Goal: Task Accomplishment & Management: Manage account settings

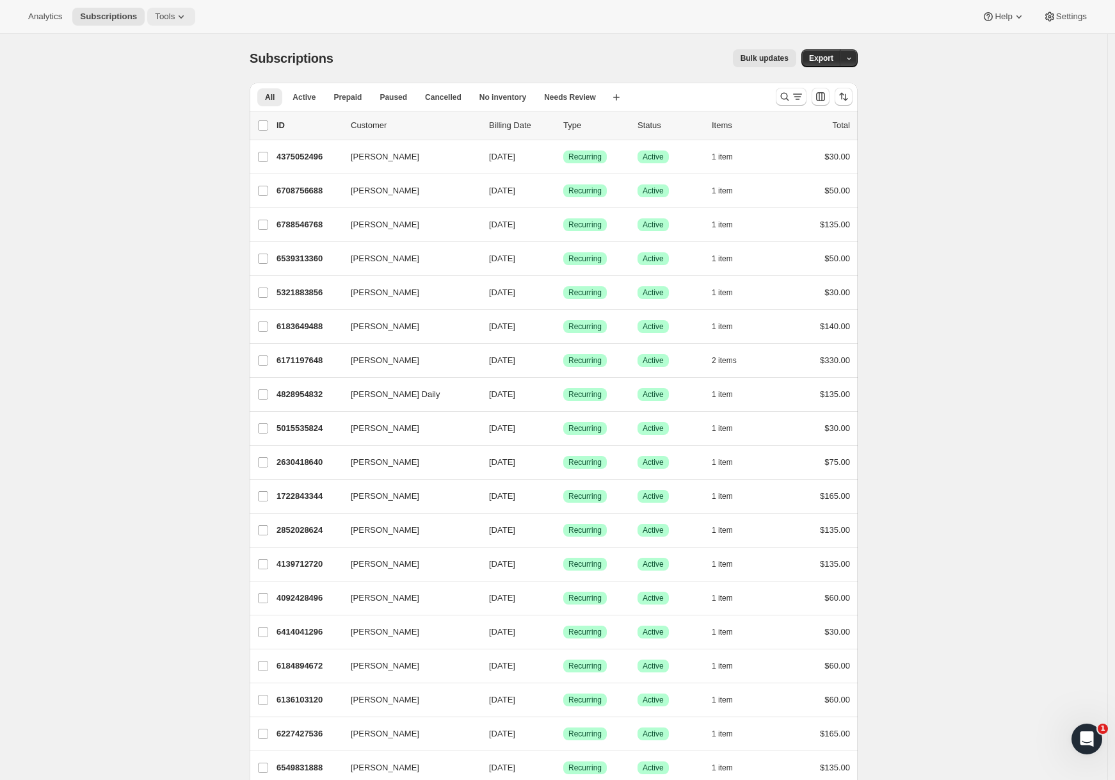
click at [175, 21] on span "Tools" at bounding box center [165, 17] width 20 height 10
click at [153, 83] on span "Bundles" at bounding box center [138, 87] width 30 height 10
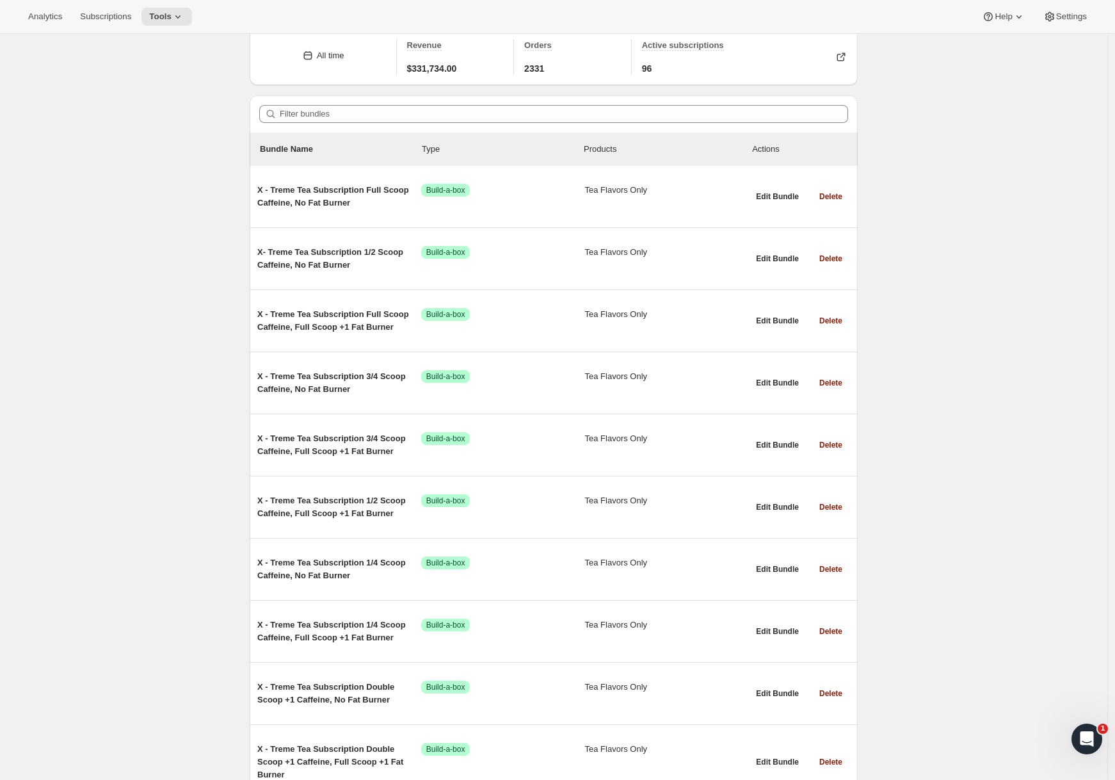
scroll to position [58, 0]
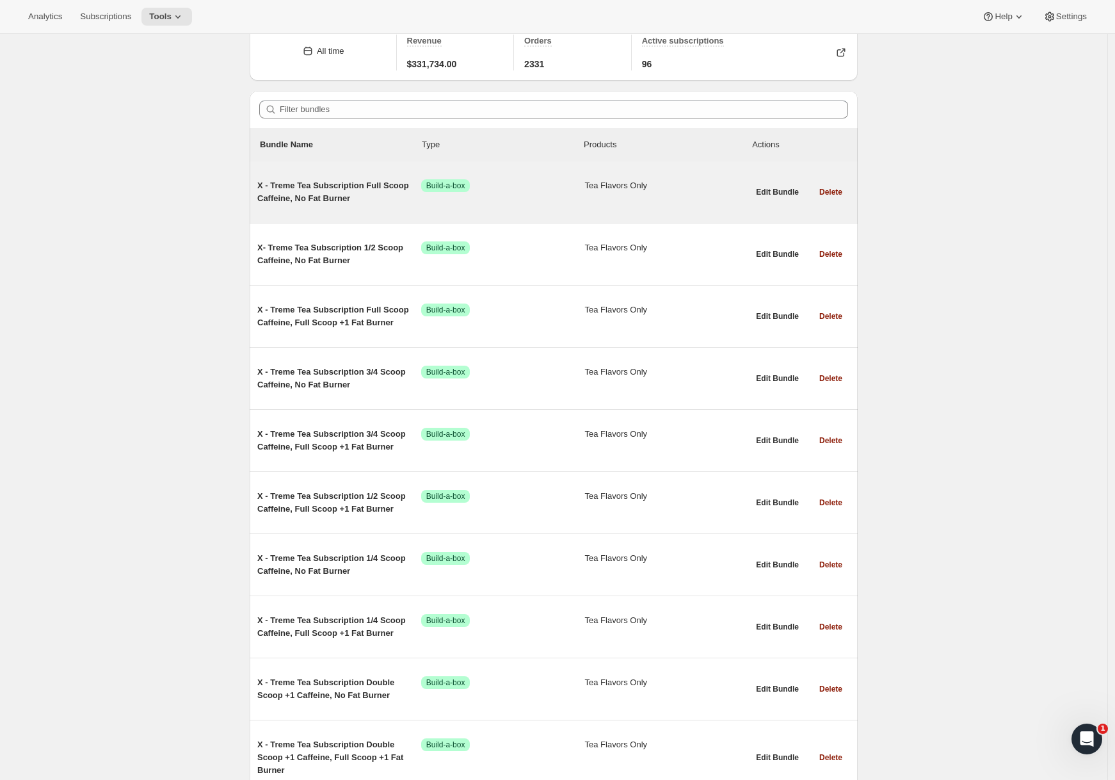
click at [302, 191] on span "X - Treme Tea Subscription Full Scoop Caffeine, No Fat Burner" at bounding box center [339, 192] width 164 height 26
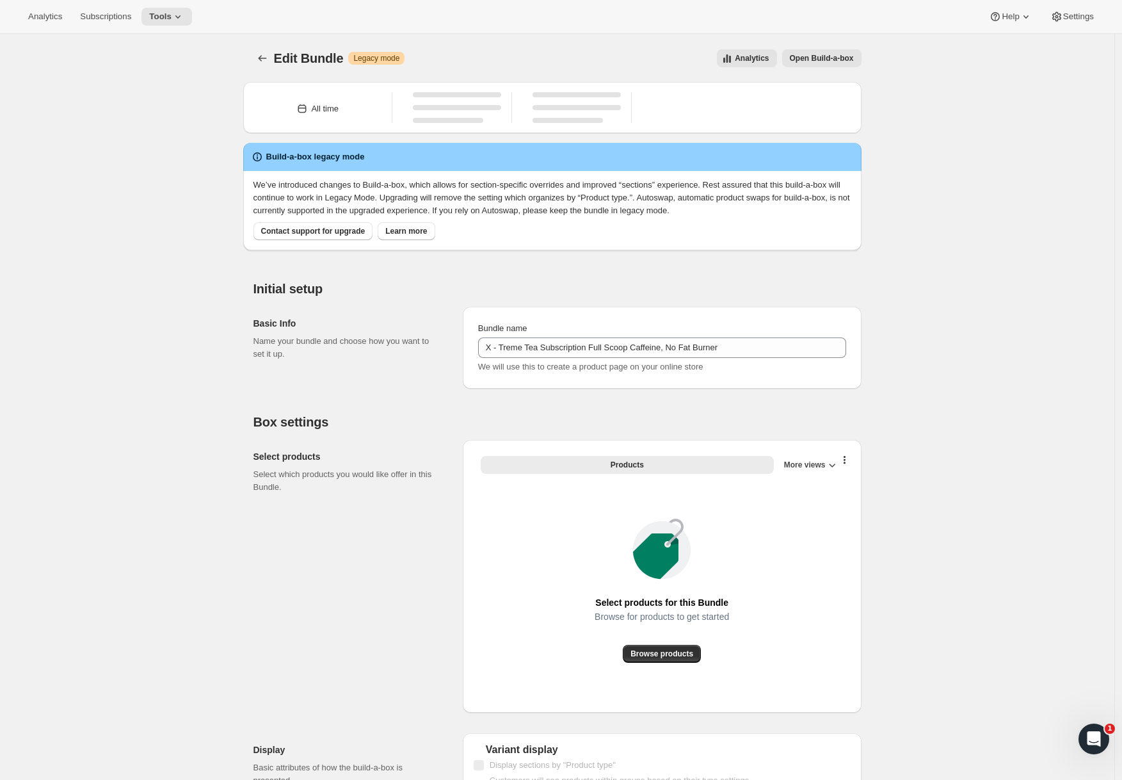
type input "X - Treme Tea Subscription Full Scoop Caffeine, No Fat Burner"
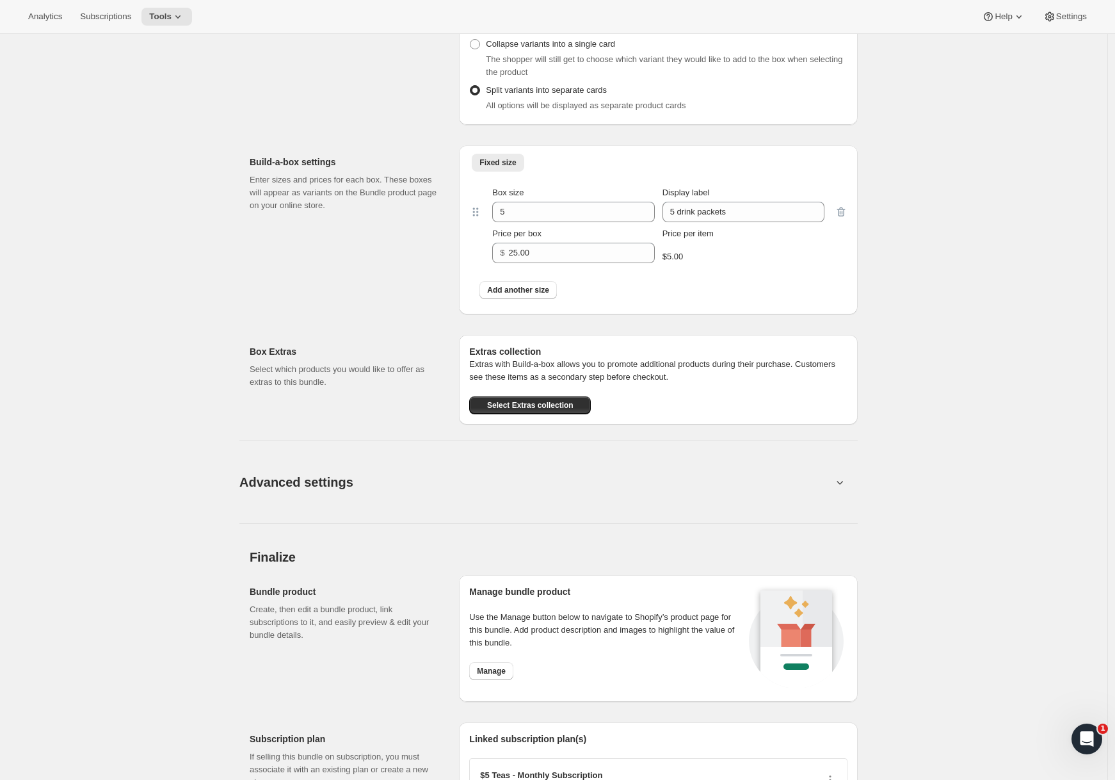
scroll to position [771, 0]
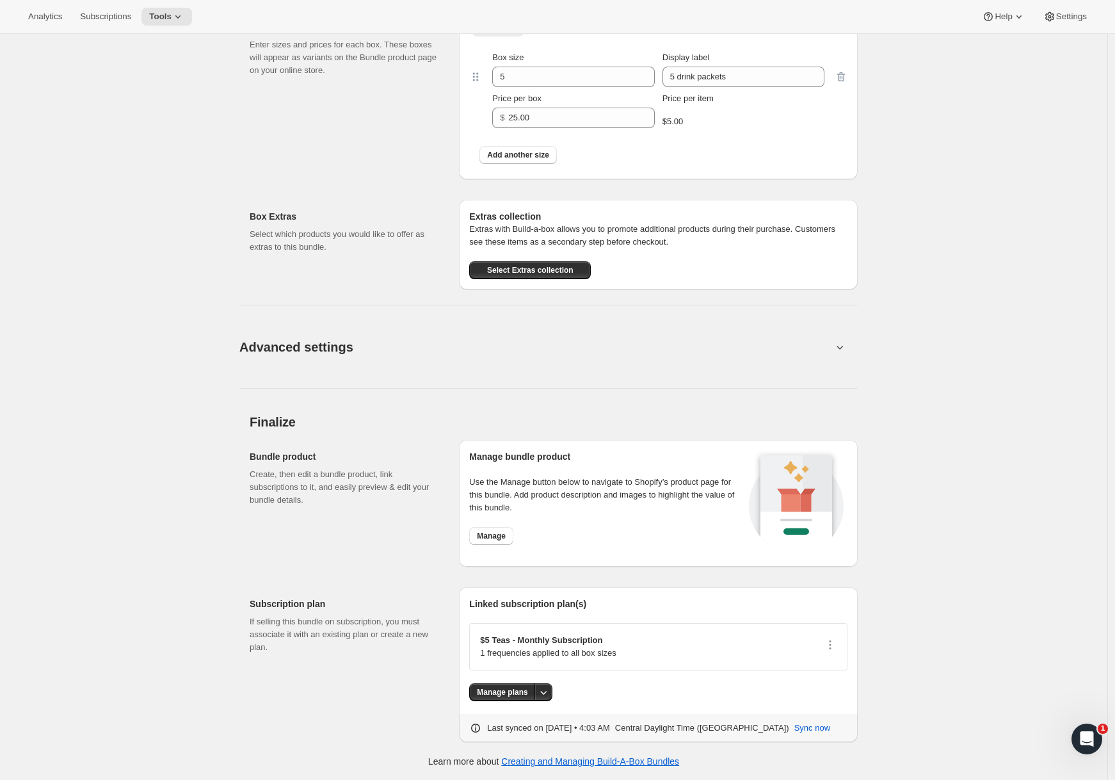
click at [846, 348] on icon at bounding box center [840, 347] width 13 height 13
click at [844, 348] on icon at bounding box center [840, 348] width 6 height 4
click at [335, 350] on span "Advanced settings" at bounding box center [296, 347] width 114 height 20
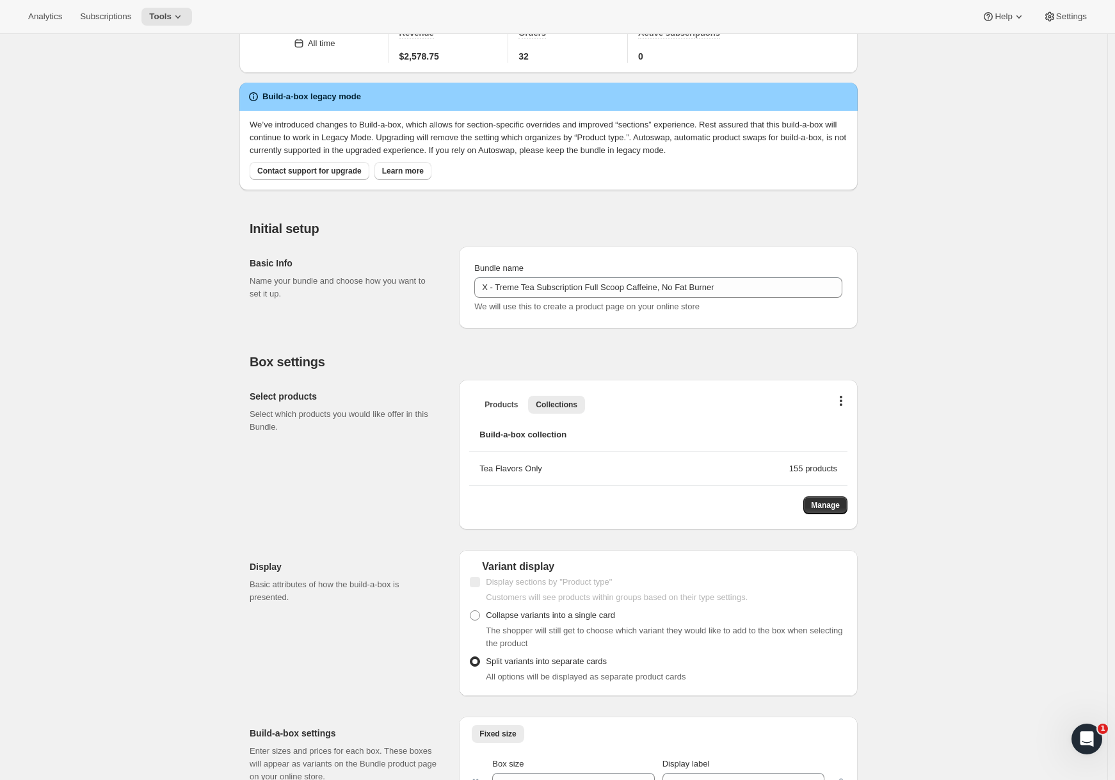
scroll to position [0, 0]
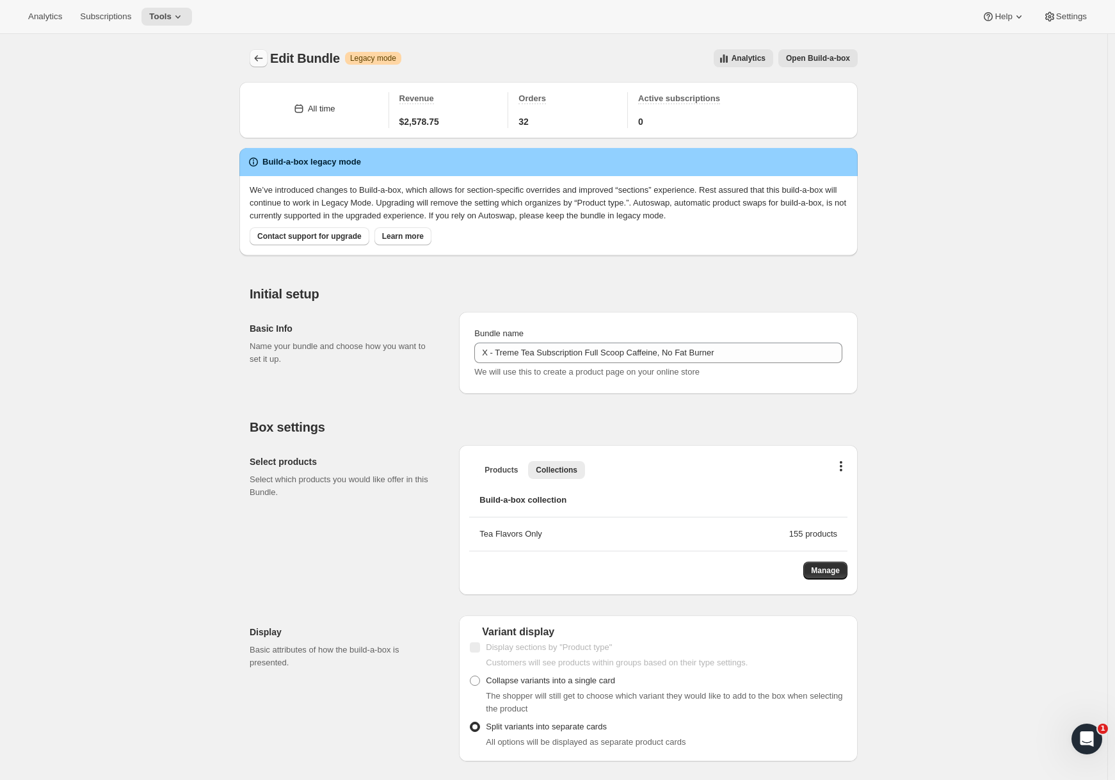
click at [253, 61] on button "Bundles" at bounding box center [259, 58] width 18 height 18
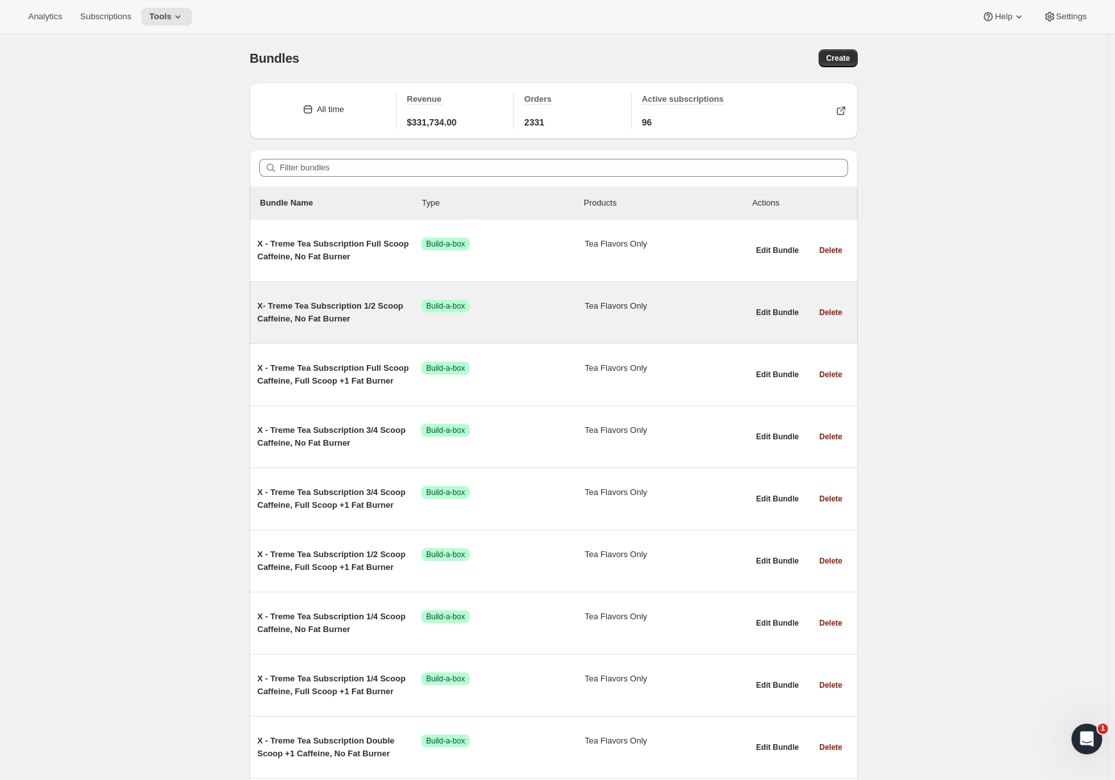
click at [312, 309] on span "X- Treme Tea Subscription 1/2 Scoop Caffeine, No Fat Burner" at bounding box center [339, 313] width 164 height 26
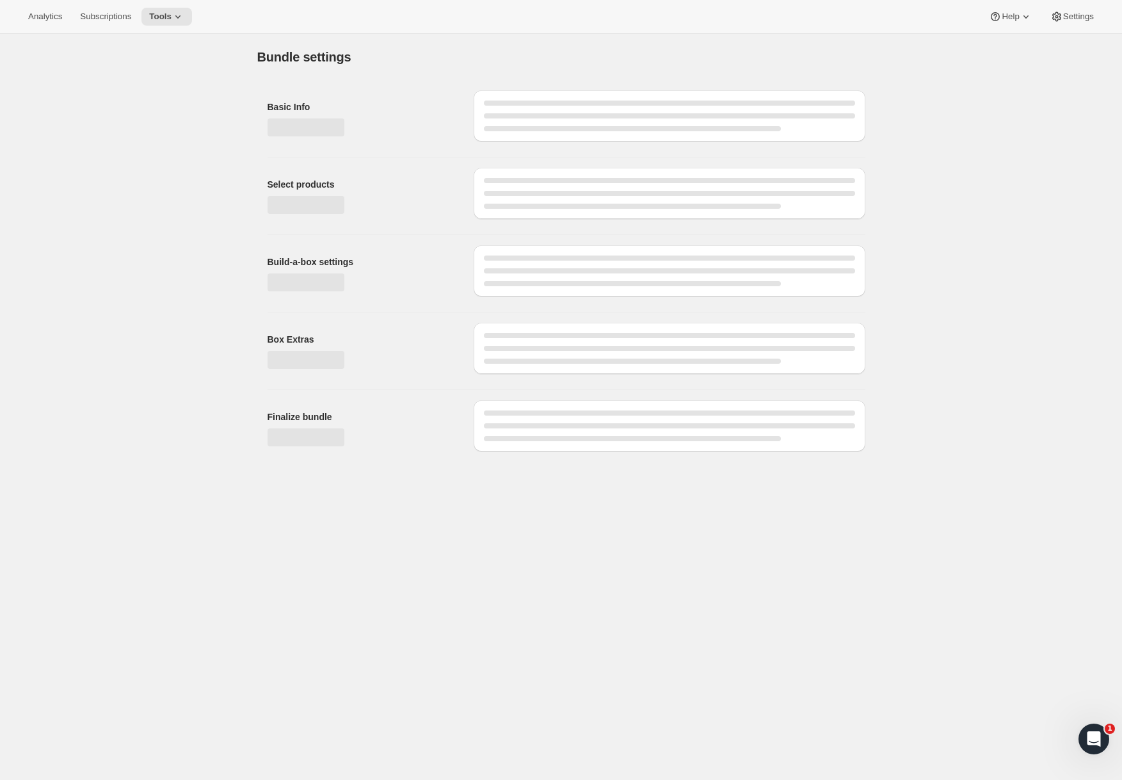
type input "X- Treme Tea Subscription 1/2 Scoop Caffeine, No Fat Burner"
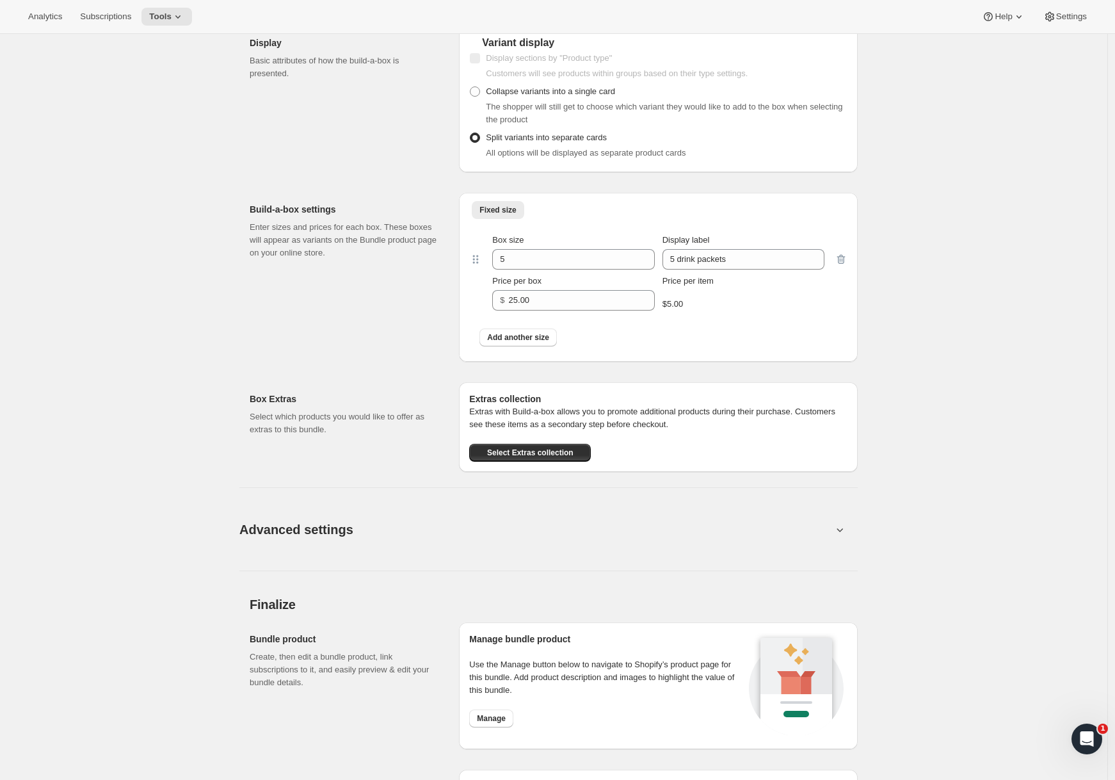
scroll to position [634, 0]
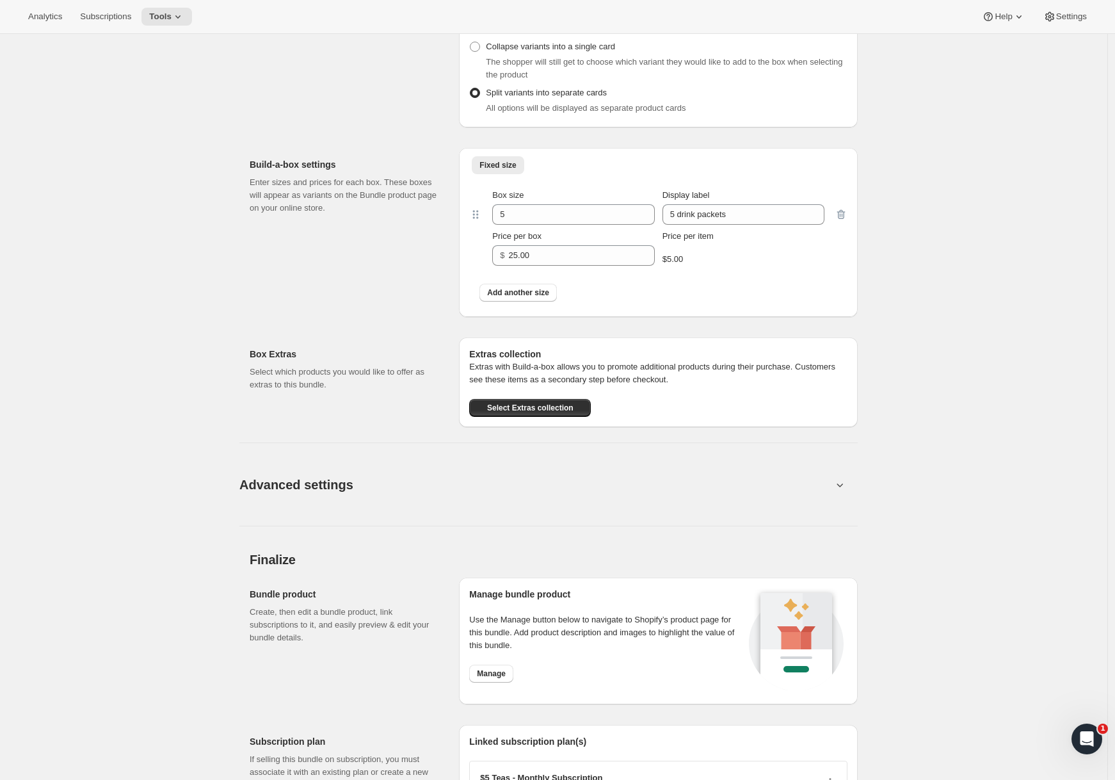
click at [305, 485] on span "Advanced settings" at bounding box center [296, 484] width 114 height 20
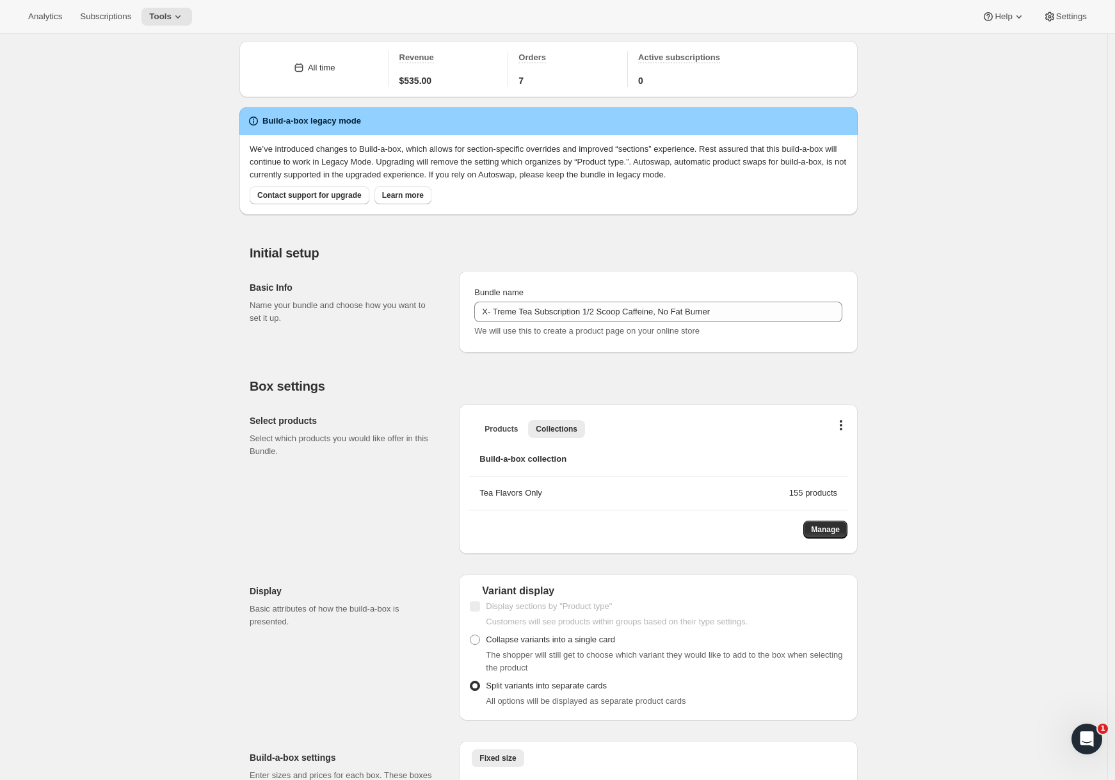
scroll to position [0, 0]
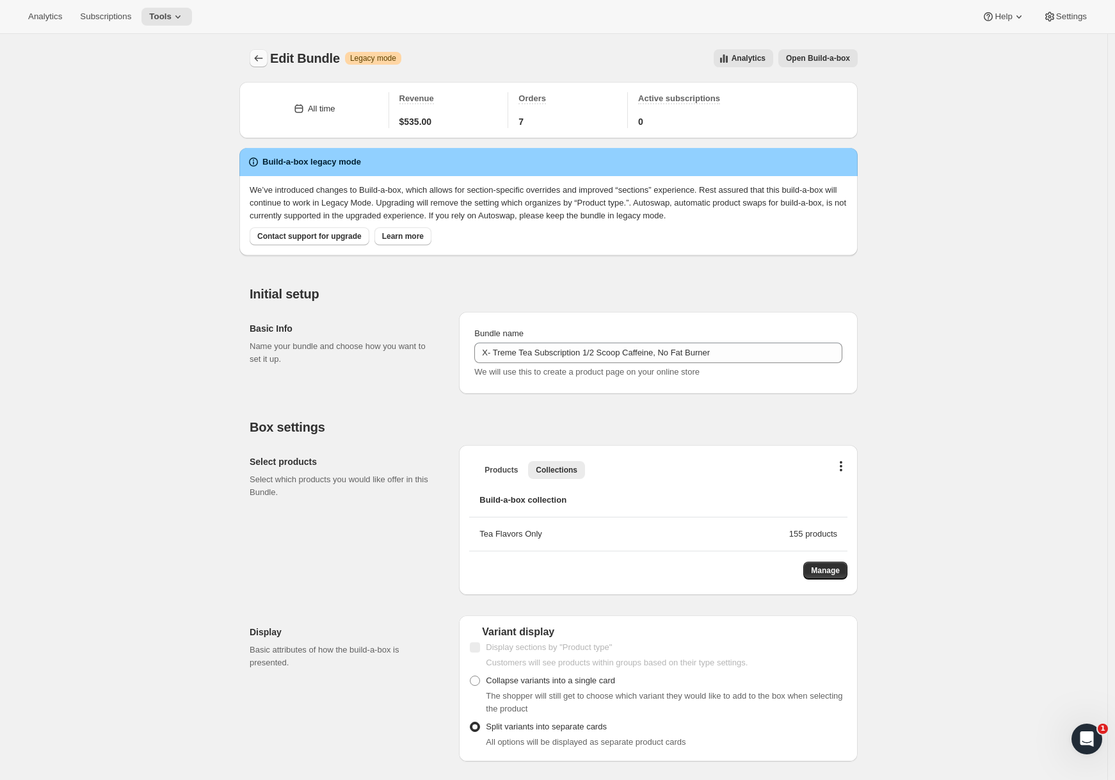
click at [265, 56] on icon "Bundles" at bounding box center [258, 58] width 13 height 13
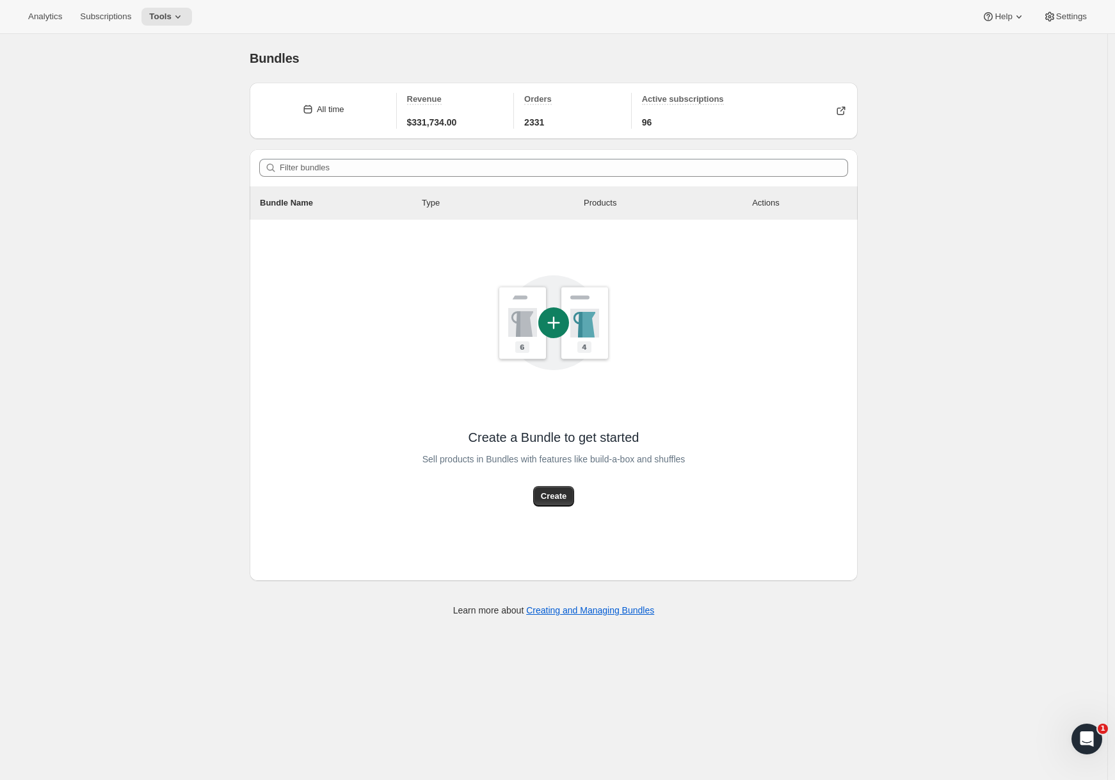
click at [268, 60] on span "Bundles" at bounding box center [275, 58] width 50 height 14
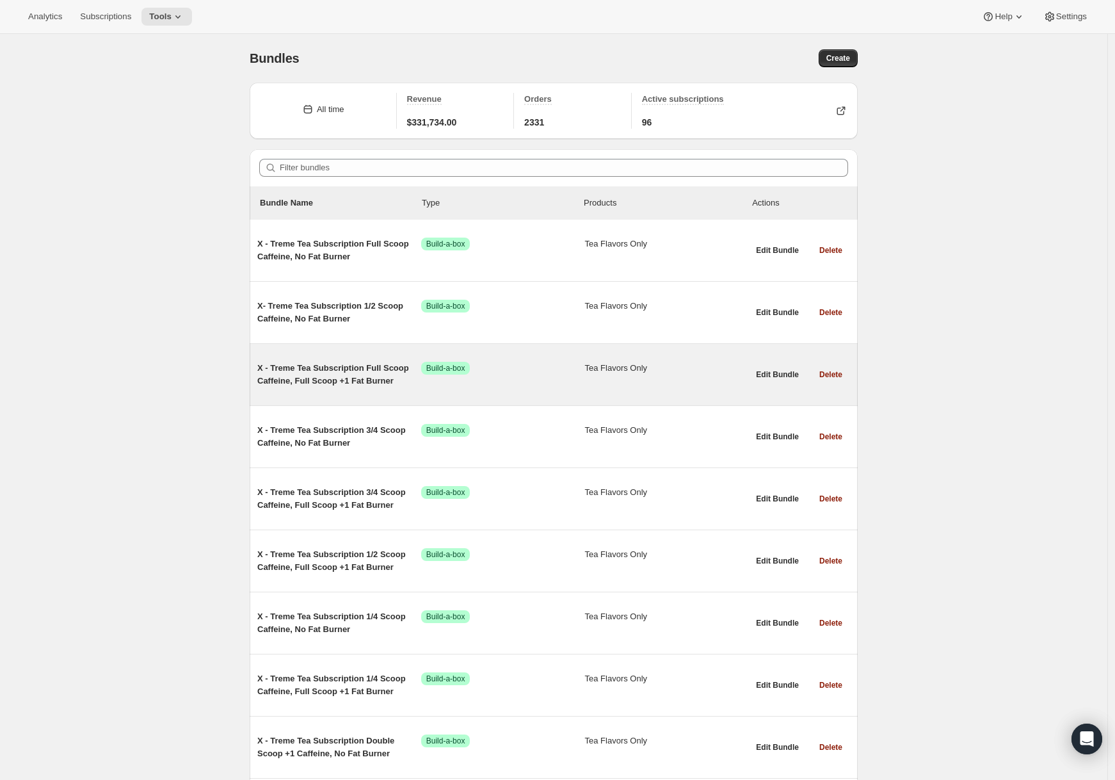
click at [303, 366] on span "X - Treme Tea Subscription Full Scoop Caffeine, Full Scoop +1 Fat Burner" at bounding box center [339, 375] width 164 height 26
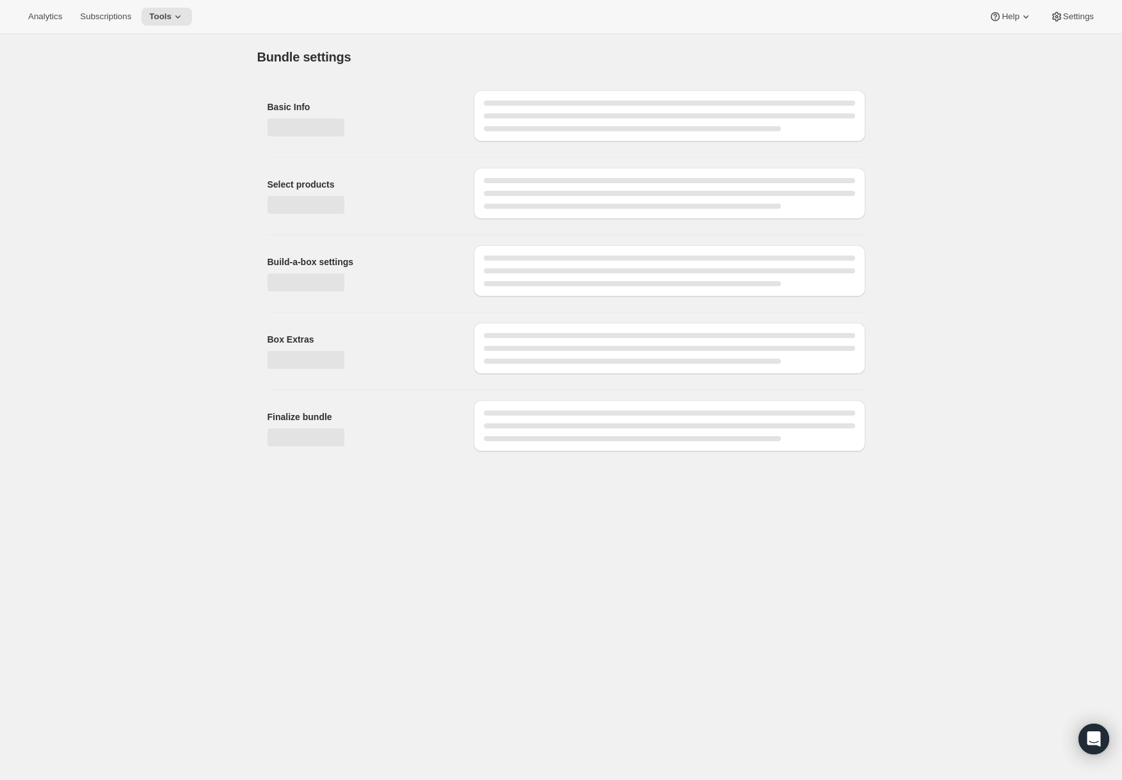
type input "X - Treme Tea Subscription Full Scoop Caffeine, Full Scoop +1 Fat Burner"
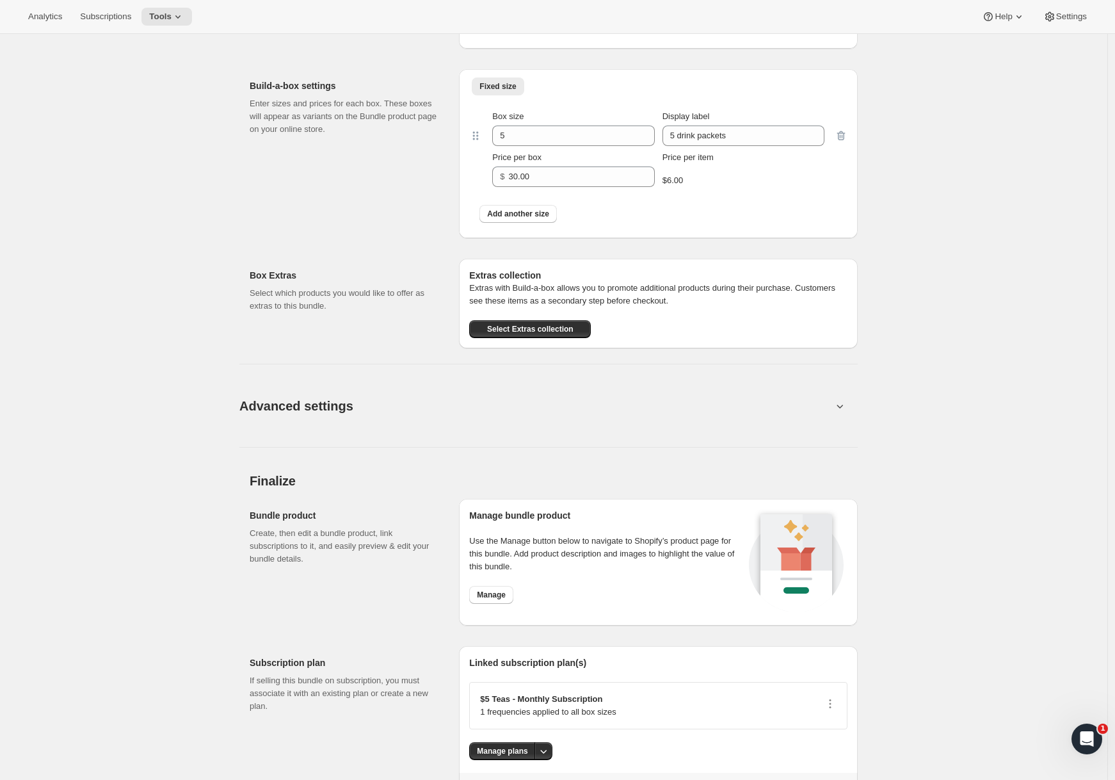
drag, startPoint x: 463, startPoint y: 458, endPoint x: 474, endPoint y: 426, distance: 33.8
click at [463, 459] on div "Finalize Bundle product Create, then edit a bundle product, link subscriptions …" at bounding box center [554, 629] width 608 height 343
click at [477, 419] on button "Advanced settings" at bounding box center [536, 405] width 608 height 49
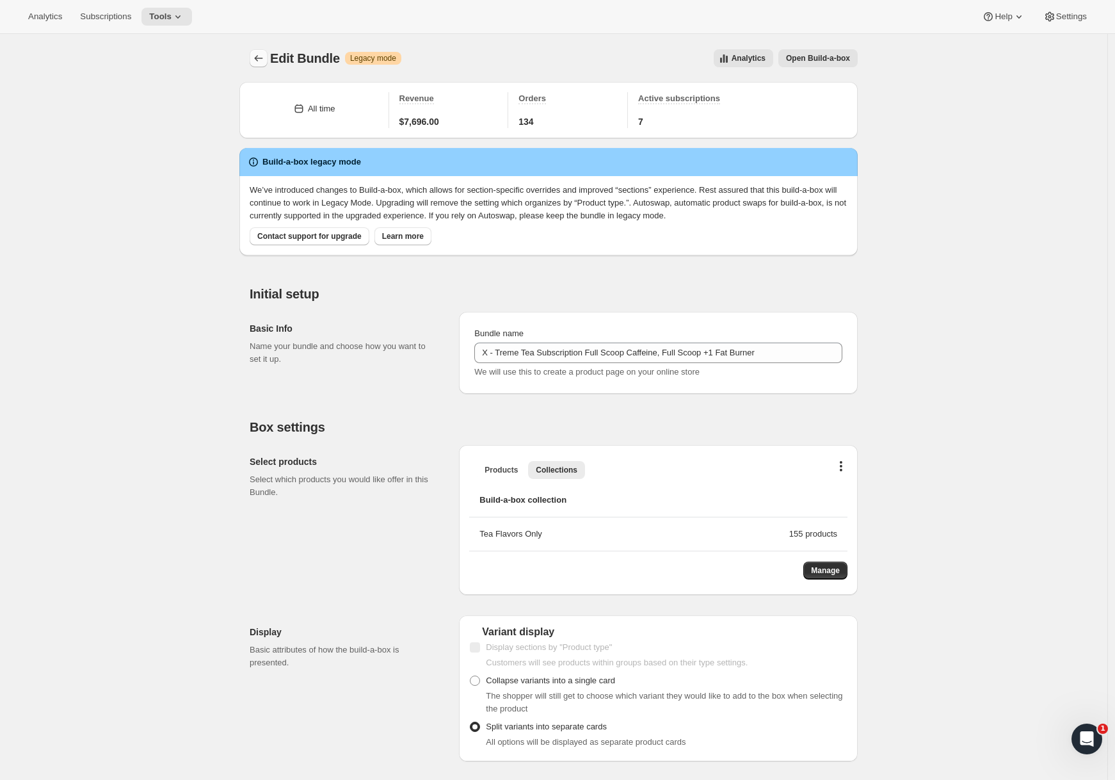
click at [256, 63] on icon "Bundles" at bounding box center [258, 58] width 13 height 13
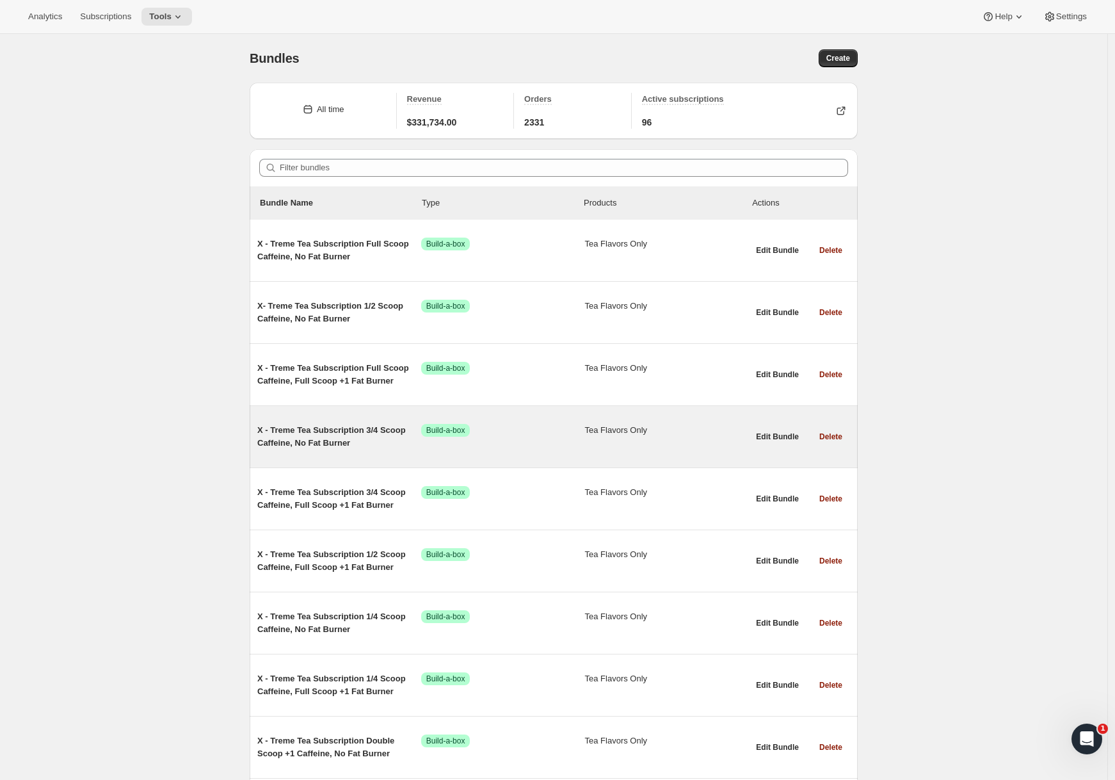
click at [298, 440] on span "X - Treme Tea Subscription 3/4 Scoop Caffeine, No Fat Burner" at bounding box center [339, 437] width 164 height 26
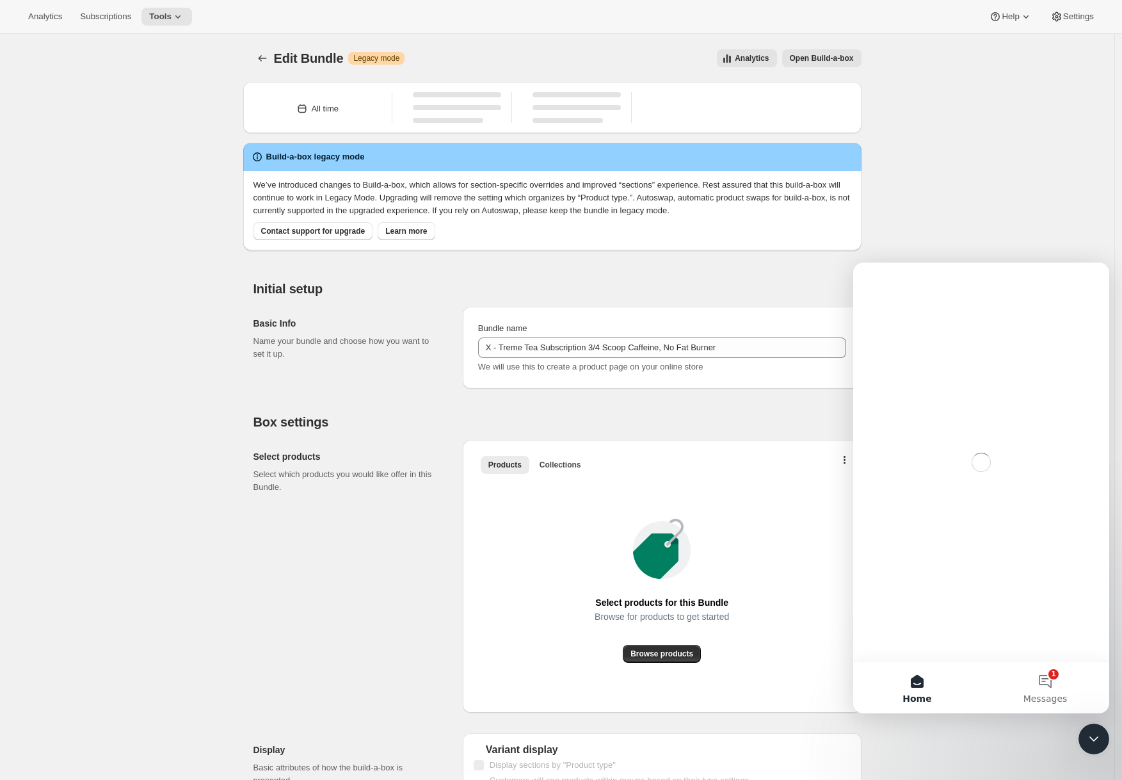
type input "X - Treme Tea Subscription 3/4 Scoop Caffeine, No Fat Burner"
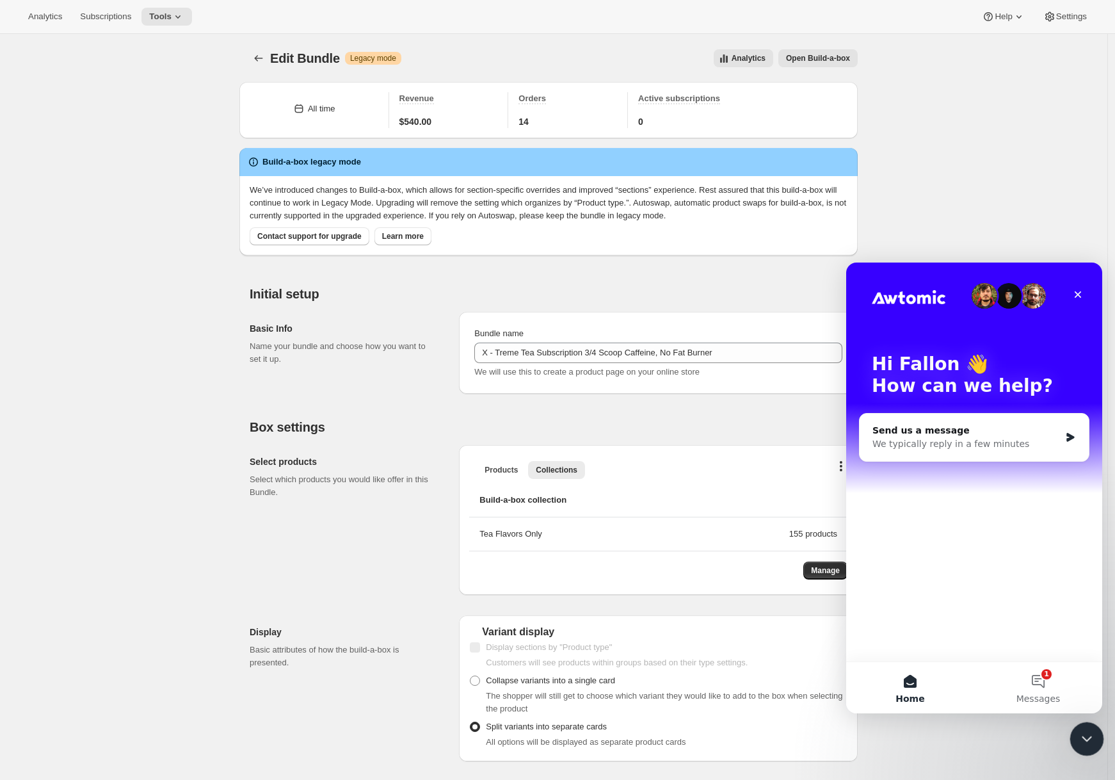
click at [1070, 738] on html at bounding box center [1085, 736] width 31 height 31
click at [1099, 732] on div "Close Intercom Messenger" at bounding box center [1085, 736] width 31 height 31
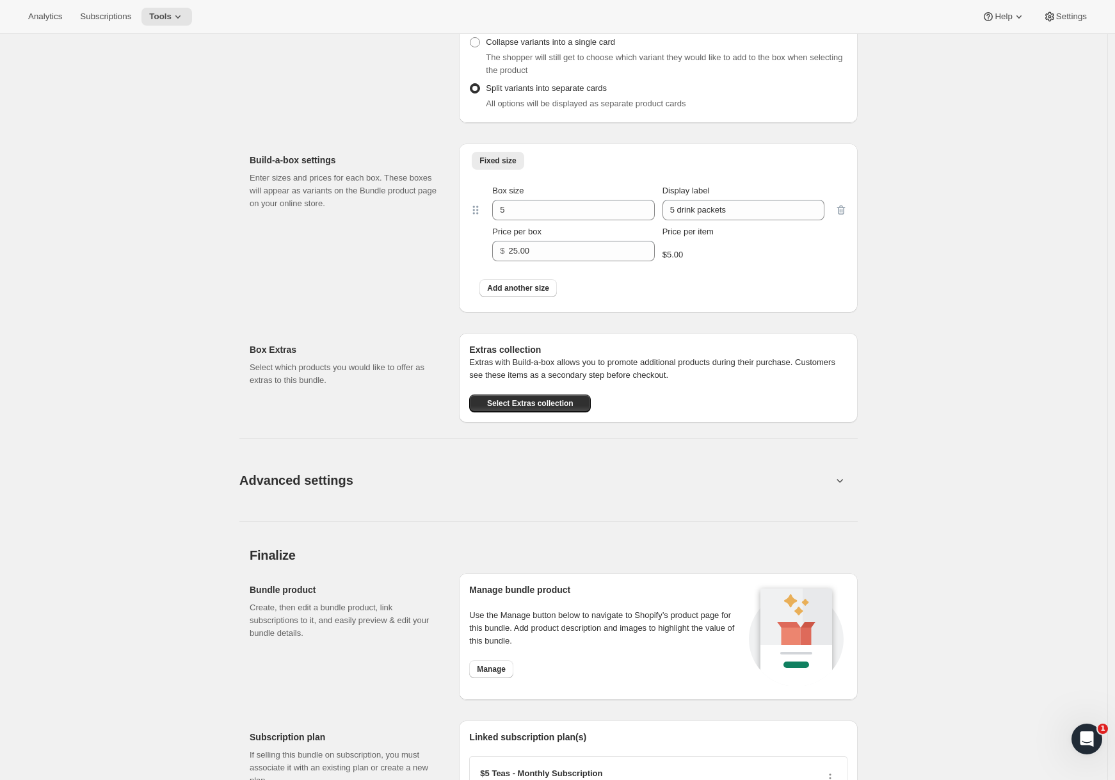
scroll to position [771, 0]
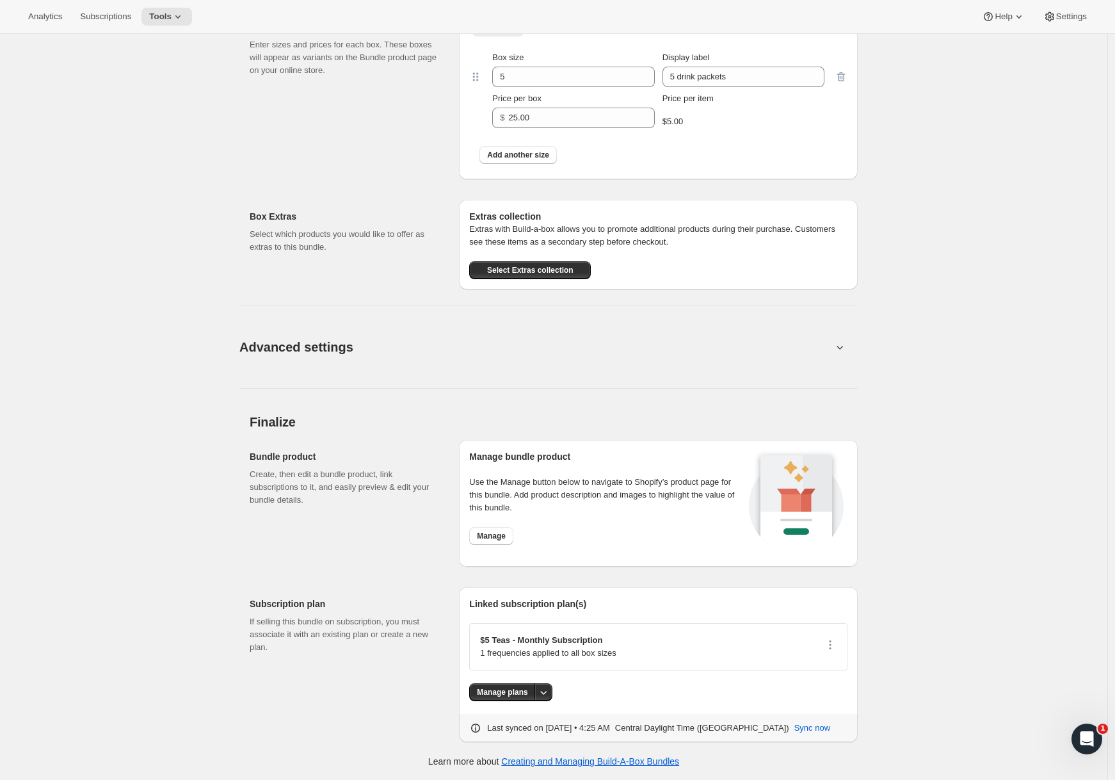
click at [385, 348] on button "Advanced settings" at bounding box center [536, 346] width 608 height 49
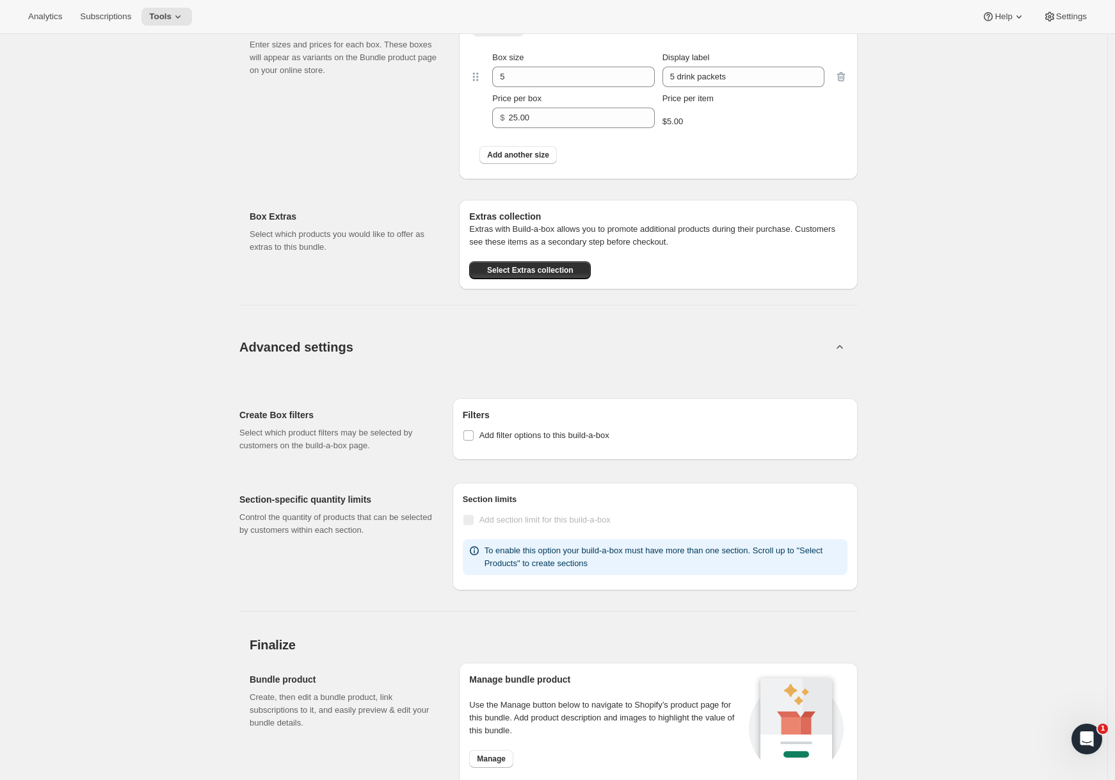
click at [417, 340] on button "Advanced settings" at bounding box center [536, 346] width 608 height 49
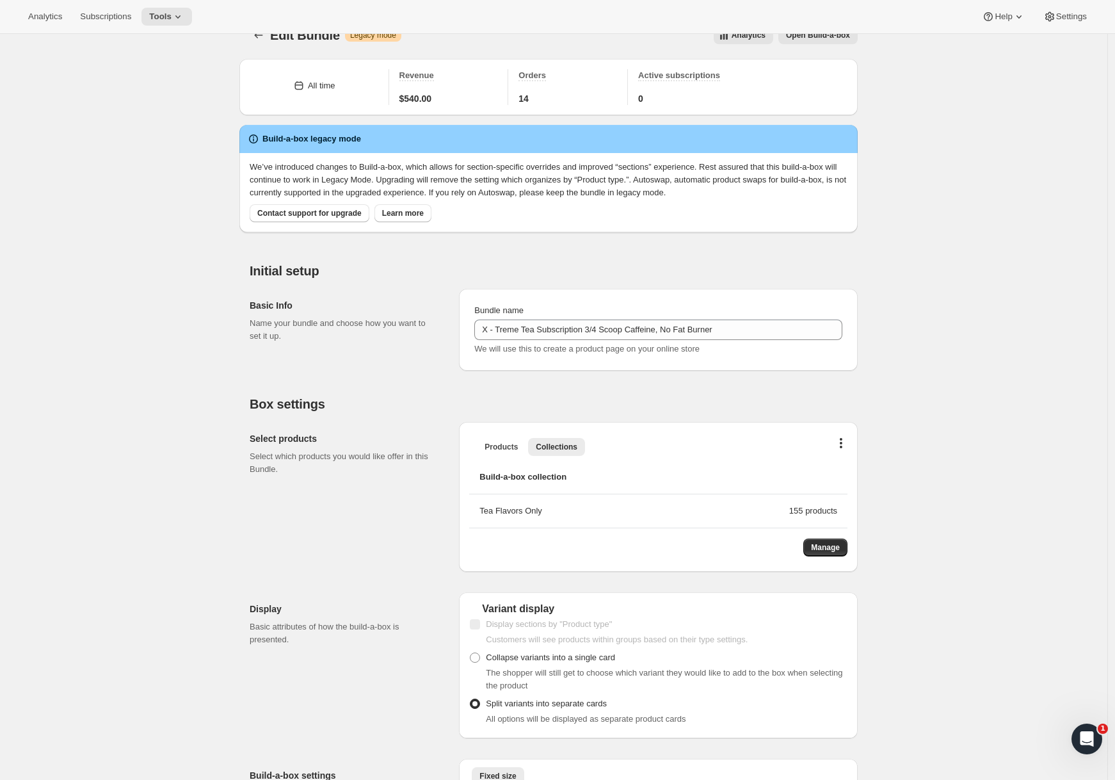
scroll to position [0, 0]
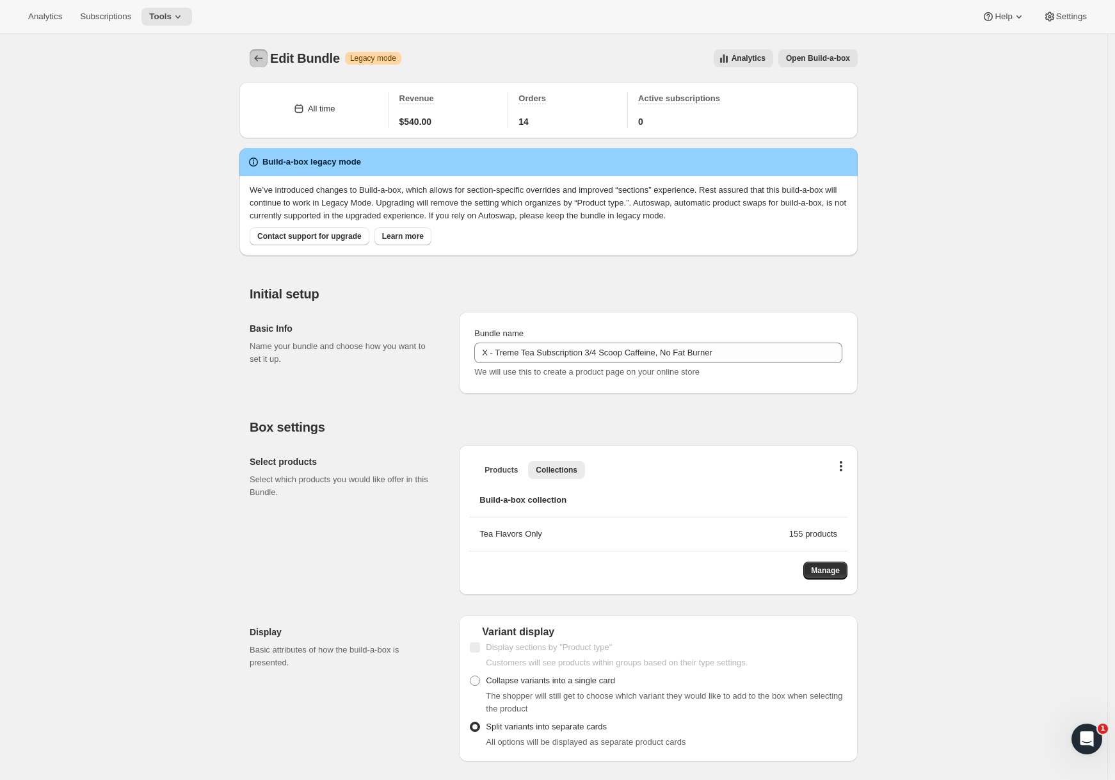
click at [262, 58] on icon "Bundles" at bounding box center [258, 58] width 13 height 13
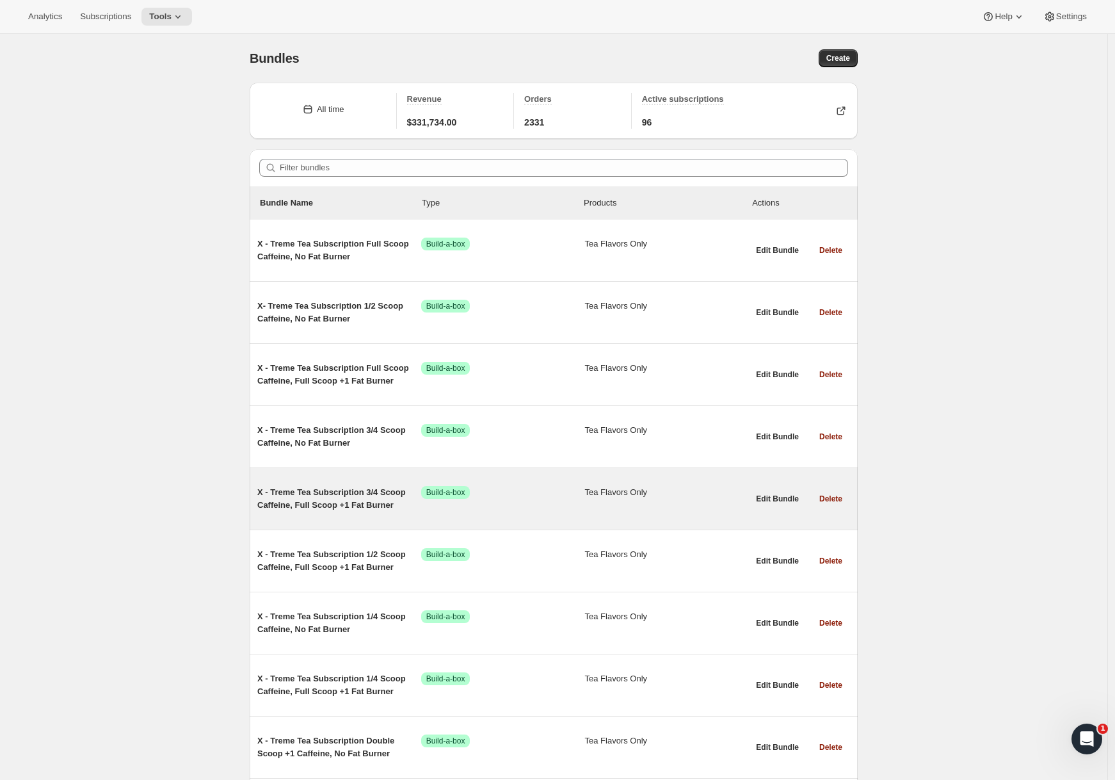
click at [345, 501] on span "X - Treme Tea Subscription 3/4 Scoop Caffeine, Full Scoop +1 Fat Burner" at bounding box center [339, 499] width 164 height 26
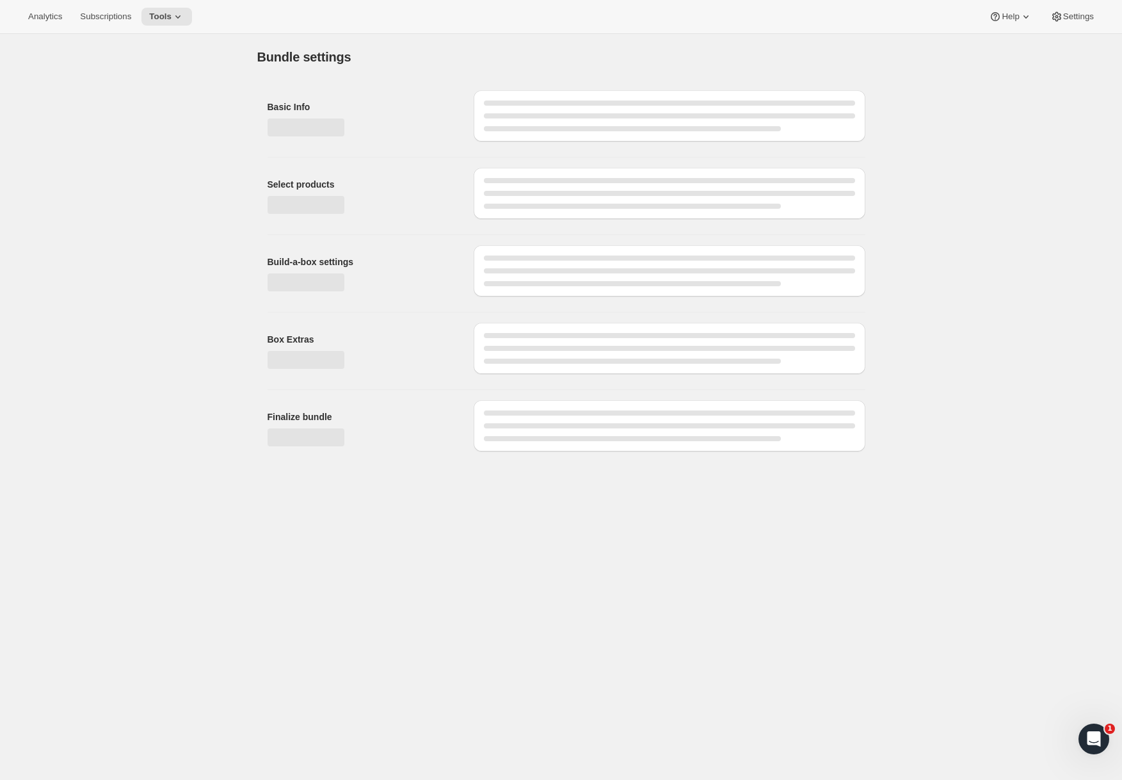
type input "X - Treme Tea Subscription 3/4 Scoop Caffeine, Full Scoop +1 Fat Burner"
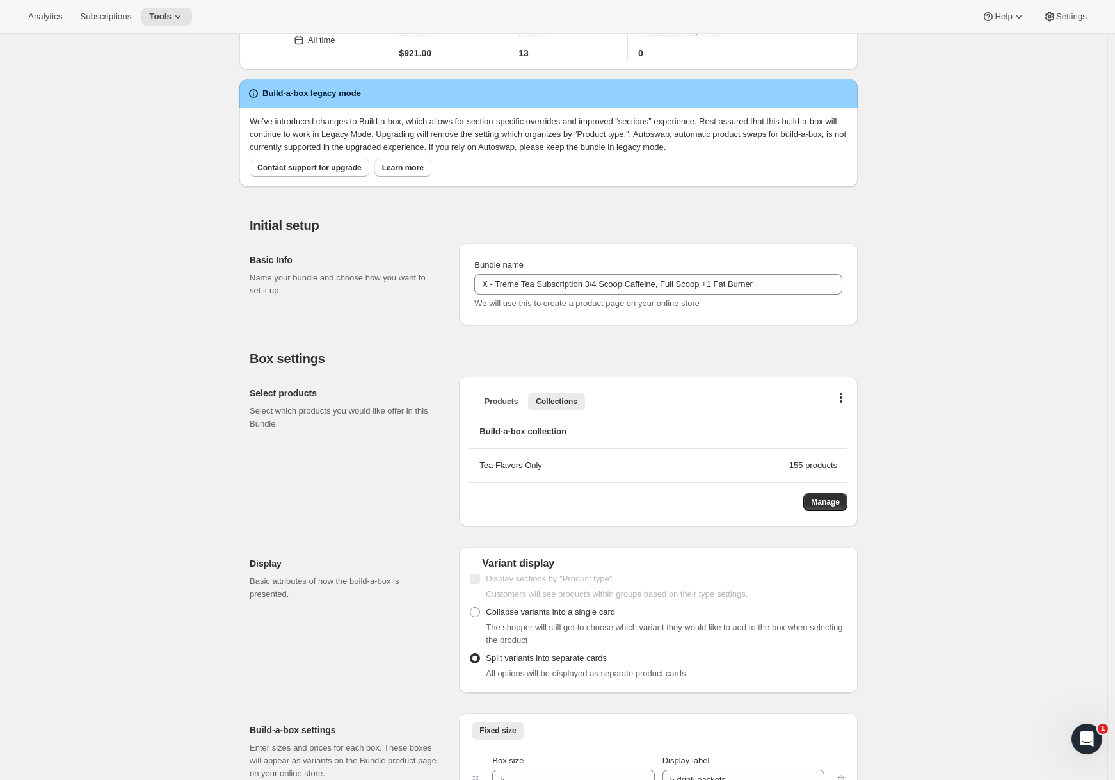
scroll to position [771, 0]
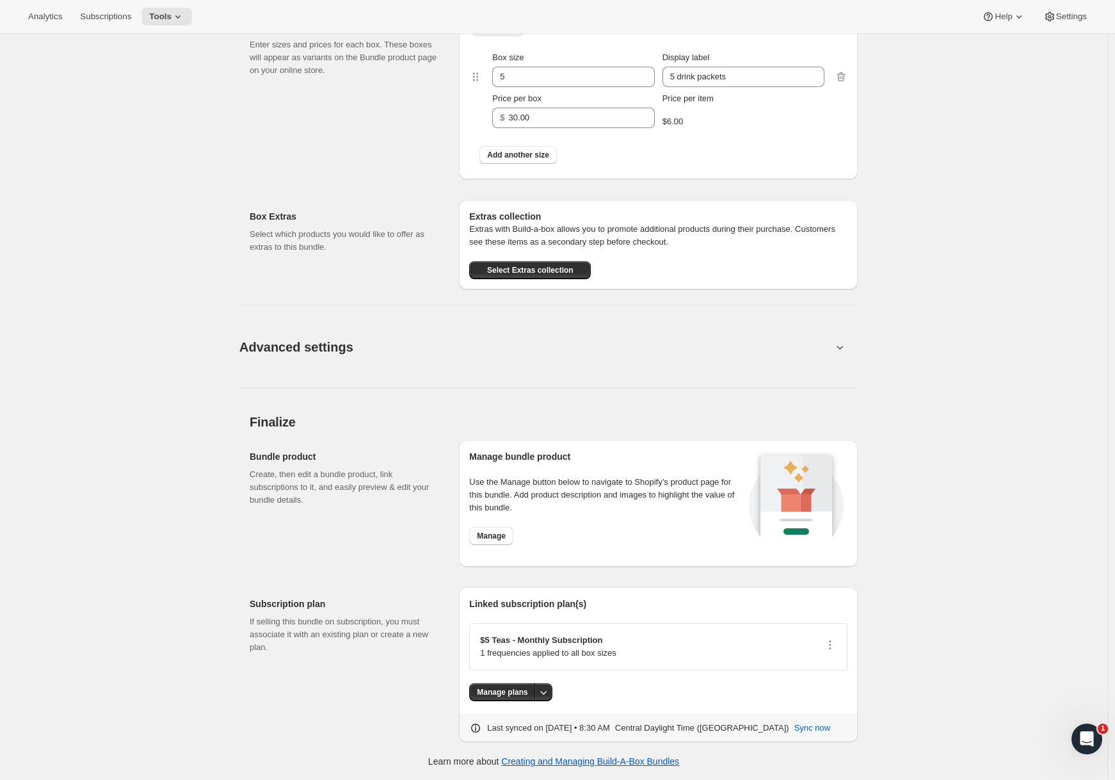
click at [427, 371] on div "Advanced settings Create Box filters Select which product filters may be select…" at bounding box center [548, 338] width 618 height 99
click at [434, 353] on button "Advanced settings" at bounding box center [536, 346] width 608 height 49
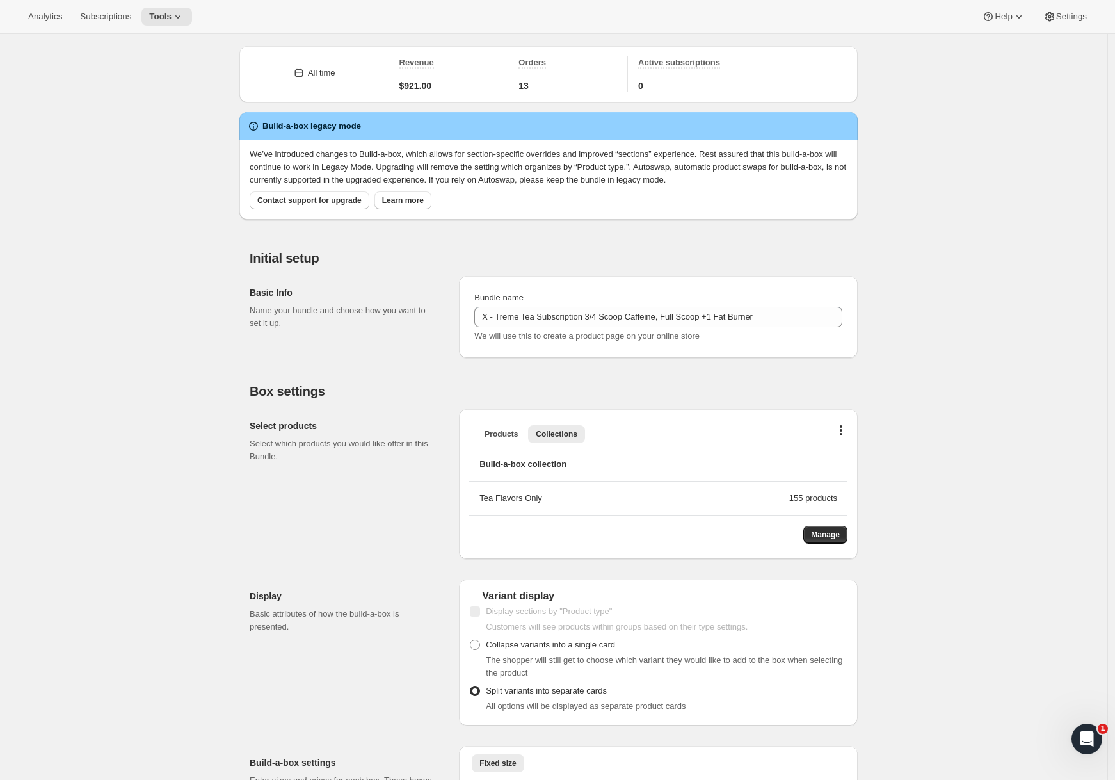
scroll to position [0, 0]
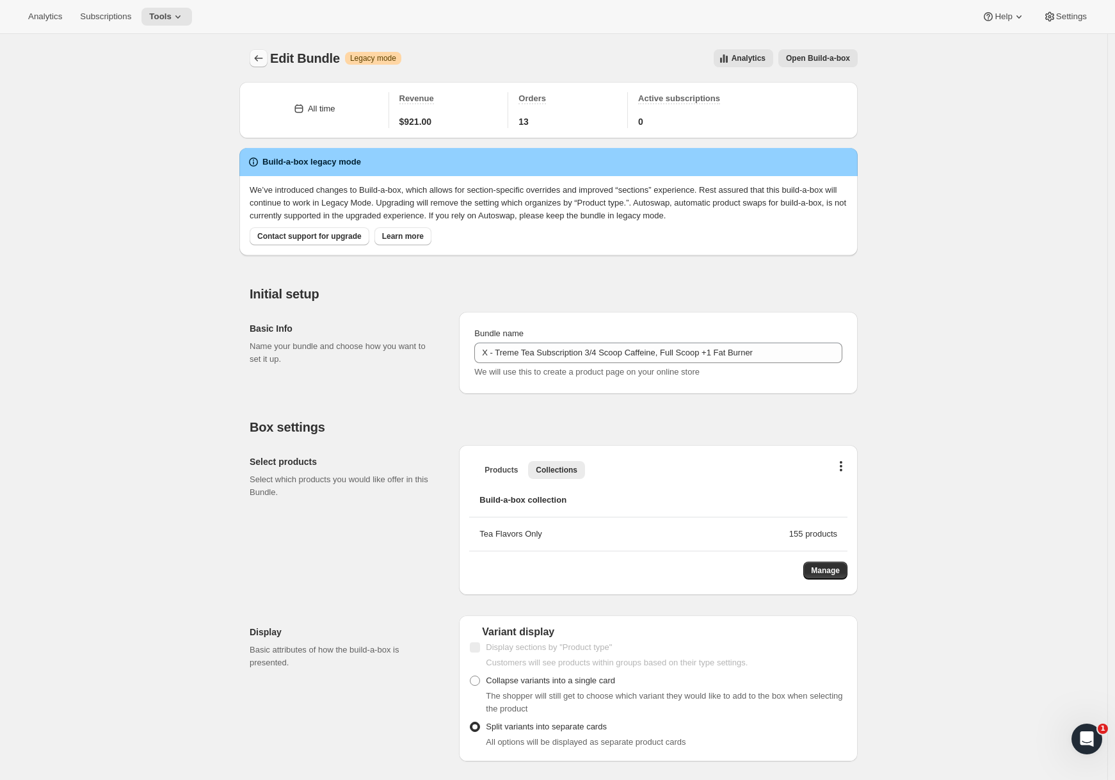
click at [261, 54] on icon "Bundles" at bounding box center [258, 58] width 13 height 13
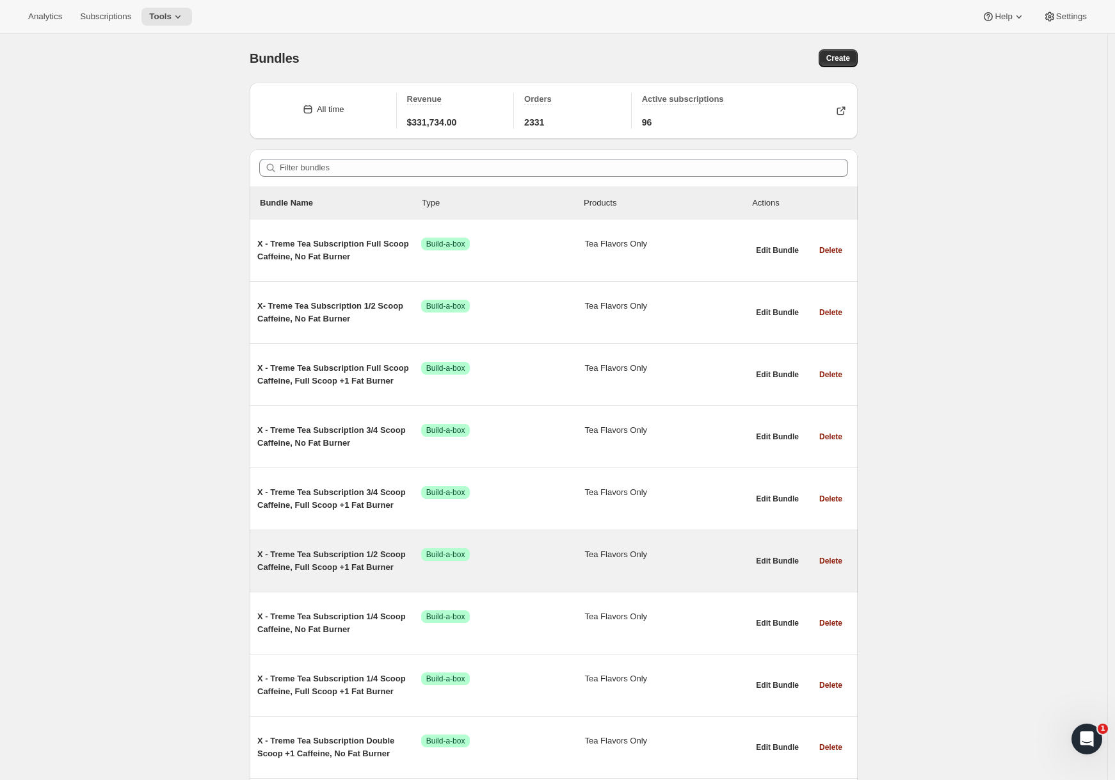
click at [291, 578] on div "X - Treme Tea Subscription 1/2 Scoop Caffeine, Full Scoop +1 Fat Burner Success…" at bounding box center [502, 561] width 491 height 46
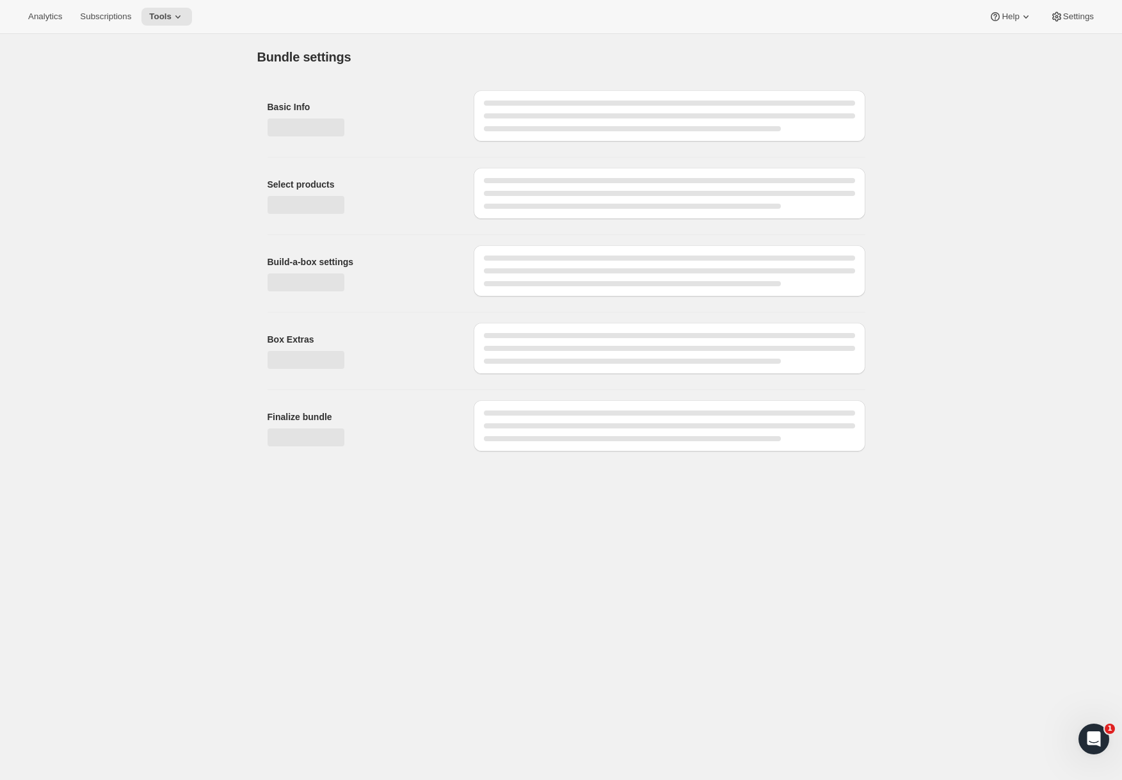
type input "X - Treme Tea Subscription 1/2 Scoop Caffeine, Full Scoop +1 Fat Burner"
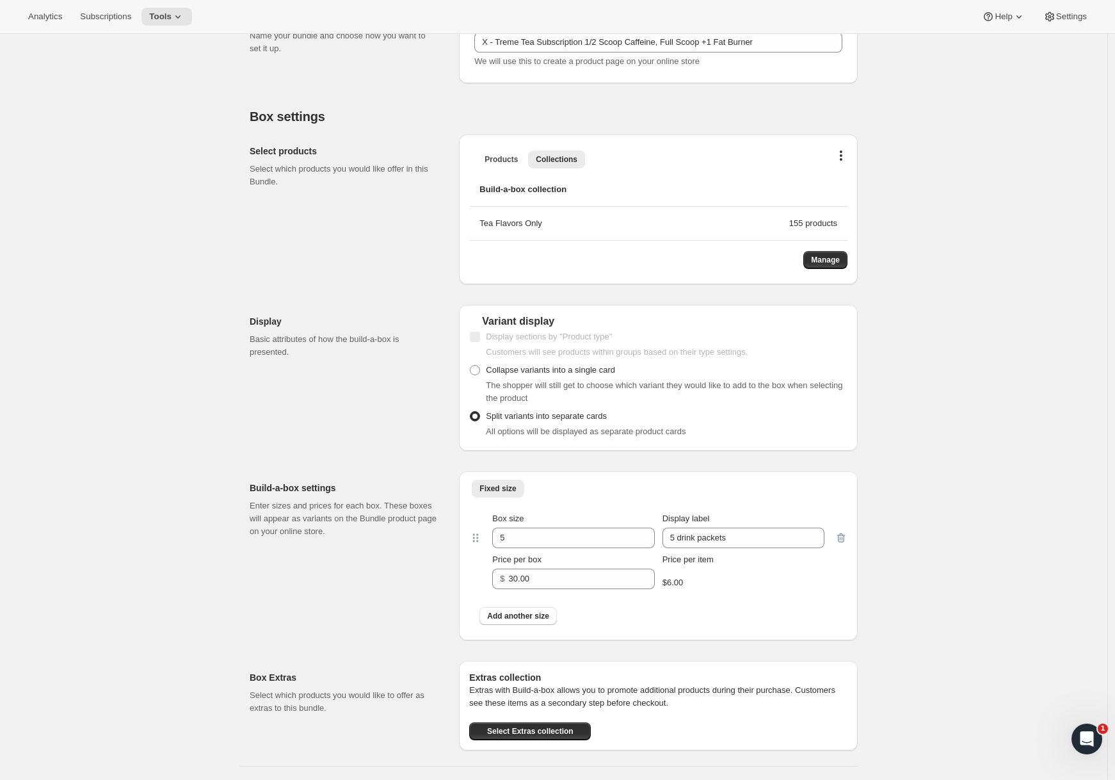
scroll to position [771, 0]
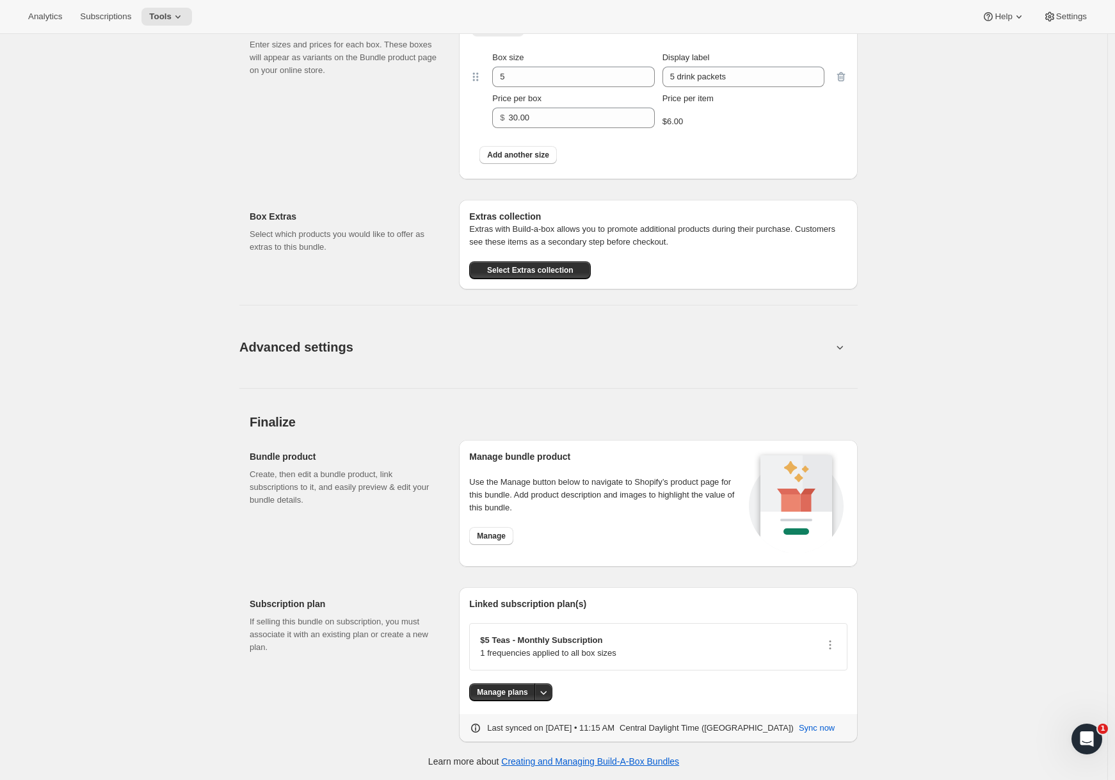
click at [383, 332] on button "Advanced settings" at bounding box center [536, 346] width 608 height 49
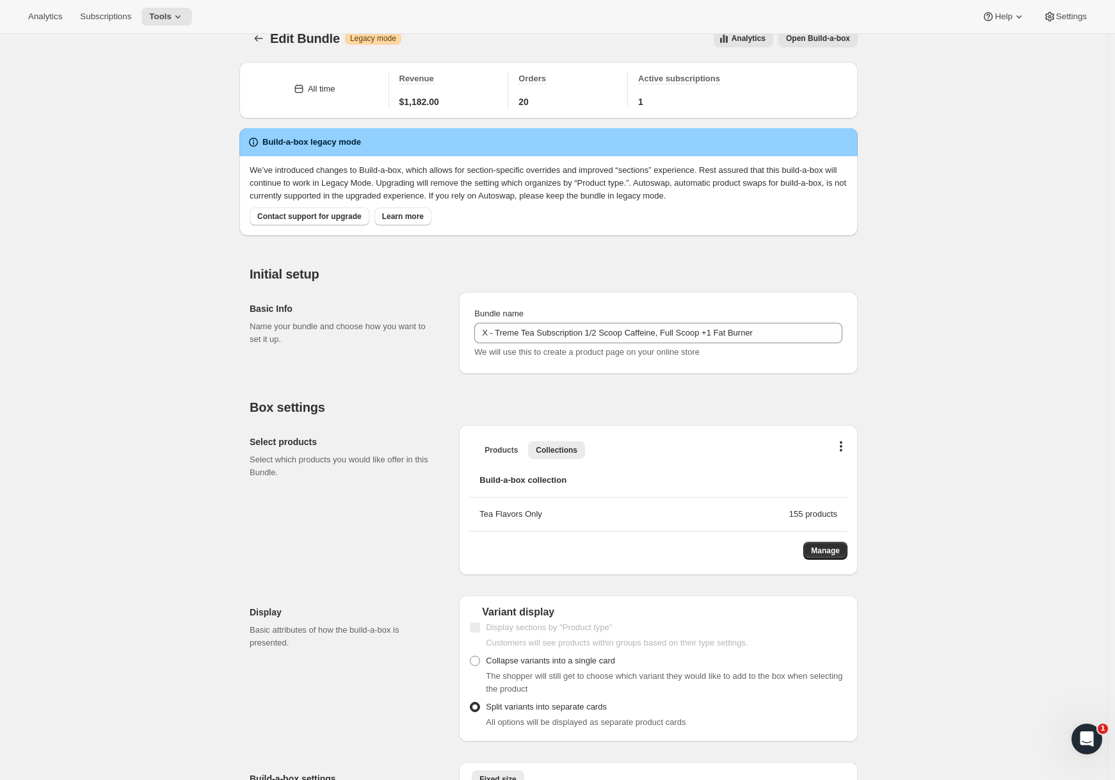
scroll to position [0, 0]
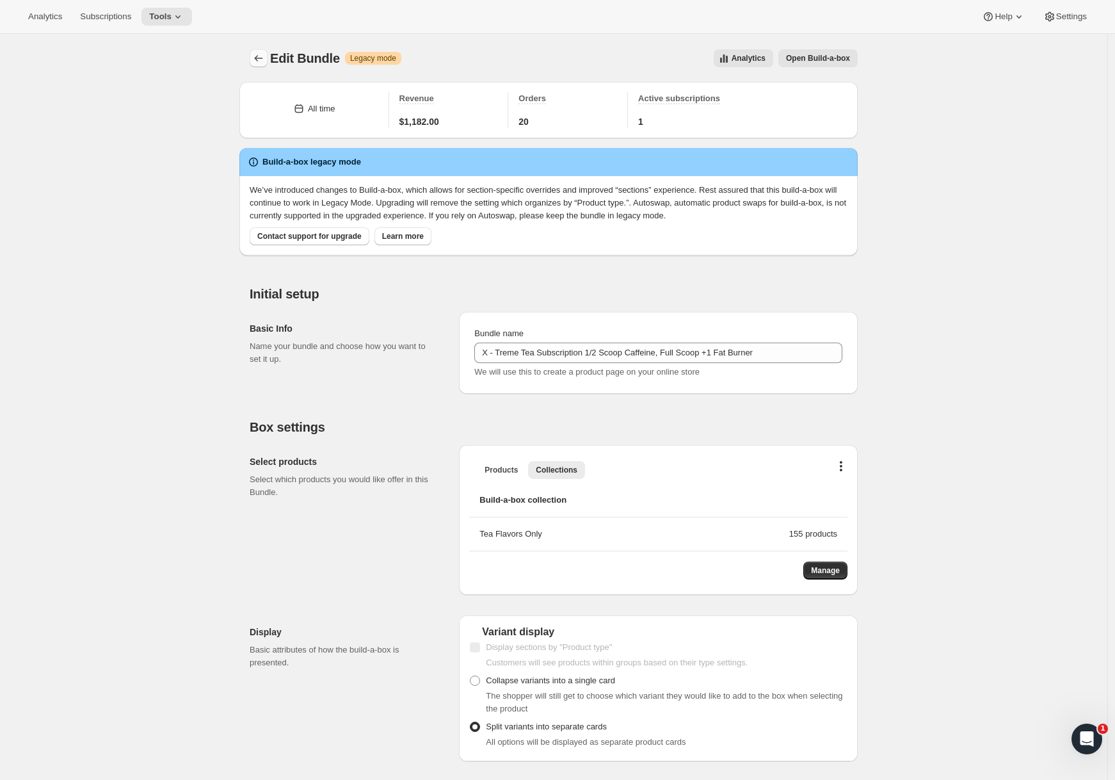
click at [259, 58] on icon "Bundles" at bounding box center [259, 58] width 8 height 6
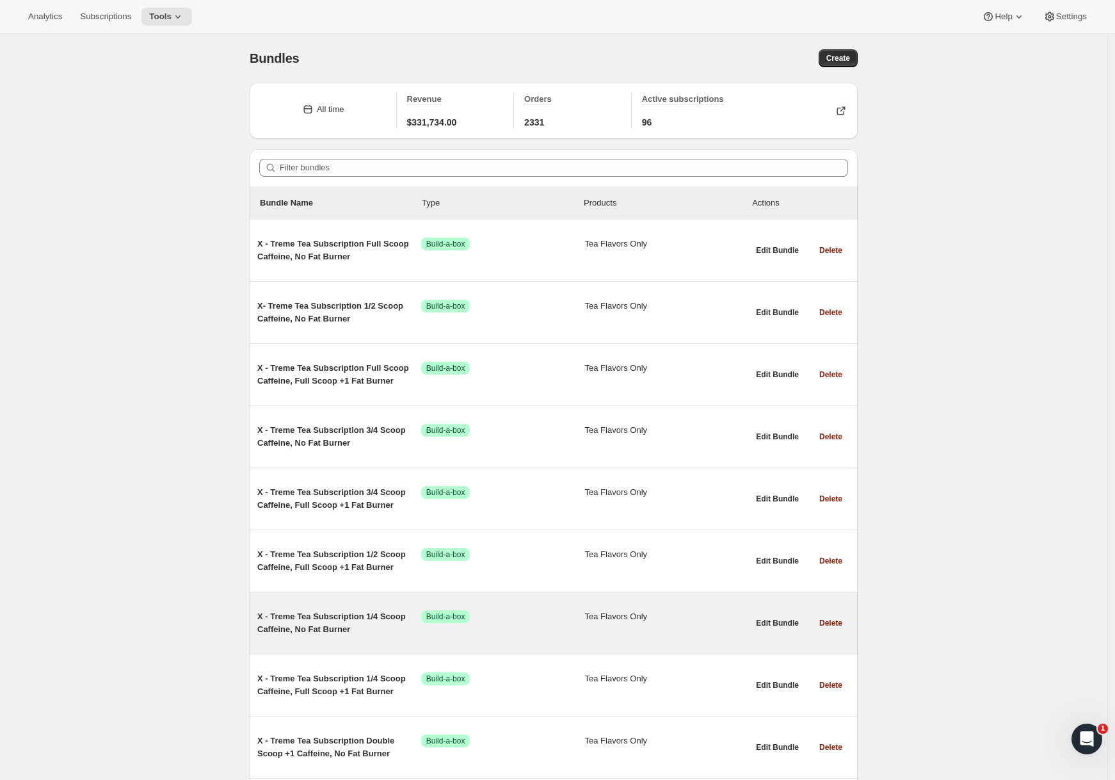
click at [328, 626] on span "X - Treme Tea Subscription 1/4 Scoop Caffeine, No Fat Burner" at bounding box center [339, 623] width 164 height 26
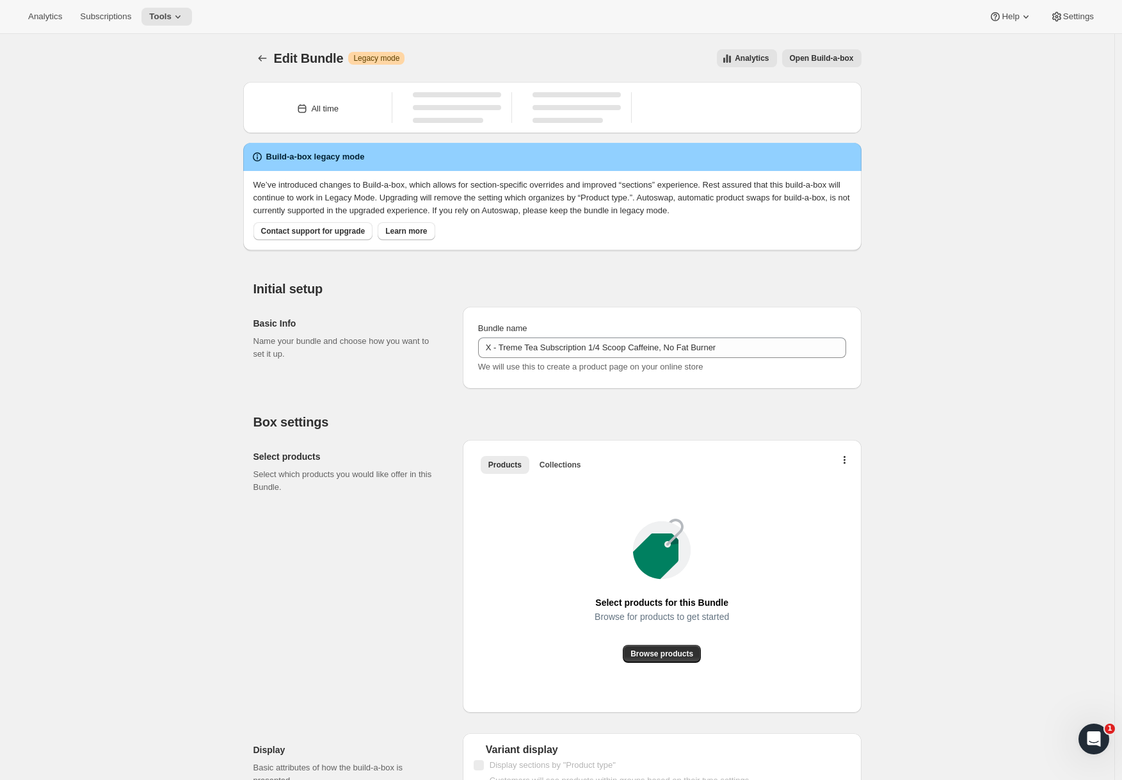
type input "X - Treme Tea Subscription 1/4 Scoop Caffeine, No Fat Burner"
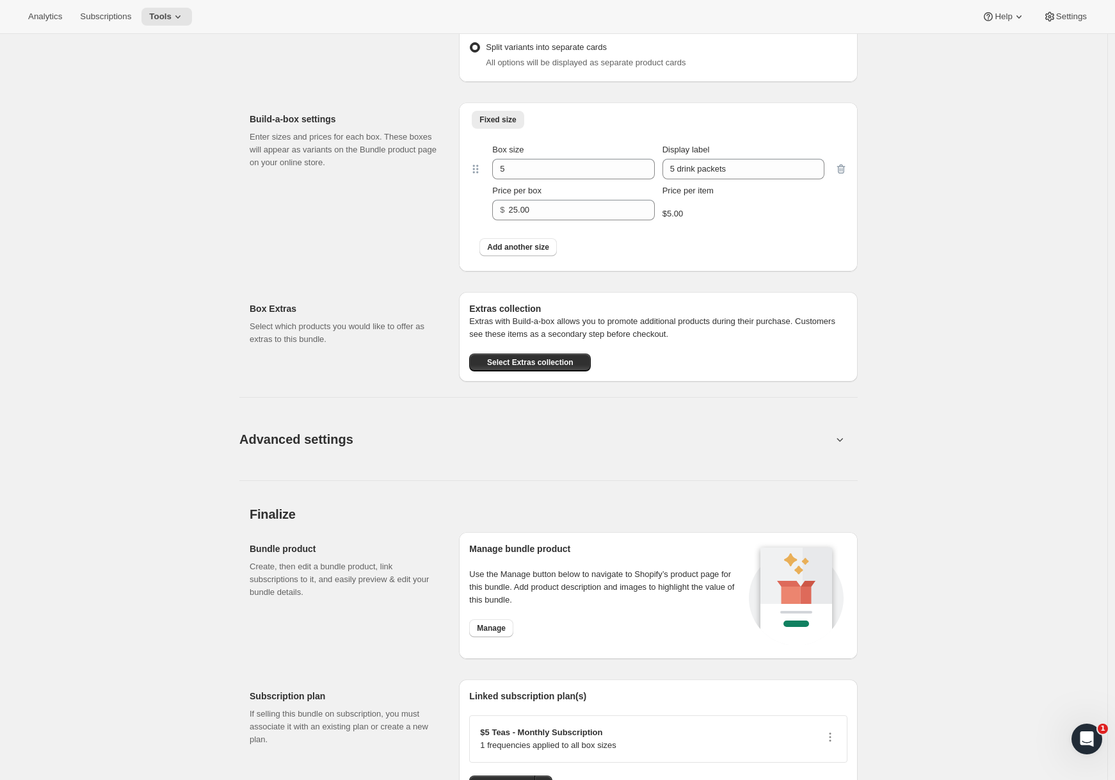
scroll to position [771, 0]
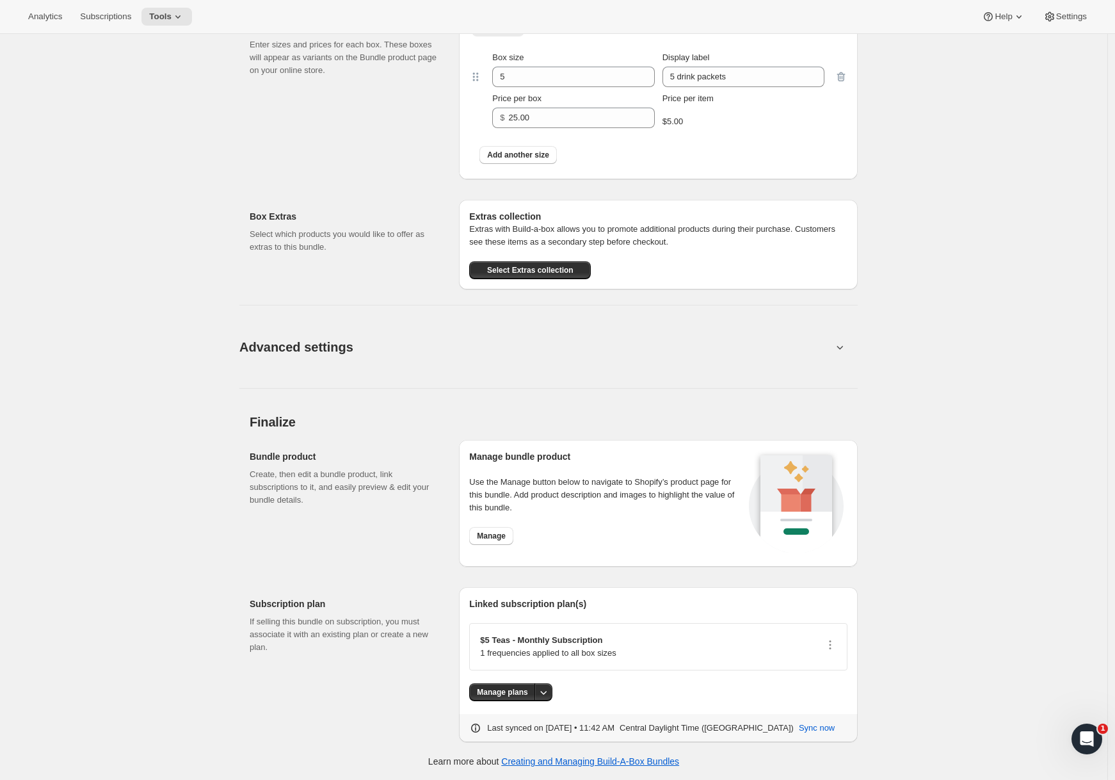
click at [391, 366] on button "Advanced settings" at bounding box center [536, 346] width 608 height 49
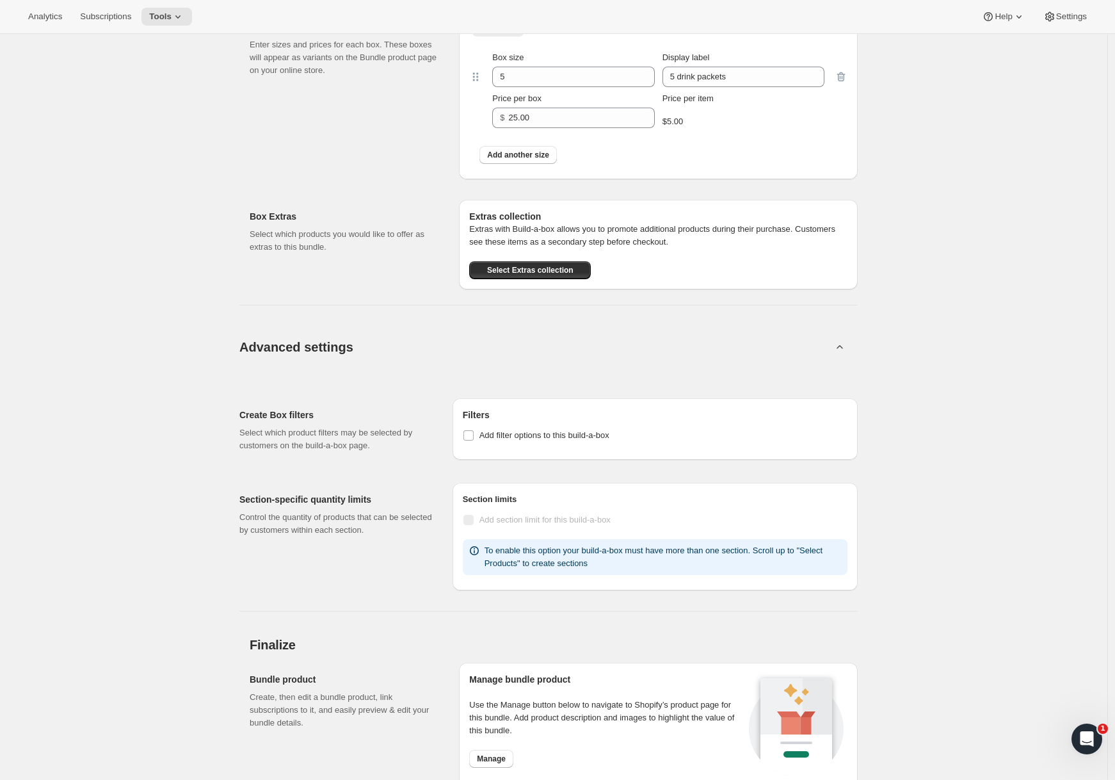
click at [395, 351] on button "Advanced settings" at bounding box center [536, 346] width 608 height 49
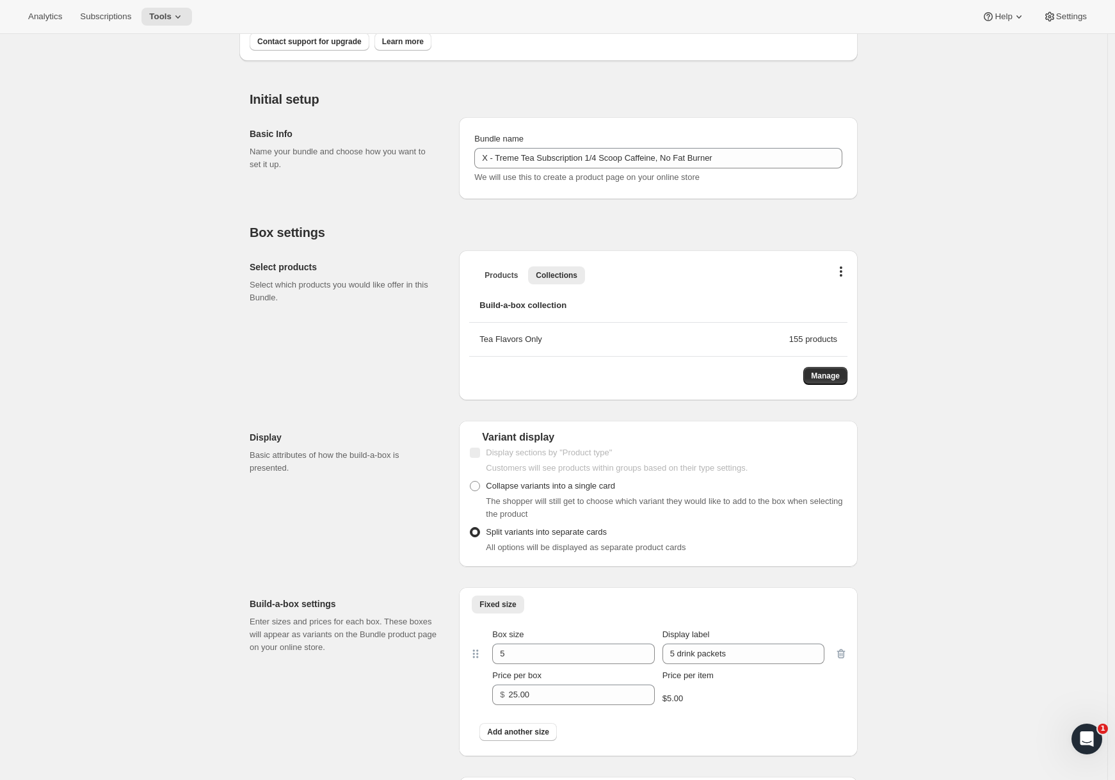
scroll to position [0, 0]
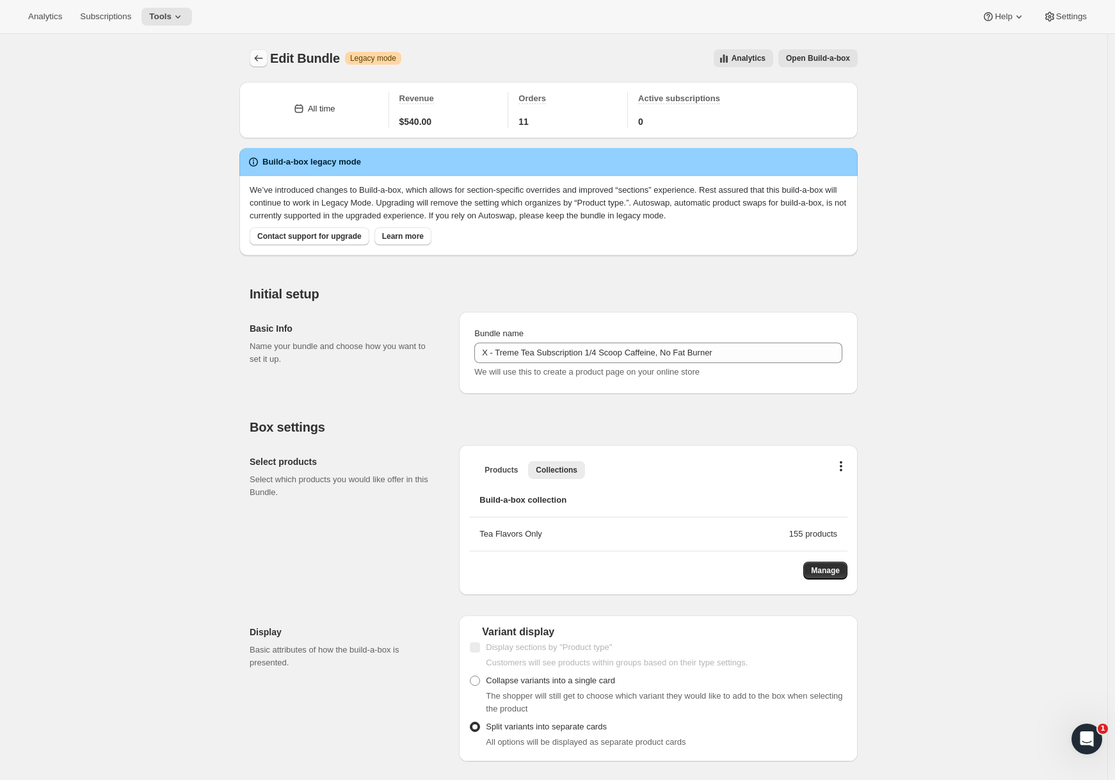
click at [257, 49] on button "Bundles" at bounding box center [259, 58] width 18 height 18
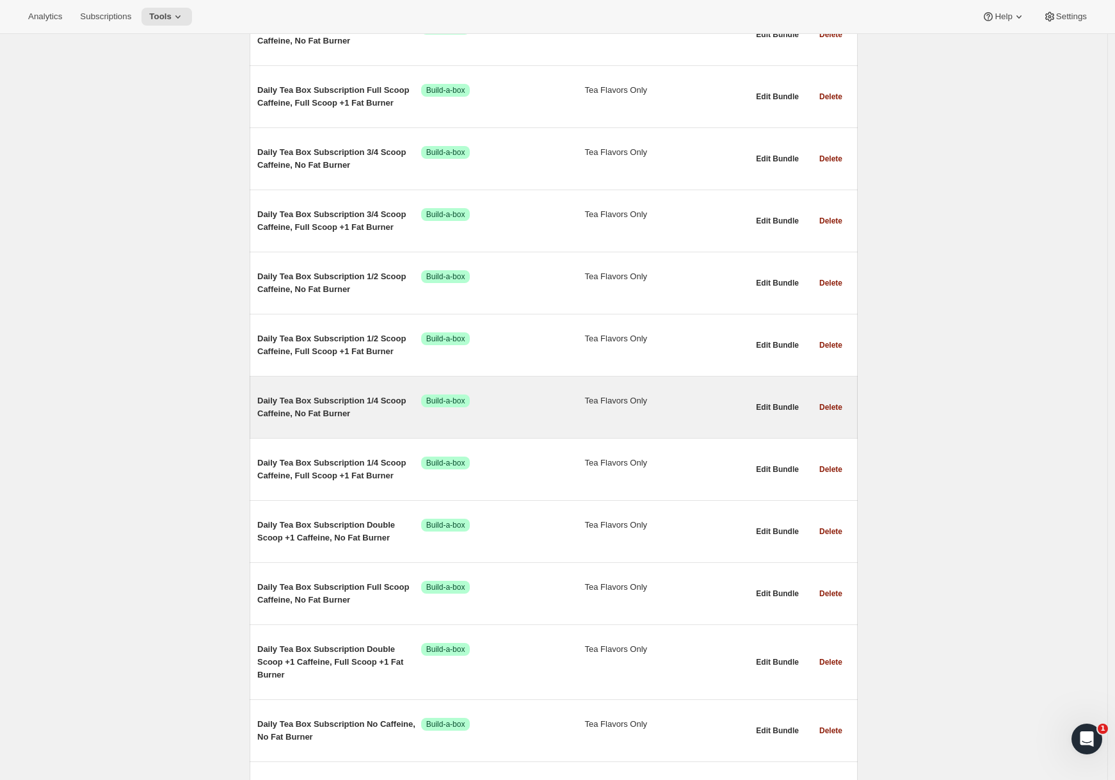
scroll to position [3269, 0]
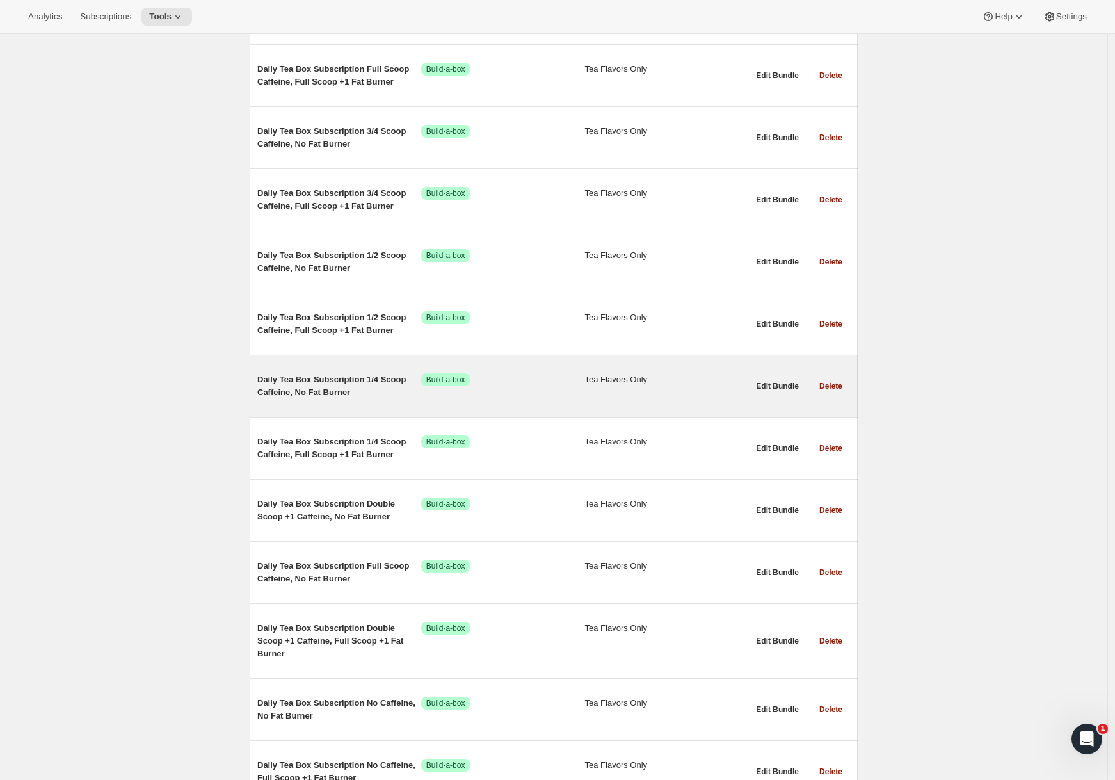
click at [323, 371] on div "Daily Tea Box Subscription 1/4 Scoop Caffeine, No Fat Burner Success Build-a-bo…" at bounding box center [502, 386] width 491 height 46
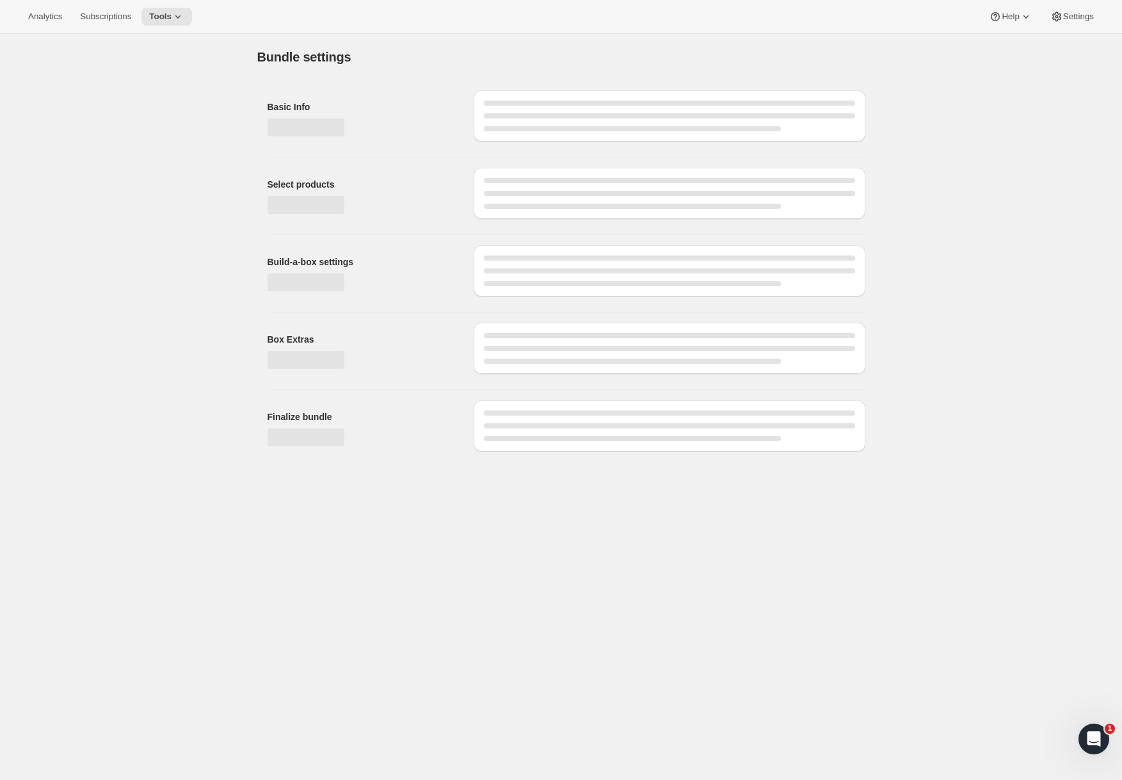
type input "Daily Tea Box Subscription 1/4 Scoop Caffeine, No Fat Burner"
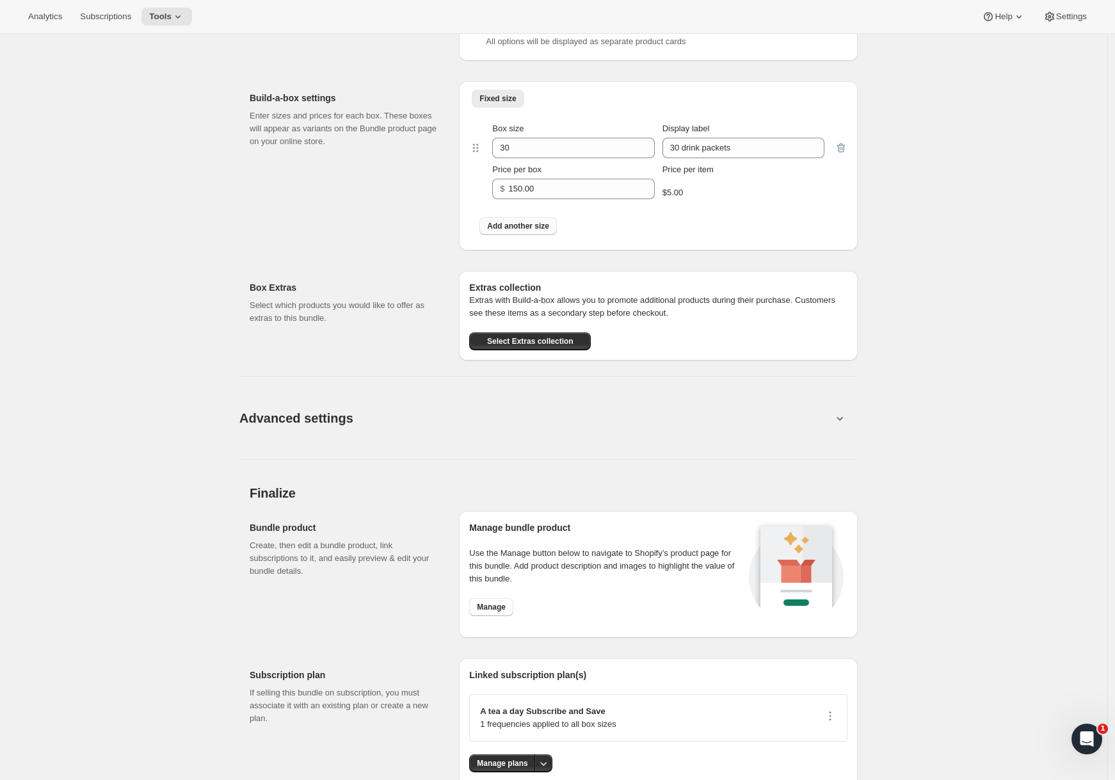
scroll to position [771, 0]
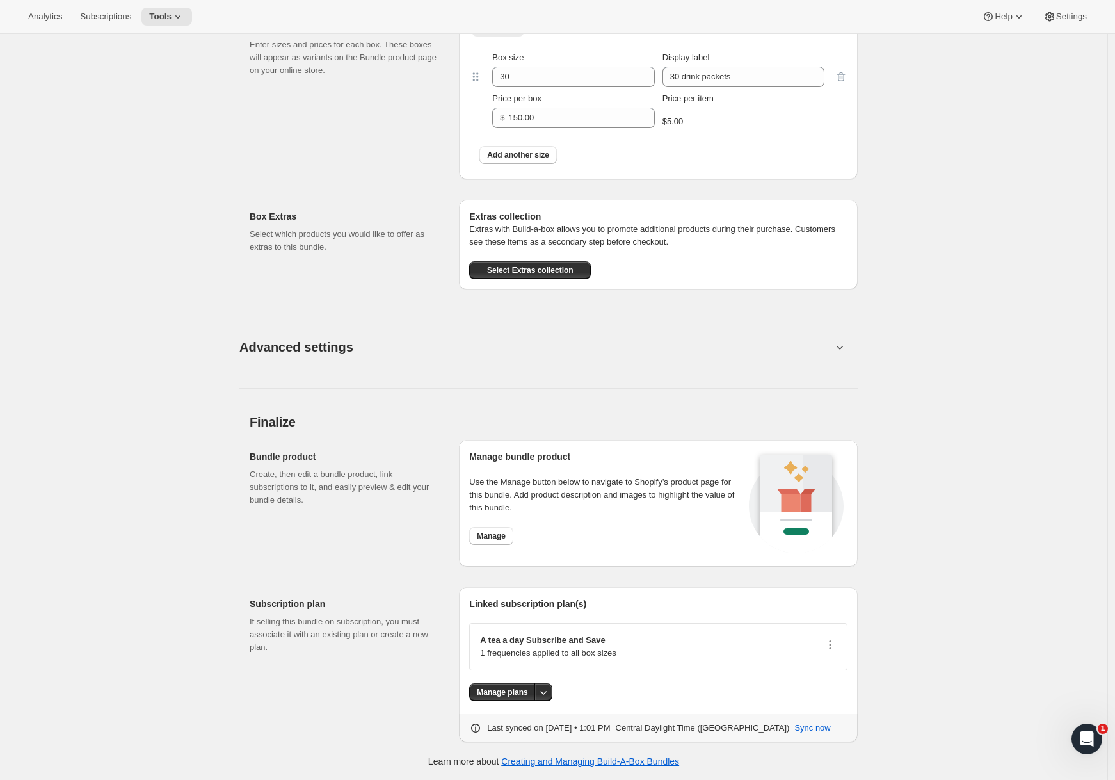
click at [341, 362] on button "Advanced settings" at bounding box center [536, 346] width 608 height 49
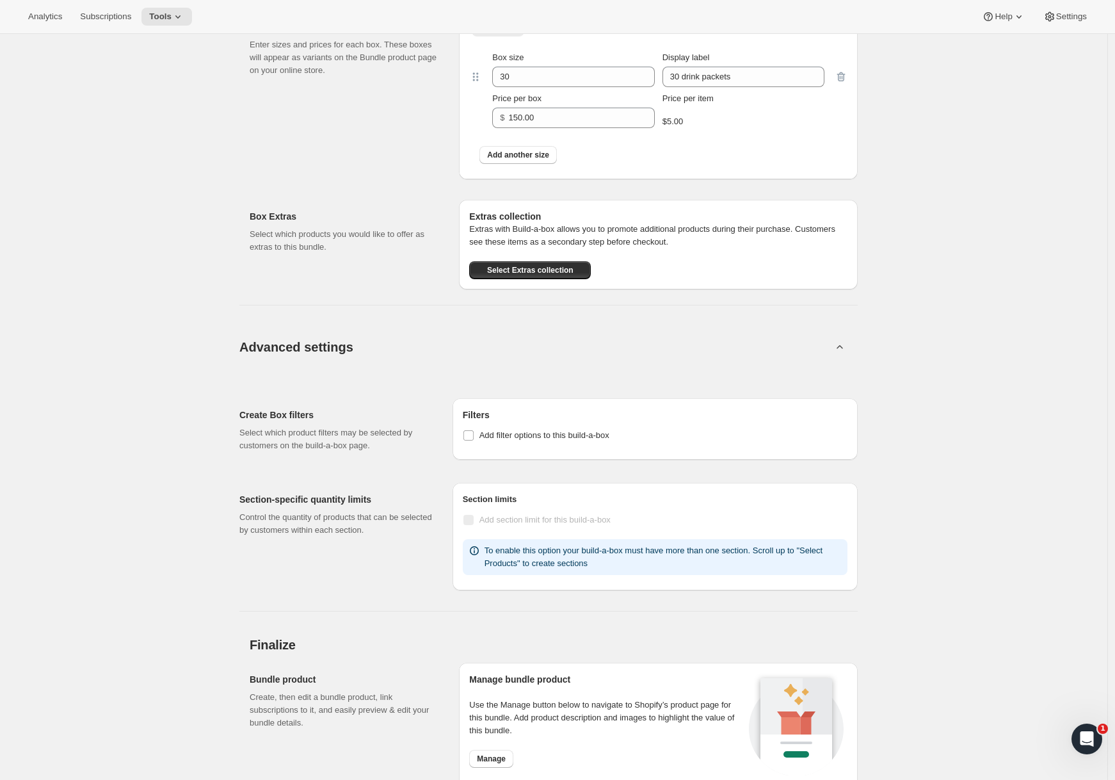
click at [341, 362] on button "Advanced settings" at bounding box center [536, 346] width 608 height 49
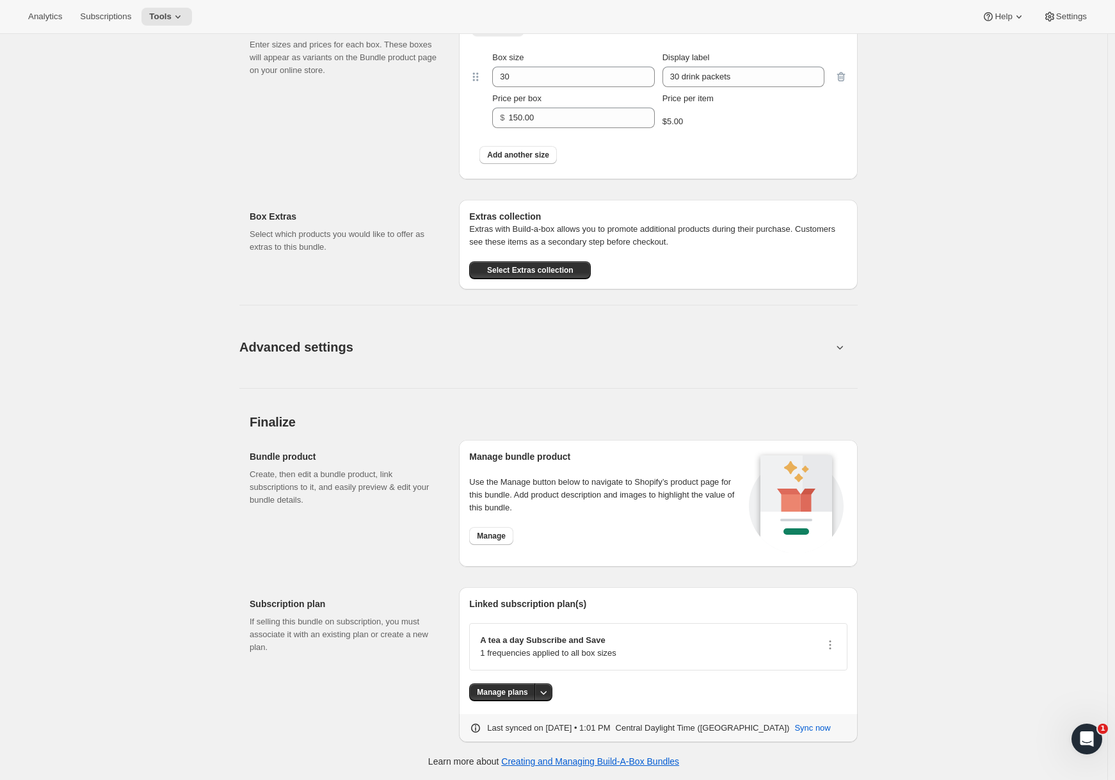
scroll to position [0, 0]
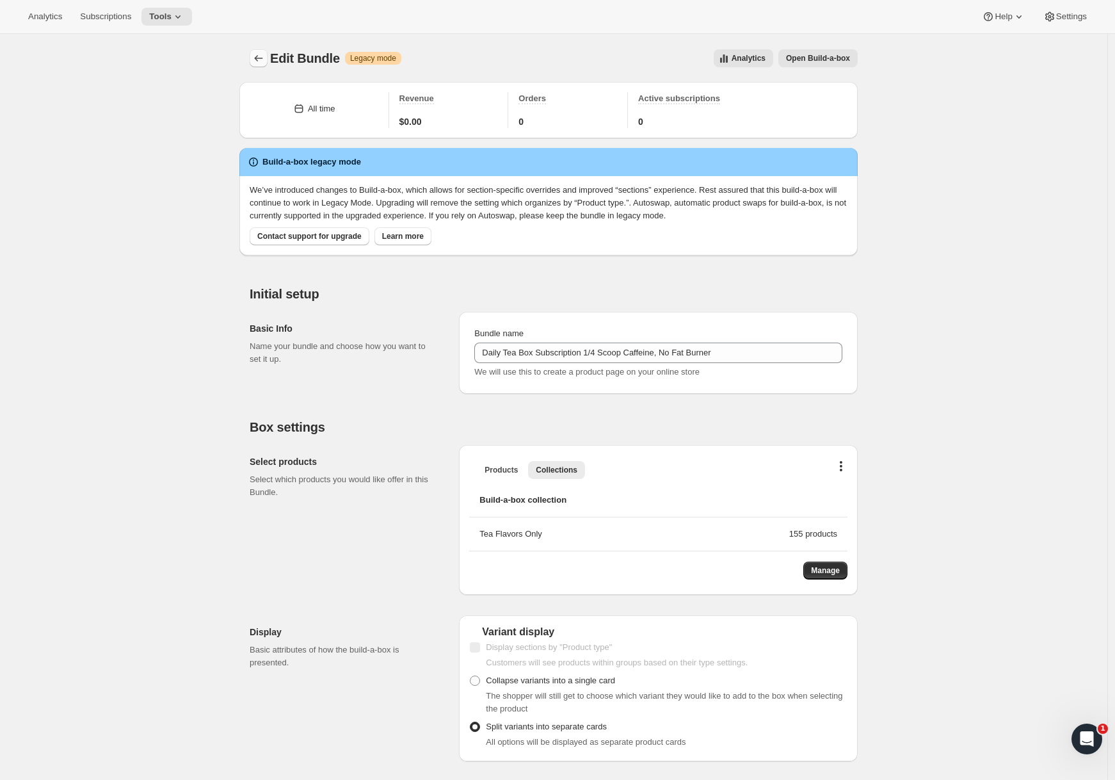
click at [265, 54] on icon "Bundles" at bounding box center [258, 58] width 13 height 13
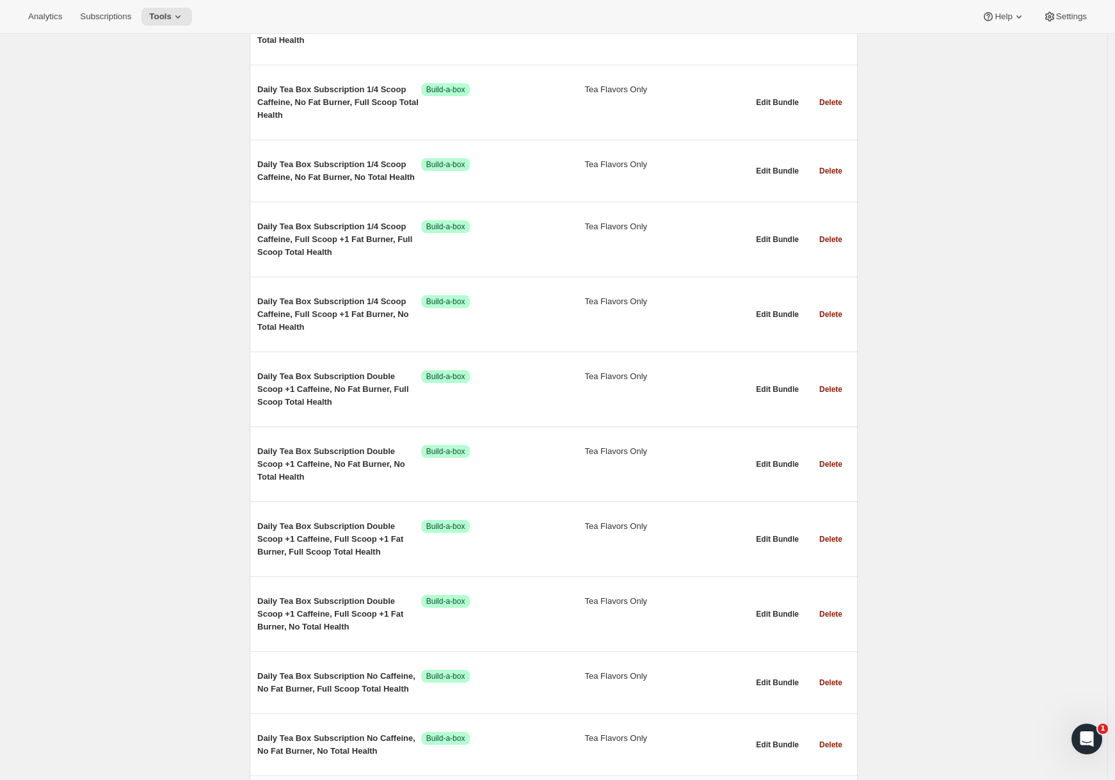
scroll to position [11625, 0]
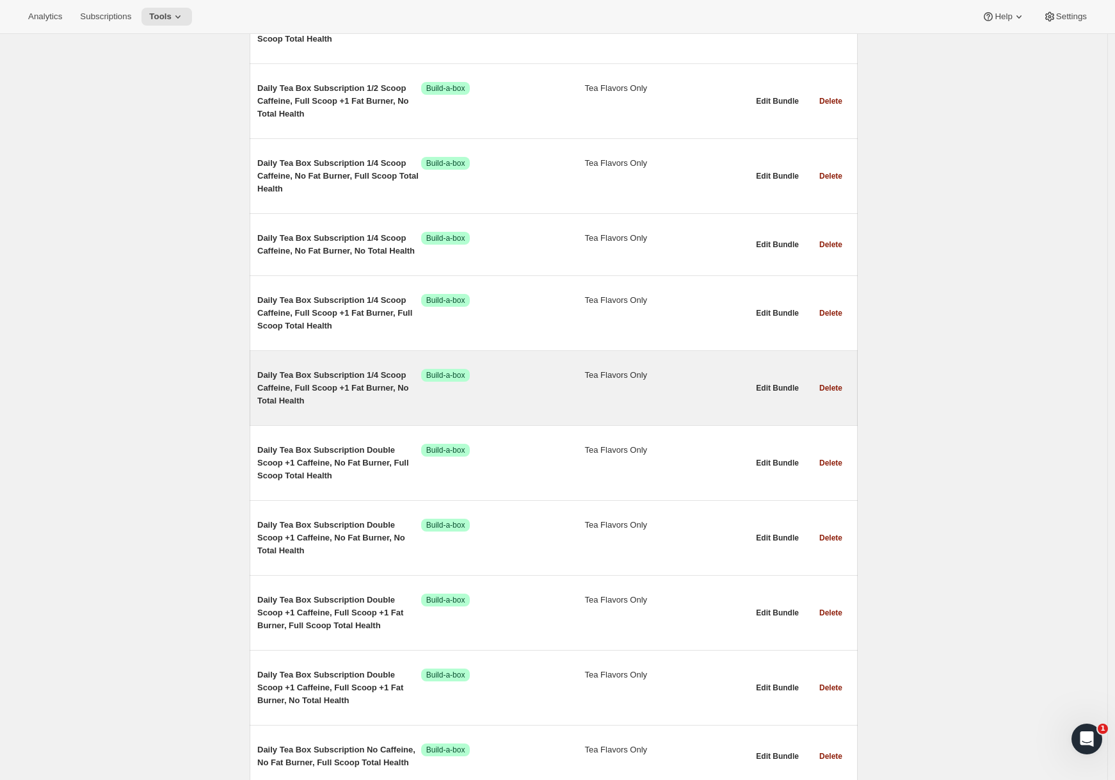
click at [342, 417] on div "Daily Tea Box Subscription 1/4 Scoop Caffeine, Full Scoop +1 Fat Burner, No Tot…" at bounding box center [502, 388] width 491 height 59
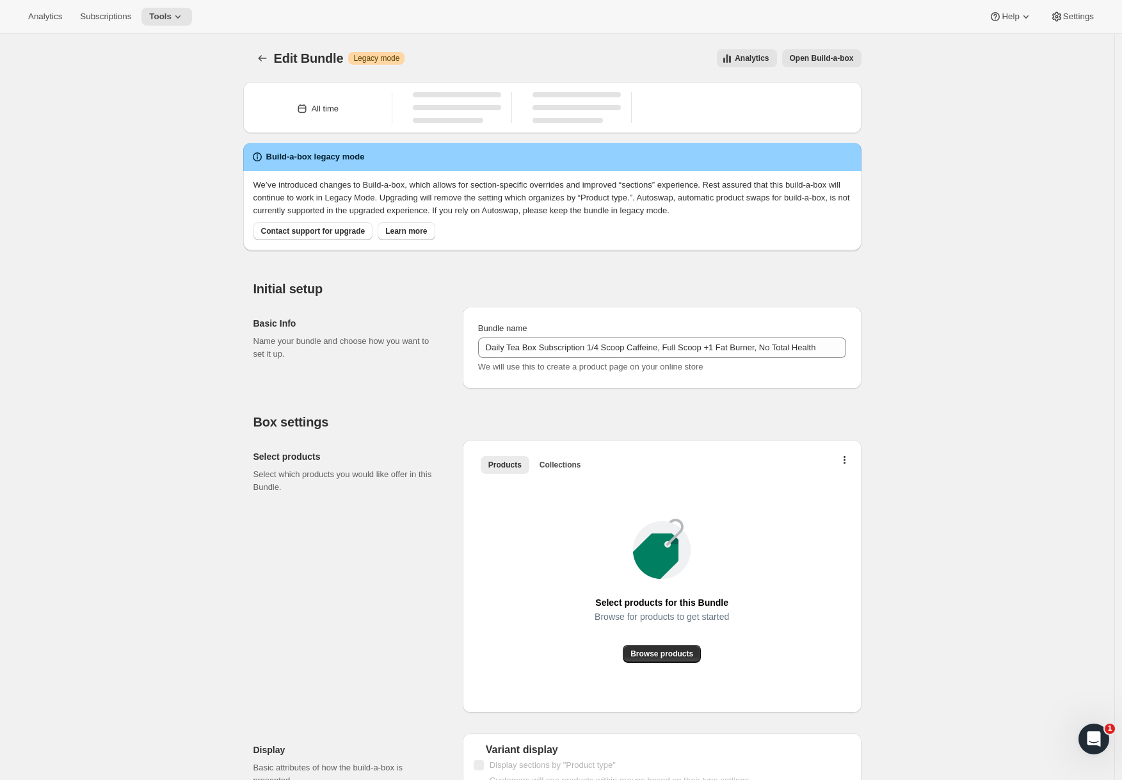
type input "Daily Tea Box Subscription 1/4 Scoop Caffeine, Full Scoop +1 Fat Burner, No Tot…"
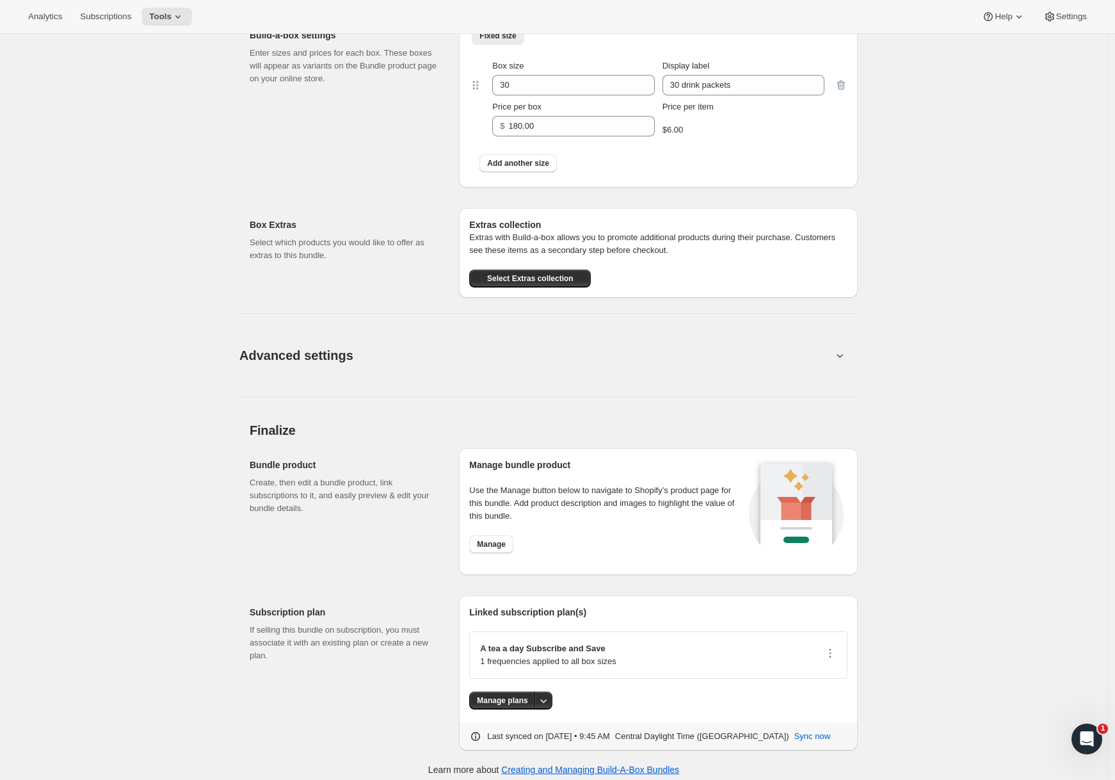
scroll to position [771, 0]
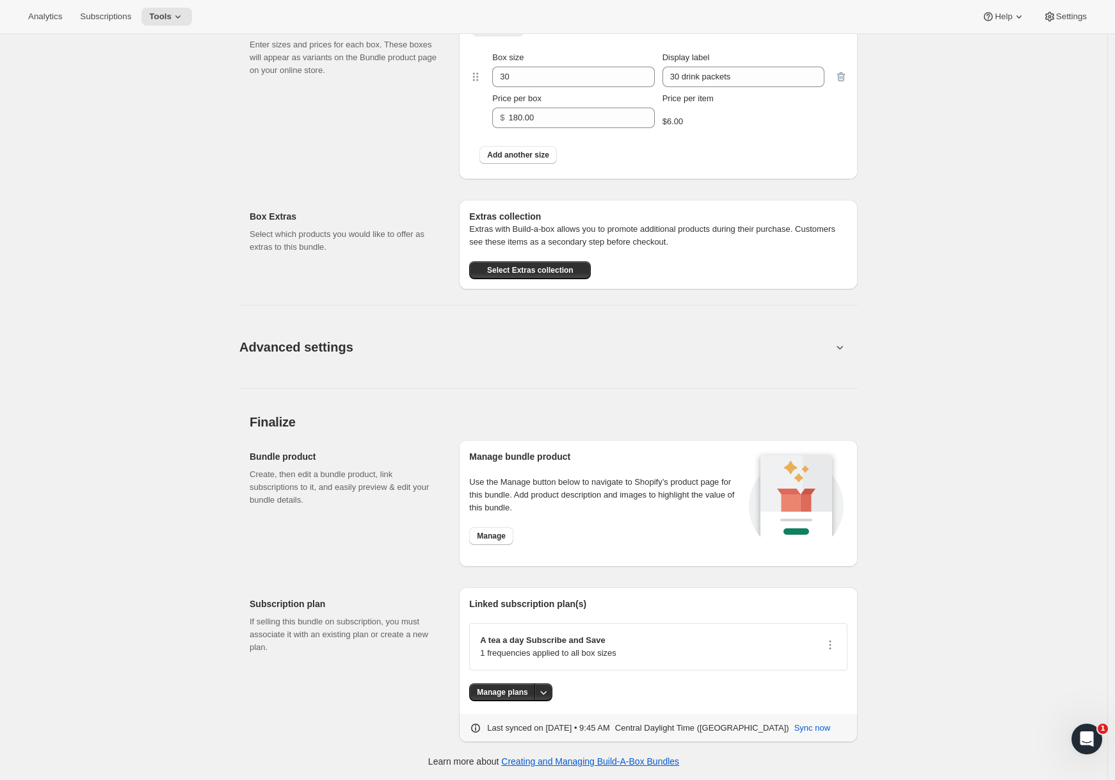
click at [373, 346] on button "Advanced settings" at bounding box center [536, 346] width 608 height 49
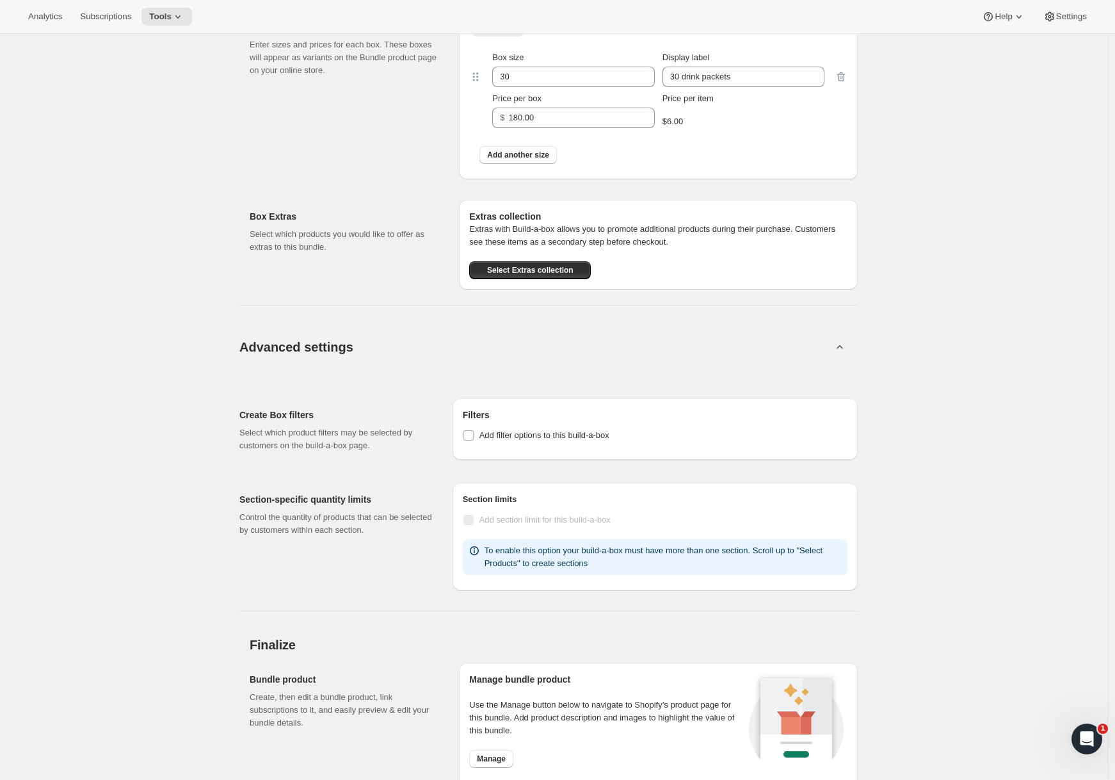
click at [373, 346] on button "Advanced settings" at bounding box center [536, 346] width 608 height 49
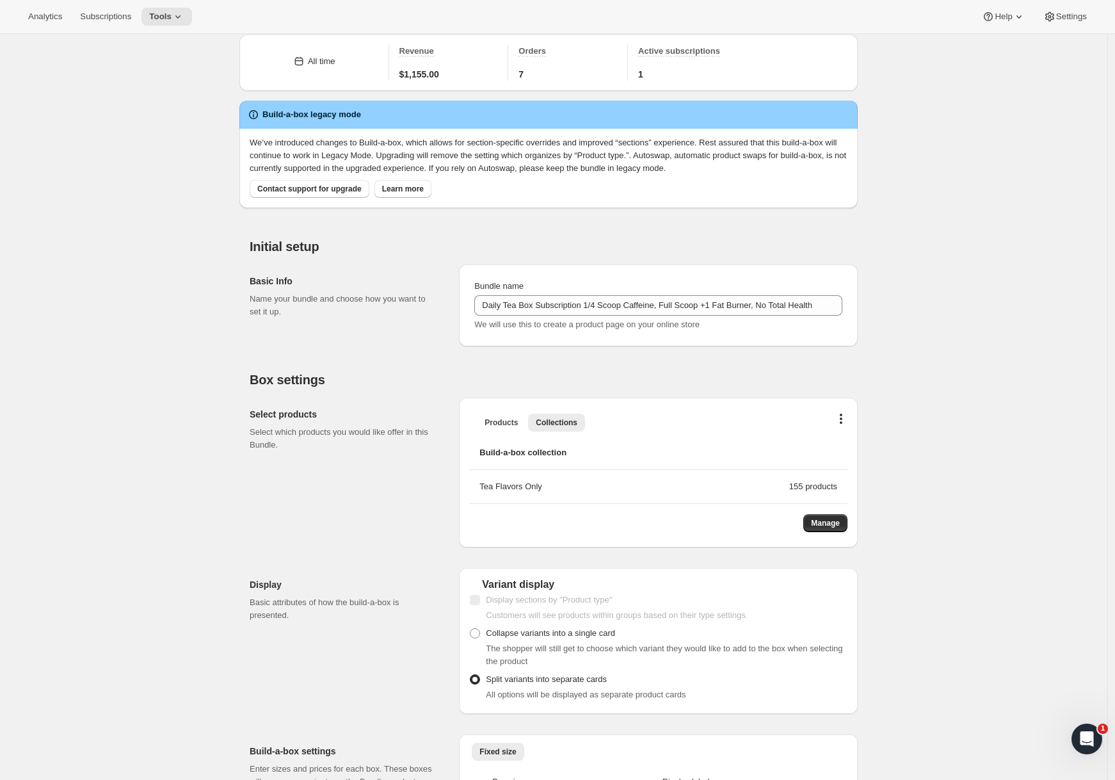
scroll to position [0, 0]
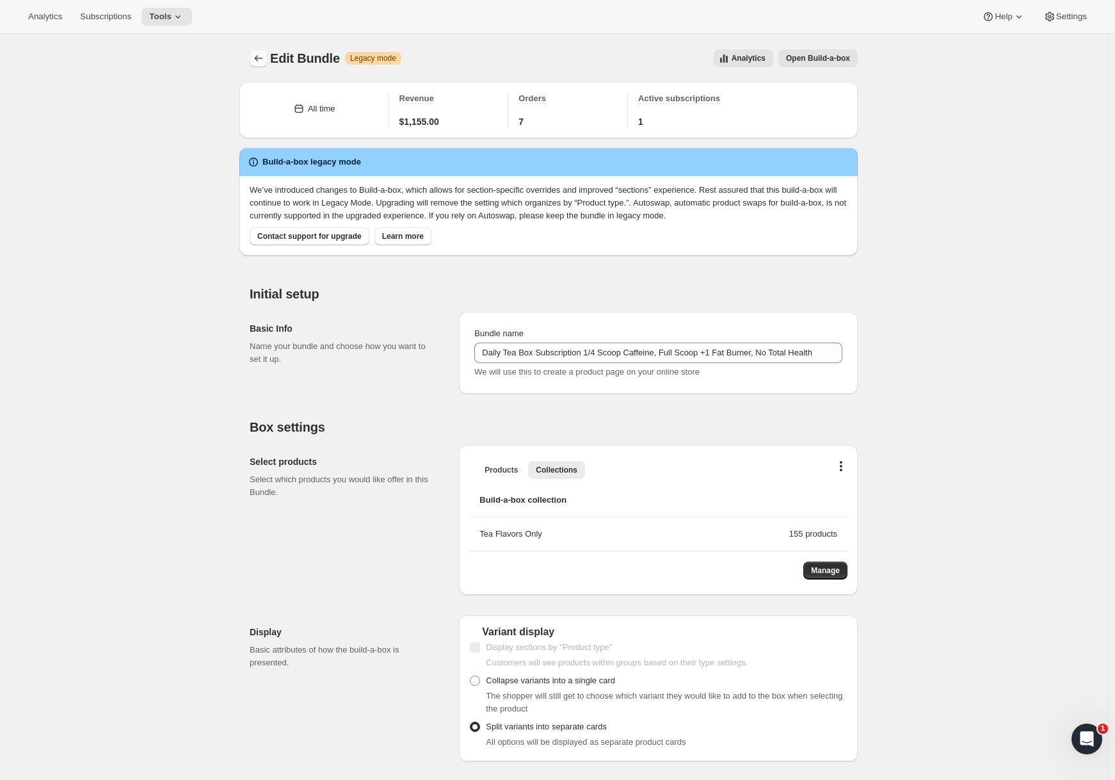
click at [264, 56] on icon "Bundles" at bounding box center [258, 58] width 13 height 13
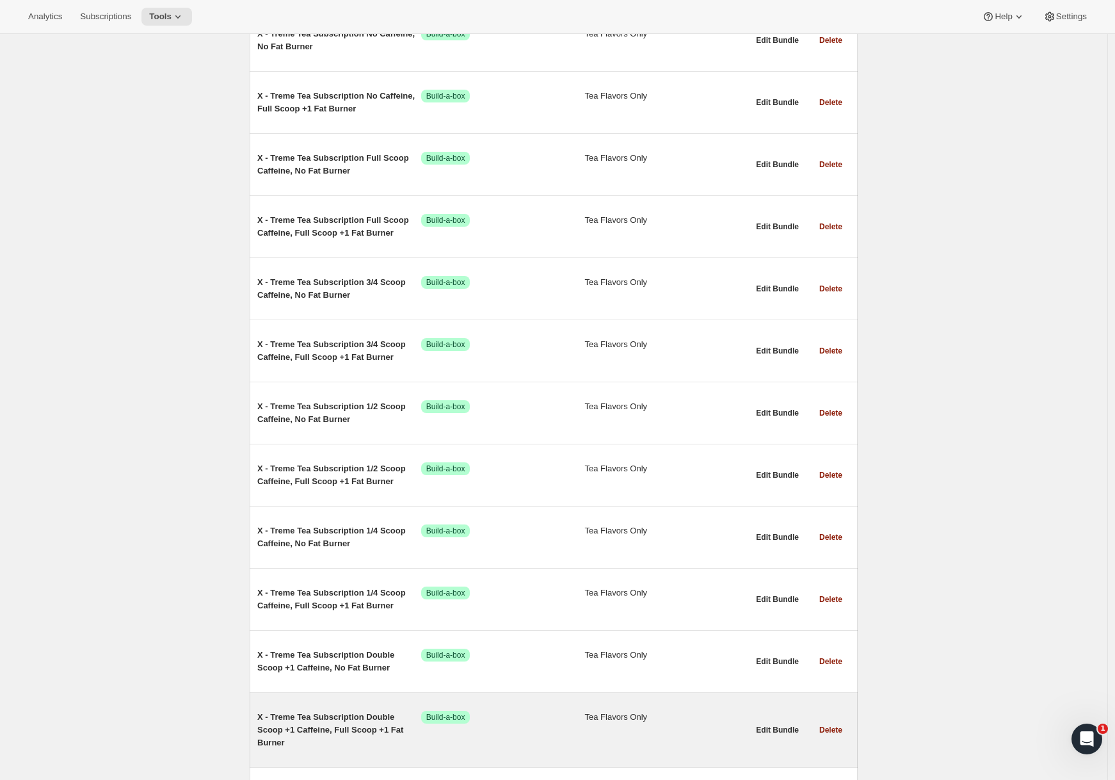
scroll to position [1083, 0]
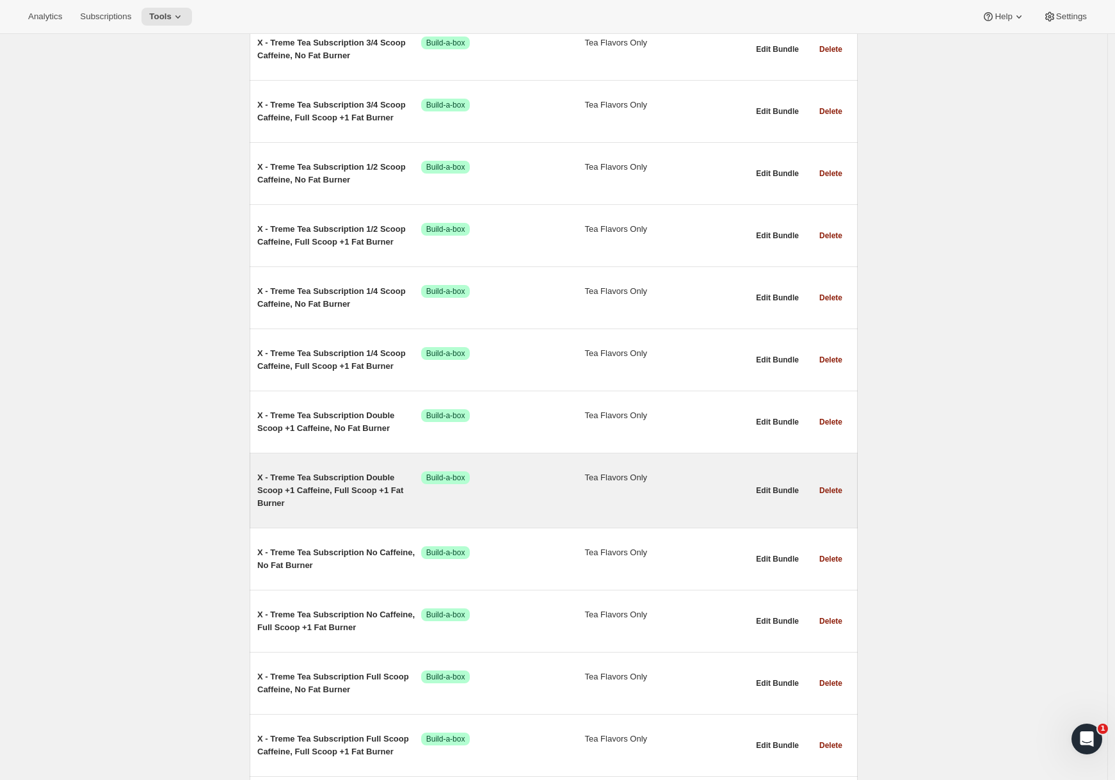
click at [342, 494] on span "X - Treme Tea Subscription Double Scoop +1 Caffeine, Full Scoop +1 Fat Burner" at bounding box center [339, 490] width 164 height 38
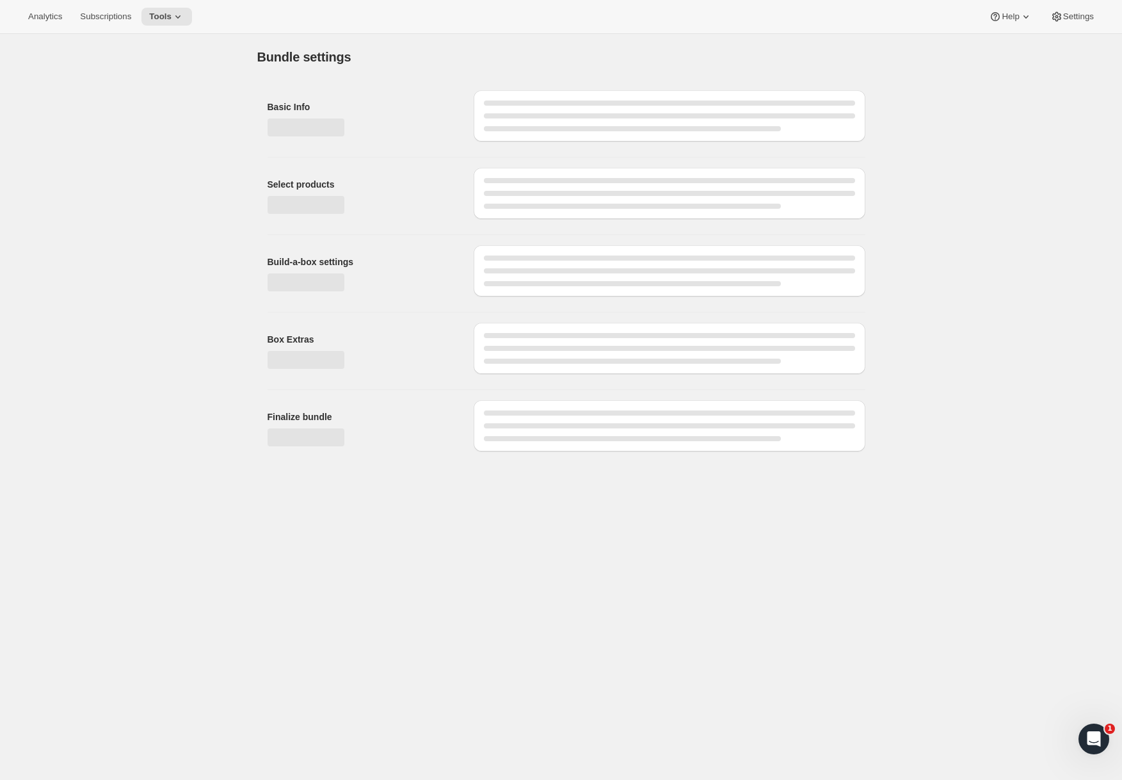
type input "X - Treme Tea Subscription Double Scoop +1 Caffeine, Full Scoop +1 Fat Burner"
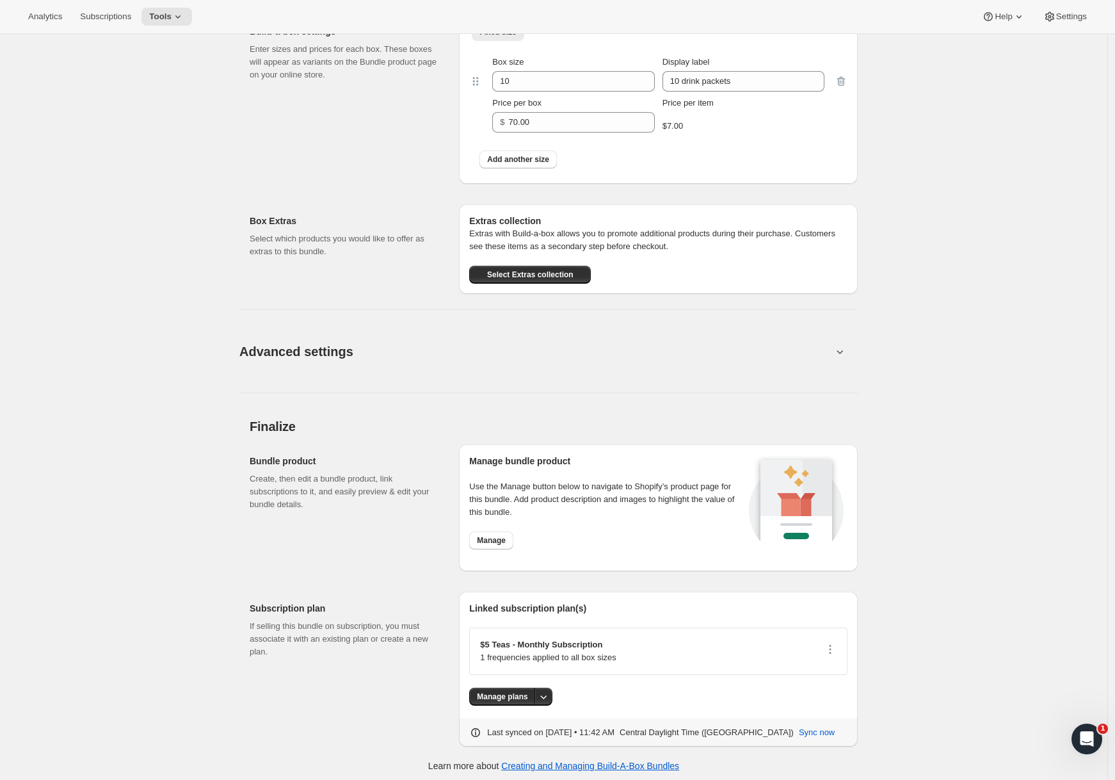
scroll to position [771, 0]
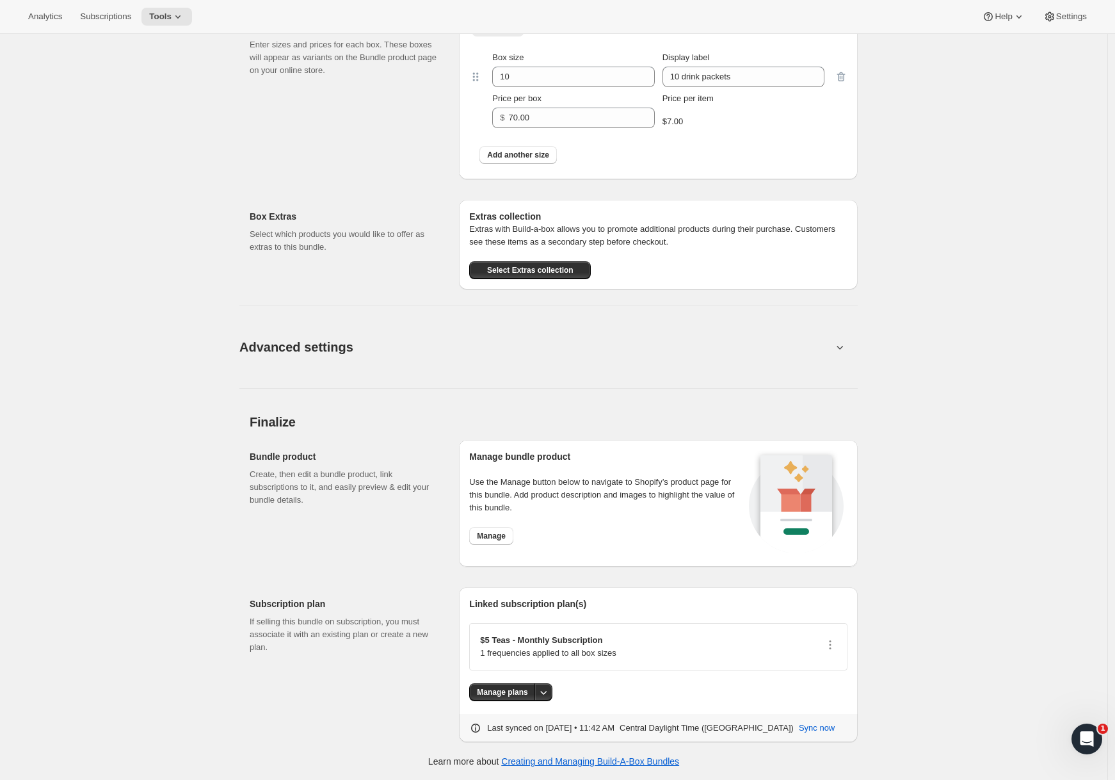
click at [382, 339] on button "Advanced settings" at bounding box center [536, 346] width 608 height 49
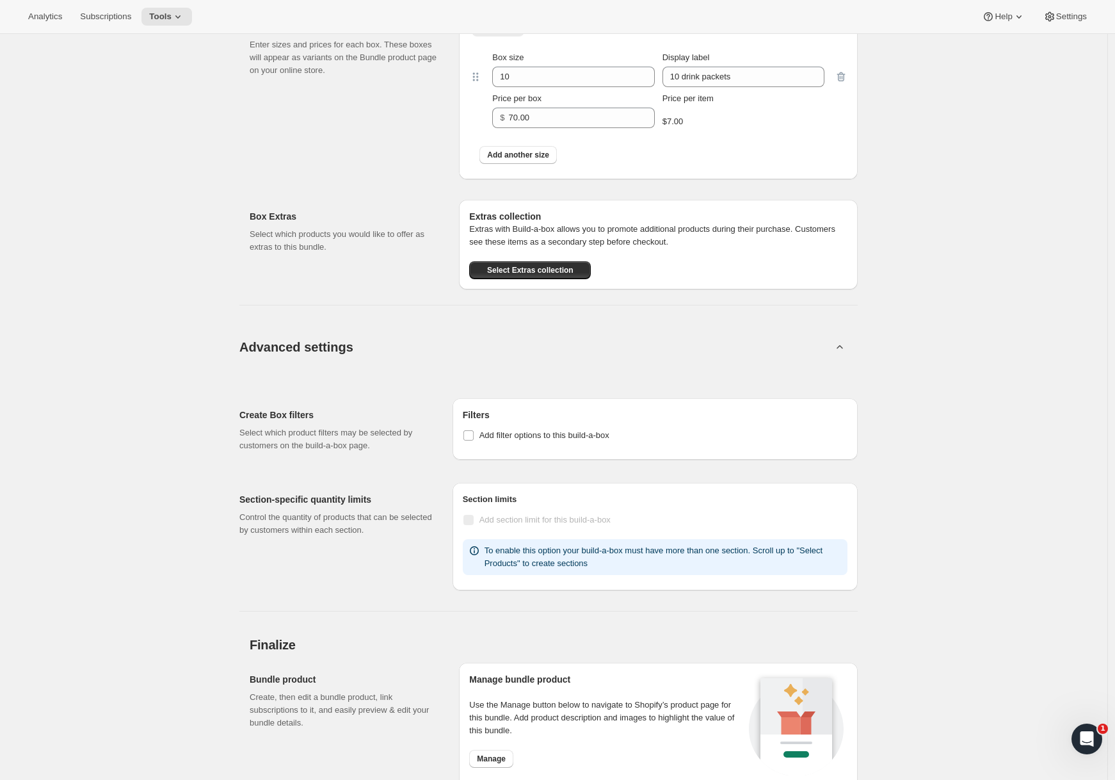
click at [382, 339] on button "Advanced settings" at bounding box center [536, 346] width 608 height 49
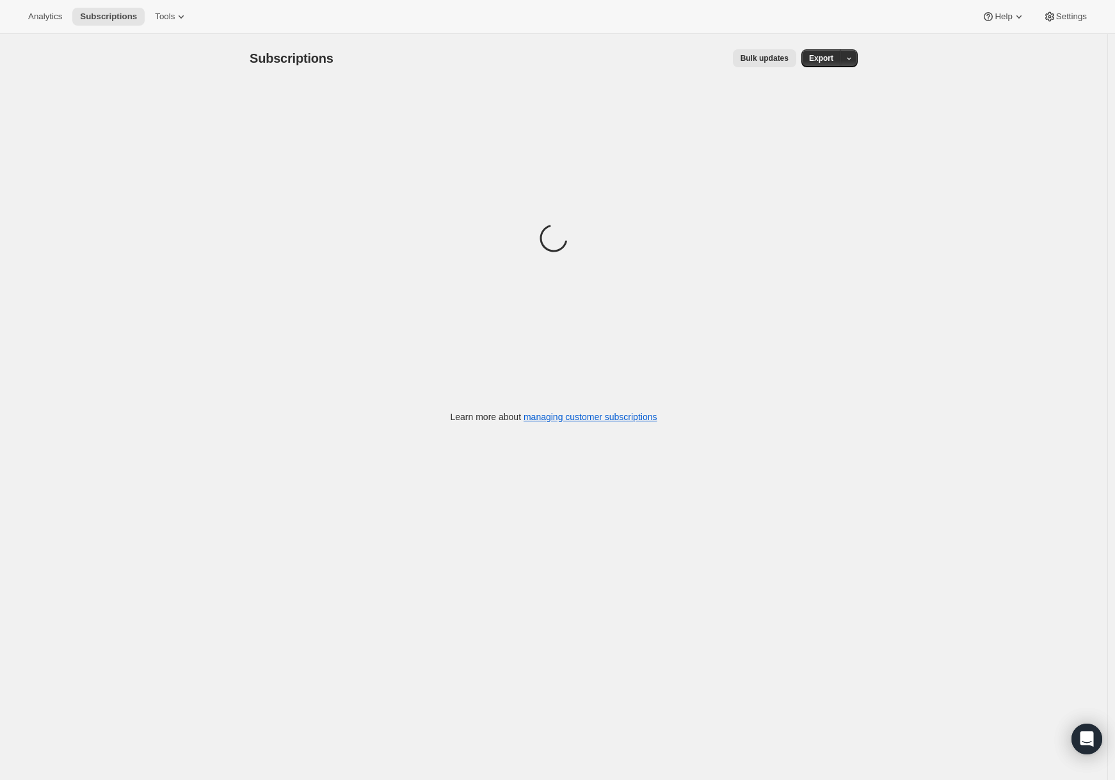
click at [173, 27] on div "Analytics Subscriptions Tools Help Settings" at bounding box center [557, 17] width 1115 height 34
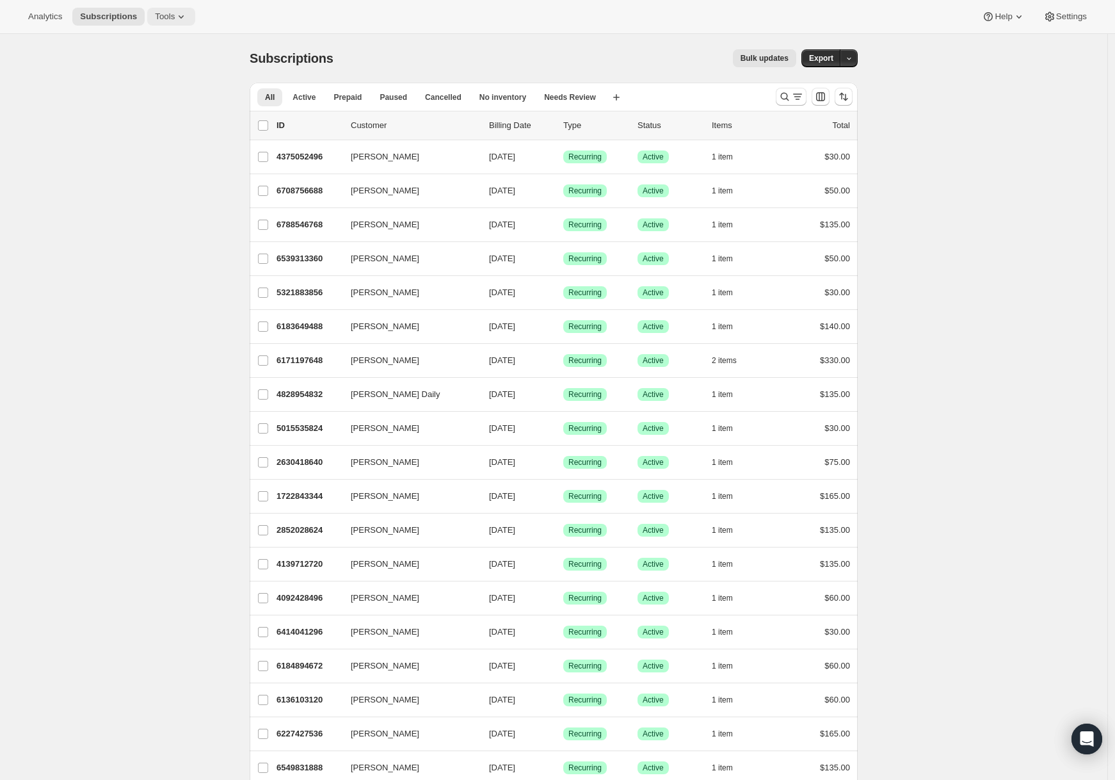
click at [181, 13] on icon at bounding box center [181, 16] width 13 height 13
click at [177, 82] on span "Bundles" at bounding box center [179, 87] width 113 height 13
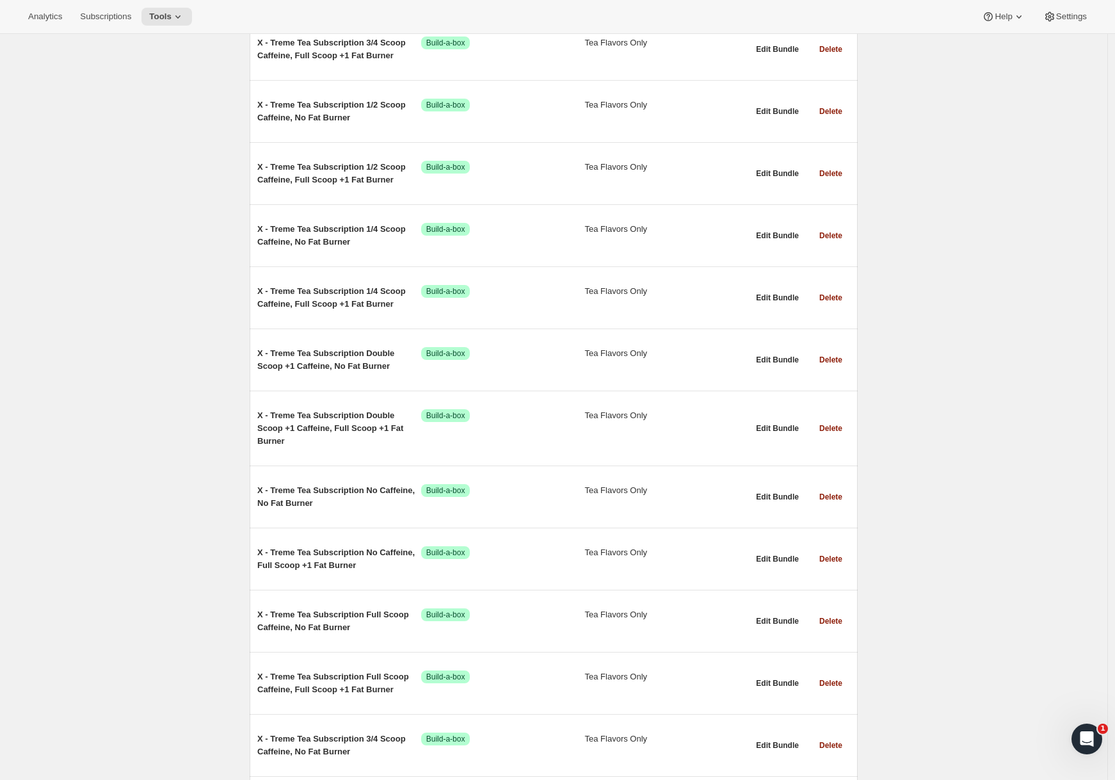
scroll to position [1201, 0]
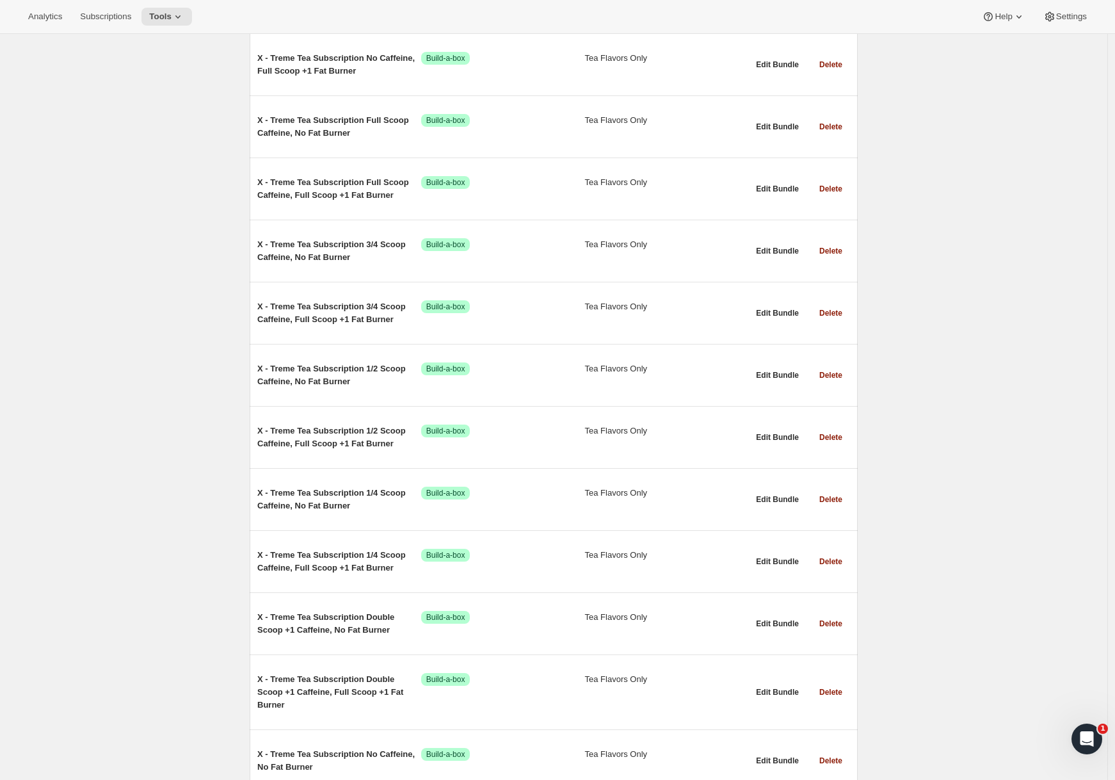
scroll to position [1893, 0]
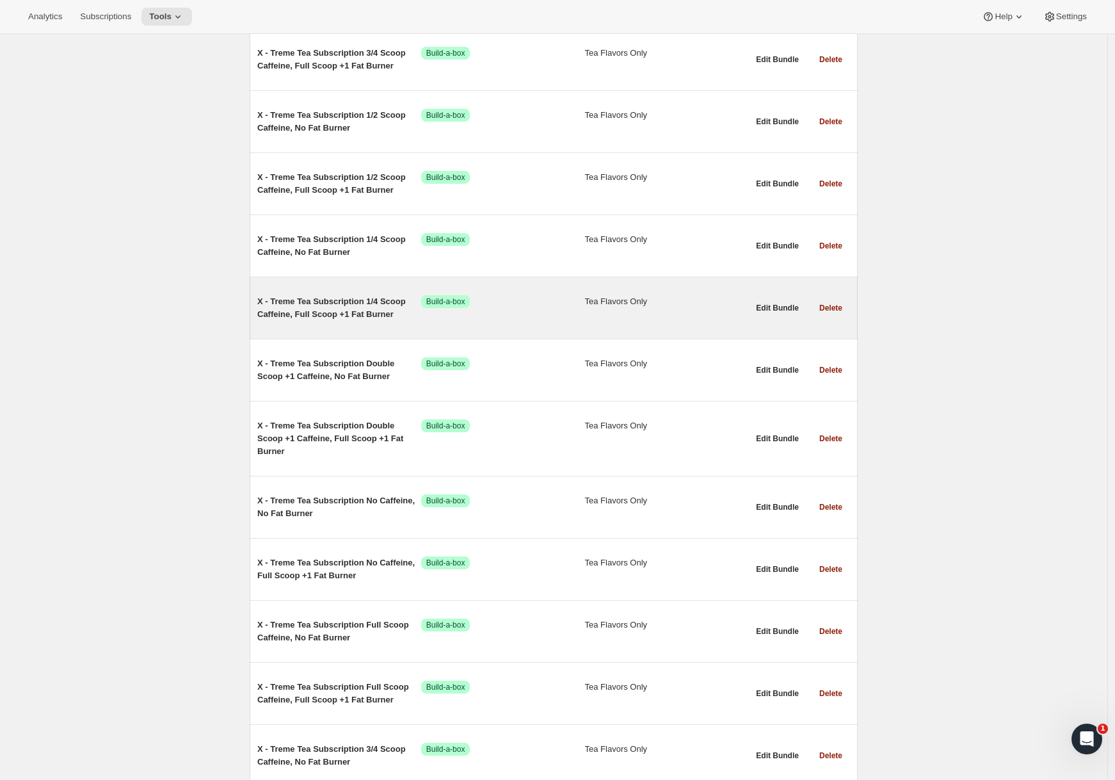
click at [307, 317] on span "X - Treme Tea Subscription 1/4 Scoop Caffeine, Full Scoop +1 Fat Burner" at bounding box center [339, 308] width 164 height 26
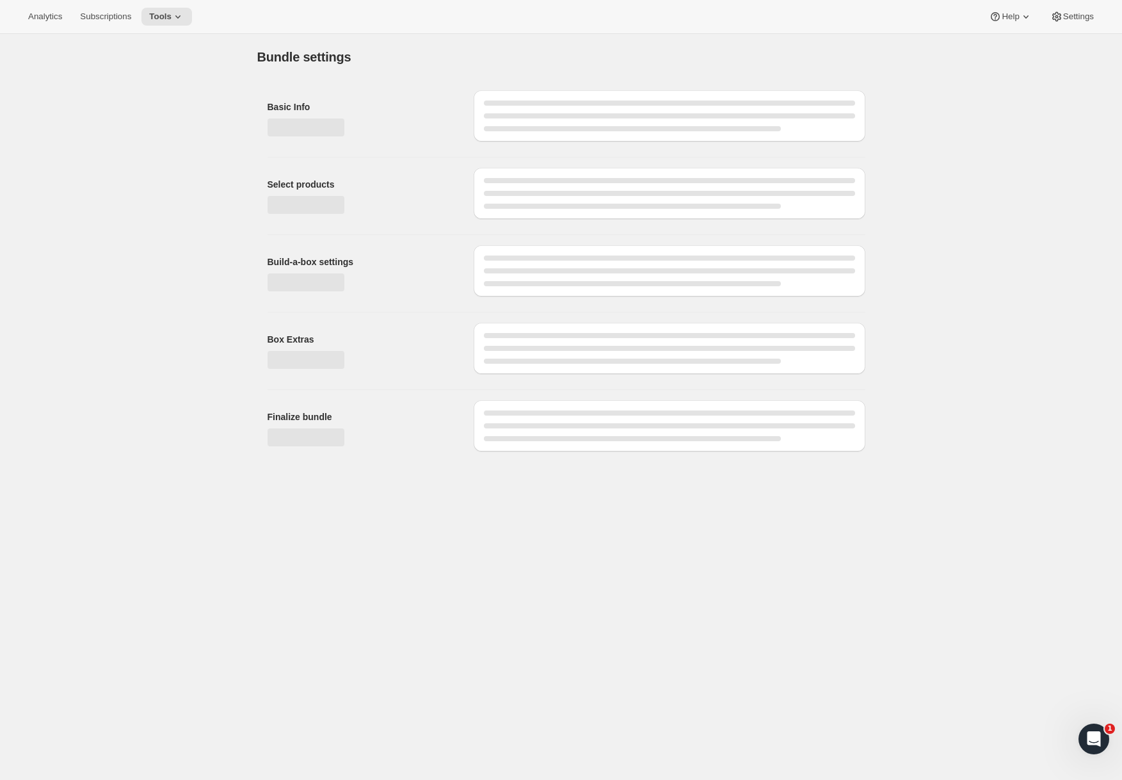
type input "X - Treme Tea Subscription 1/4 Scoop Caffeine, Full Scoop +1 Fat Burner"
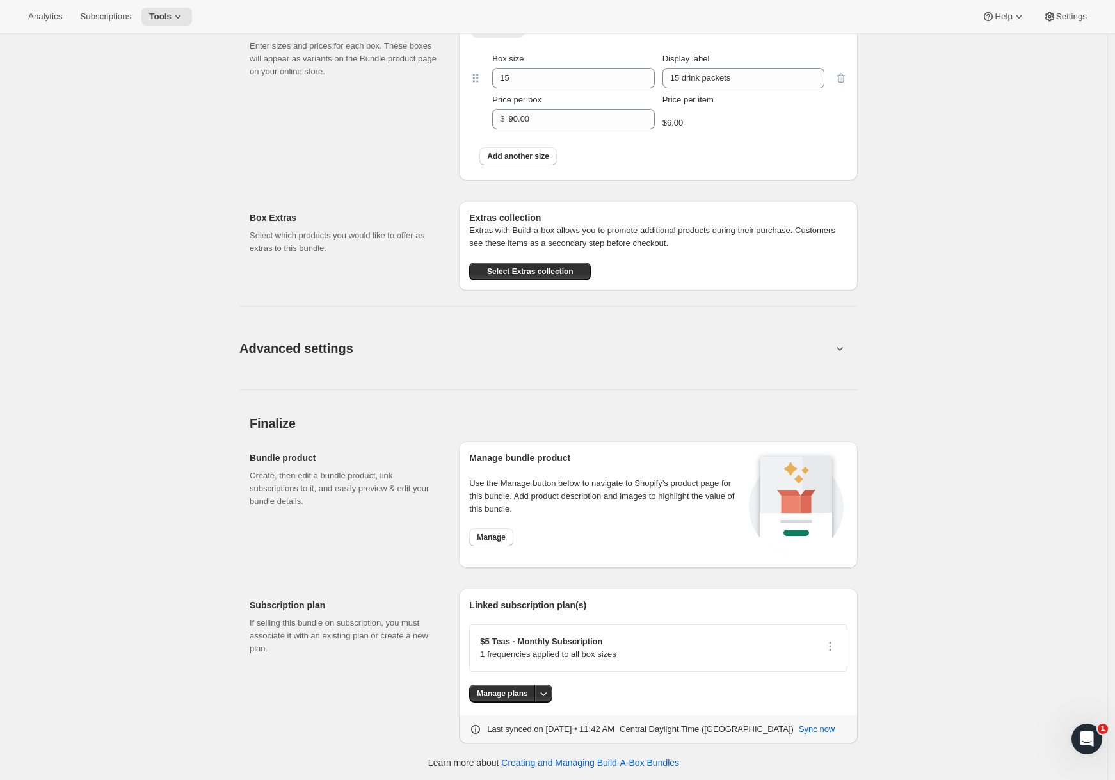
scroll to position [771, 0]
click at [474, 329] on button "Advanced settings" at bounding box center [536, 346] width 608 height 49
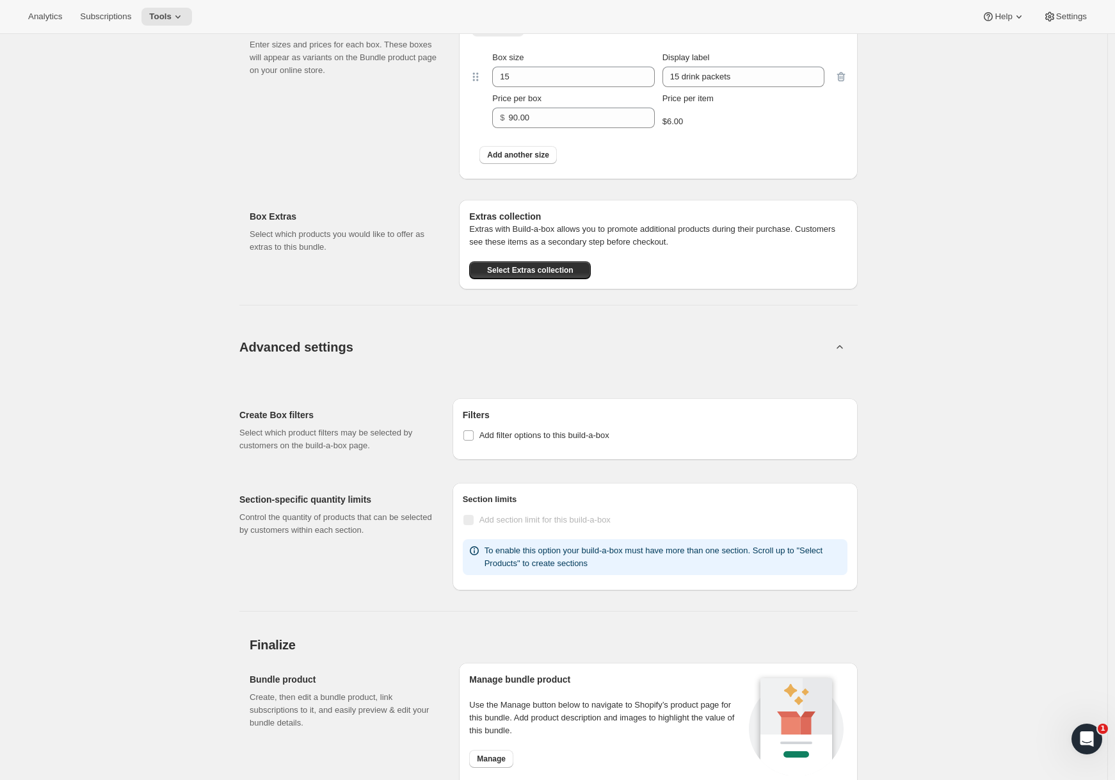
click at [474, 331] on button "Advanced settings" at bounding box center [536, 346] width 608 height 49
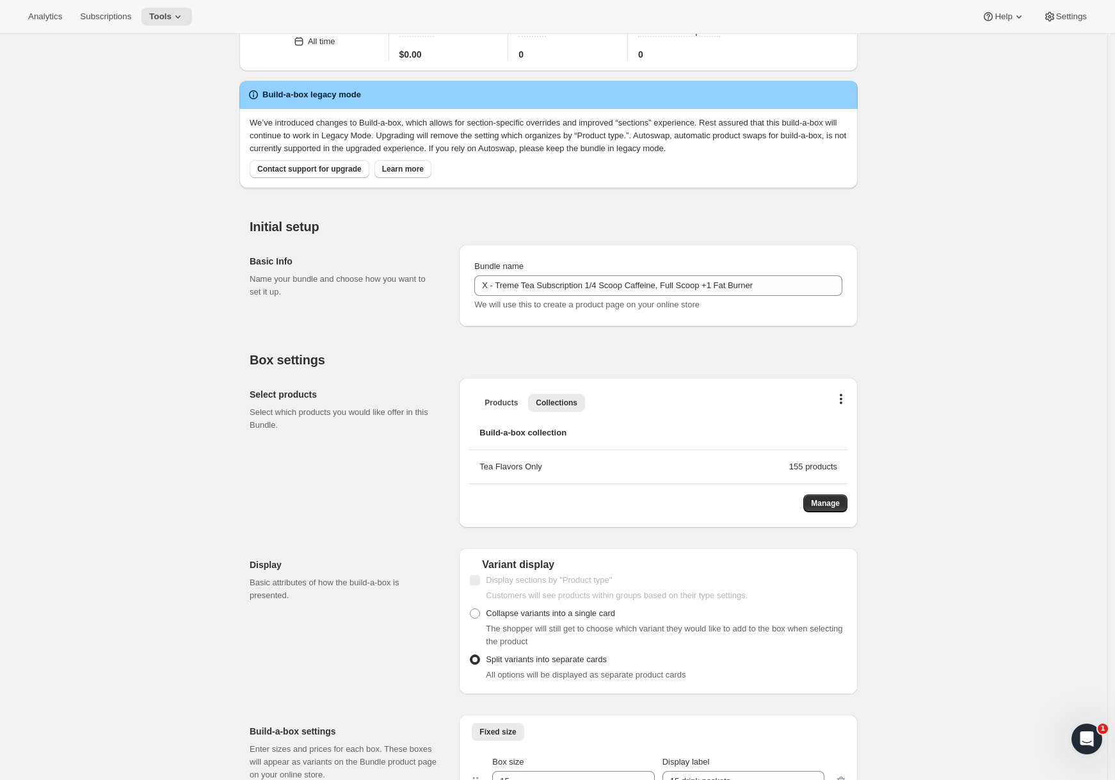
scroll to position [0, 0]
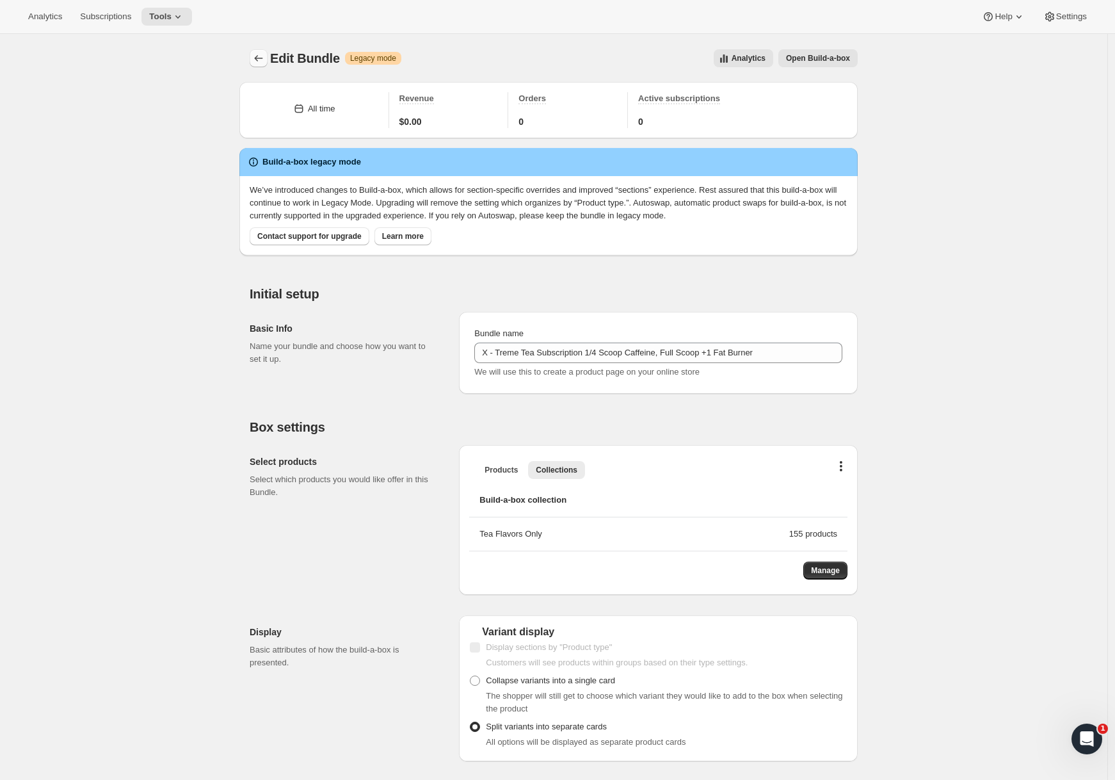
click at [257, 60] on icon "Bundles" at bounding box center [258, 58] width 13 height 13
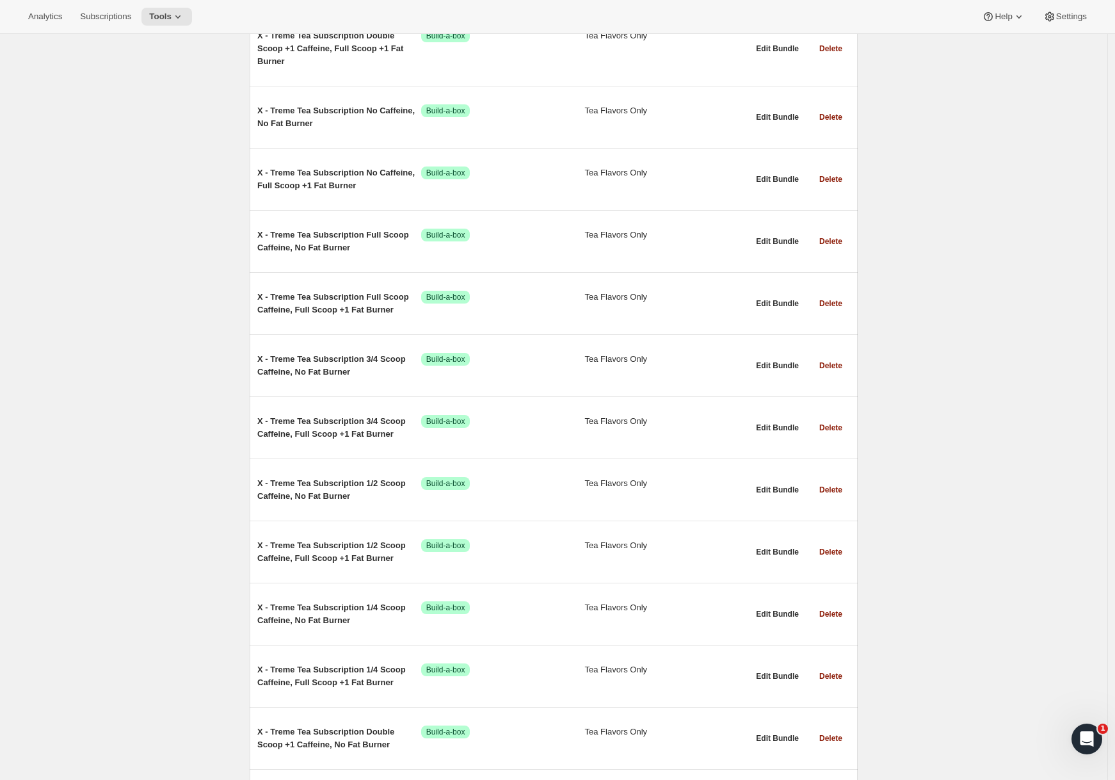
scroll to position [1691, 0]
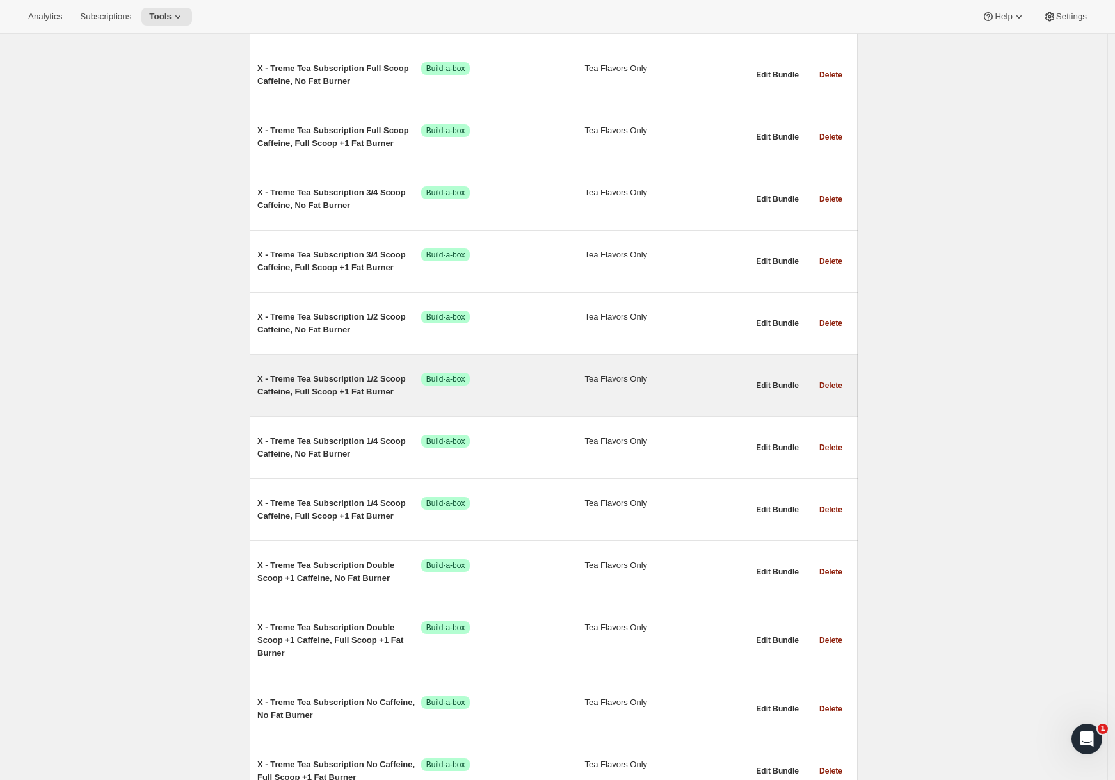
click at [318, 390] on span "X - Treme Tea Subscription 1/2 Scoop Caffeine, Full Scoop +1 Fat Burner" at bounding box center [339, 386] width 164 height 26
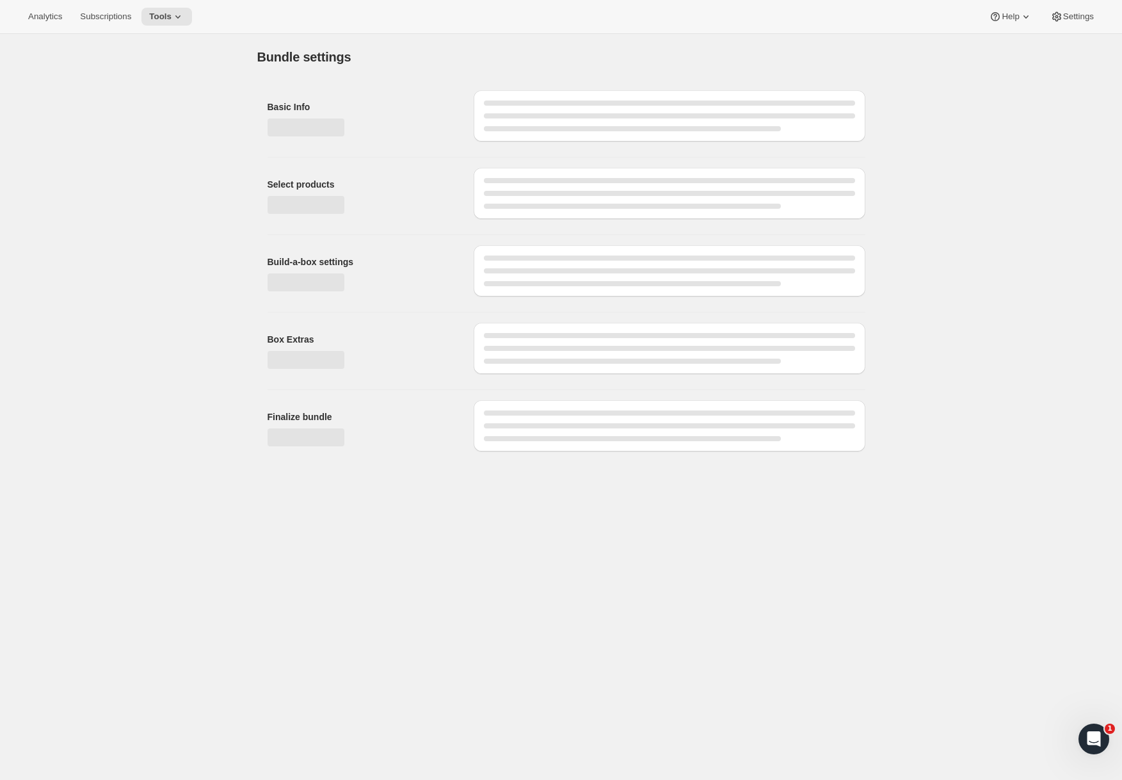
type input "X - Treme Tea Subscription 1/2 Scoop Caffeine, Full Scoop +1 Fat Burner"
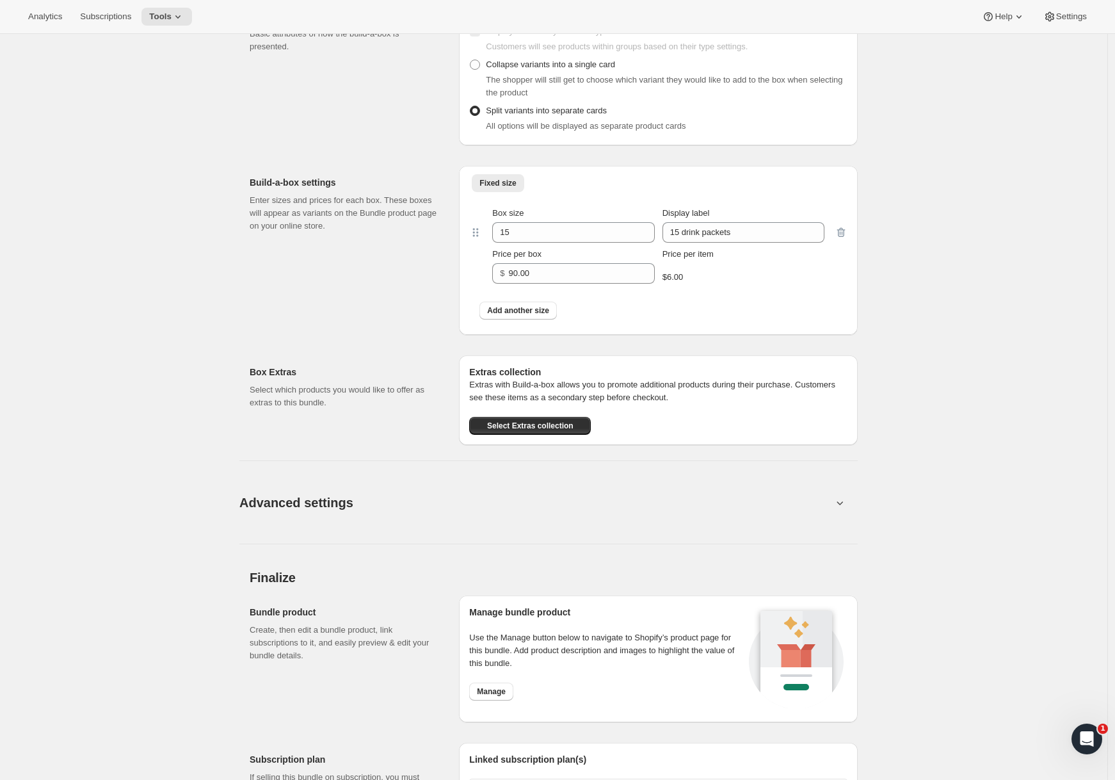
scroll to position [771, 0]
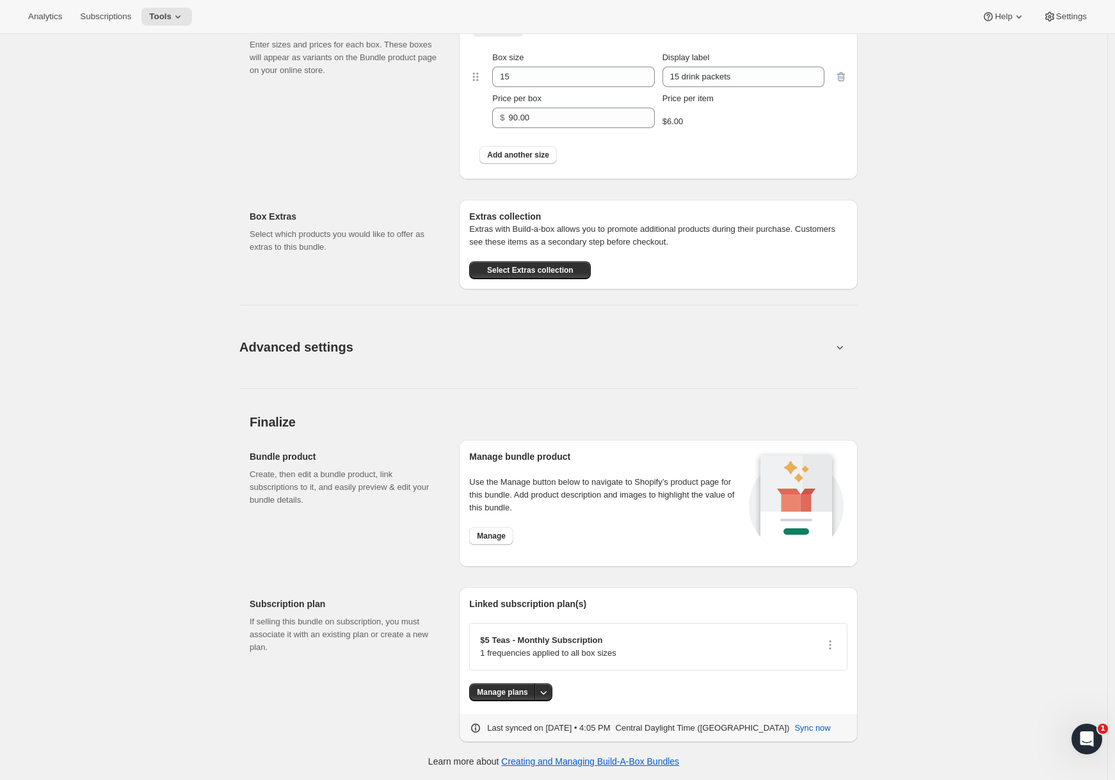
click at [307, 368] on button "Advanced settings" at bounding box center [536, 346] width 608 height 49
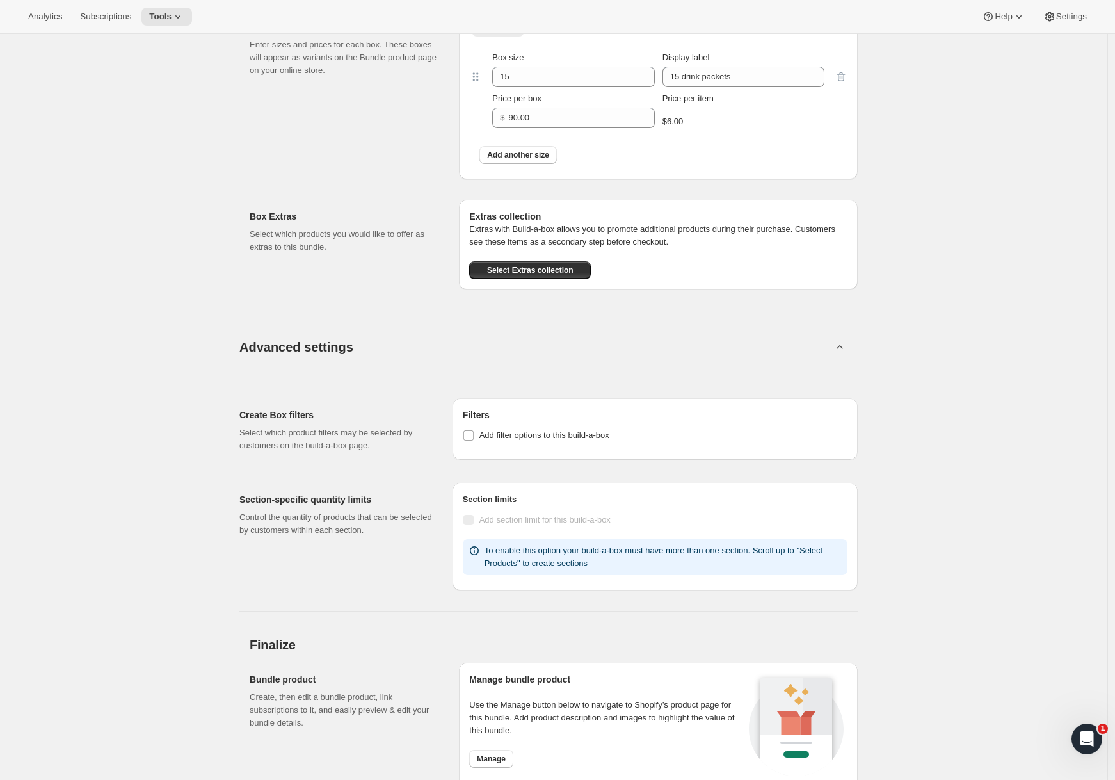
click at [311, 360] on button "Advanced settings" at bounding box center [536, 346] width 608 height 49
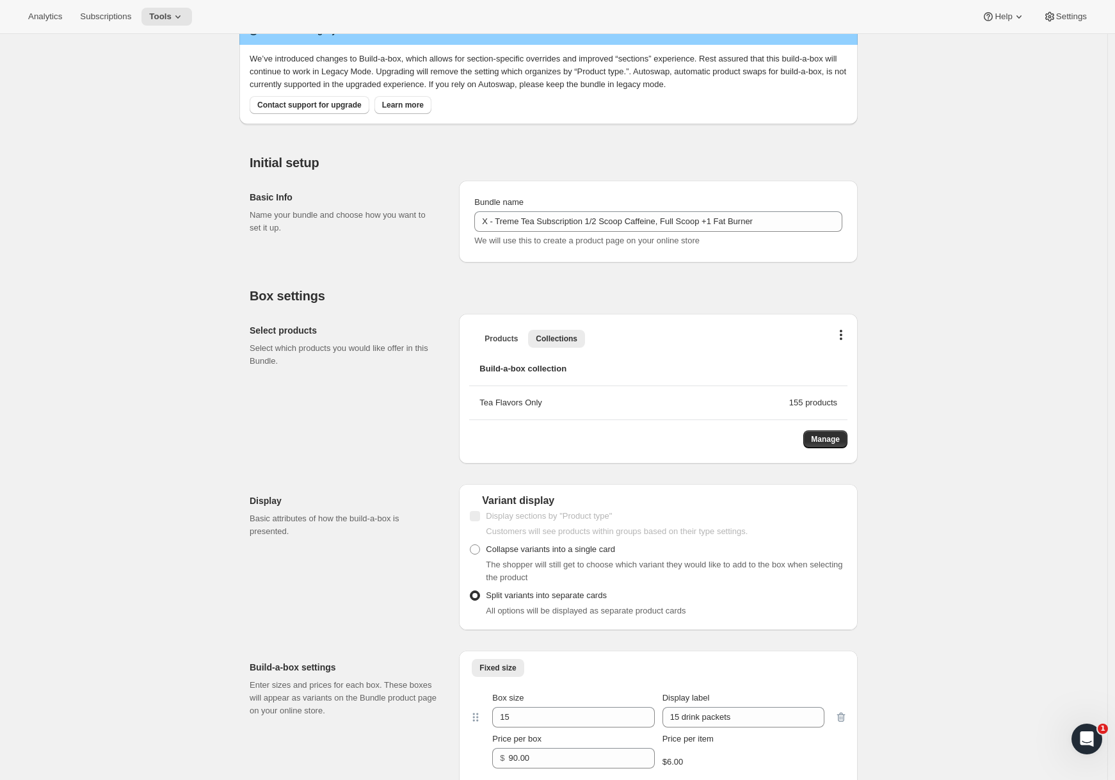
scroll to position [0, 0]
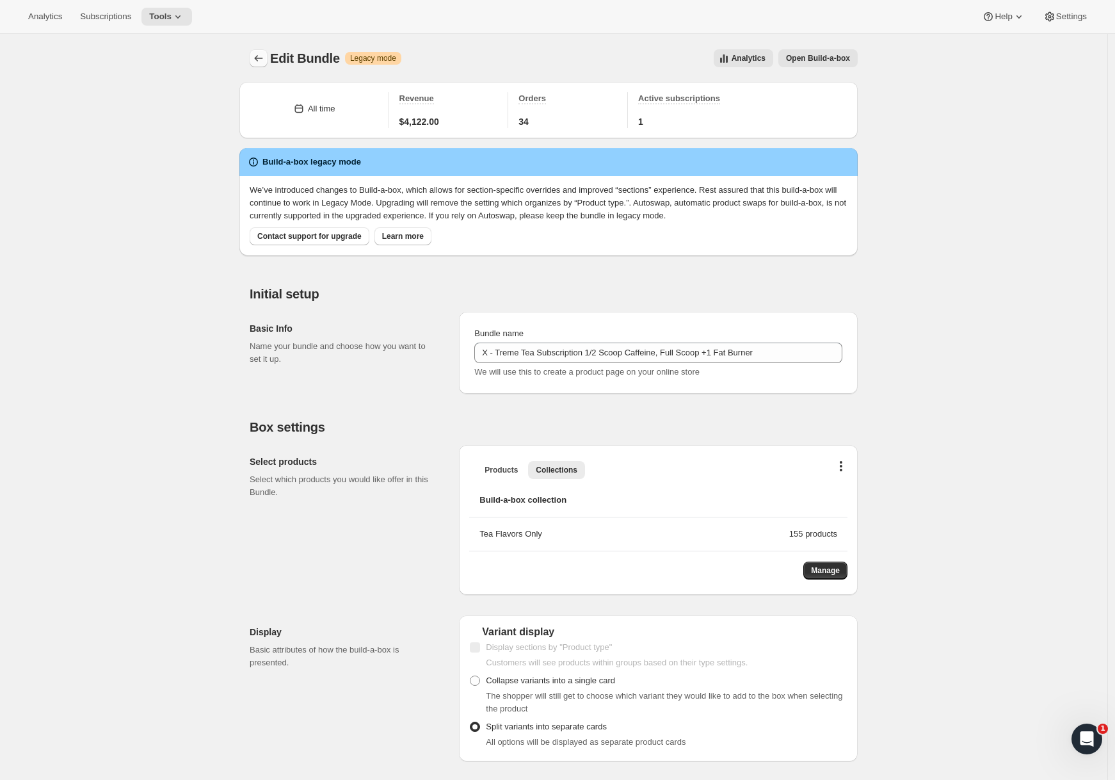
click at [265, 63] on icon "Bundles" at bounding box center [258, 58] width 13 height 13
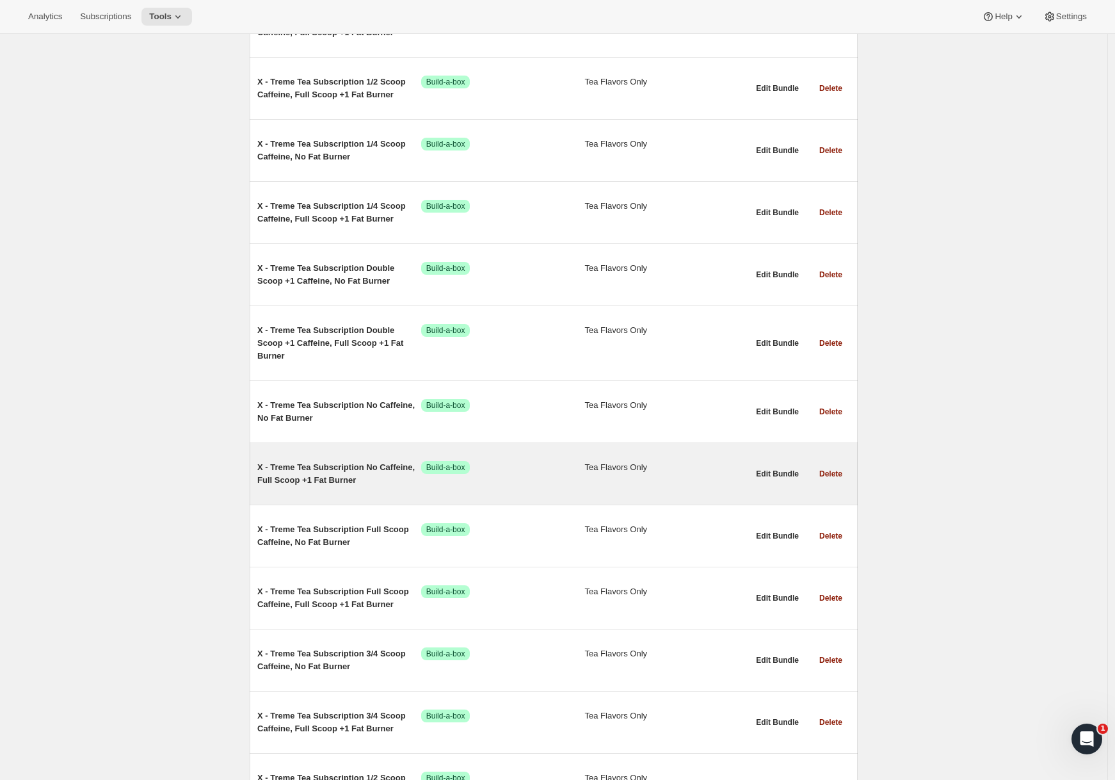
scroll to position [486, 0]
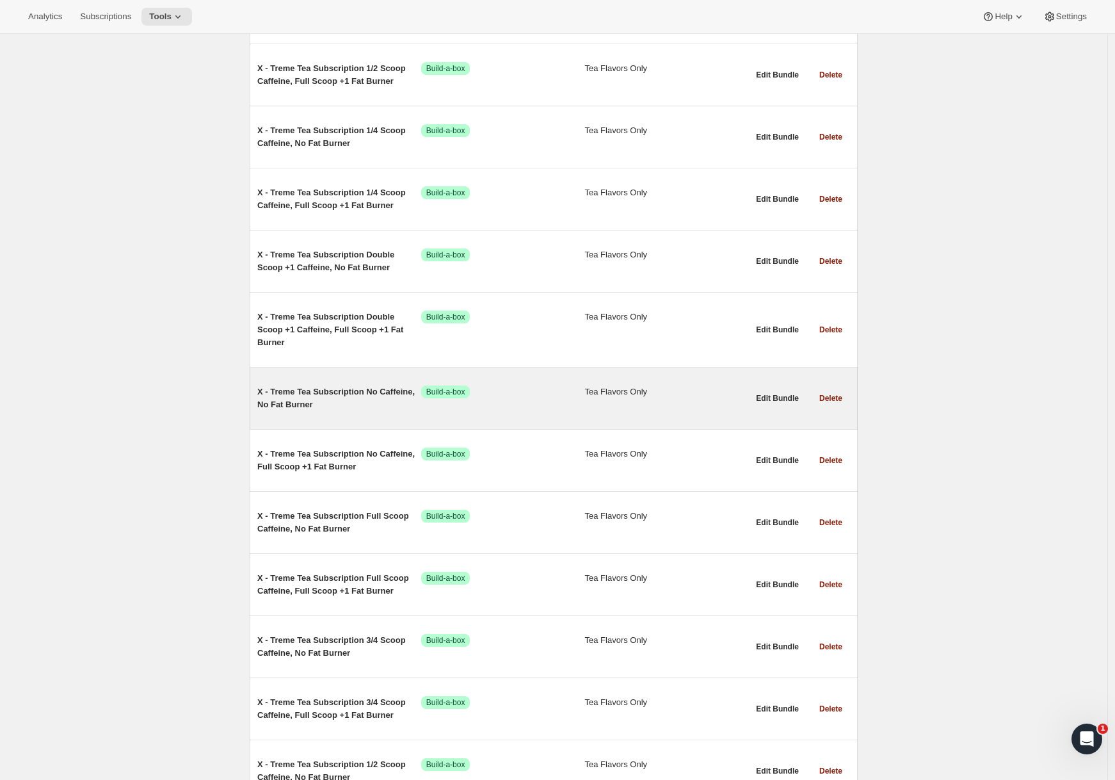
click at [353, 423] on div "X - Treme Tea Subscription No Caffeine, No Fat Burner Success Build-a-box Tea F…" at bounding box center [554, 397] width 608 height 61
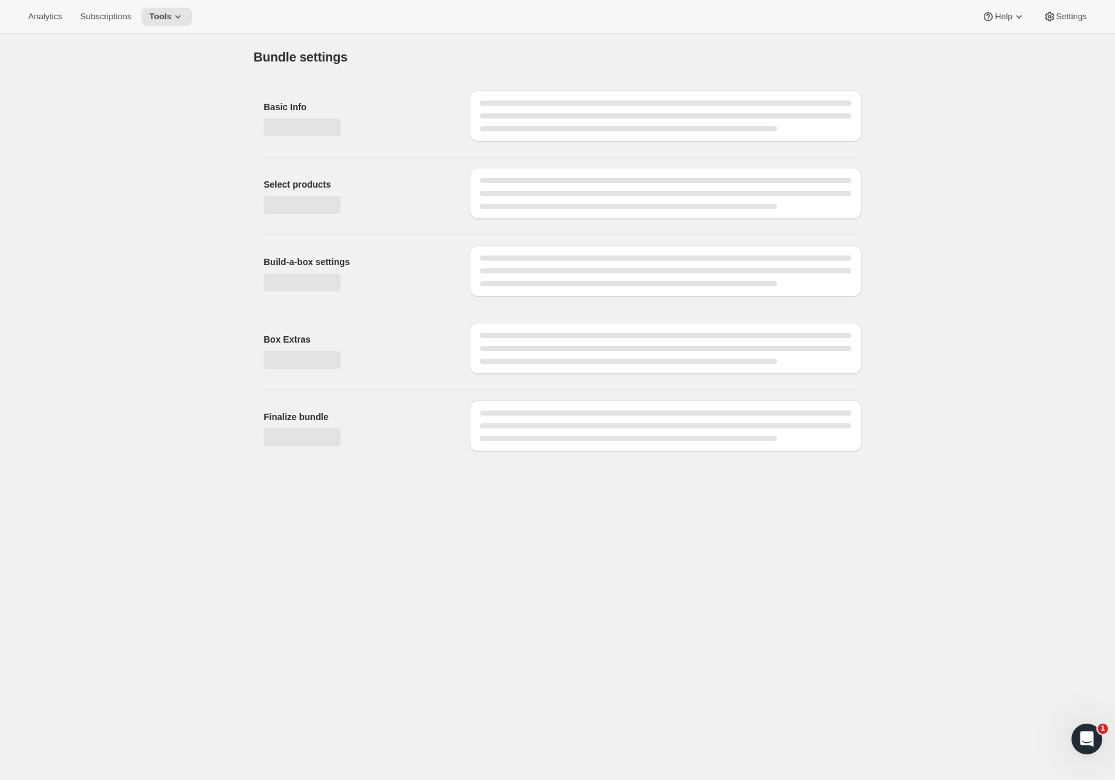
type input "X - Treme Tea Subscription No Caffeine, No Fat Burner"
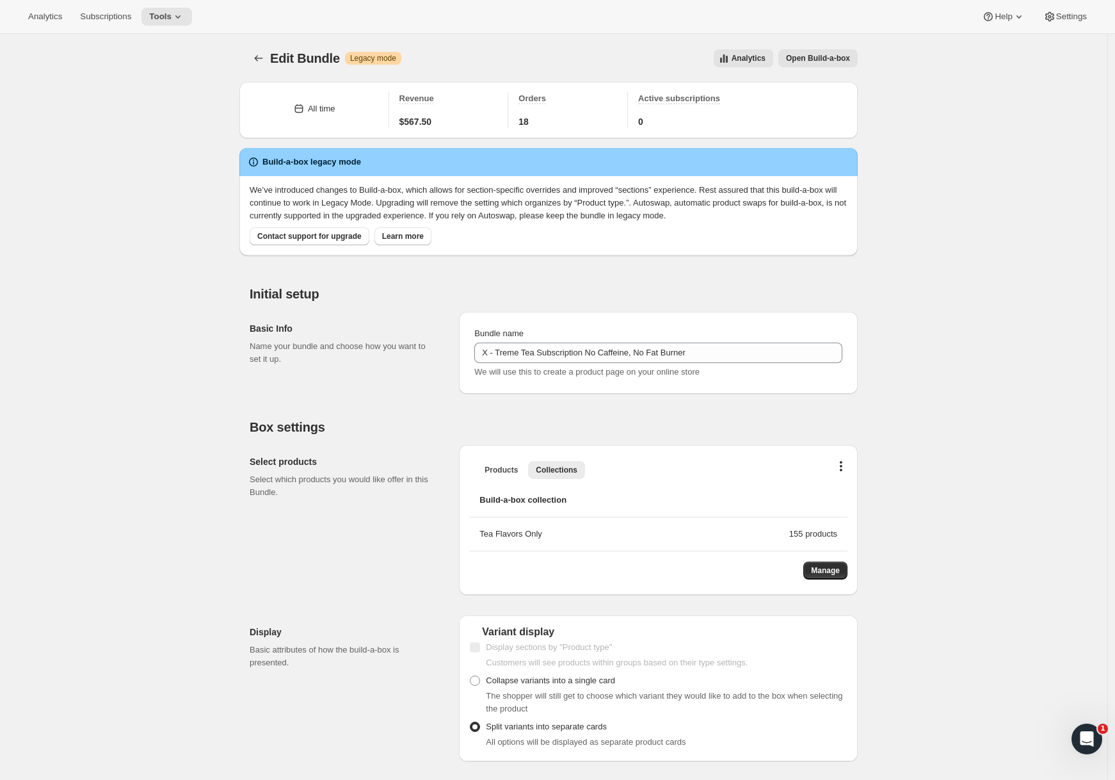
scroll to position [771, 0]
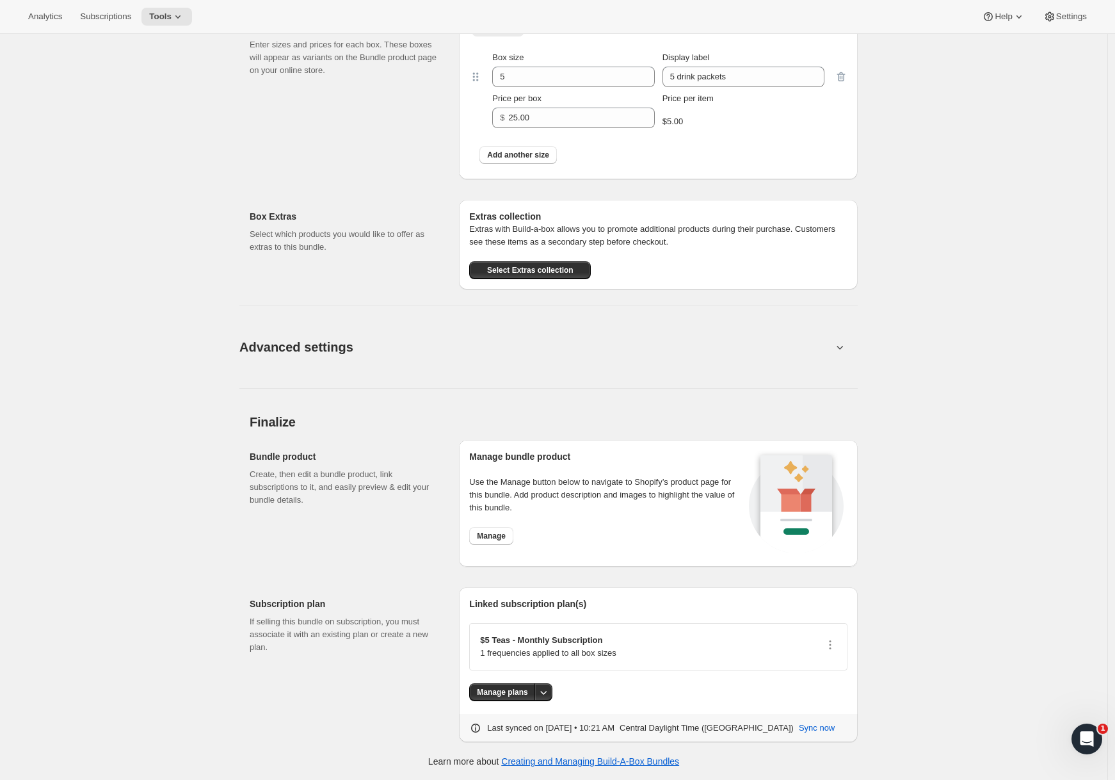
click at [444, 334] on button "Advanced settings" at bounding box center [536, 346] width 608 height 49
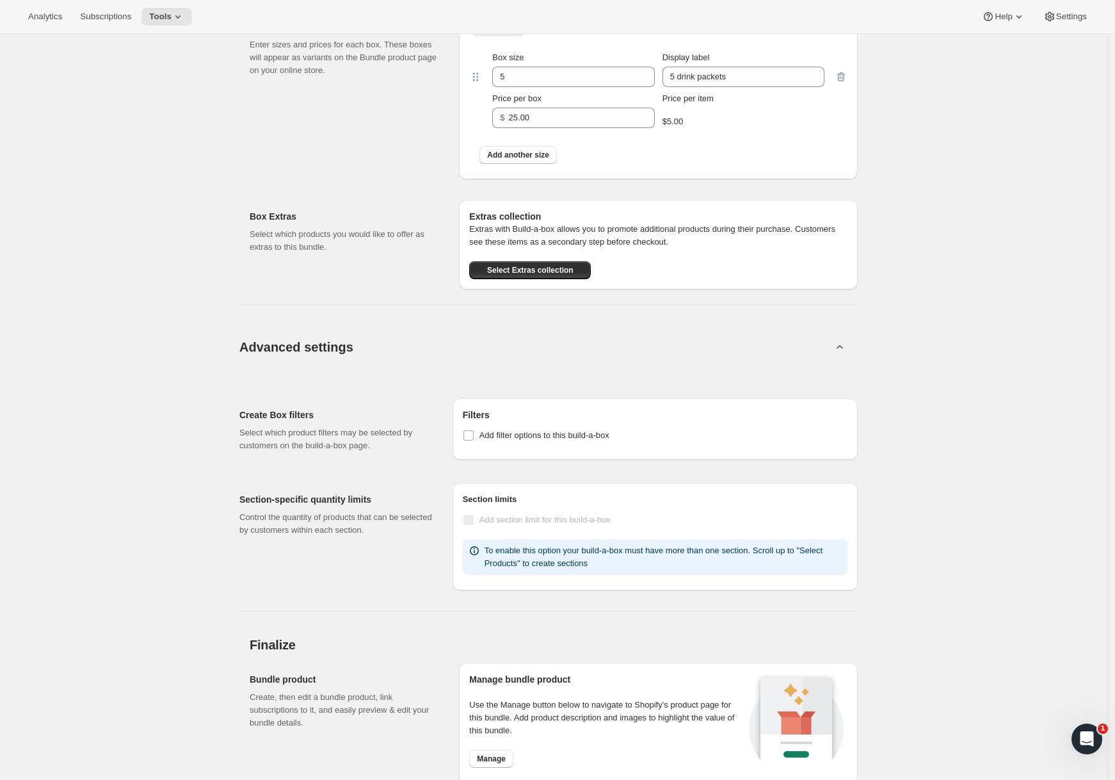
click at [444, 335] on button "Advanced settings" at bounding box center [536, 346] width 608 height 49
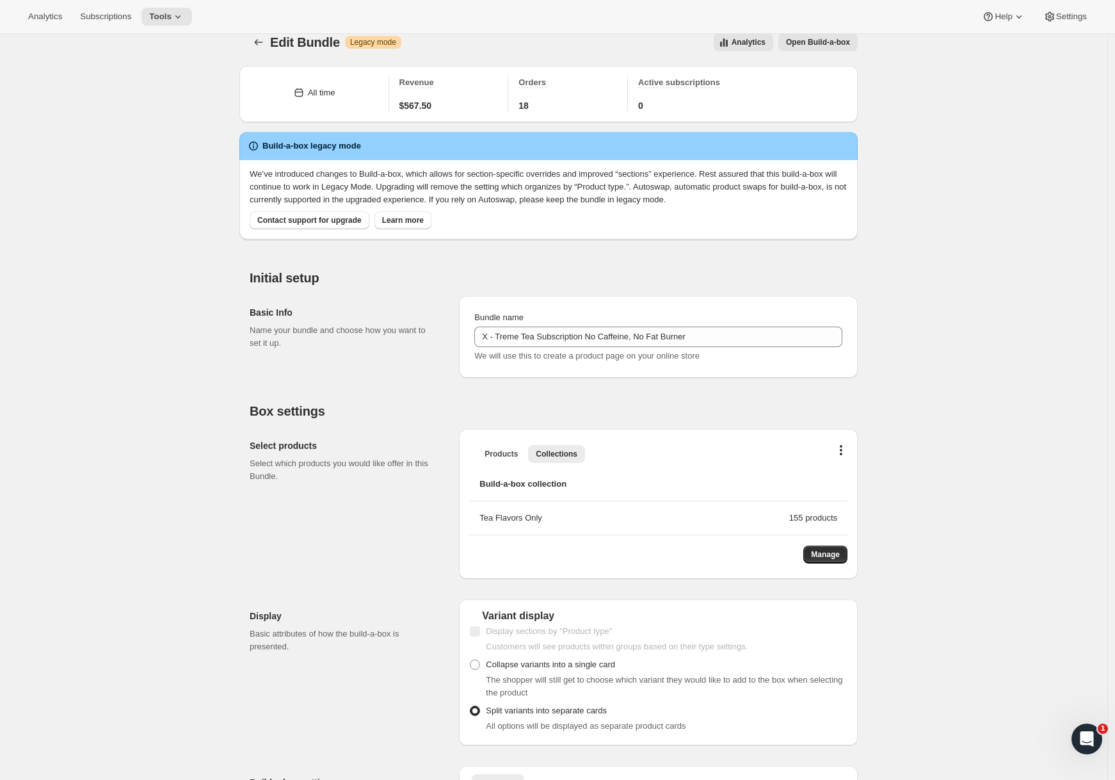
scroll to position [0, 0]
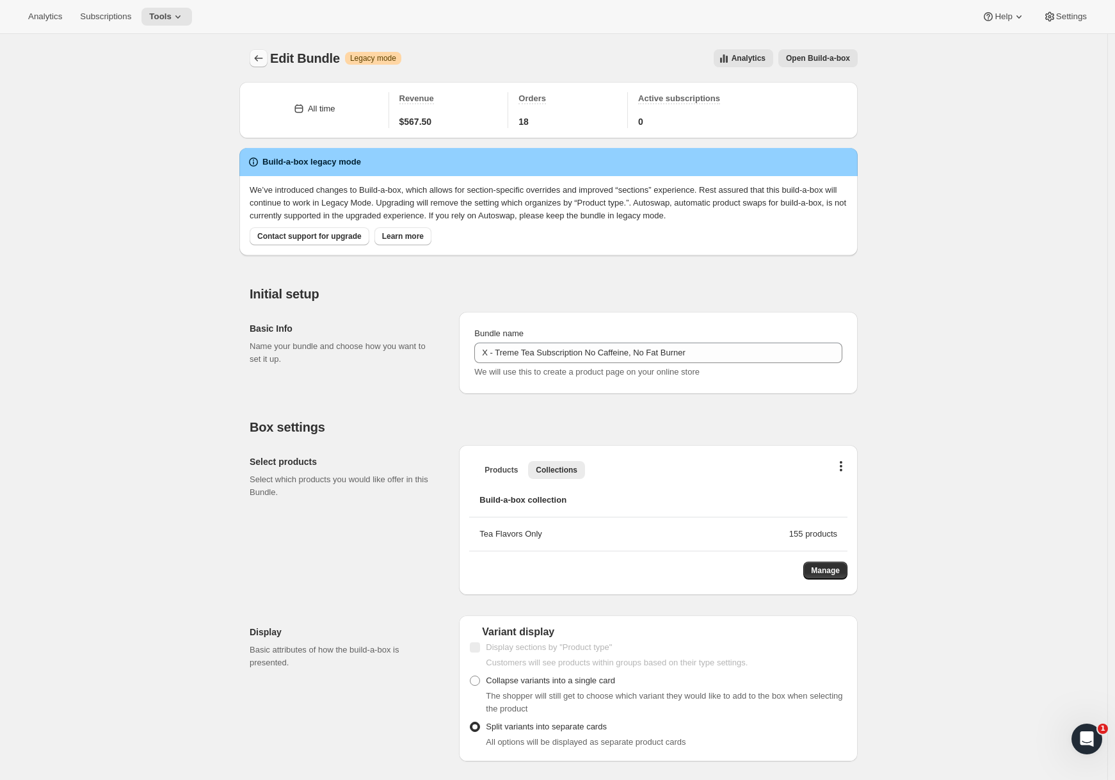
click at [262, 62] on icon "Bundles" at bounding box center [258, 58] width 13 height 13
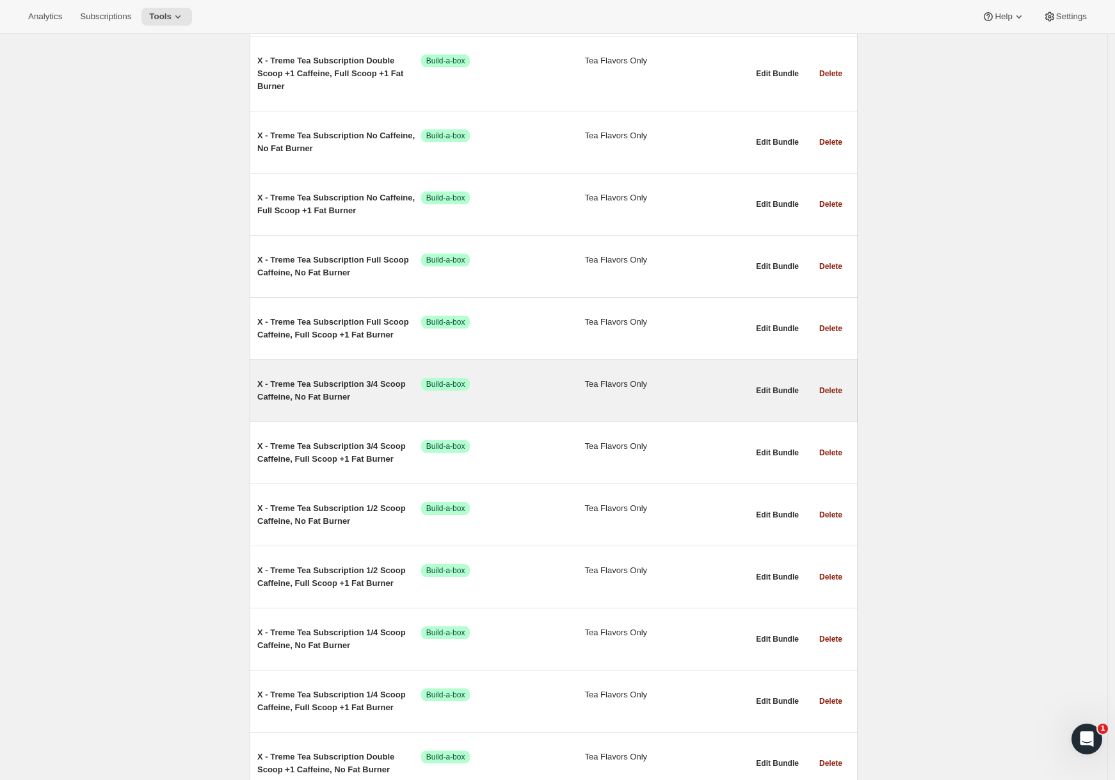
scroll to position [745, 0]
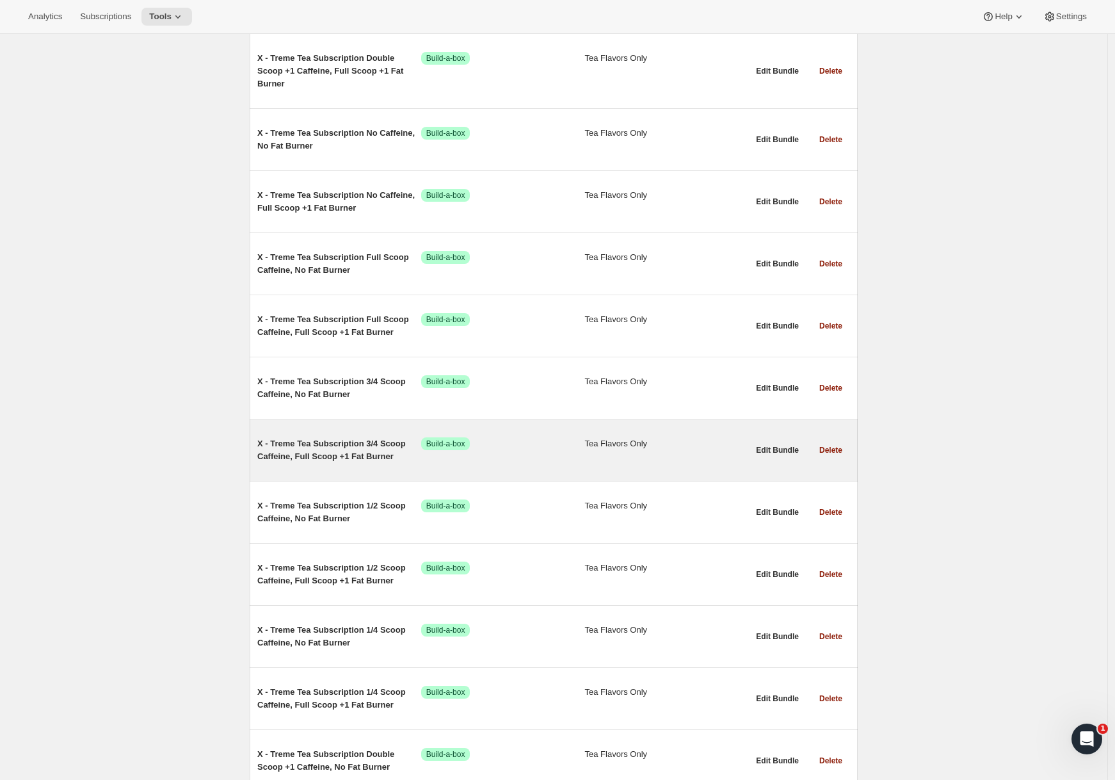
click at [366, 458] on span "X - Treme Tea Subscription 3/4 Scoop Caffeine, Full Scoop +1 Fat Burner" at bounding box center [339, 450] width 164 height 26
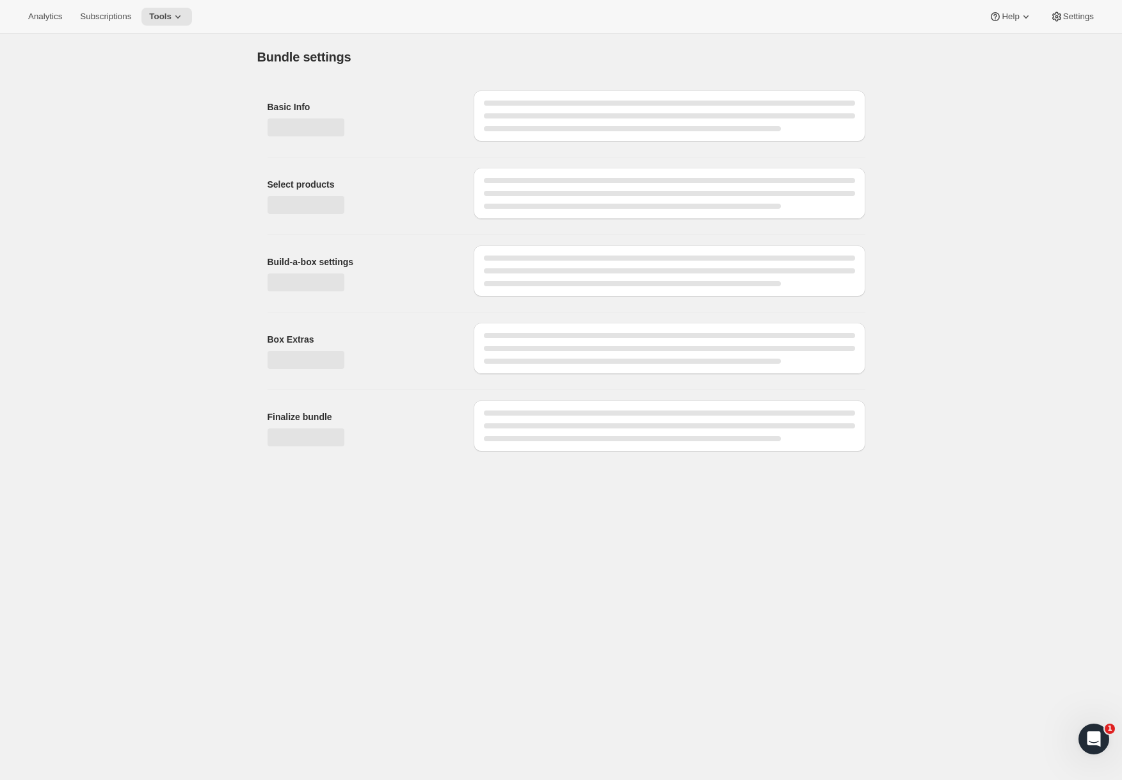
type input "X - Treme Tea Subscription 3/4 Scoop Caffeine, Full Scoop +1 Fat Burner"
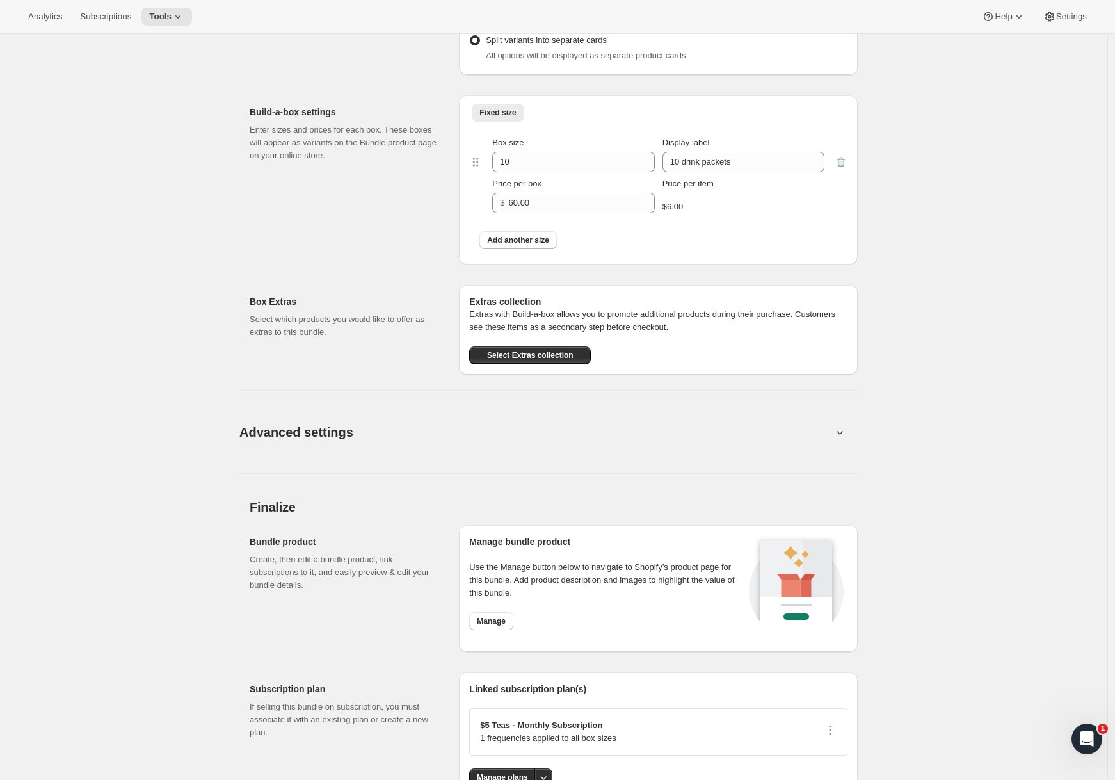
scroll to position [689, 0]
click at [481, 428] on button "Advanced settings" at bounding box center [536, 429] width 608 height 49
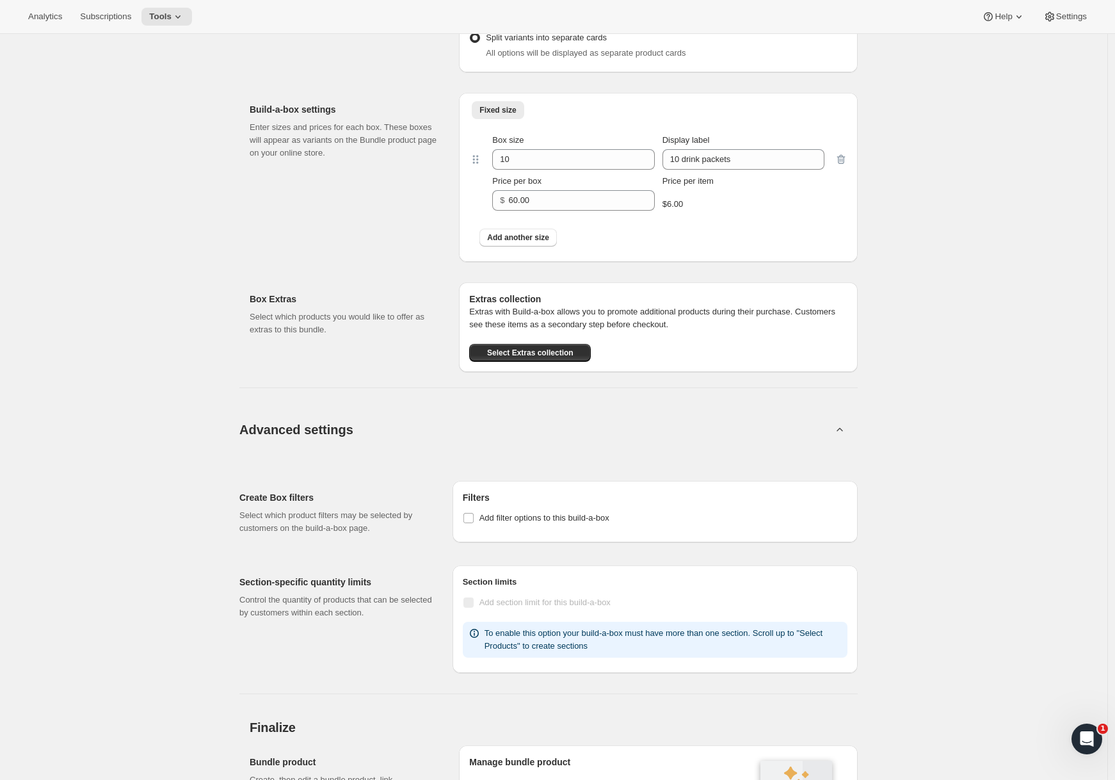
click at [481, 428] on button "Advanced settings" at bounding box center [536, 429] width 608 height 49
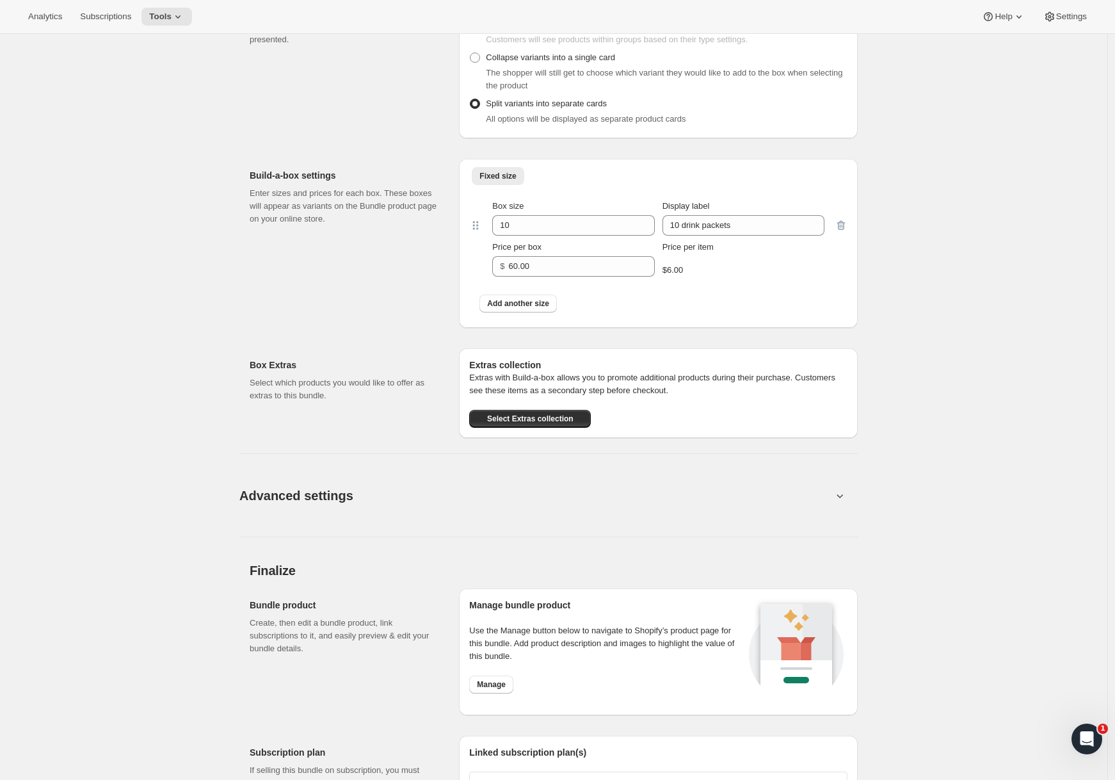
scroll to position [0, 0]
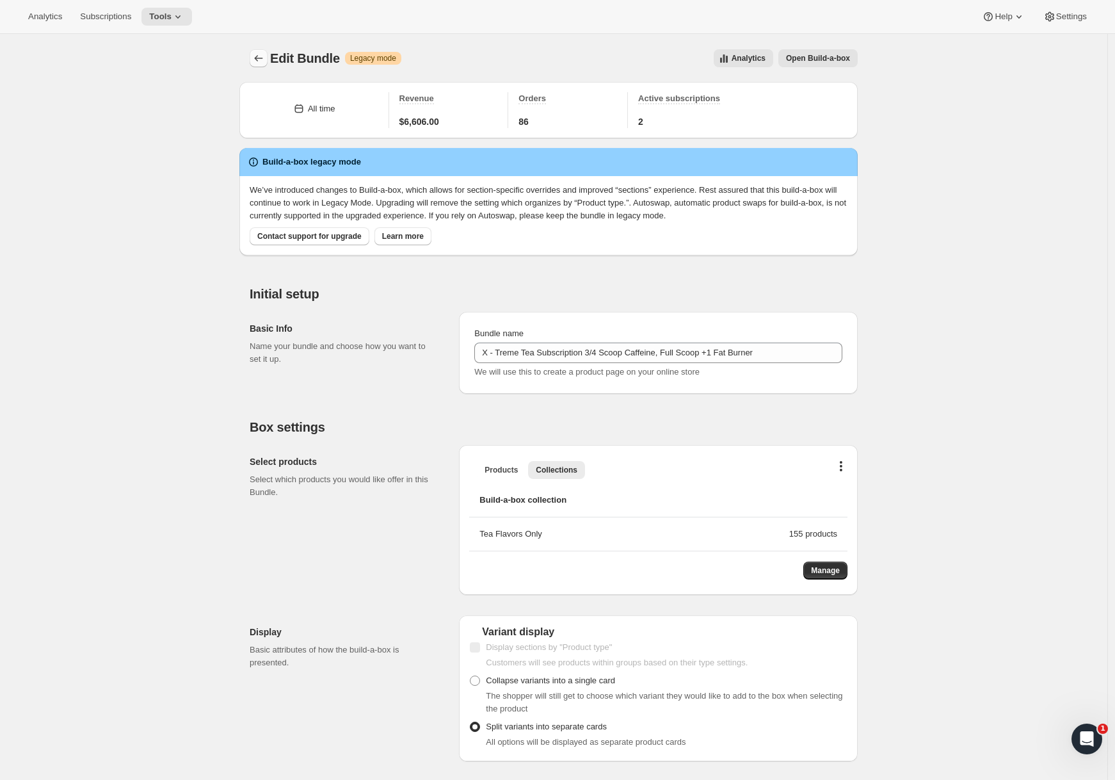
click at [261, 51] on button "Bundles" at bounding box center [259, 58] width 18 height 18
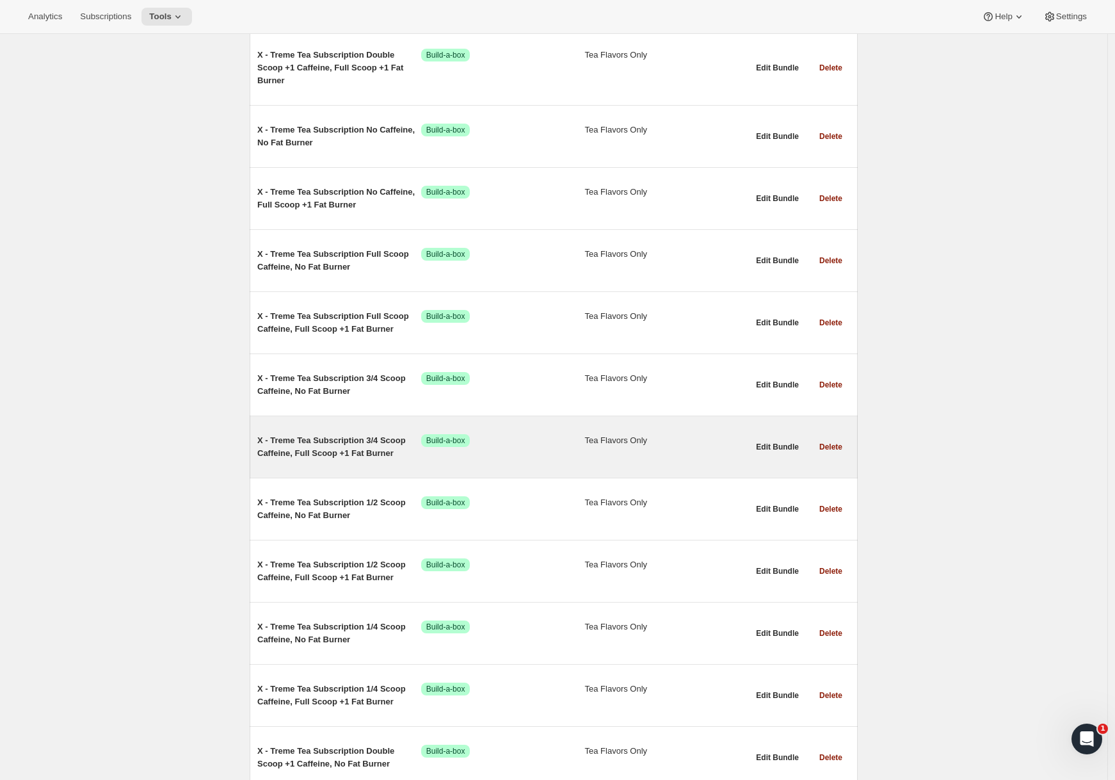
scroll to position [2502, 0]
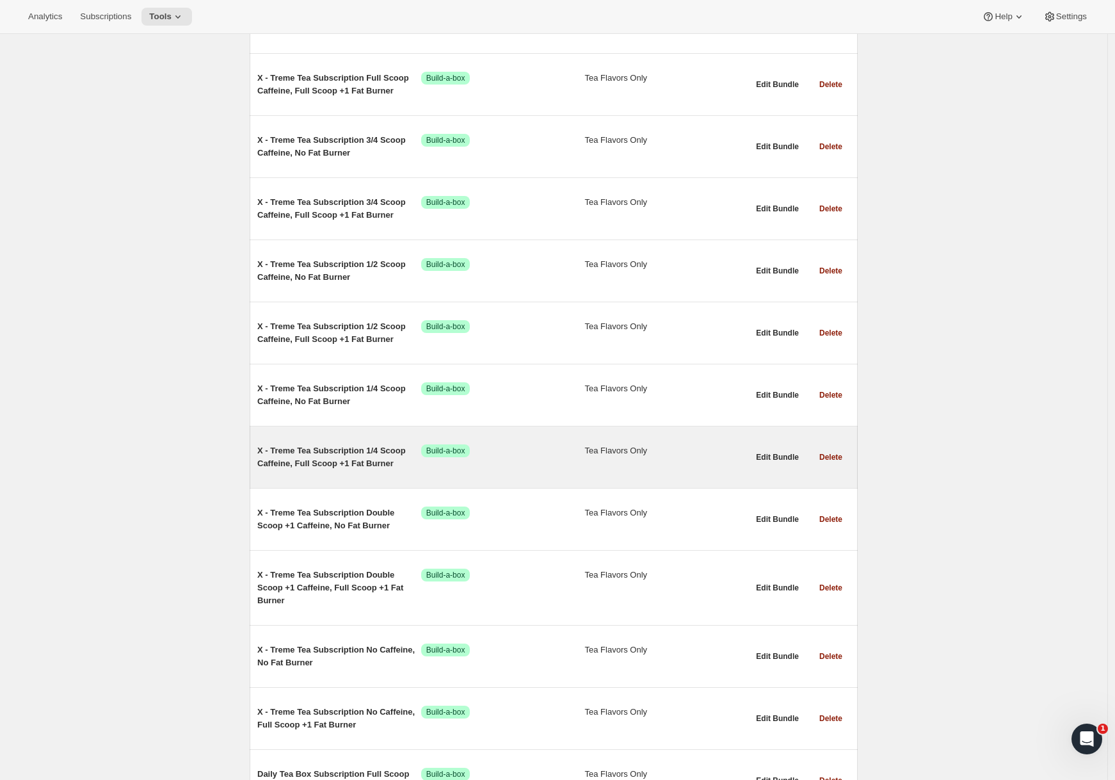
click at [314, 476] on div "X - Treme Tea Subscription 1/4 Scoop Caffeine, Full Scoop +1 Fat Burner Success…" at bounding box center [502, 457] width 491 height 46
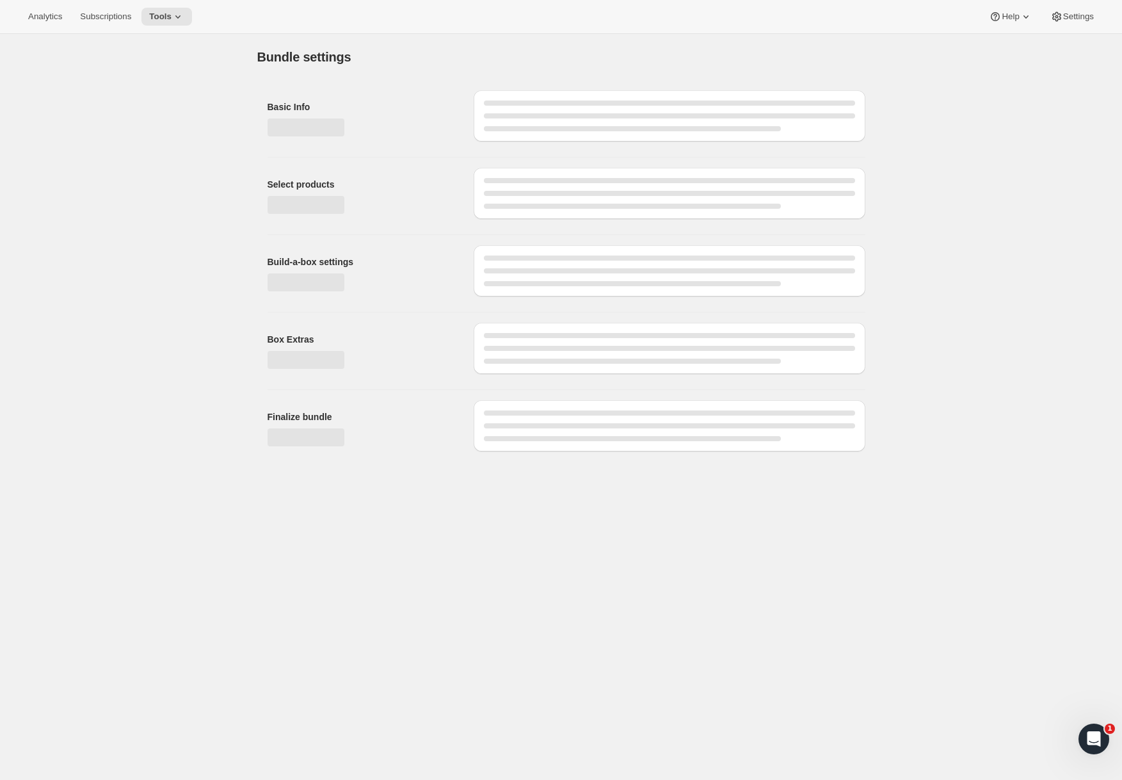
type input "X - Treme Tea Subscription 1/4 Scoop Caffeine, Full Scoop +1 Fat Burner"
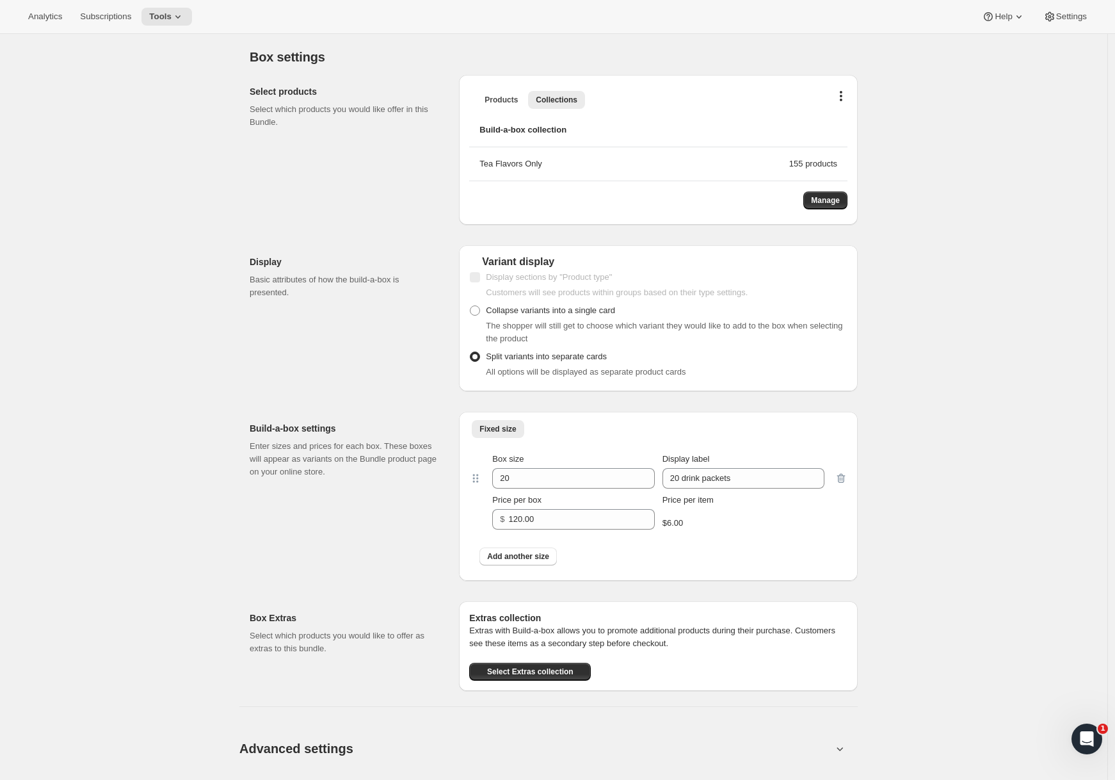
scroll to position [771, 0]
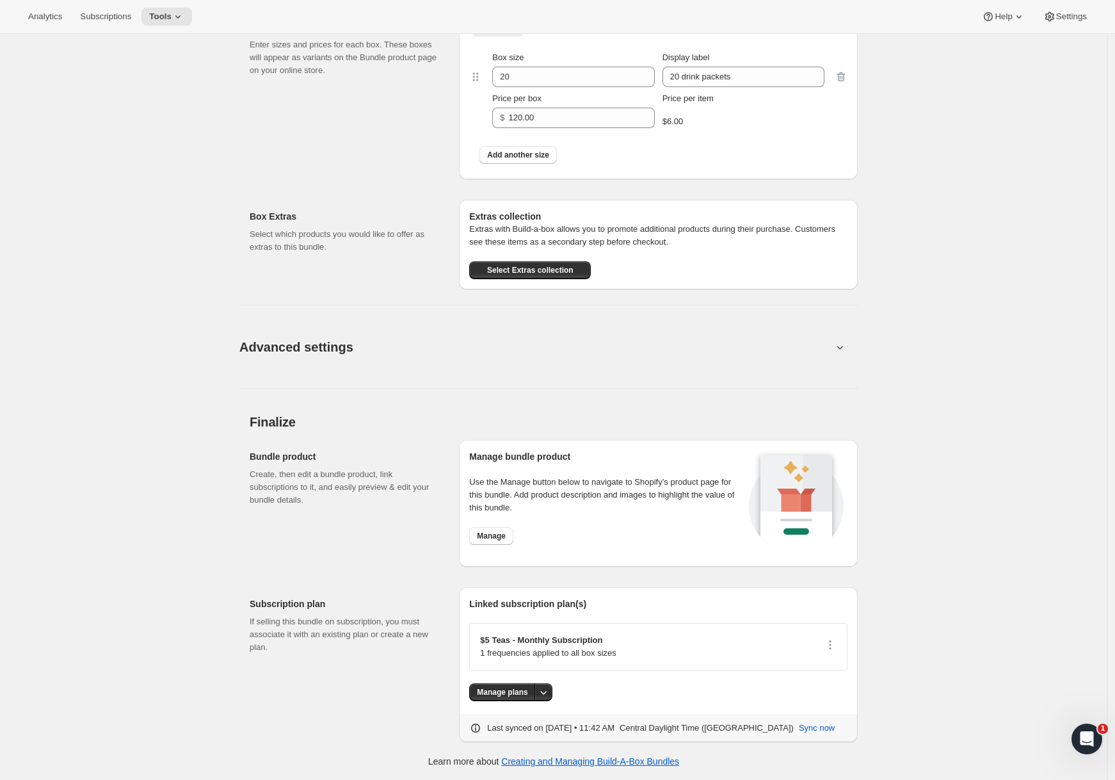
click at [404, 357] on button "Advanced settings" at bounding box center [536, 346] width 608 height 49
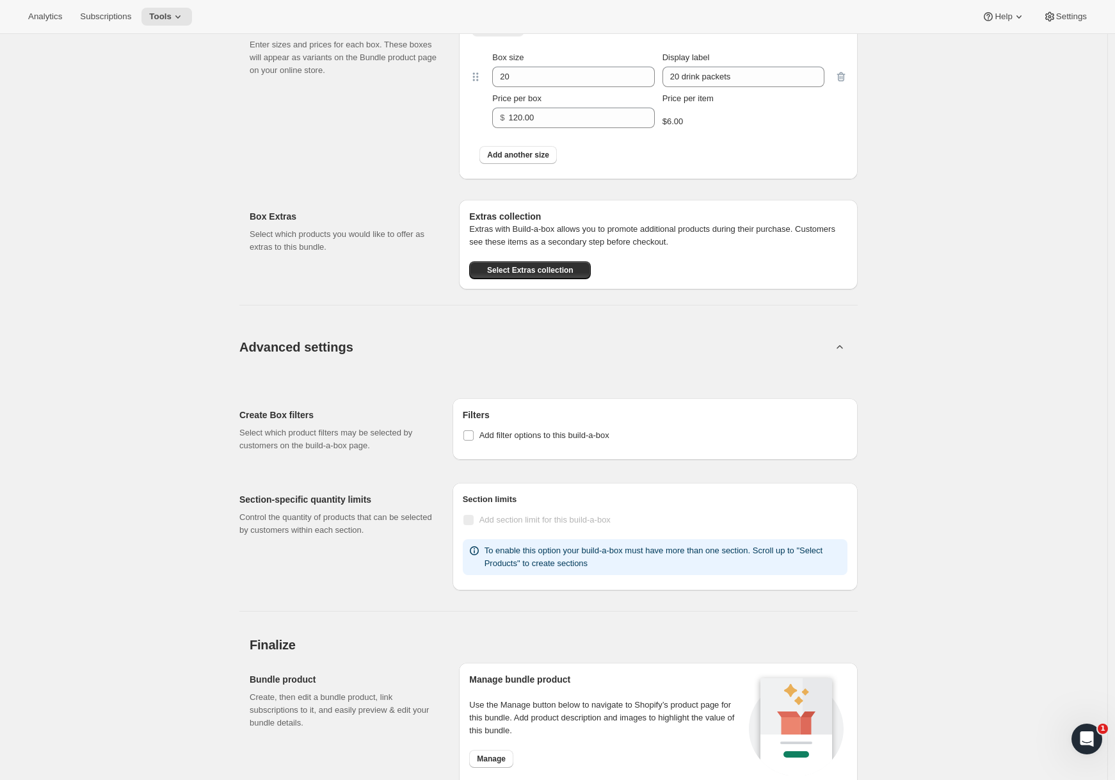
click at [404, 357] on button "Advanced settings" at bounding box center [536, 346] width 608 height 49
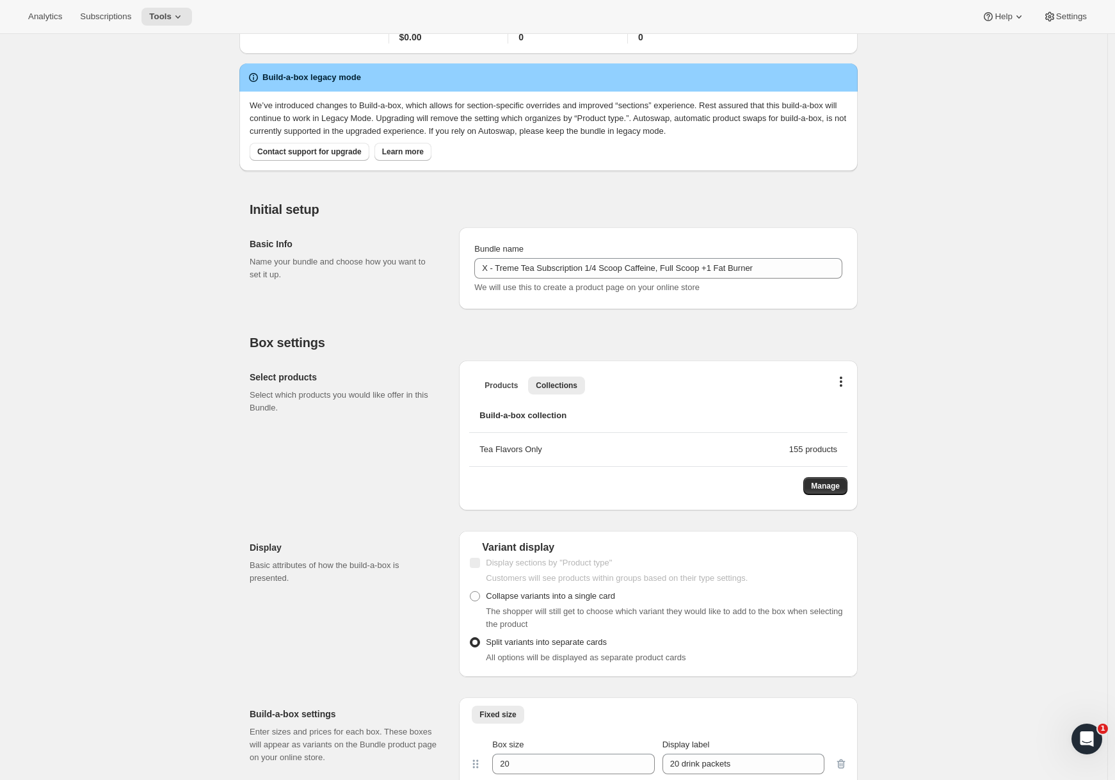
scroll to position [0, 0]
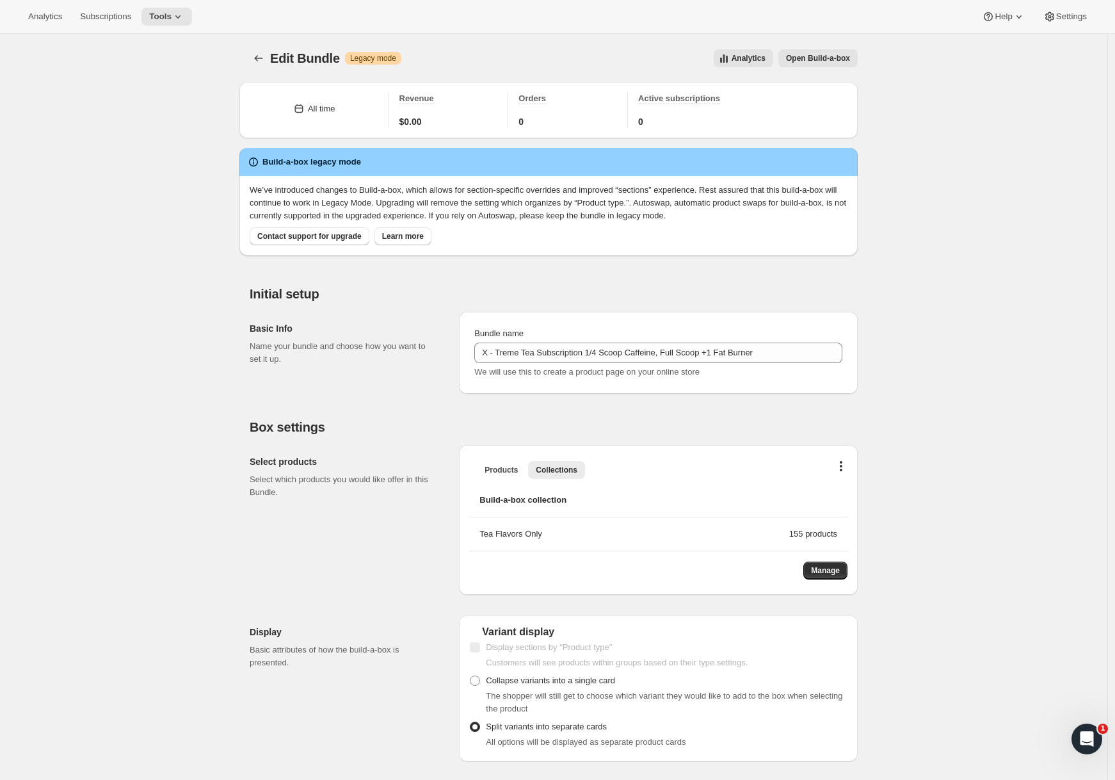
click at [265, 67] on div "Edit Bundle. This page is ready Edit Bundle Warning Legacy mode Analytics Open …" at bounding box center [554, 58] width 608 height 49
click at [265, 64] on icon "Bundles" at bounding box center [258, 58] width 13 height 13
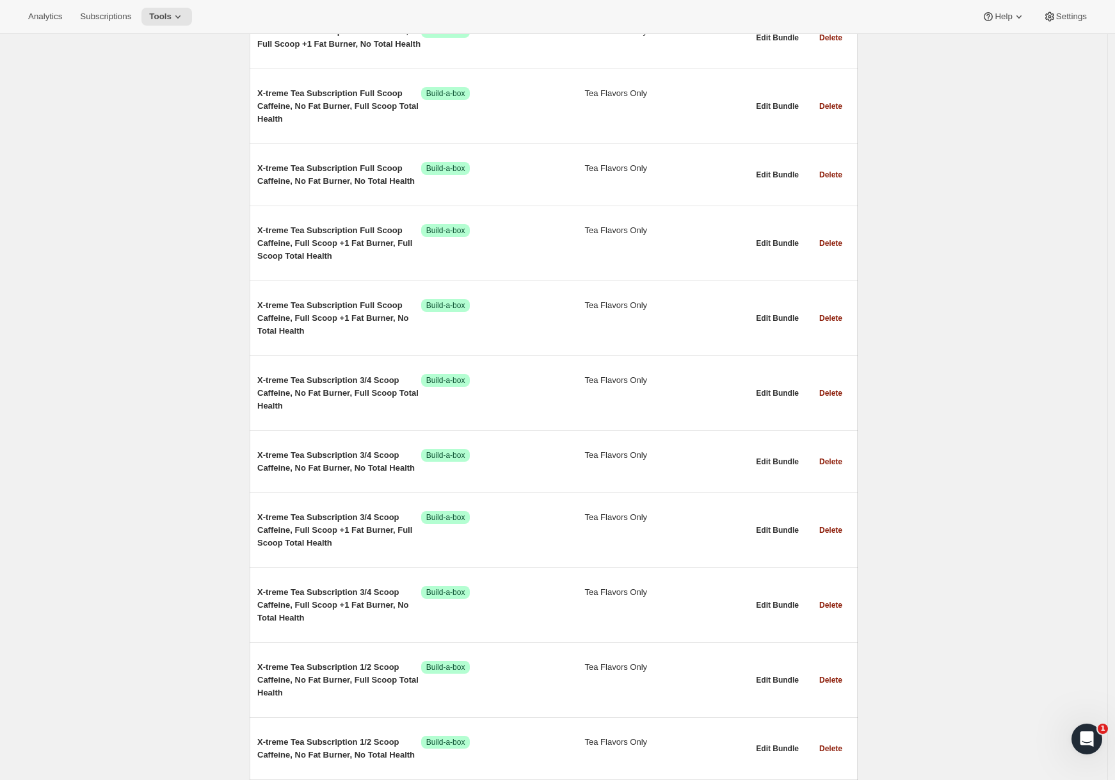
scroll to position [7948, 0]
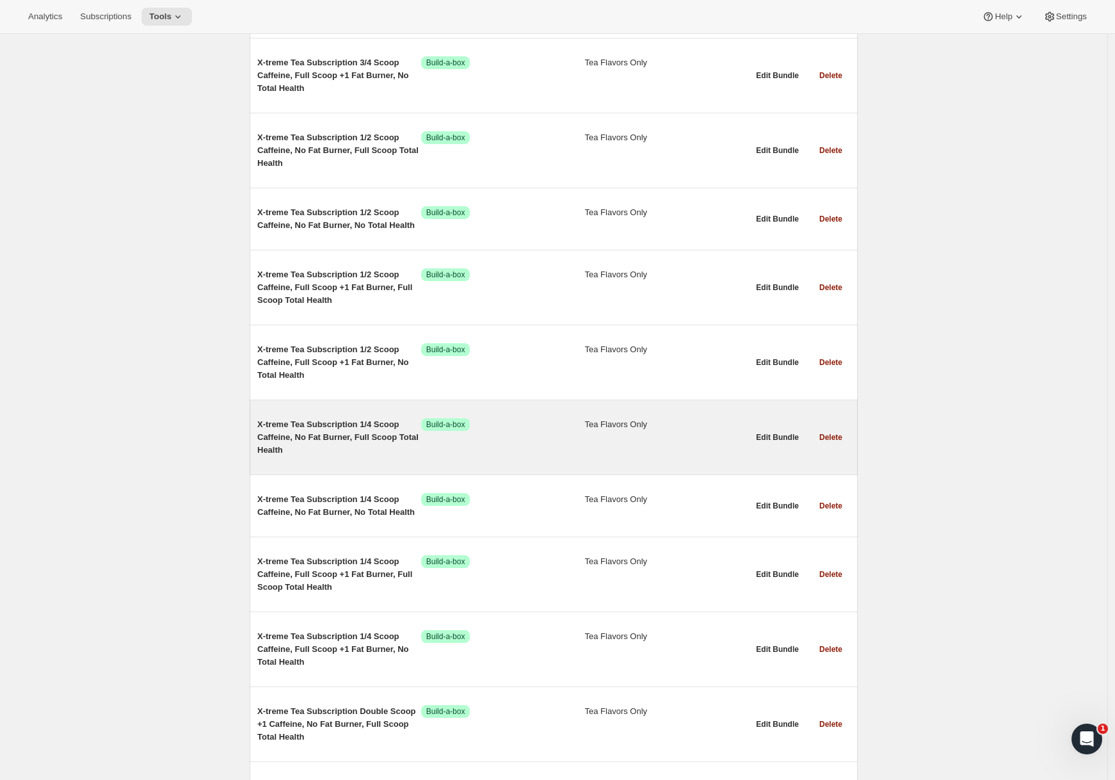
click at [337, 445] on span "X-treme Tea Subscription 1/4 Scoop Caffeine, No Fat Burner, Full Scoop Total He…" at bounding box center [339, 437] width 164 height 38
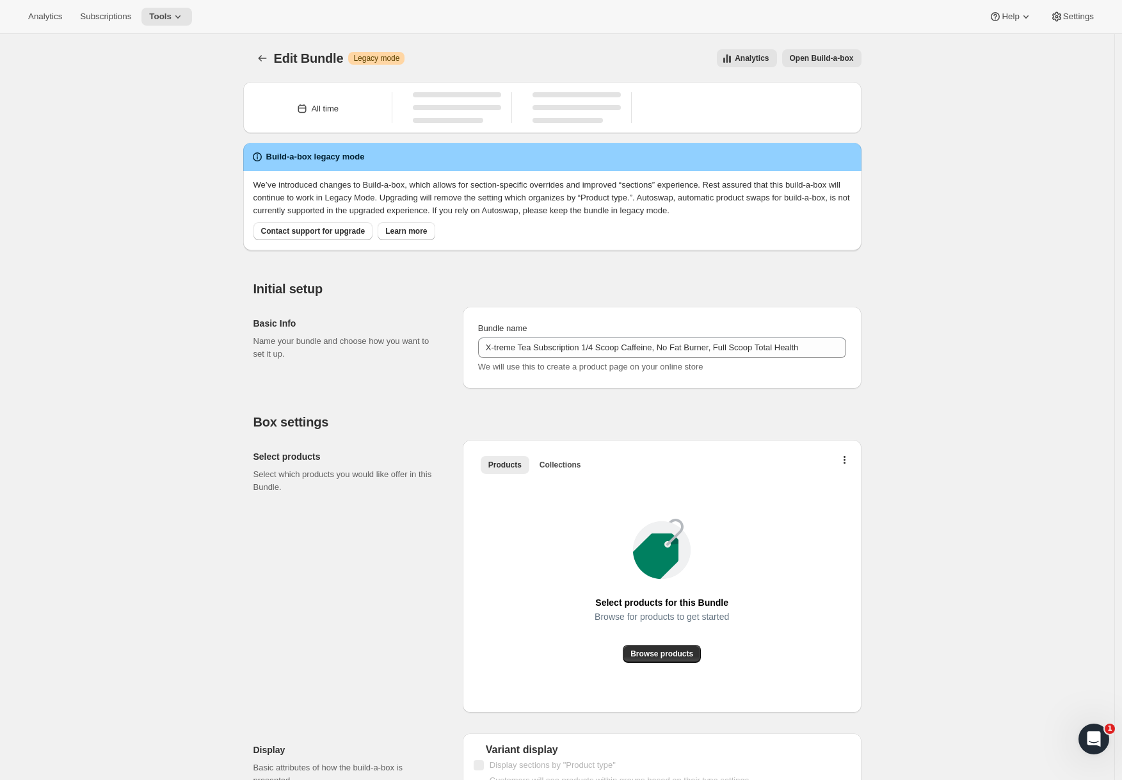
type input "X-treme Tea Subscription 1/4 Scoop Caffeine, No Fat Burner, Full Scoop Total He…"
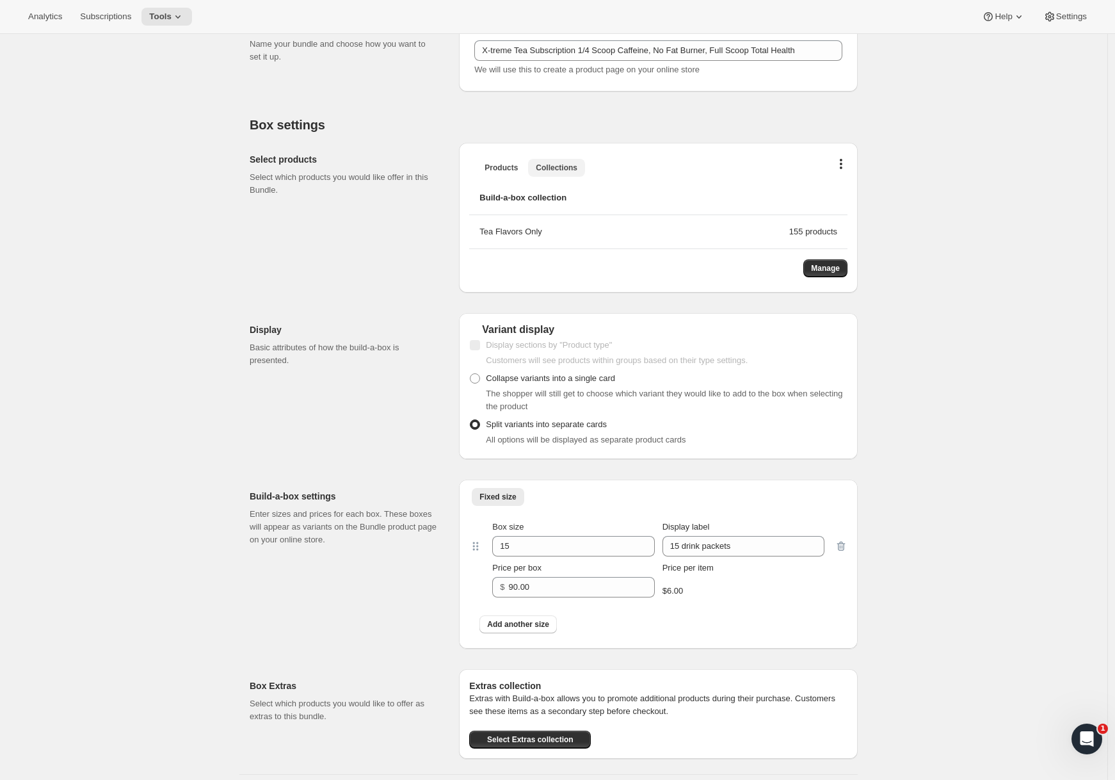
scroll to position [608, 0]
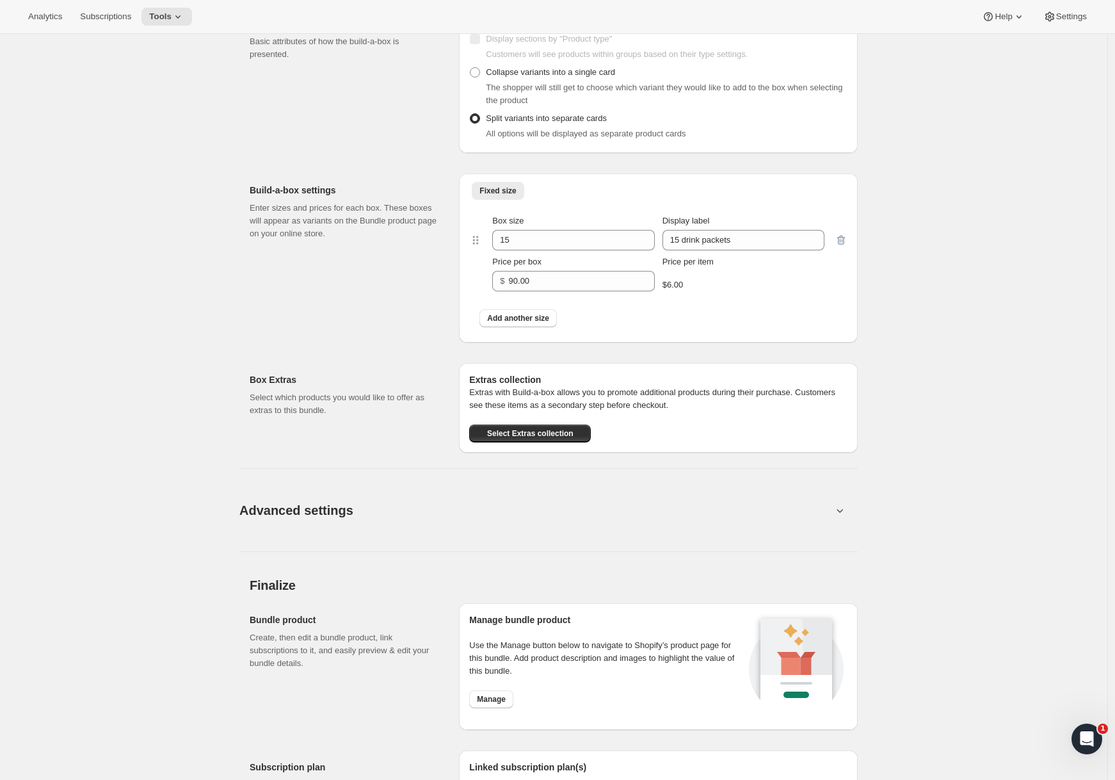
click at [376, 527] on button "Advanced settings" at bounding box center [536, 509] width 608 height 49
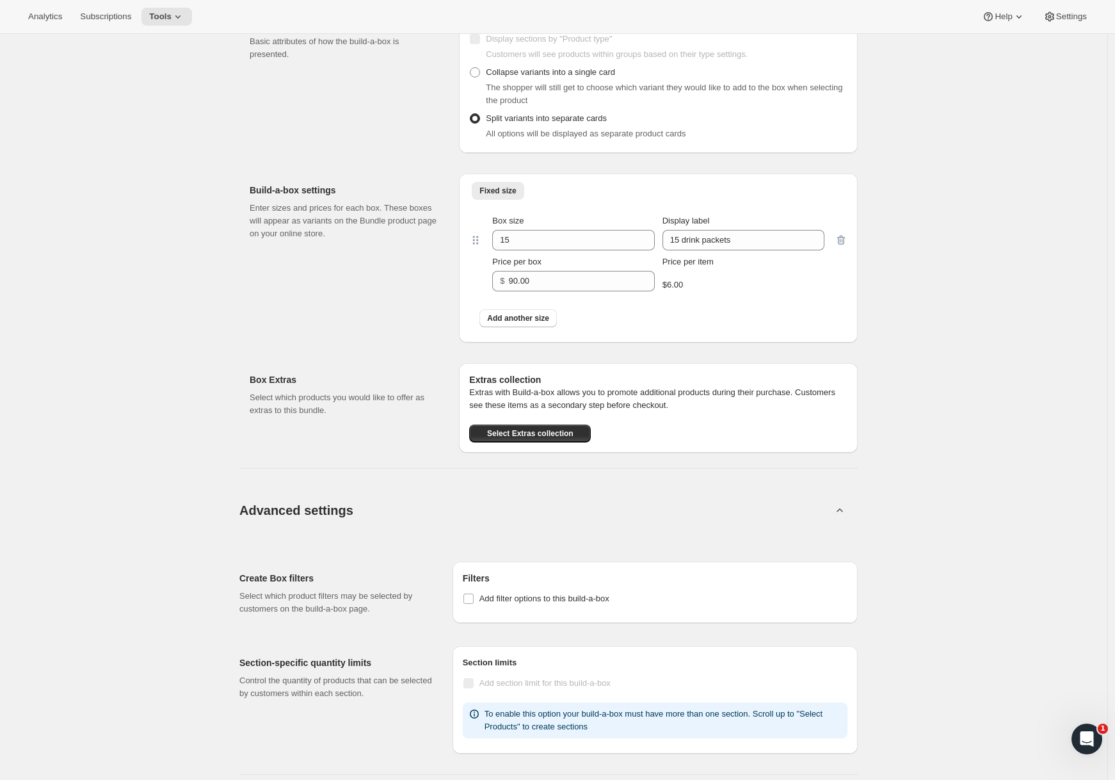
click at [379, 522] on button "Advanced settings" at bounding box center [536, 509] width 608 height 49
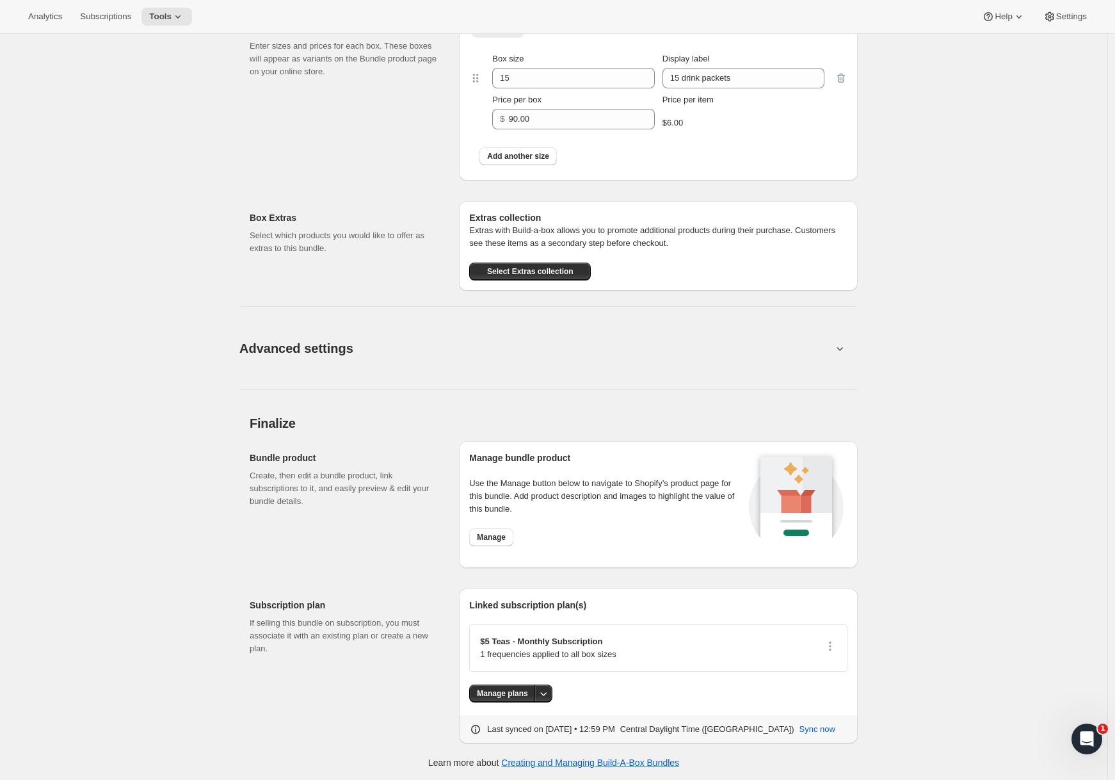
scroll to position [769, 0]
click at [396, 343] on button "Advanced settings" at bounding box center [536, 349] width 608 height 49
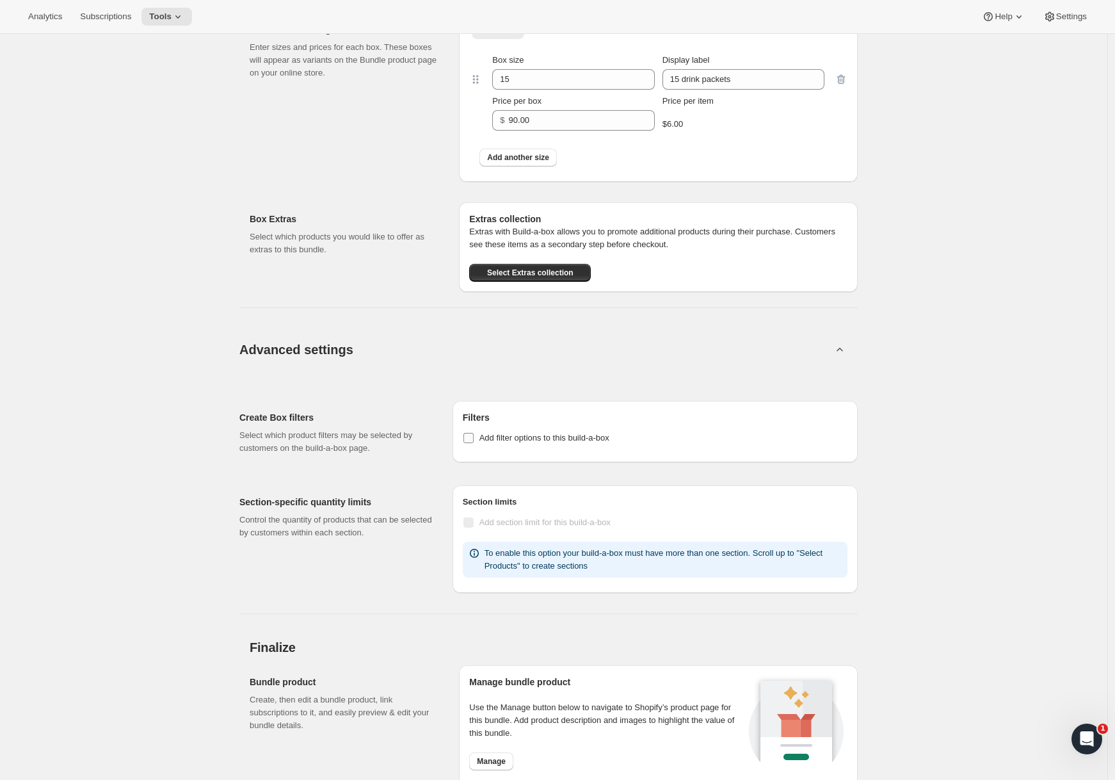
click at [504, 439] on span "Add filter options to this build-a-box" at bounding box center [544, 438] width 130 height 10
click at [474, 439] on input "Add filter options to this build-a-box" at bounding box center [468, 438] width 10 height 10
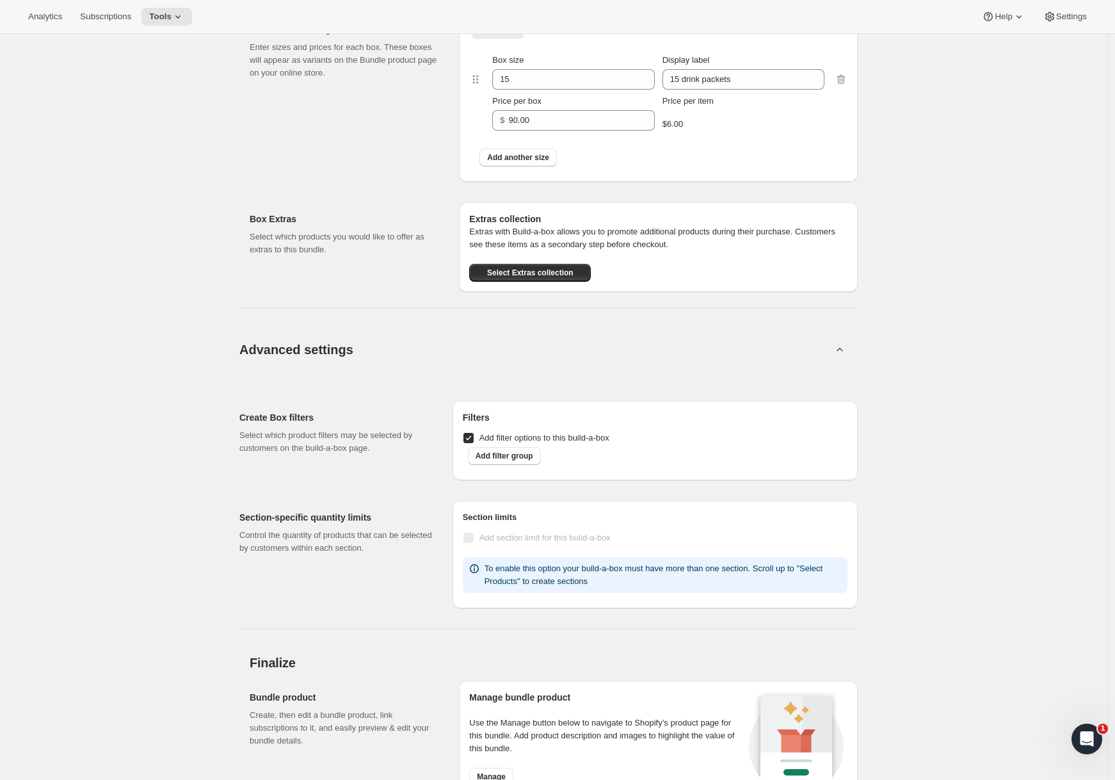
click at [504, 439] on span "Add filter options to this build-a-box" at bounding box center [544, 438] width 130 height 10
click at [474, 439] on input "Add filter options to this build-a-box" at bounding box center [468, 438] width 10 height 10
checkbox input "false"
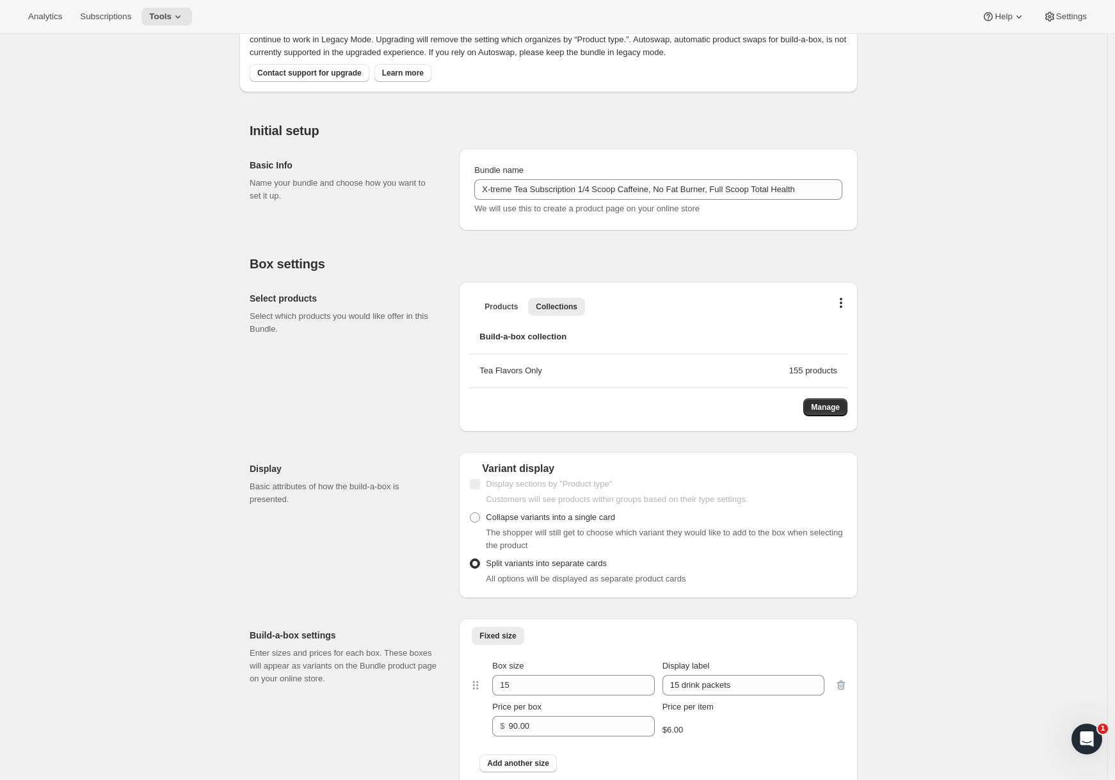
scroll to position [0, 0]
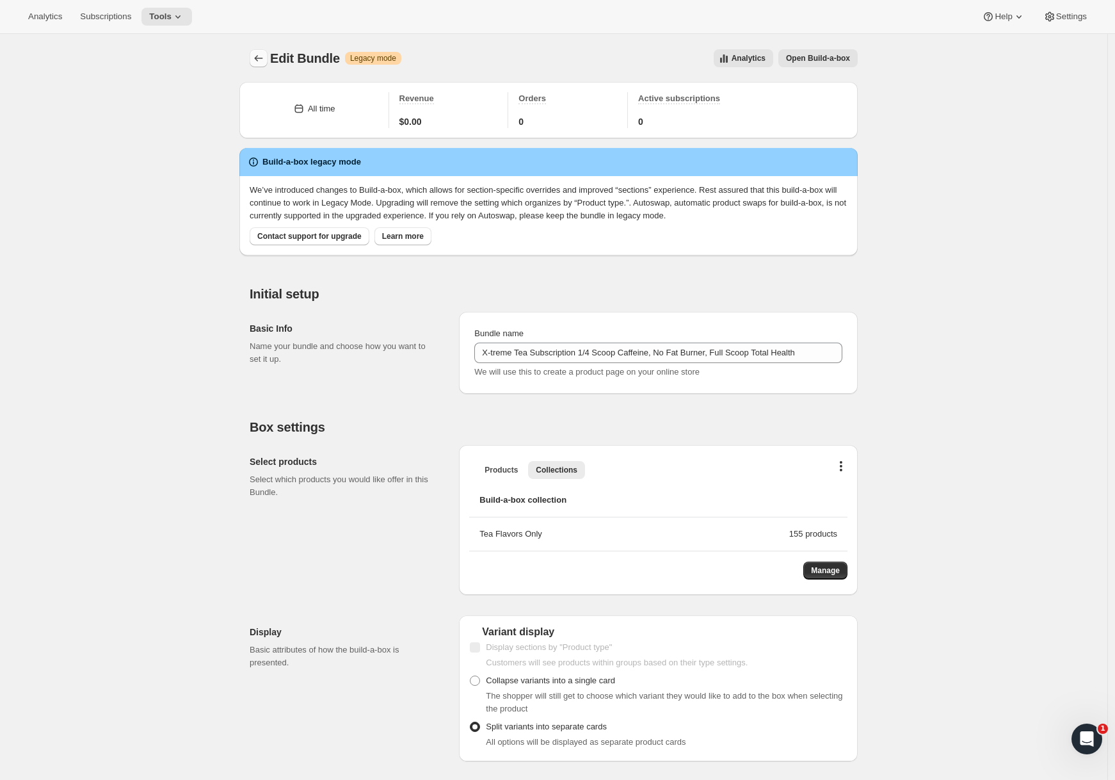
click at [263, 53] on icon "Bundles" at bounding box center [258, 58] width 13 height 13
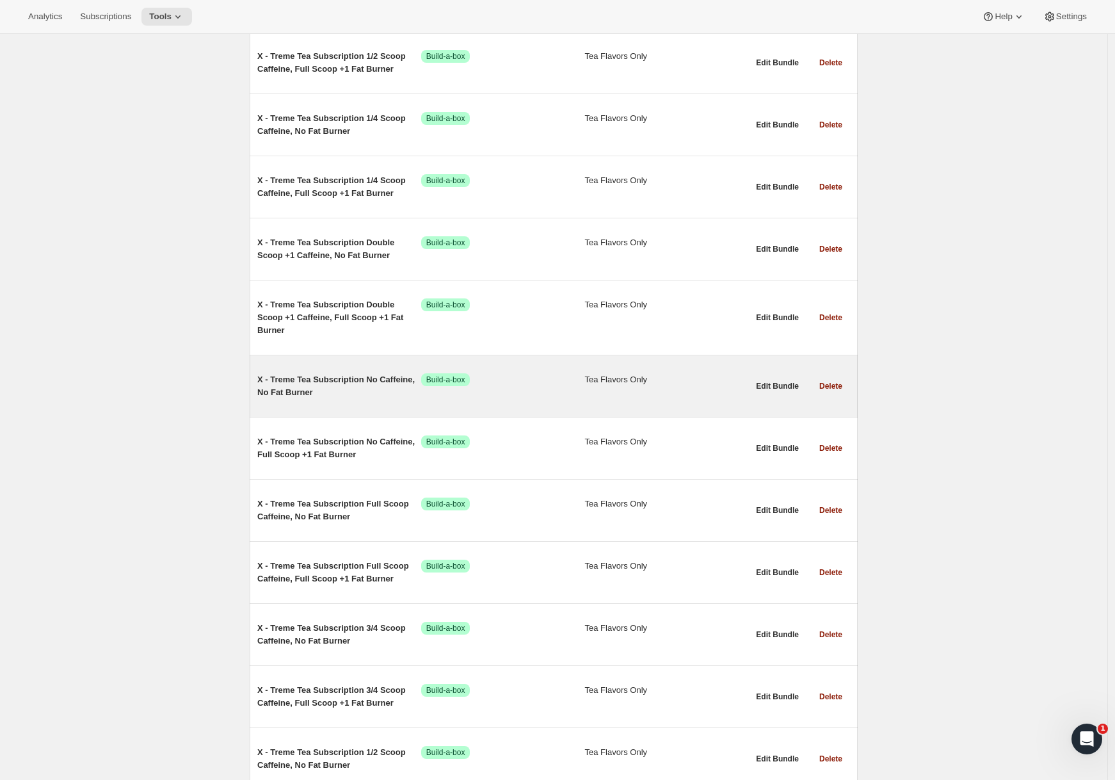
scroll to position [2035, 0]
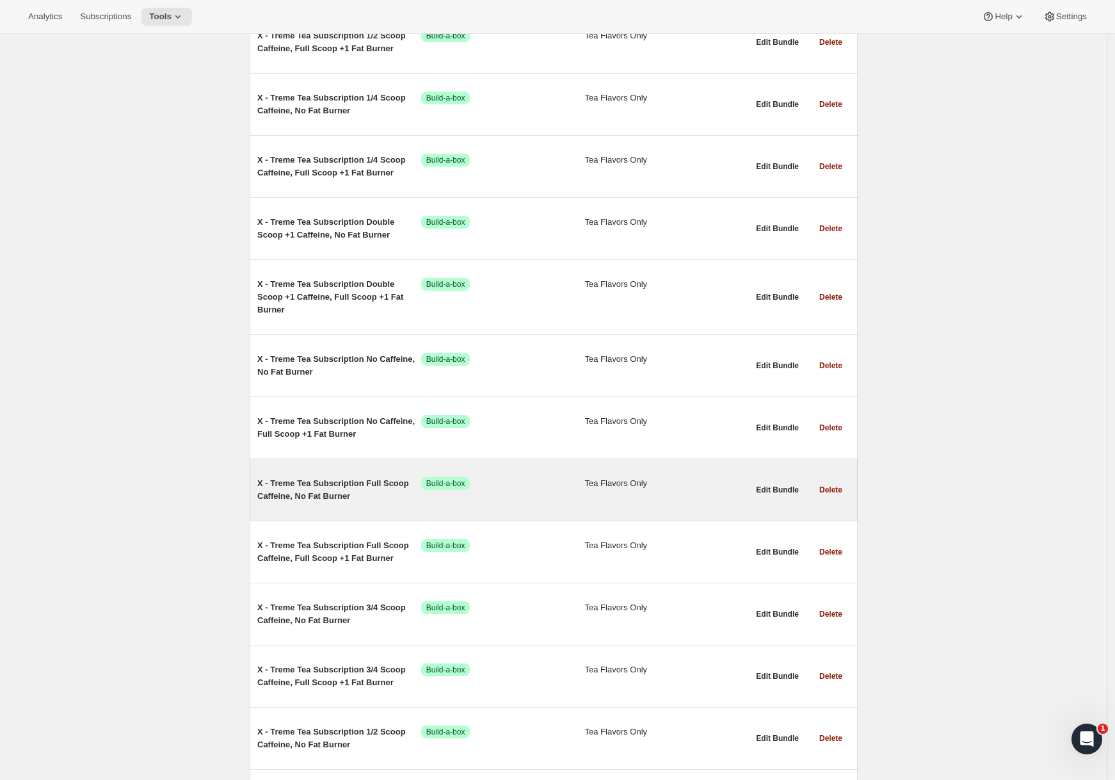
click at [360, 496] on span "X - Treme Tea Subscription Full Scoop Caffeine, No Fat Burner" at bounding box center [339, 490] width 164 height 26
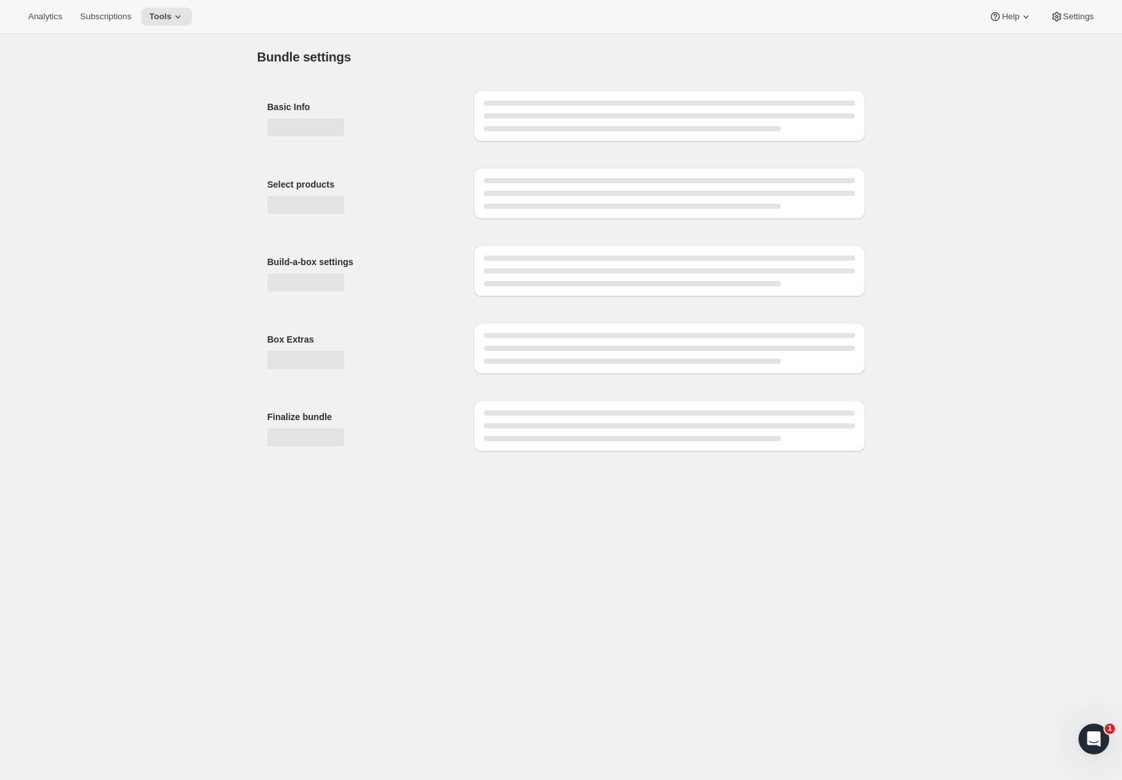
type input "X - Treme Tea Subscription Full Scoop Caffeine, No Fat Burner"
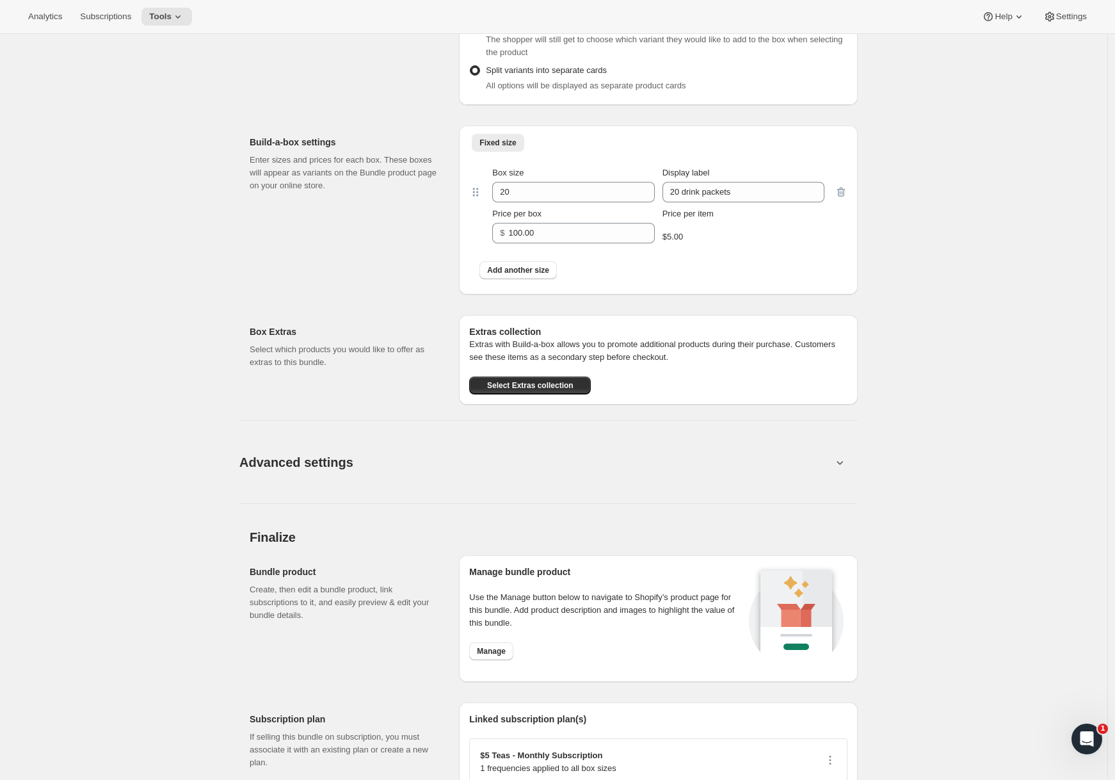
scroll to position [771, 0]
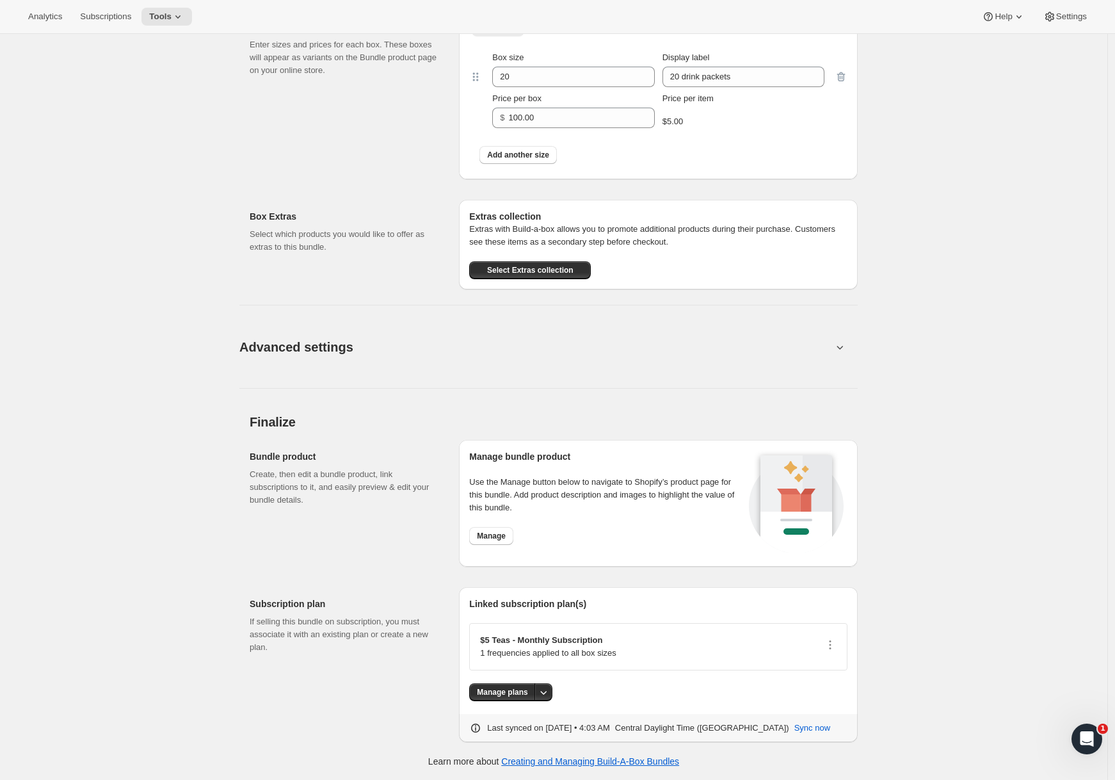
click at [283, 350] on span "Advanced settings" at bounding box center [296, 347] width 114 height 20
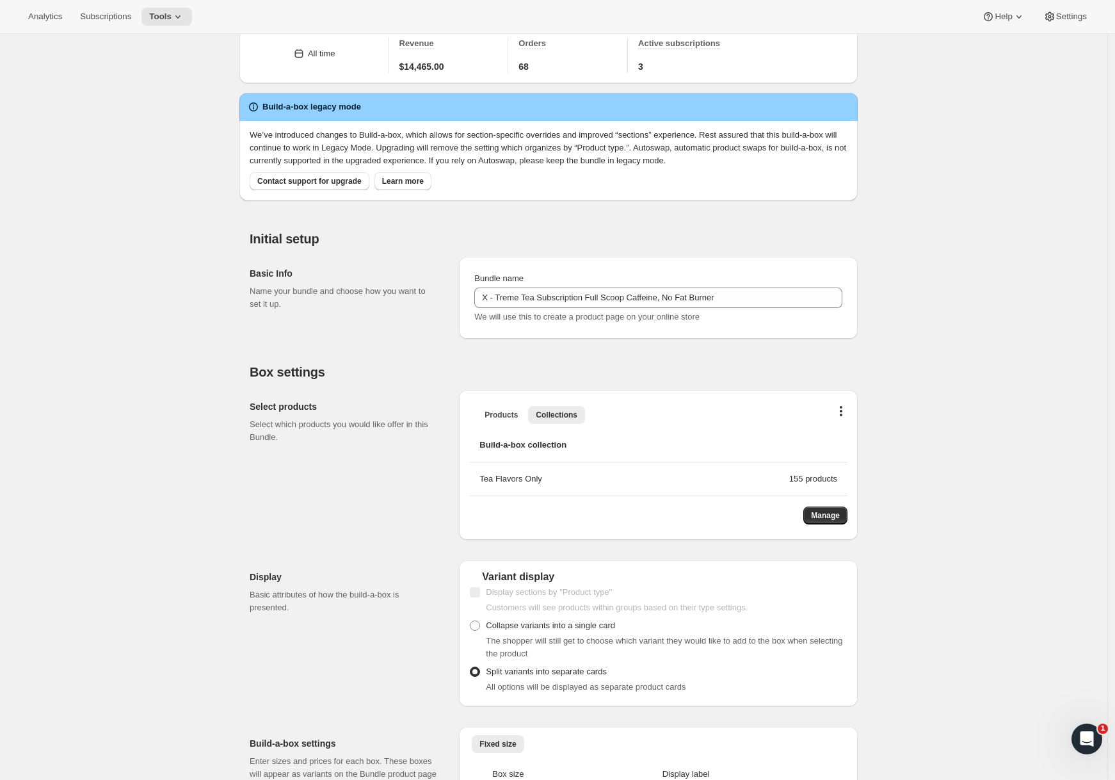
scroll to position [0, 0]
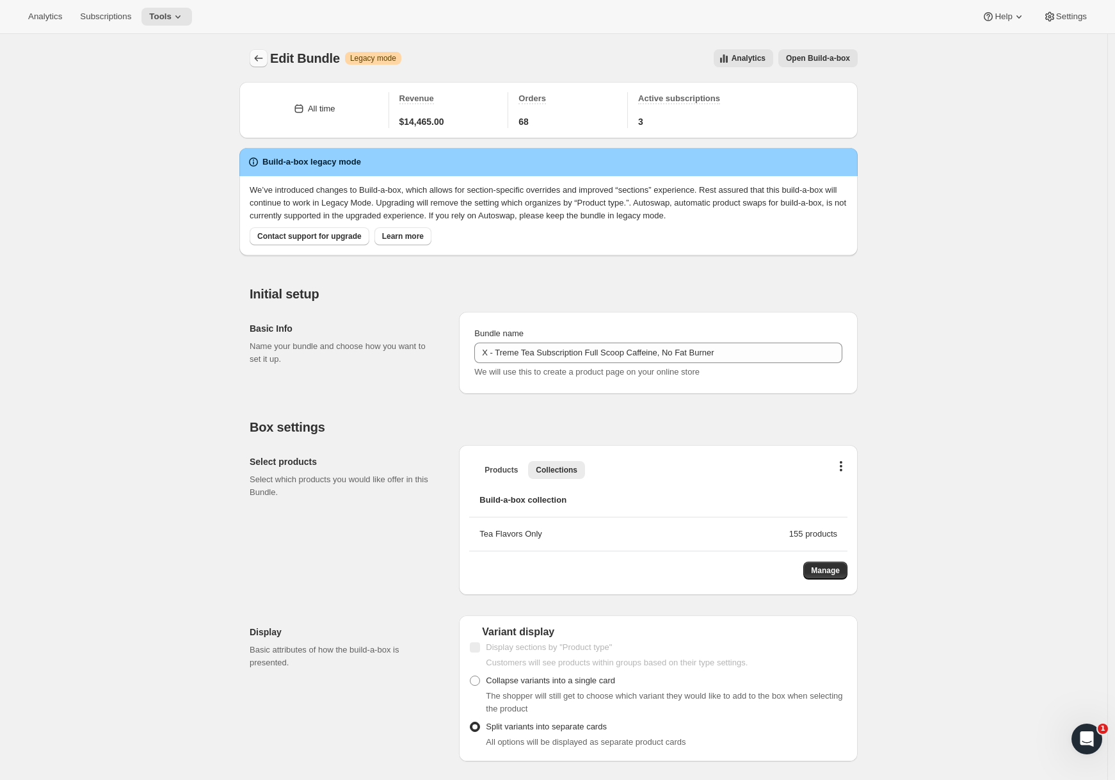
click at [258, 63] on icon "Bundles" at bounding box center [258, 58] width 13 height 13
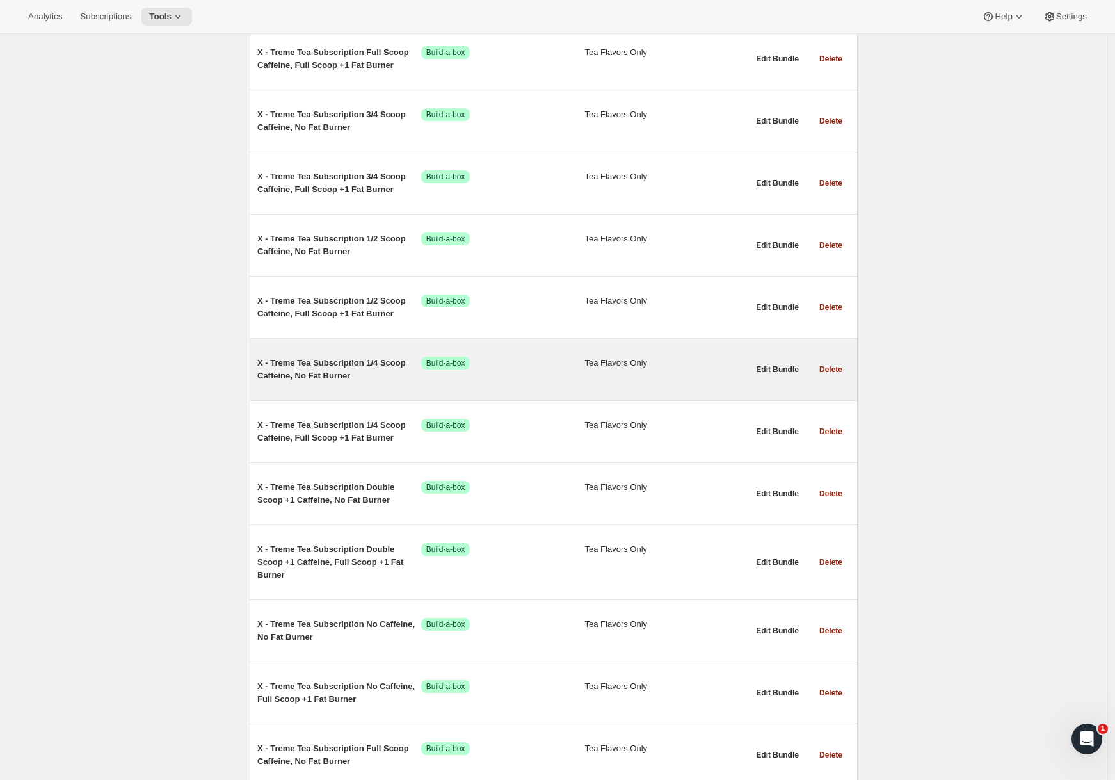
scroll to position [1843, 0]
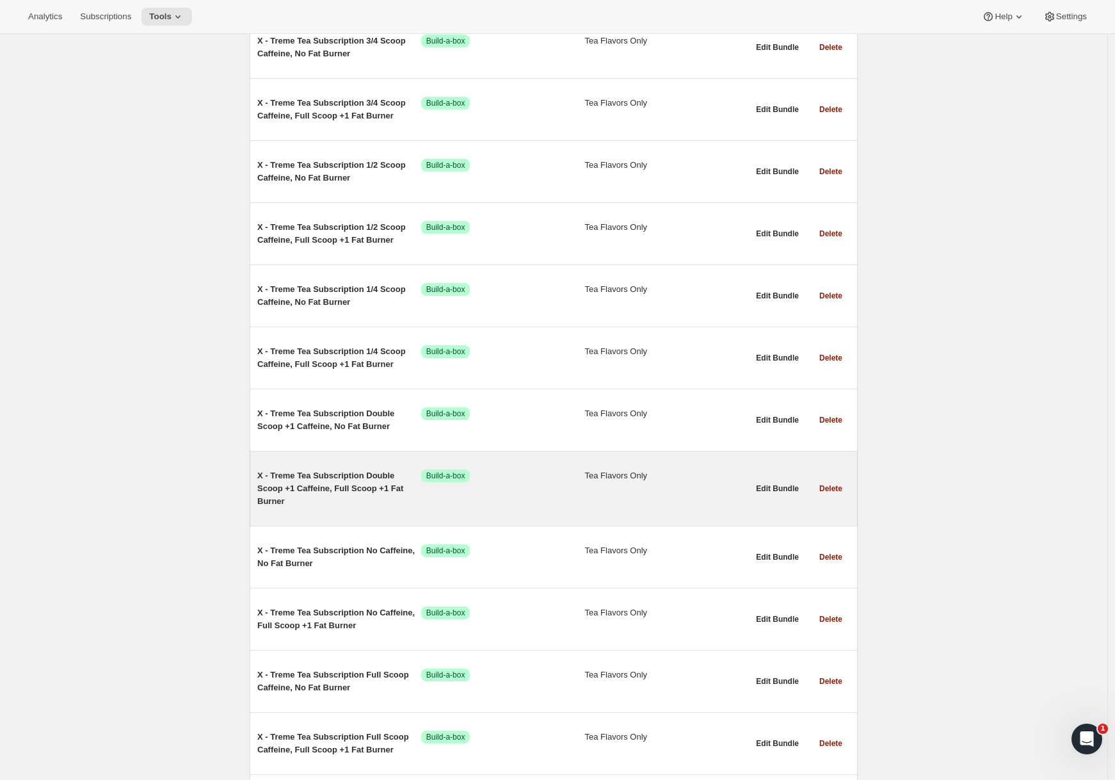
click at [360, 493] on span "X - Treme Tea Subscription Double Scoop +1 Caffeine, Full Scoop +1 Fat Burner" at bounding box center [339, 488] width 164 height 38
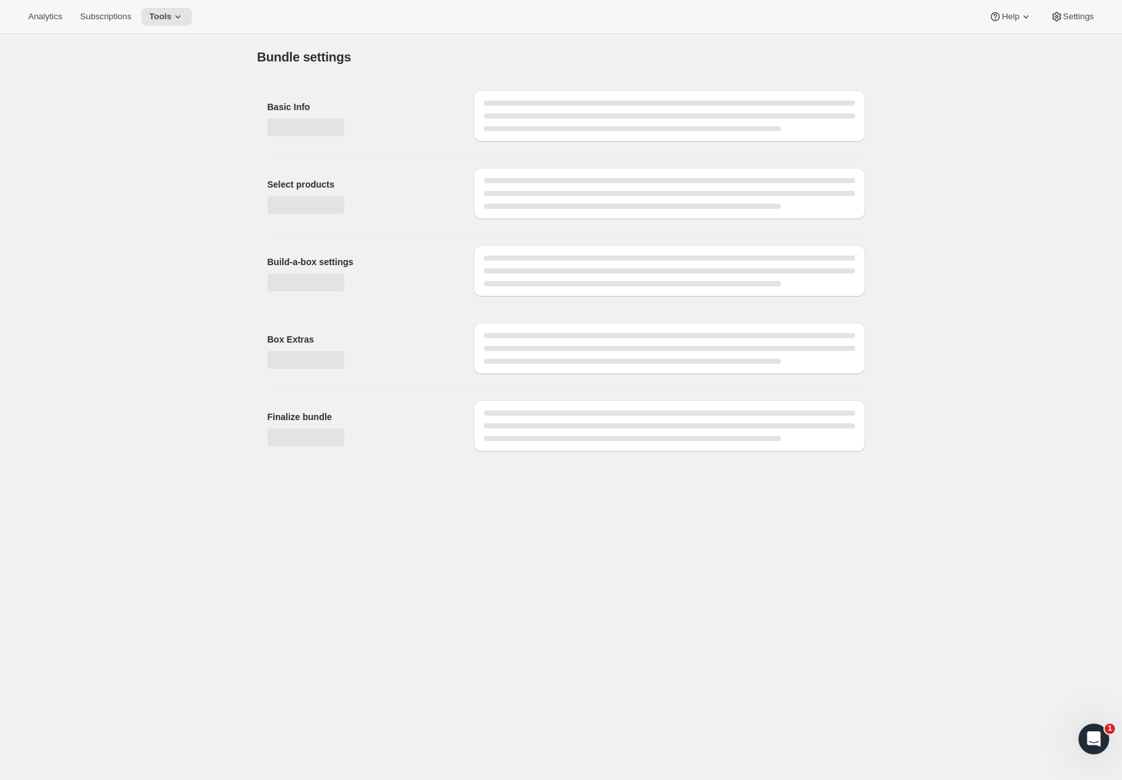
type input "X - Treme Tea Subscription Double Scoop +1 Caffeine, Full Scoop +1 Fat Burner"
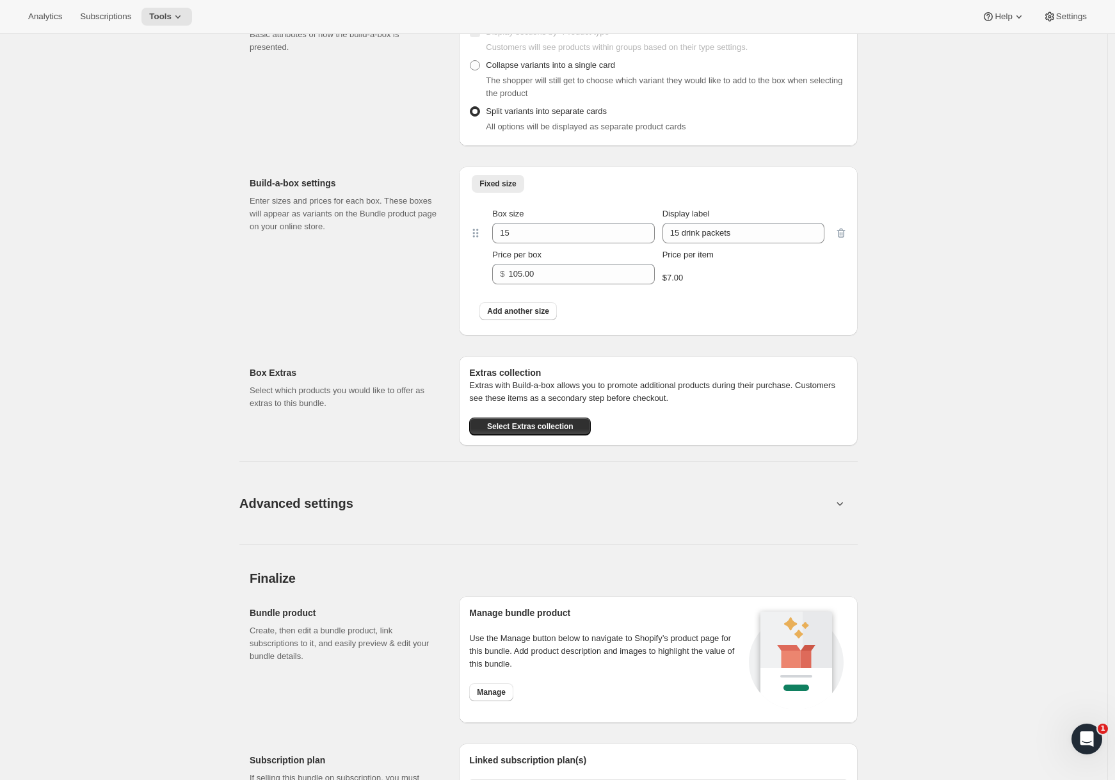
scroll to position [654, 0]
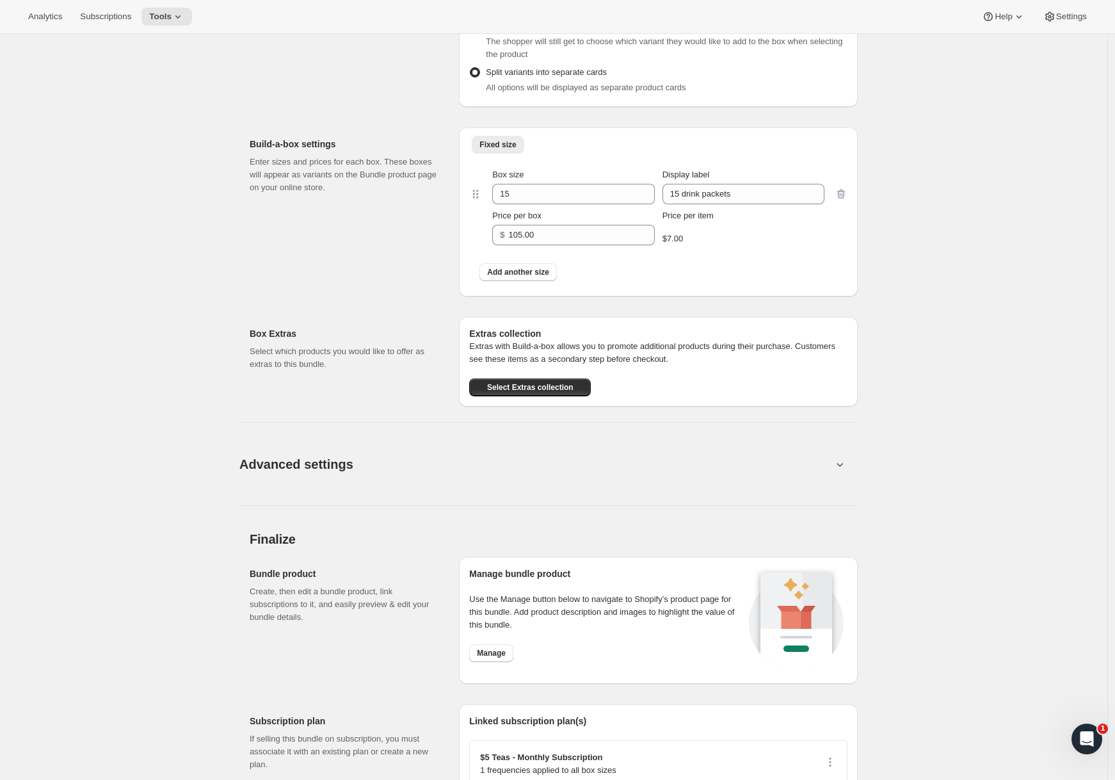
click at [504, 483] on button "Advanced settings" at bounding box center [536, 463] width 608 height 49
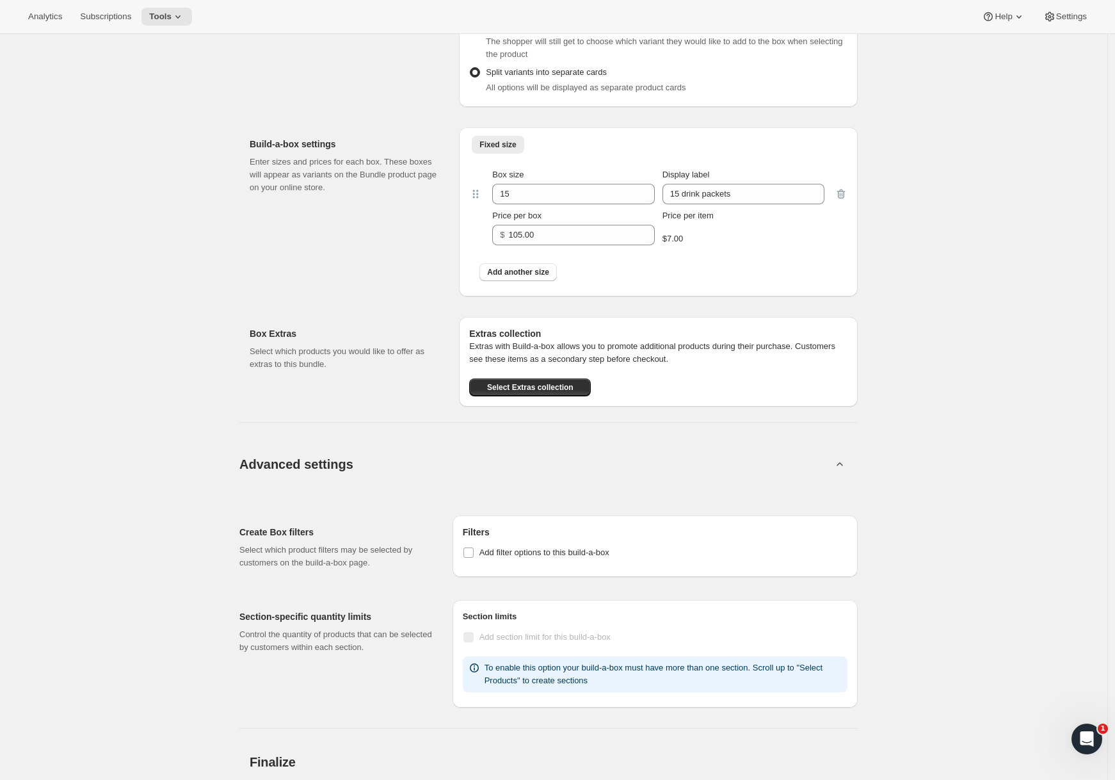
click at [503, 467] on button "Advanced settings" at bounding box center [536, 463] width 608 height 49
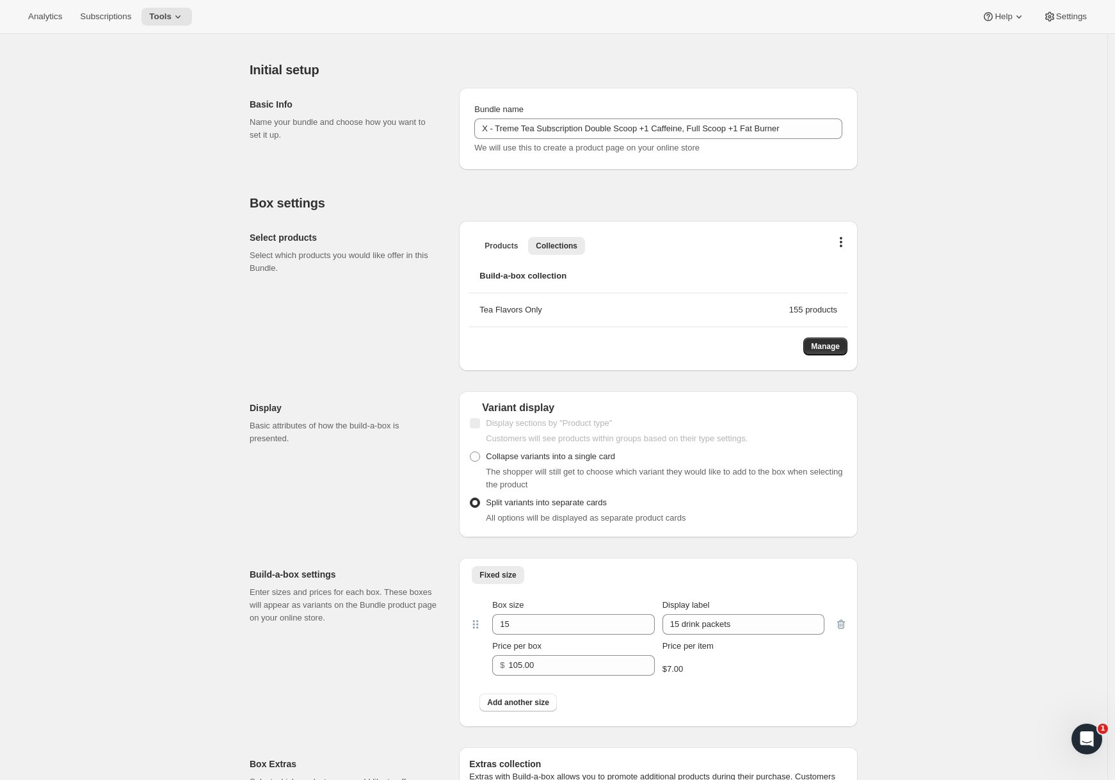
scroll to position [0, 0]
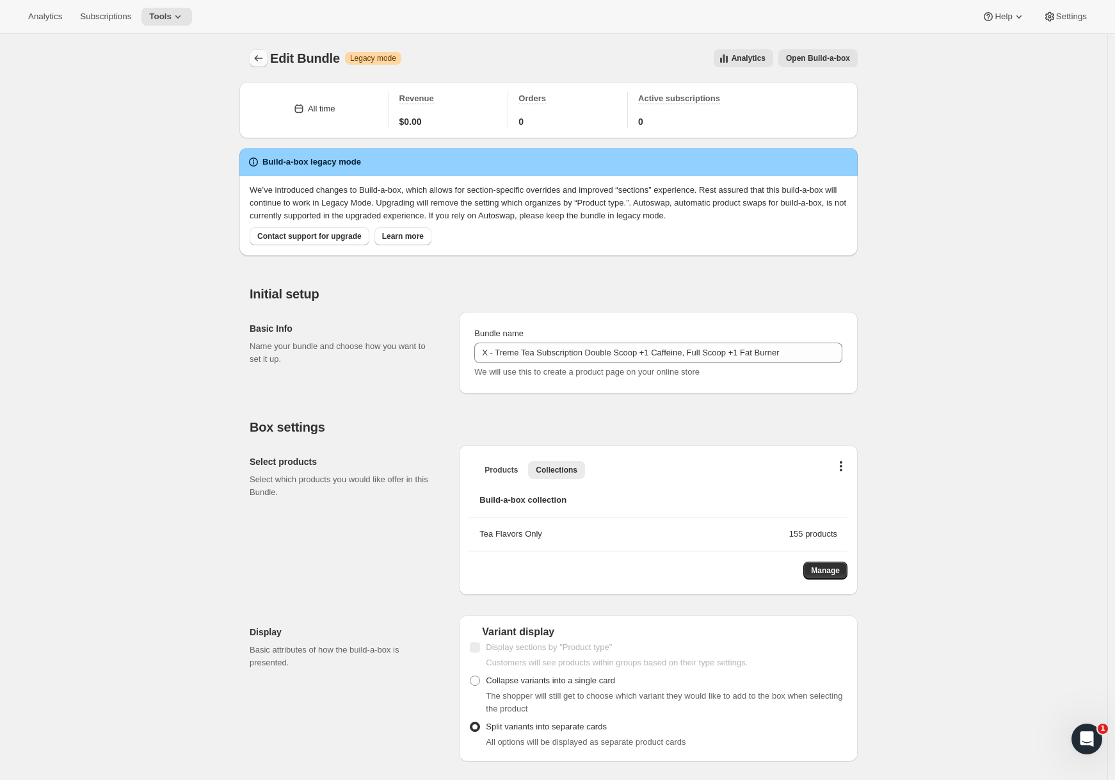
click at [265, 63] on icon "Bundles" at bounding box center [258, 58] width 13 height 13
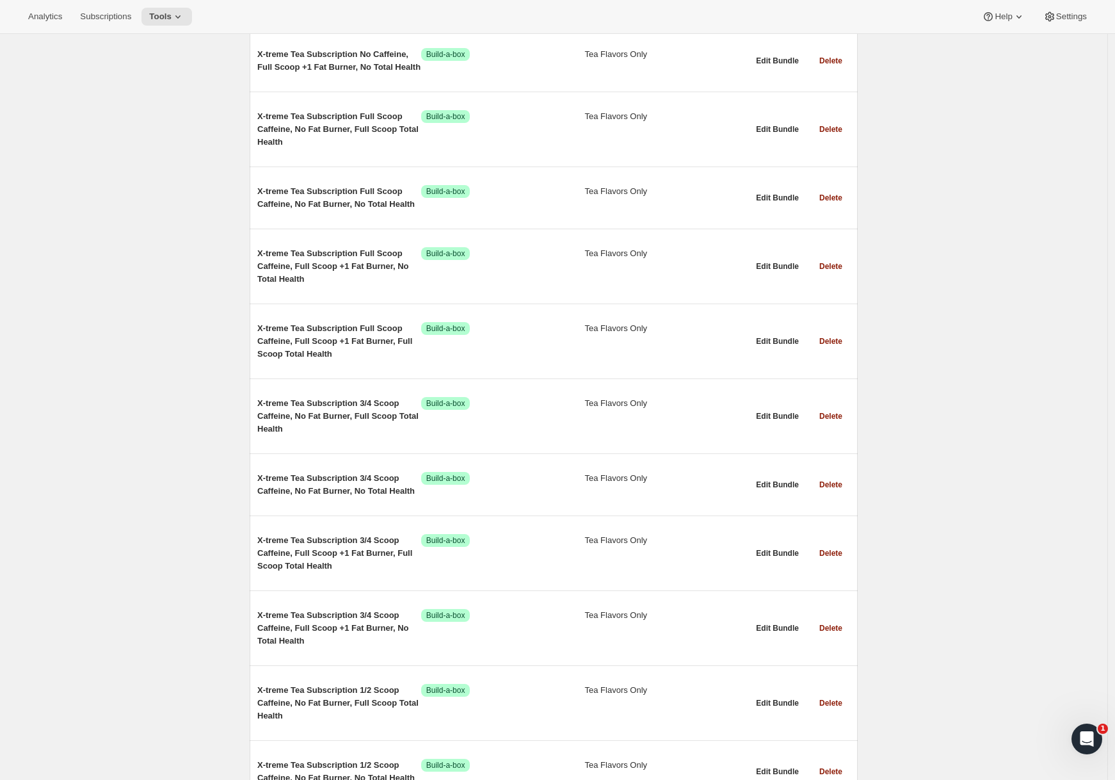
scroll to position [10114, 0]
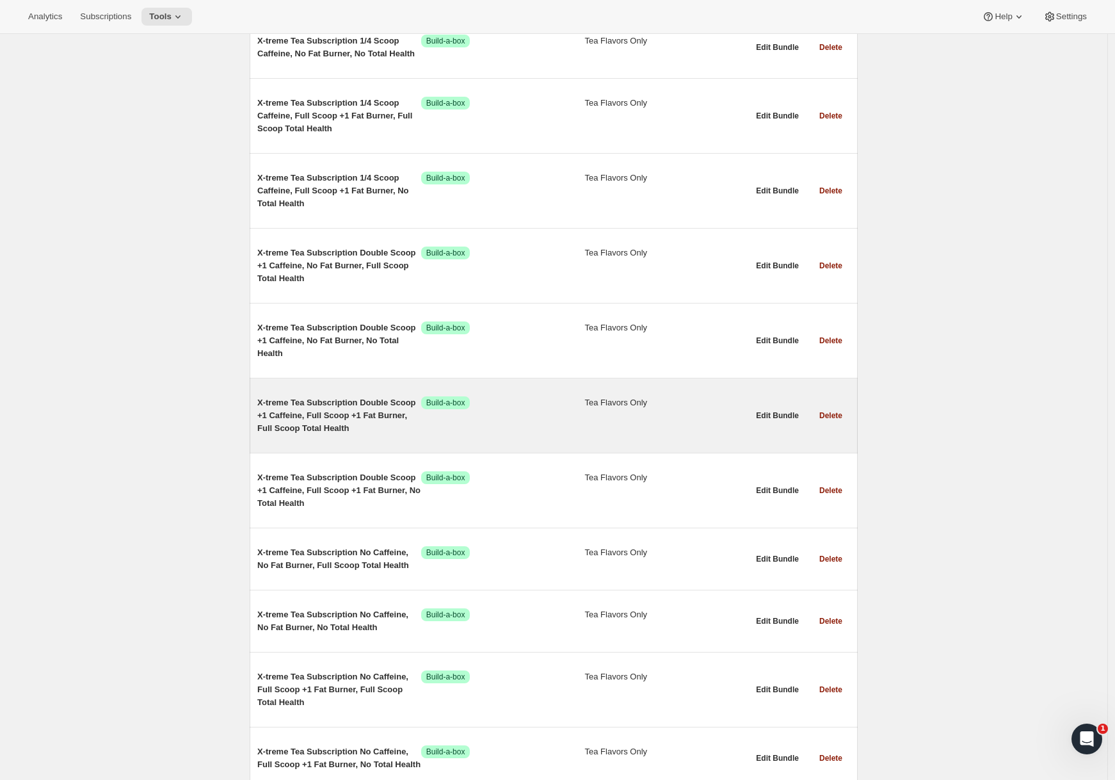
click at [332, 435] on span "X-treme Tea Subscription Double Scoop +1 Caffeine, Full Scoop +1 Fat Burner, Fu…" at bounding box center [339, 415] width 164 height 38
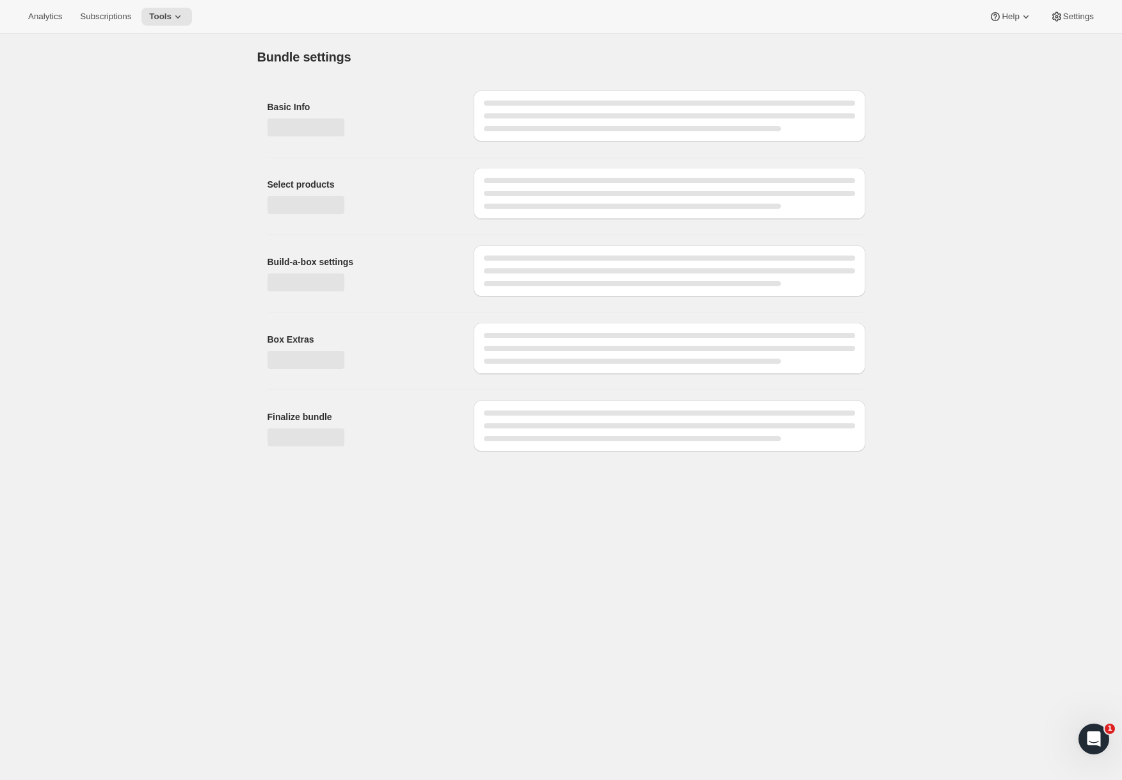
type input "X-treme Tea Subscription Double Scoop +1 Caffeine, Full Scoop +1 Fat Burner, Fu…"
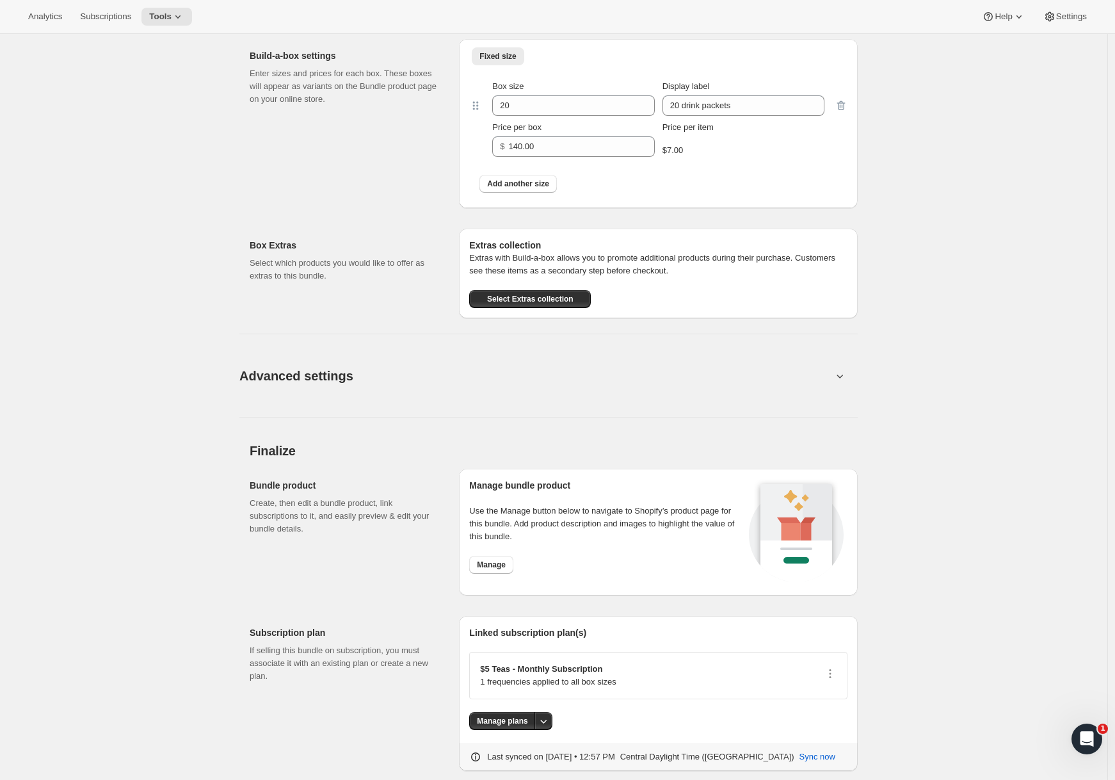
scroll to position [771, 0]
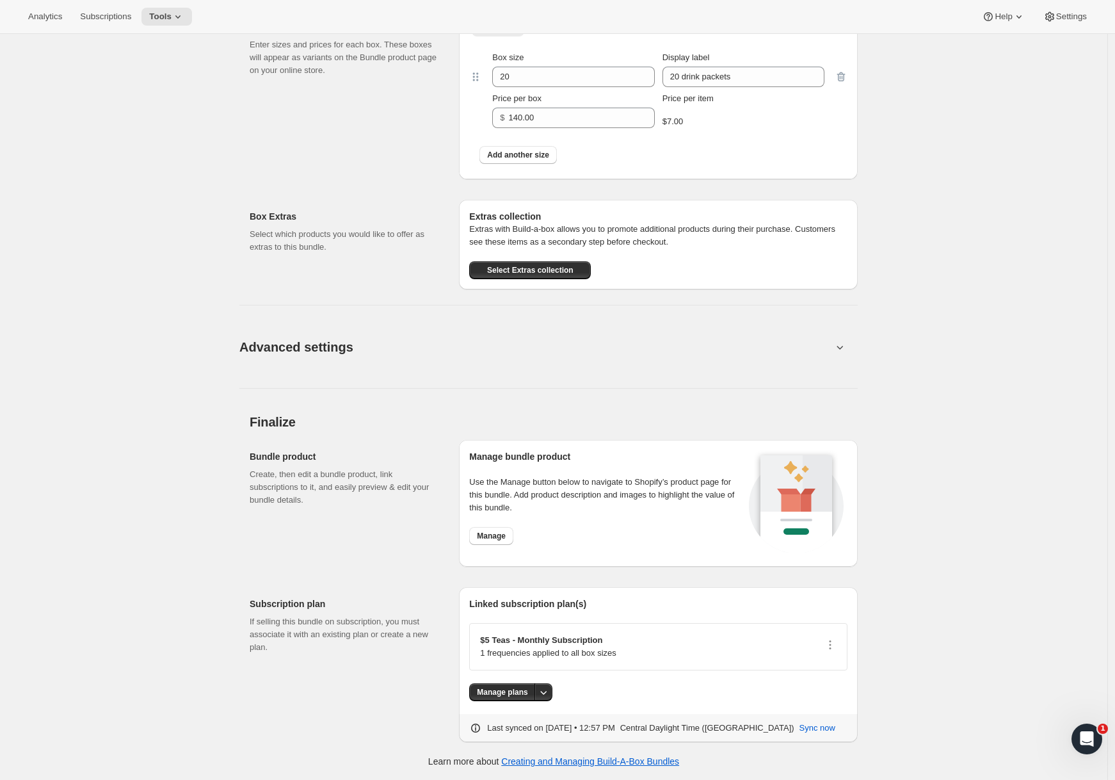
click at [552, 375] on div "Advanced settings Create Box filters Select which product filters may be select…" at bounding box center [548, 338] width 618 height 99
click at [551, 358] on button "Advanced settings" at bounding box center [536, 346] width 608 height 49
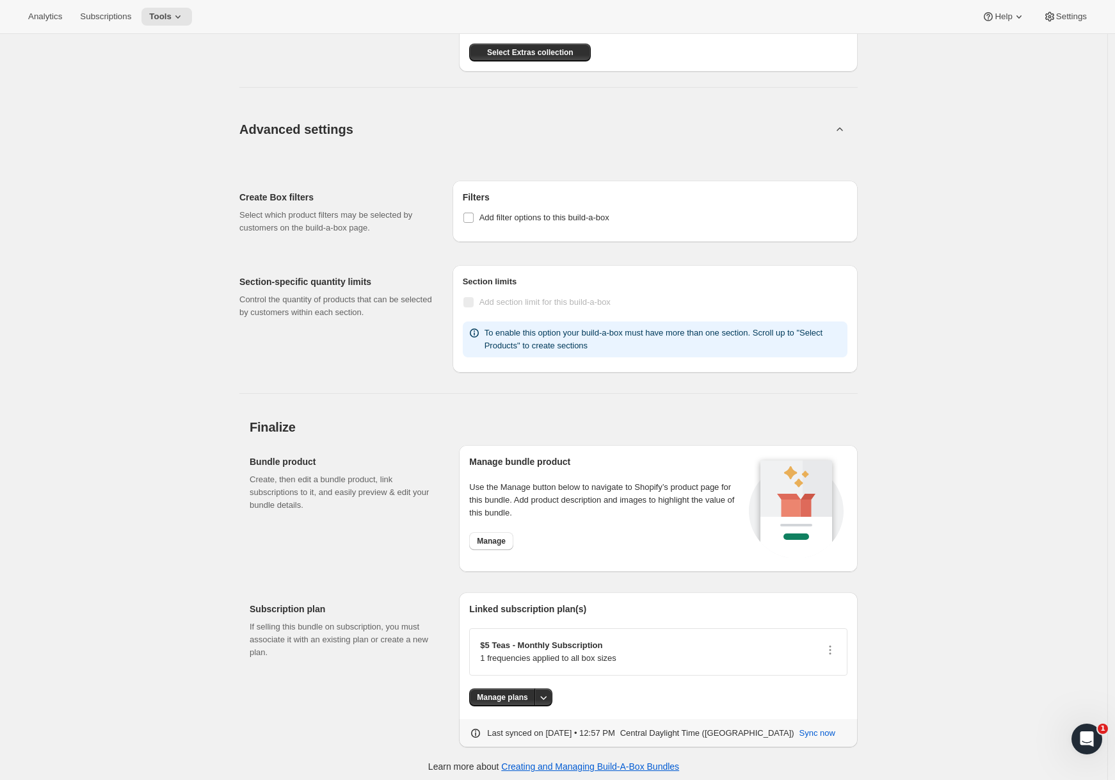
scroll to position [994, 0]
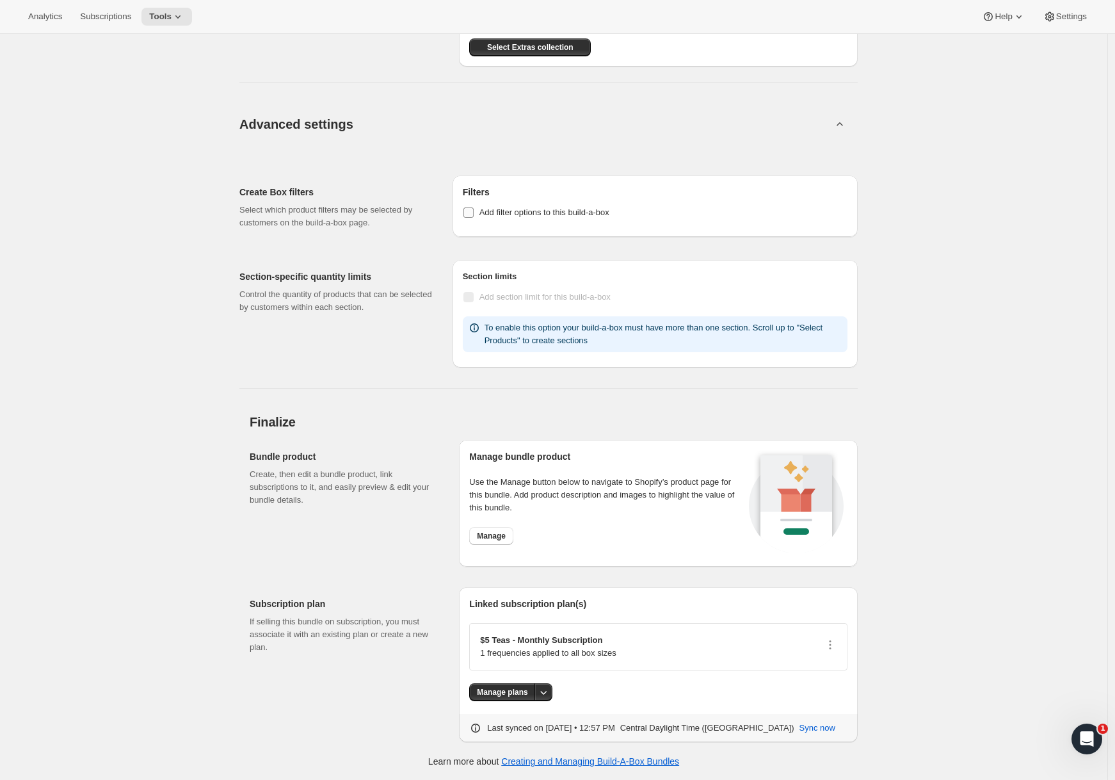
click at [563, 209] on span "Add filter options to this build-a-box" at bounding box center [544, 212] width 130 height 10
click at [474, 209] on input "Add filter options to this build-a-box" at bounding box center [468, 212] width 10 height 10
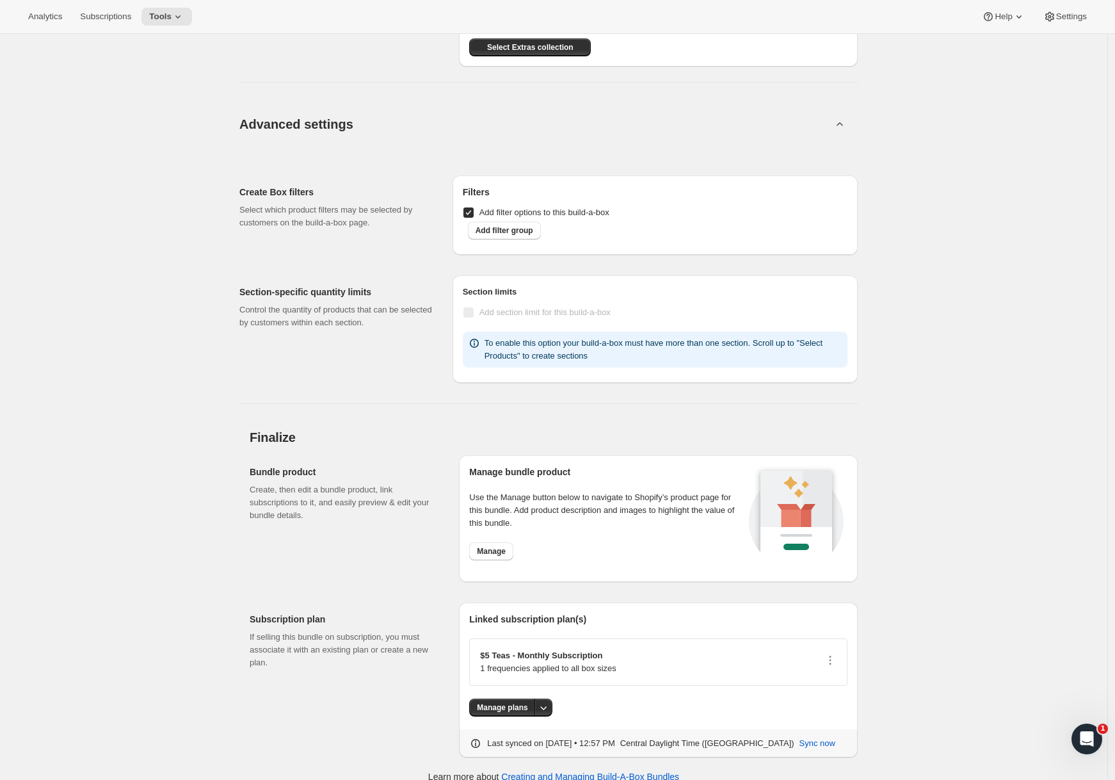
click at [563, 207] on span "Add filter options to this build-a-box" at bounding box center [544, 212] width 130 height 10
click at [474, 207] on input "Add filter options to this build-a-box" at bounding box center [468, 212] width 10 height 10
checkbox input "false"
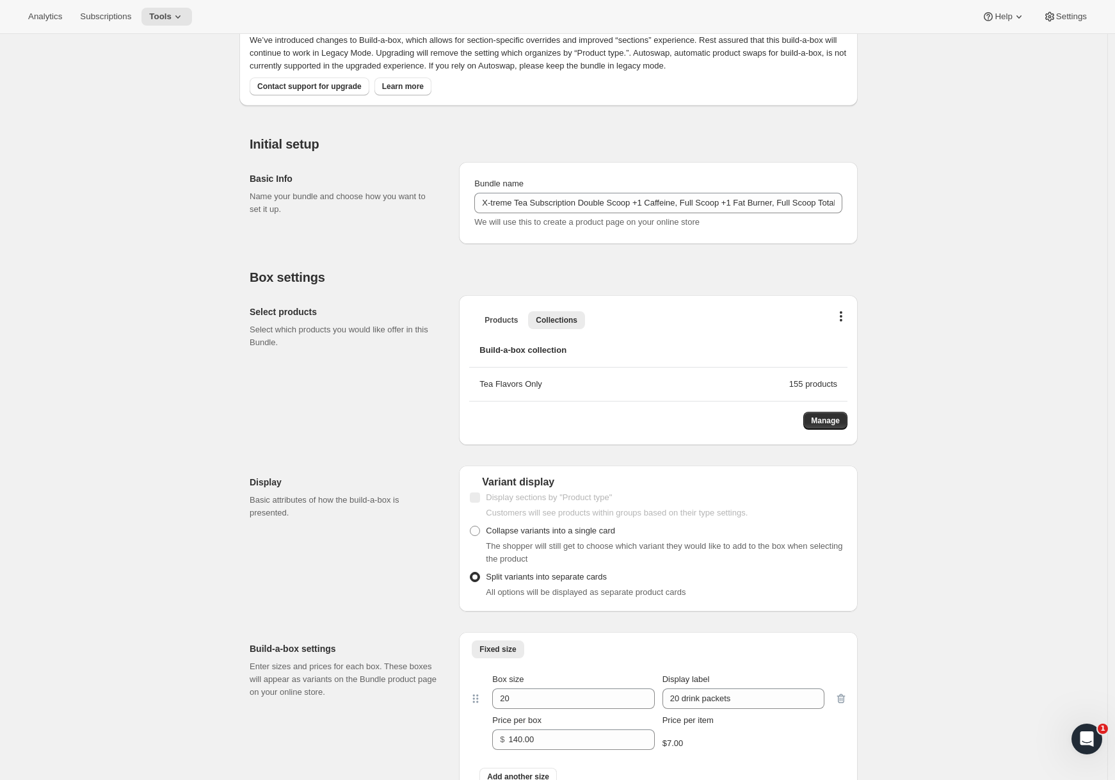
scroll to position [0, 0]
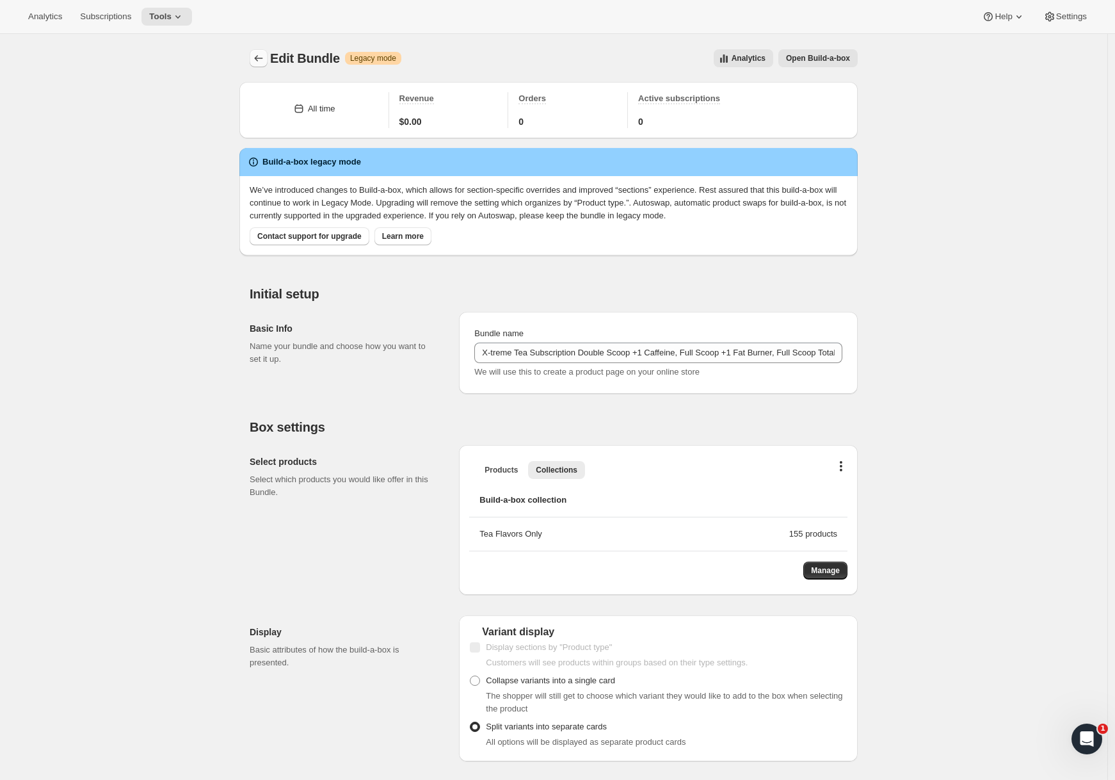
click at [261, 63] on icon "Bundles" at bounding box center [258, 58] width 13 height 13
click at [264, 52] on icon "Bundles" at bounding box center [258, 58] width 13 height 13
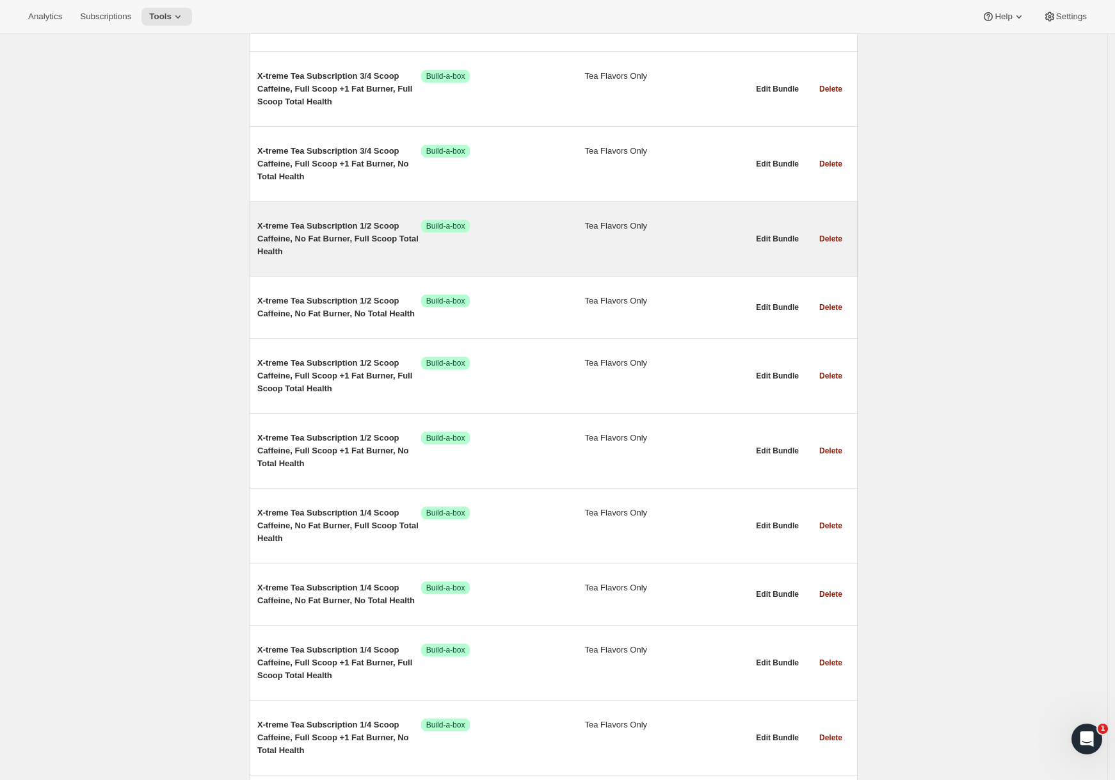
scroll to position [4446, 0]
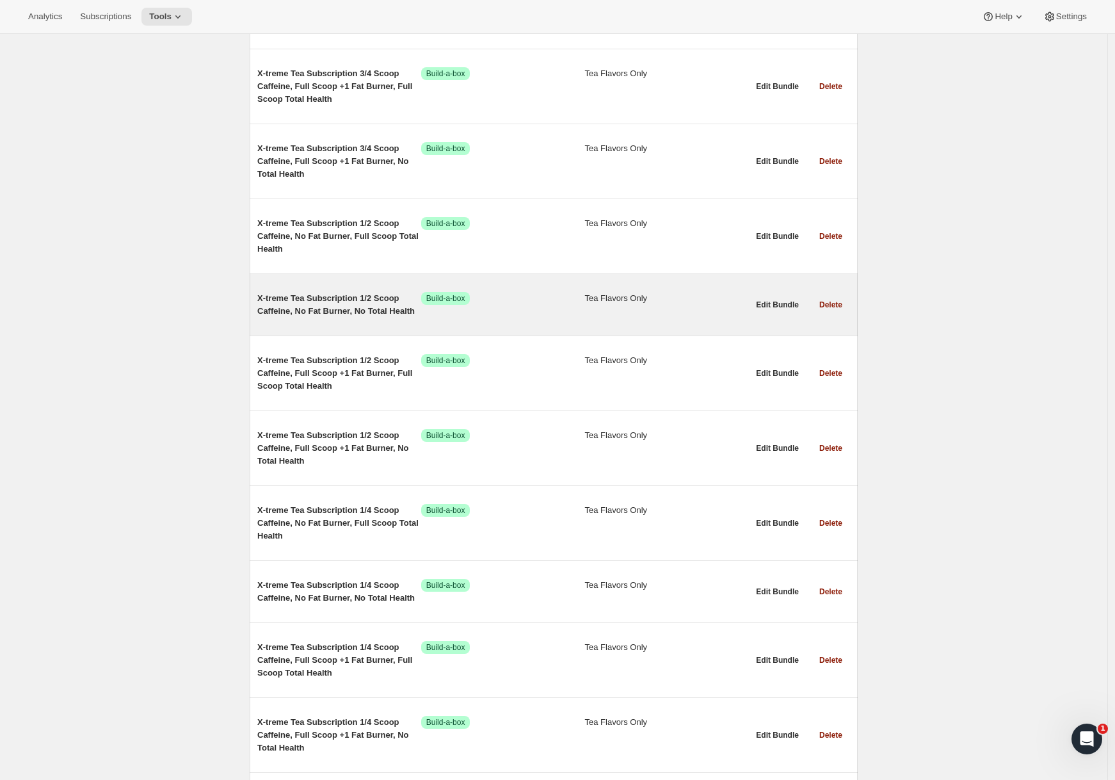
click at [355, 305] on span "X-treme Tea Subscription 1/2 Scoop Caffeine, No Fat Burner, No Total Health" at bounding box center [339, 305] width 164 height 26
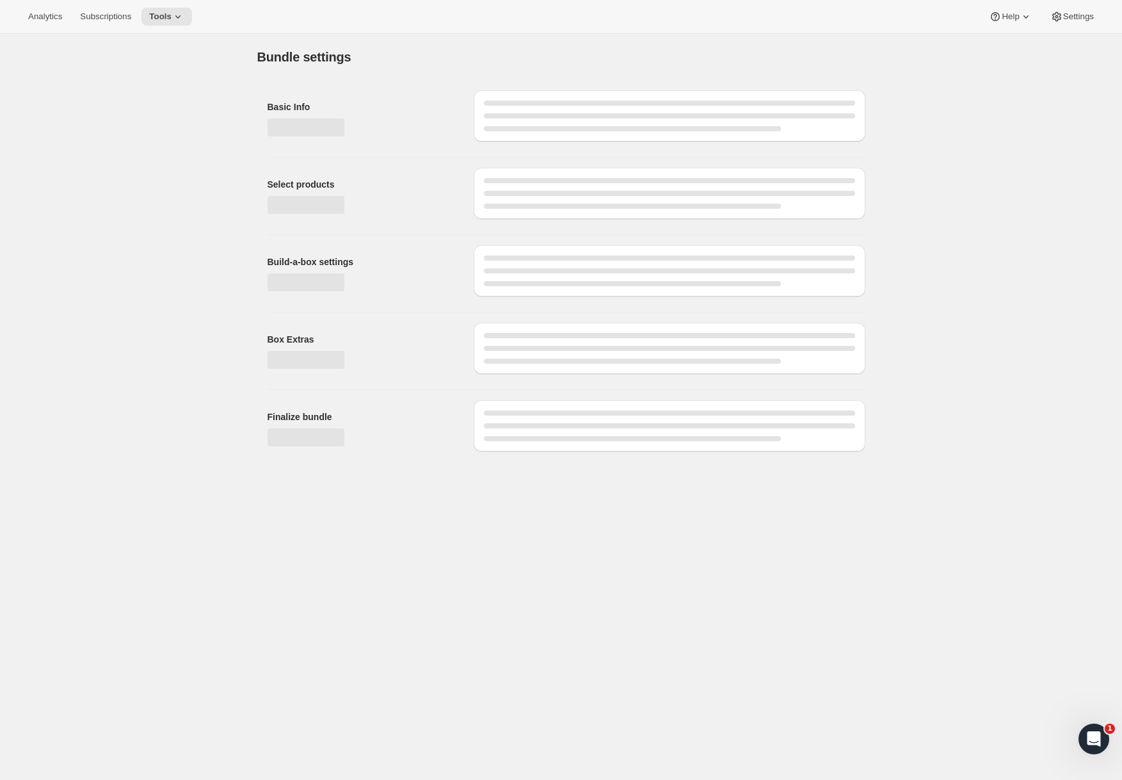
type input "X-treme Tea Subscription 1/2 Scoop Caffeine, No Fat Burner, No Total Health"
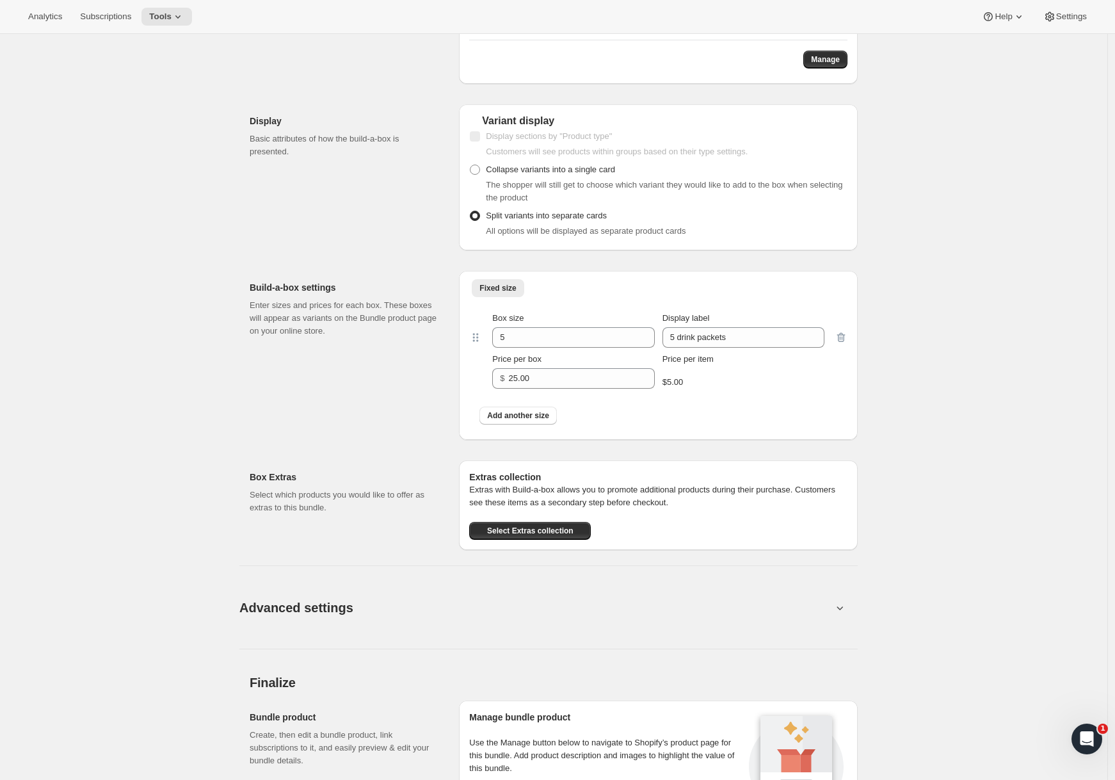
scroll to position [771, 0]
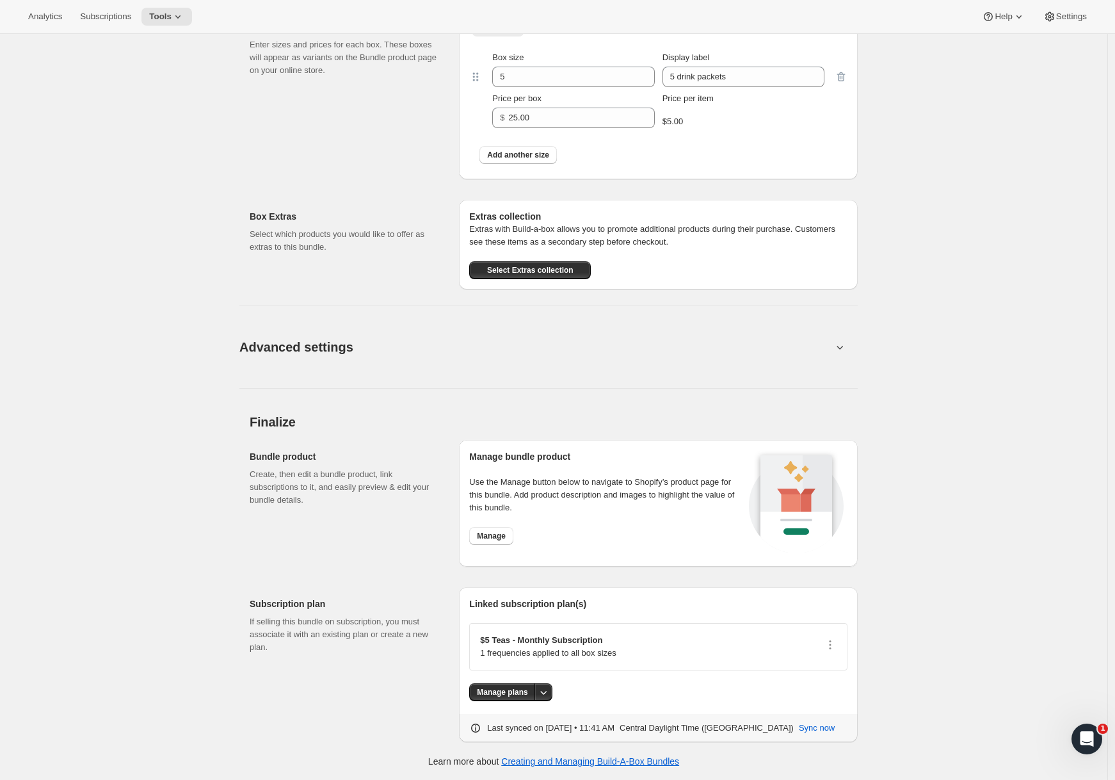
click at [507, 363] on button "Advanced settings" at bounding box center [536, 346] width 608 height 49
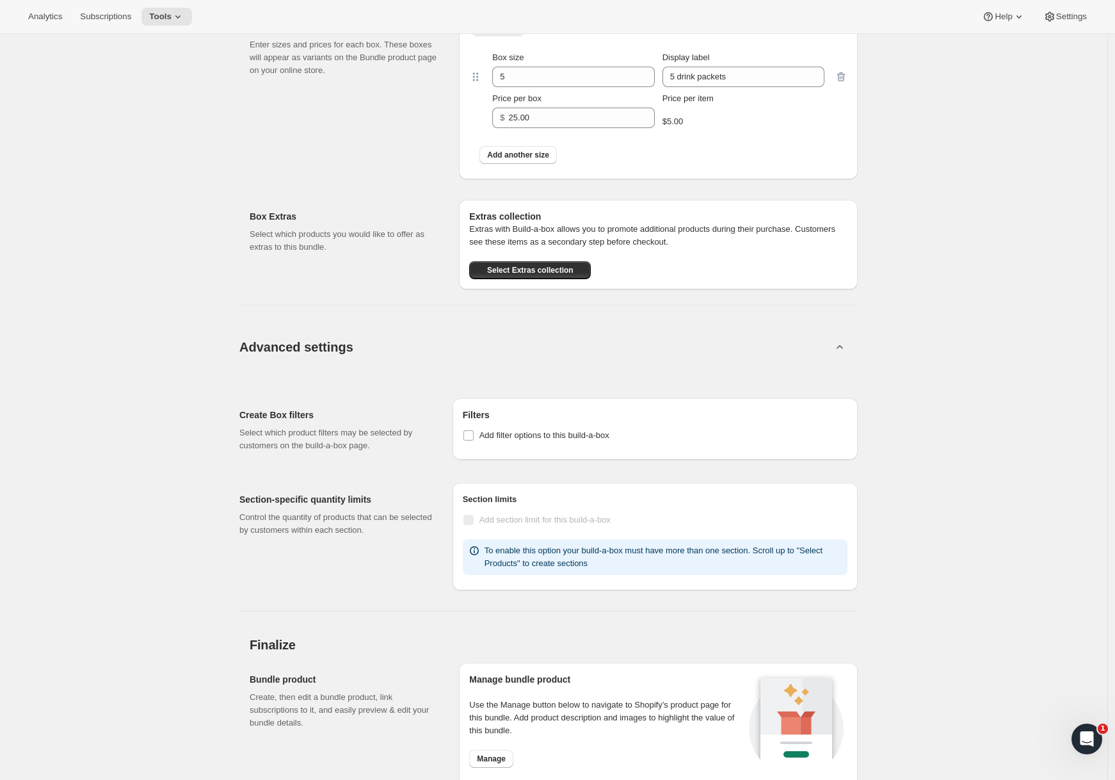
click at [511, 356] on button "Advanced settings" at bounding box center [536, 346] width 608 height 49
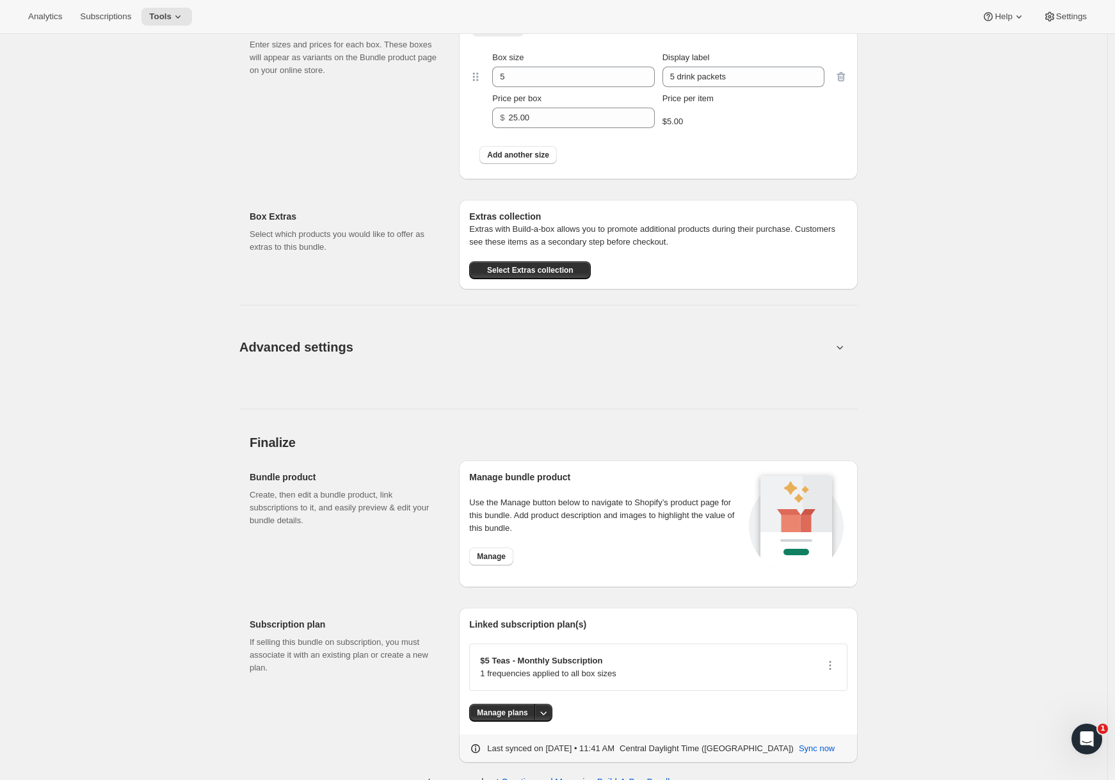
scroll to position [0, 0]
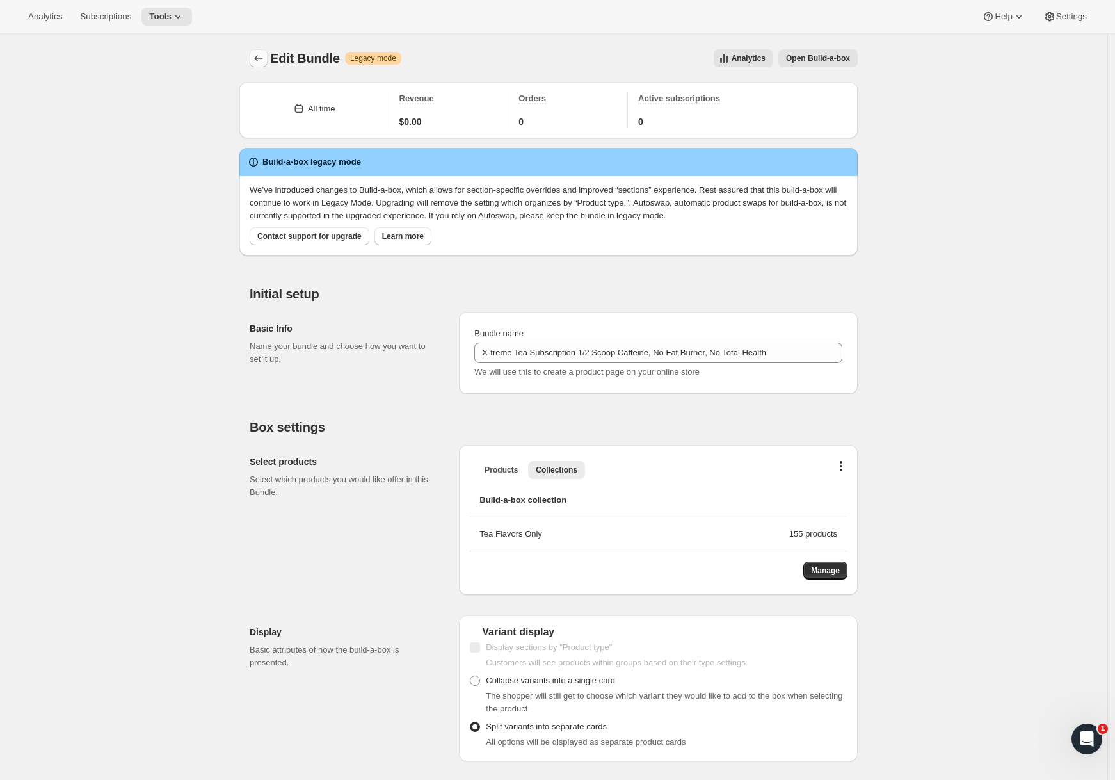
click at [265, 63] on icon "Bundles" at bounding box center [258, 58] width 13 height 13
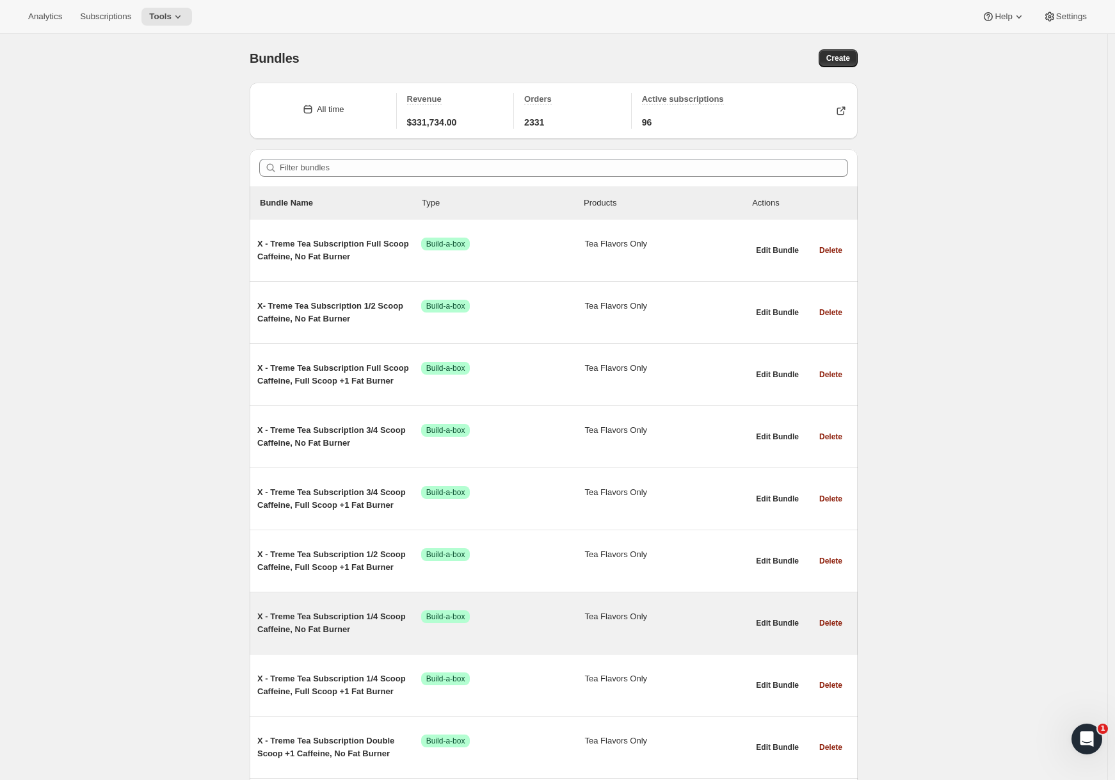
click at [320, 611] on span "X - Treme Tea Subscription 1/4 Scoop Caffeine, No Fat Burner" at bounding box center [339, 623] width 164 height 26
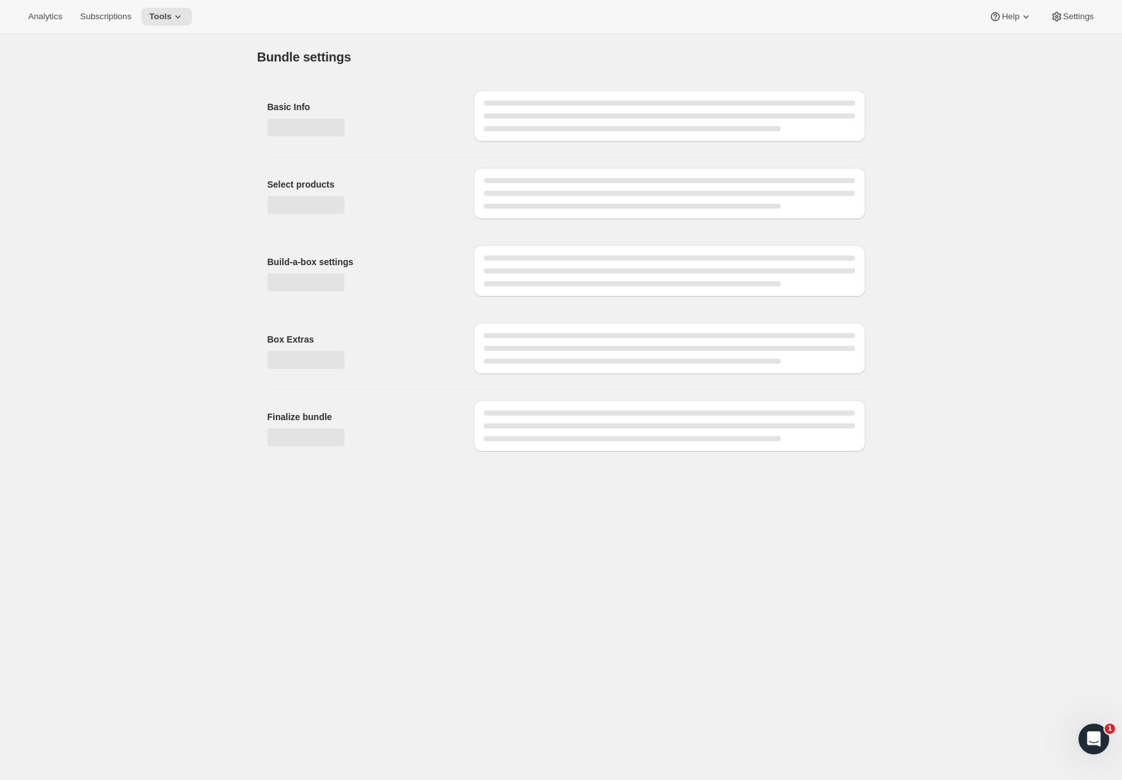
type input "X - Treme Tea Subscription 1/4 Scoop Caffeine, No Fat Burner"
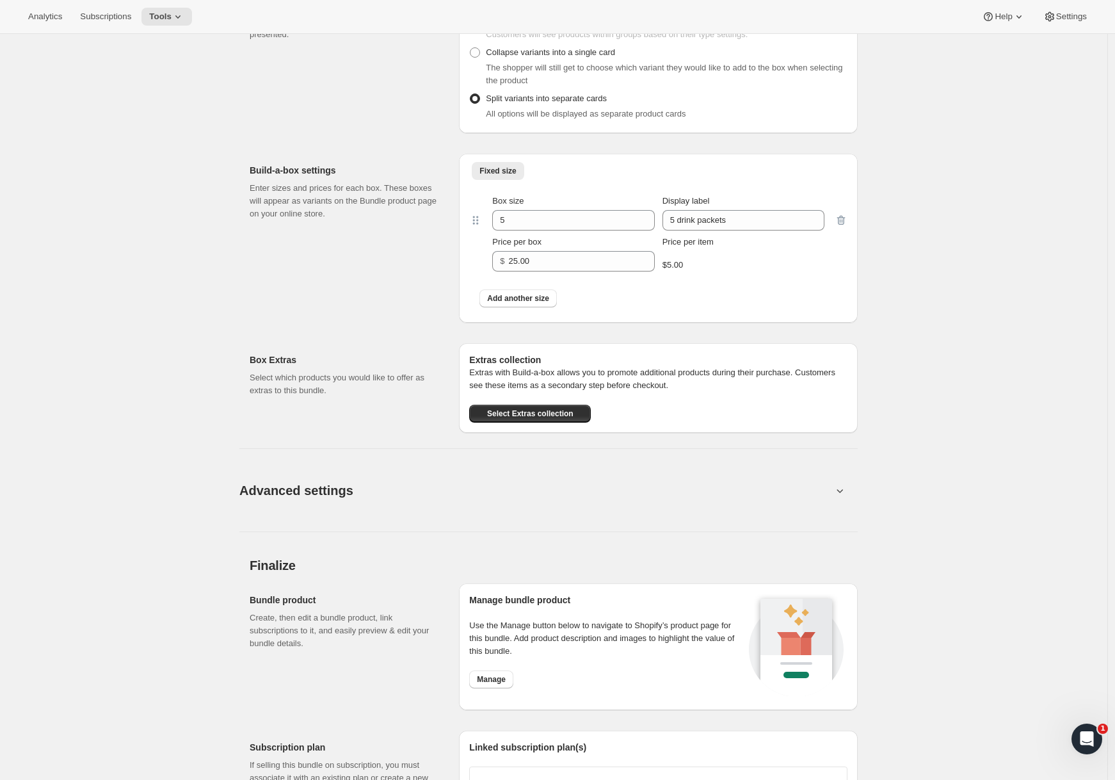
scroll to position [629, 0]
click at [402, 505] on button "Advanced settings" at bounding box center [536, 489] width 608 height 49
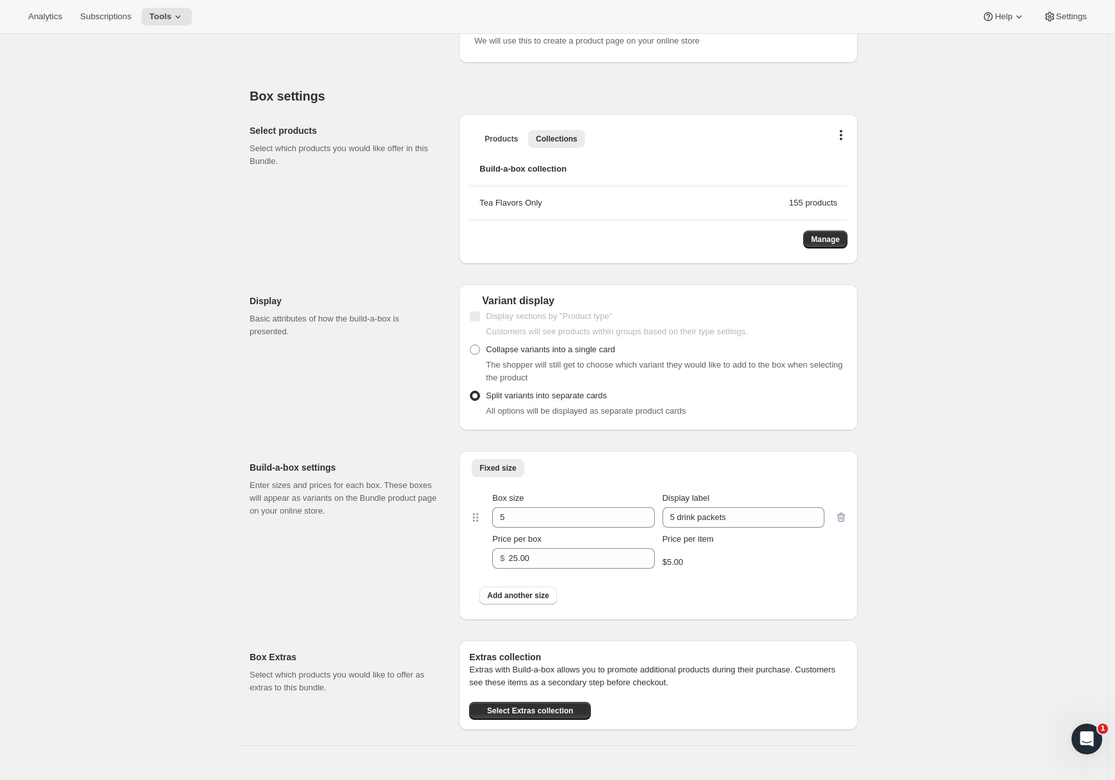
scroll to position [0, 0]
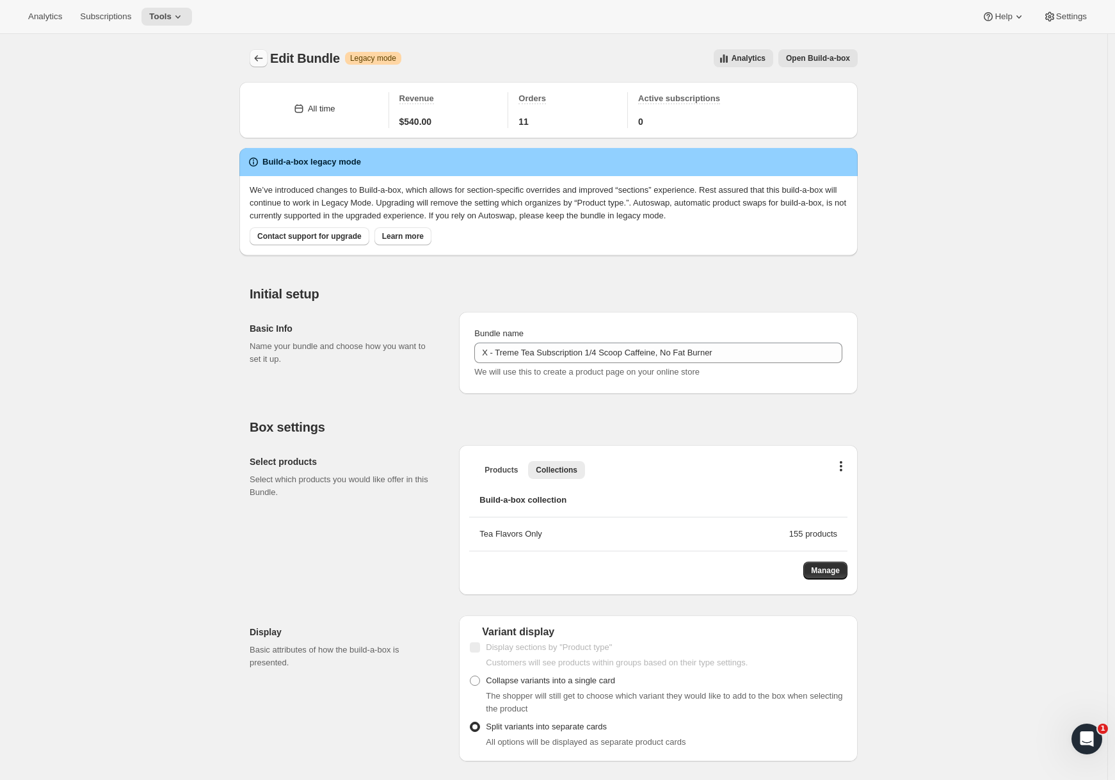
click at [261, 50] on button "Bundles" at bounding box center [259, 58] width 18 height 18
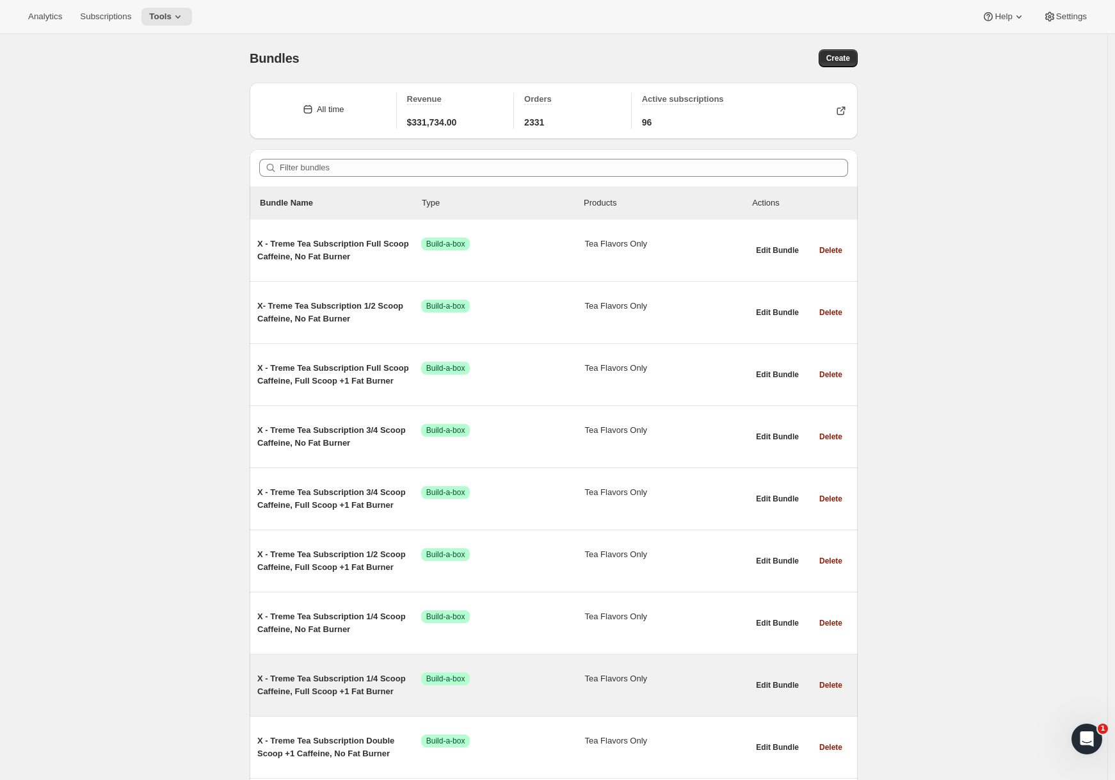
click at [306, 669] on div "X - Treme Tea Subscription 1/4 Scoop Caffeine, Full Scoop +1 Fat Burner Success…" at bounding box center [502, 685] width 491 height 46
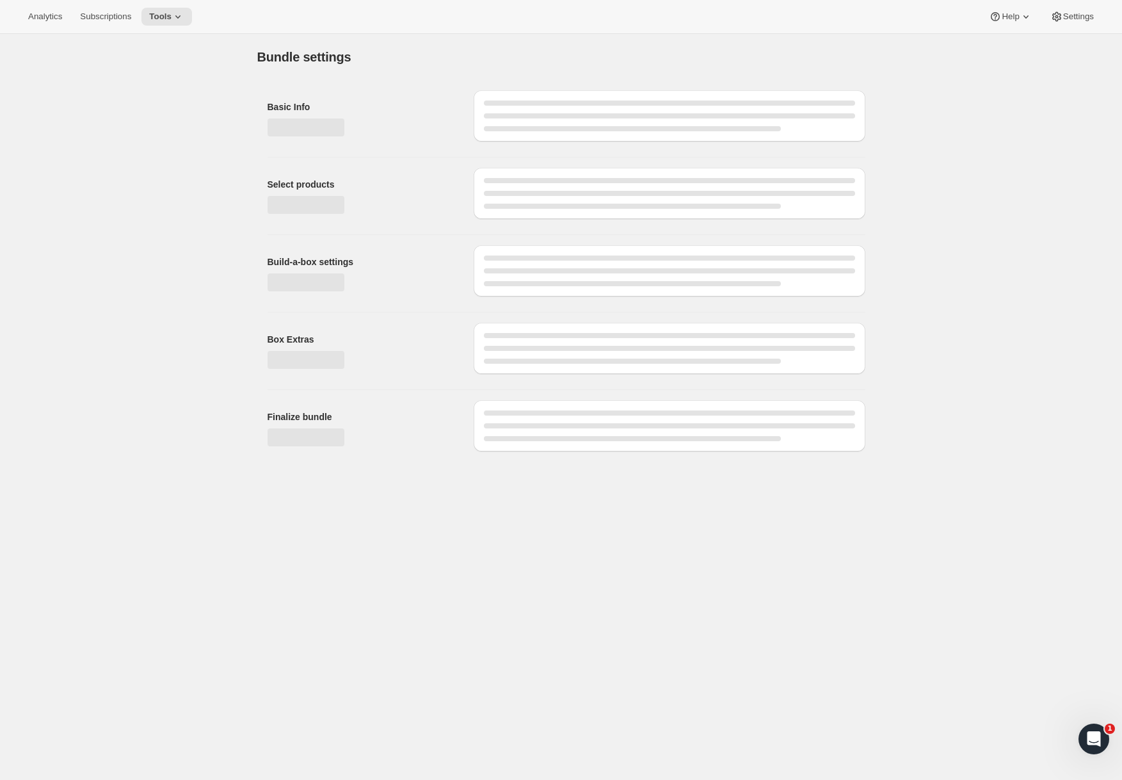
type input "X - Treme Tea Subscription 1/4 Scoop Caffeine, Full Scoop +1 Fat Burner"
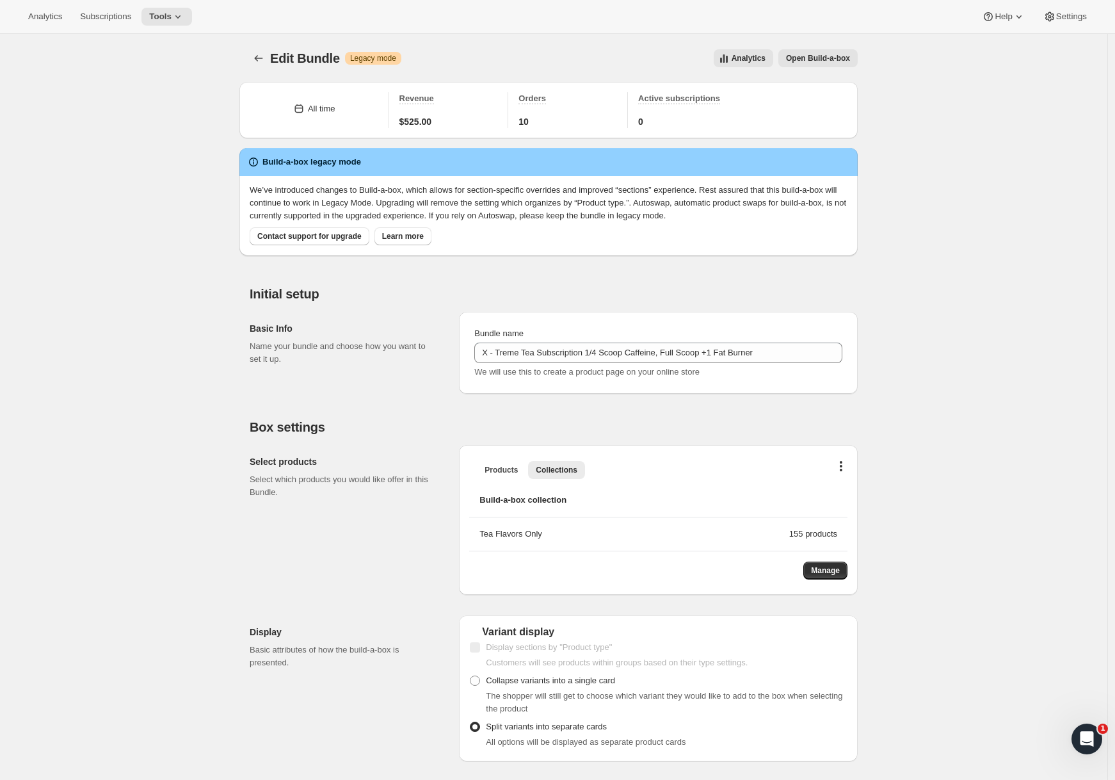
scroll to position [771, 0]
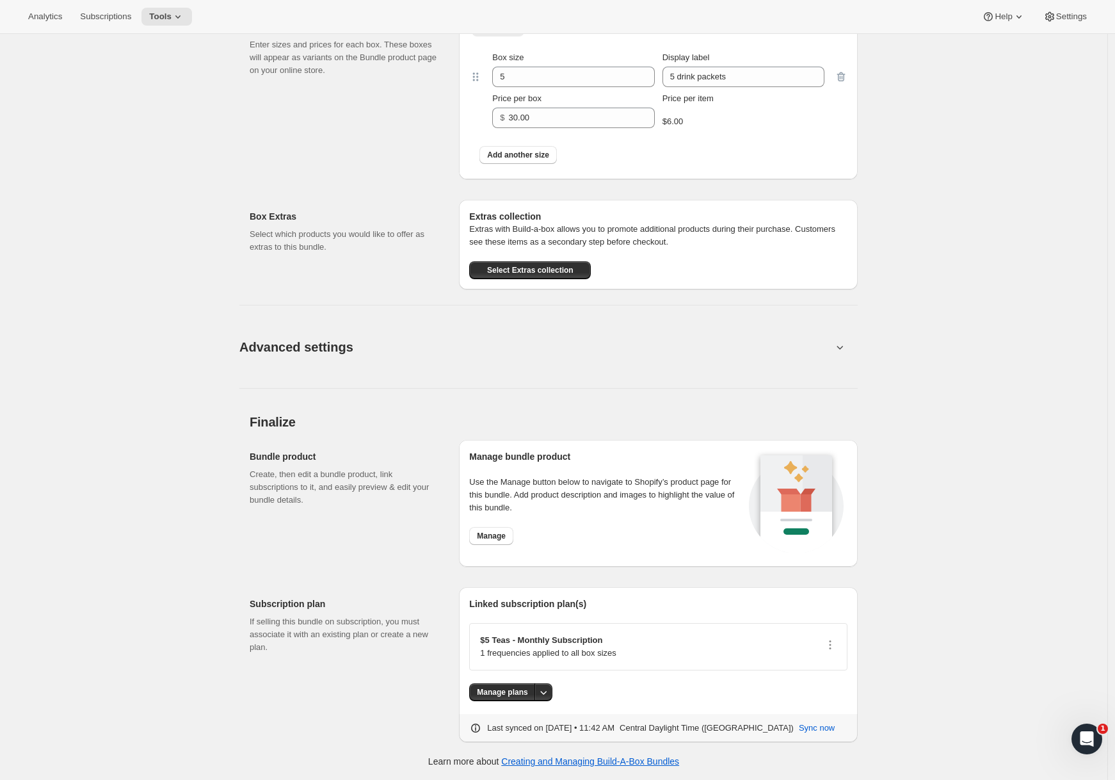
click at [545, 348] on button "Advanced settings" at bounding box center [536, 346] width 608 height 49
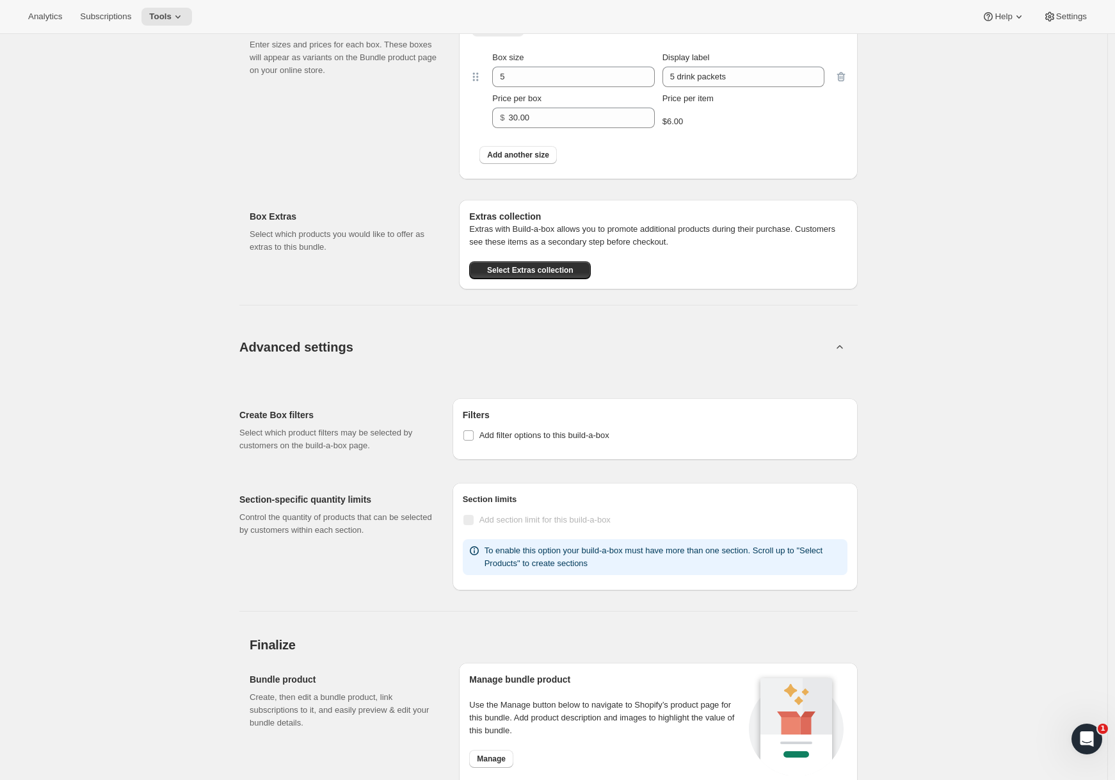
click at [545, 348] on button "Advanced settings" at bounding box center [536, 346] width 608 height 49
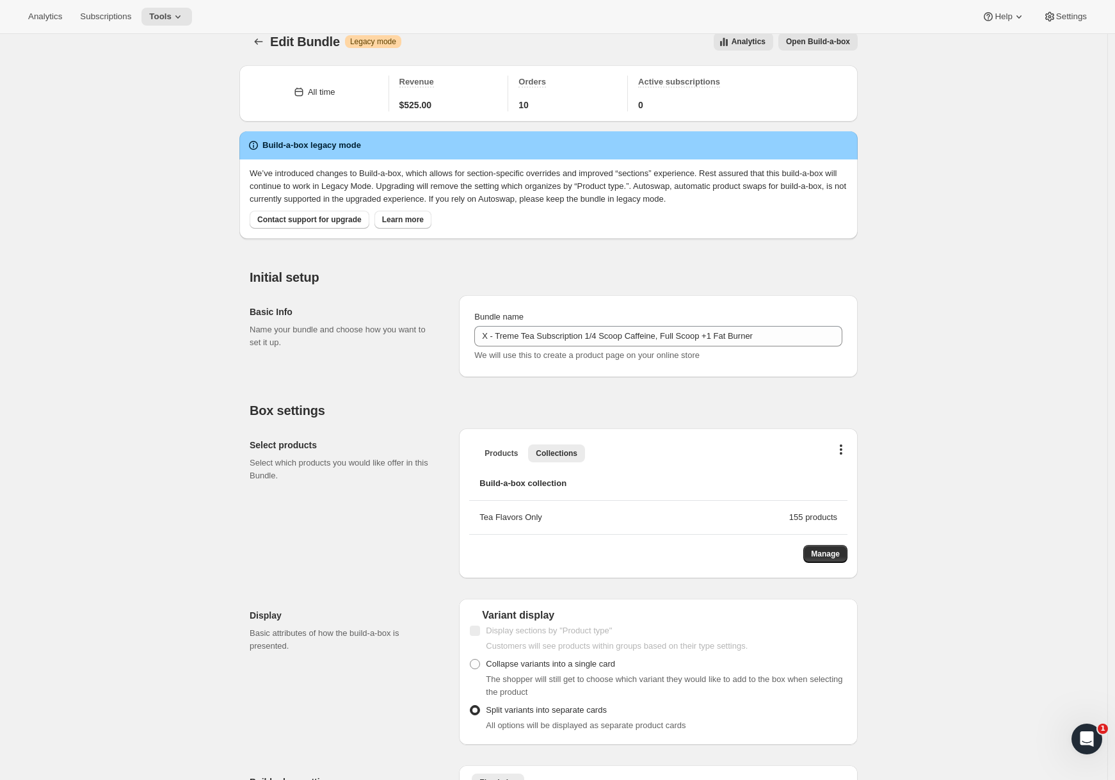
scroll to position [0, 0]
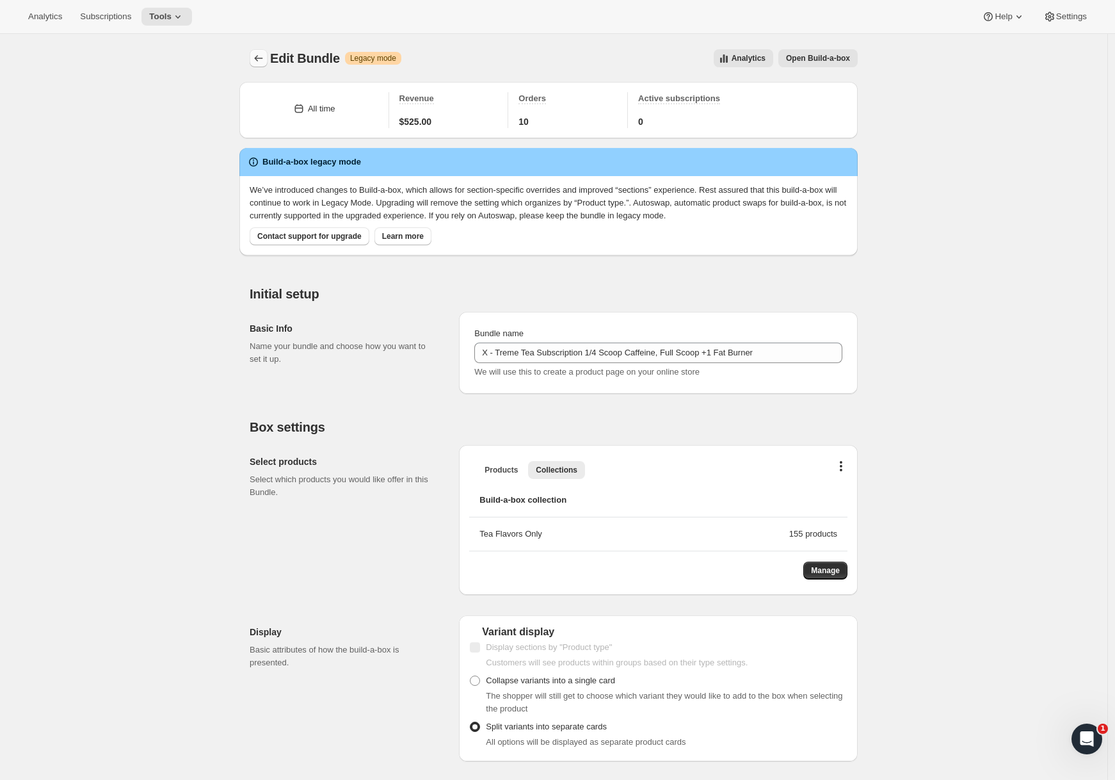
click at [261, 55] on icon "Bundles" at bounding box center [258, 58] width 13 height 13
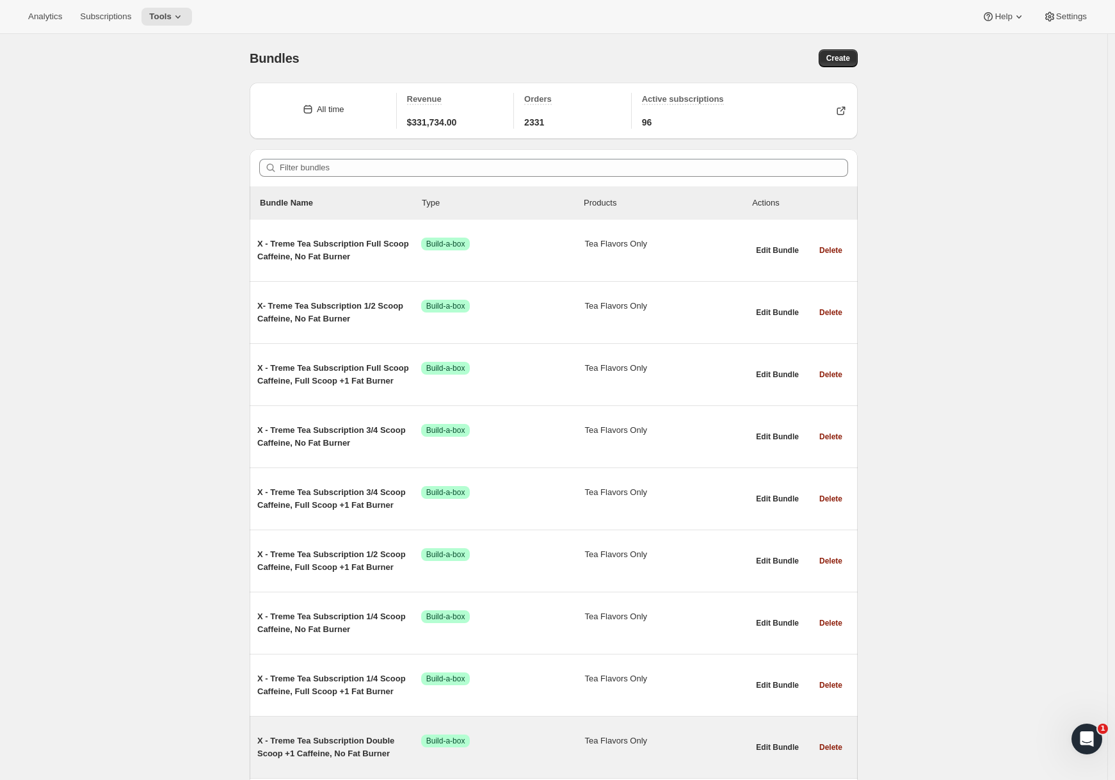
click at [318, 720] on div "X - Treme Tea Subscription Double Scoop +1 Caffeine, No Fat Burner Success Buil…" at bounding box center [554, 746] width 608 height 61
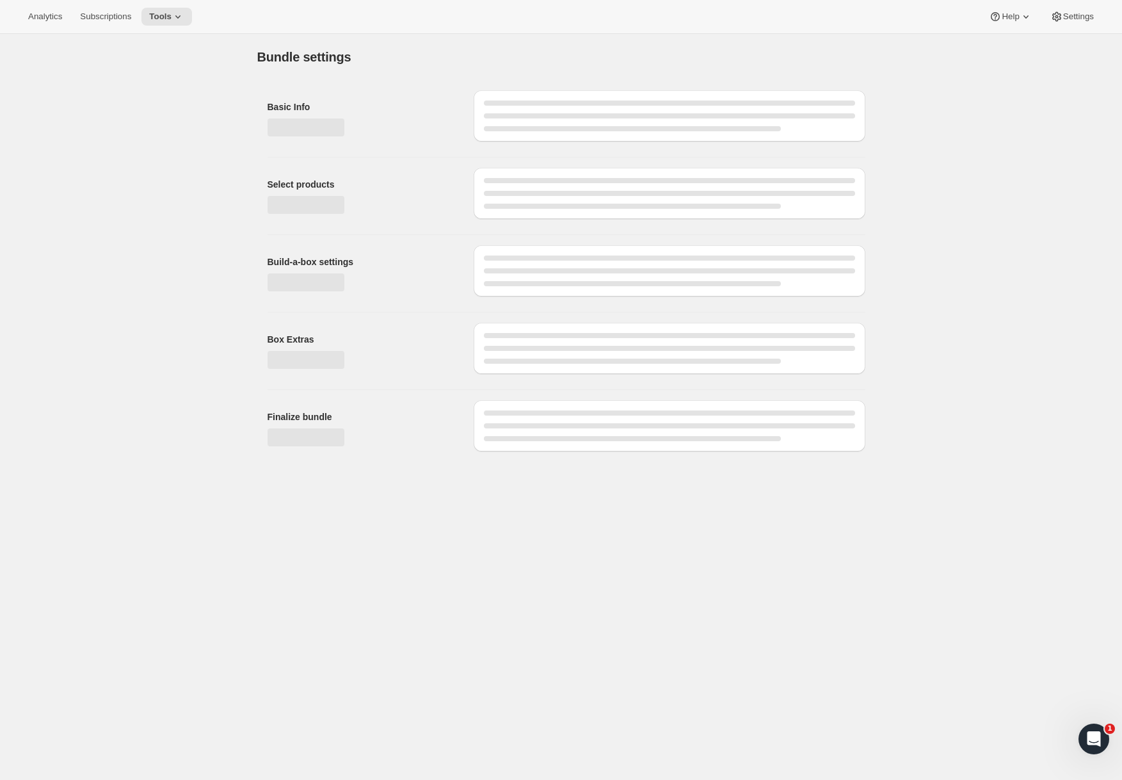
type input "X - Treme Tea Subscription Double Scoop +1 Caffeine, No Fat Burner"
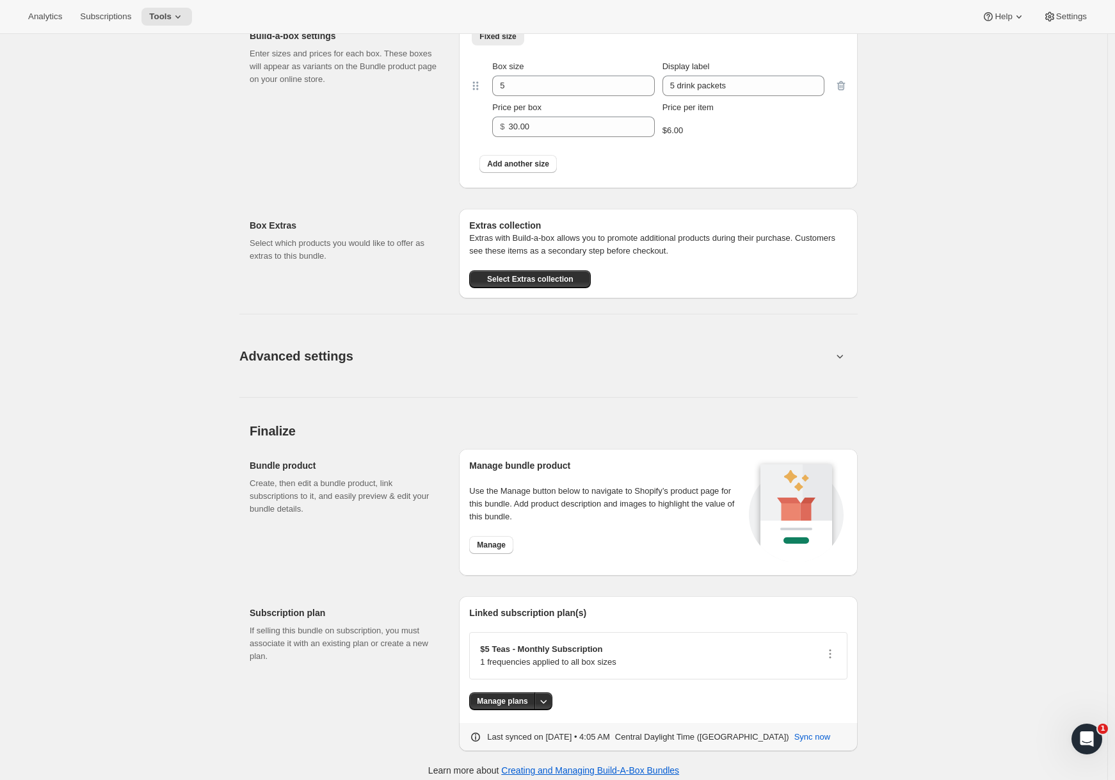
scroll to position [771, 0]
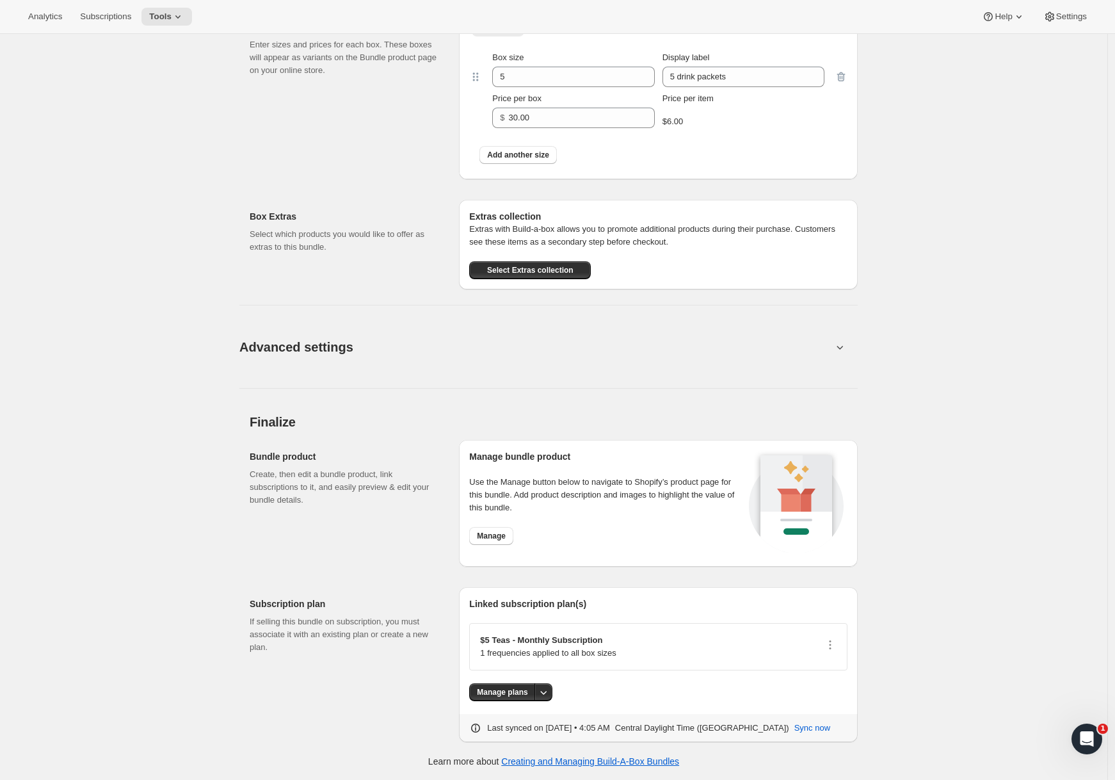
click at [504, 362] on button "Advanced settings" at bounding box center [536, 346] width 608 height 49
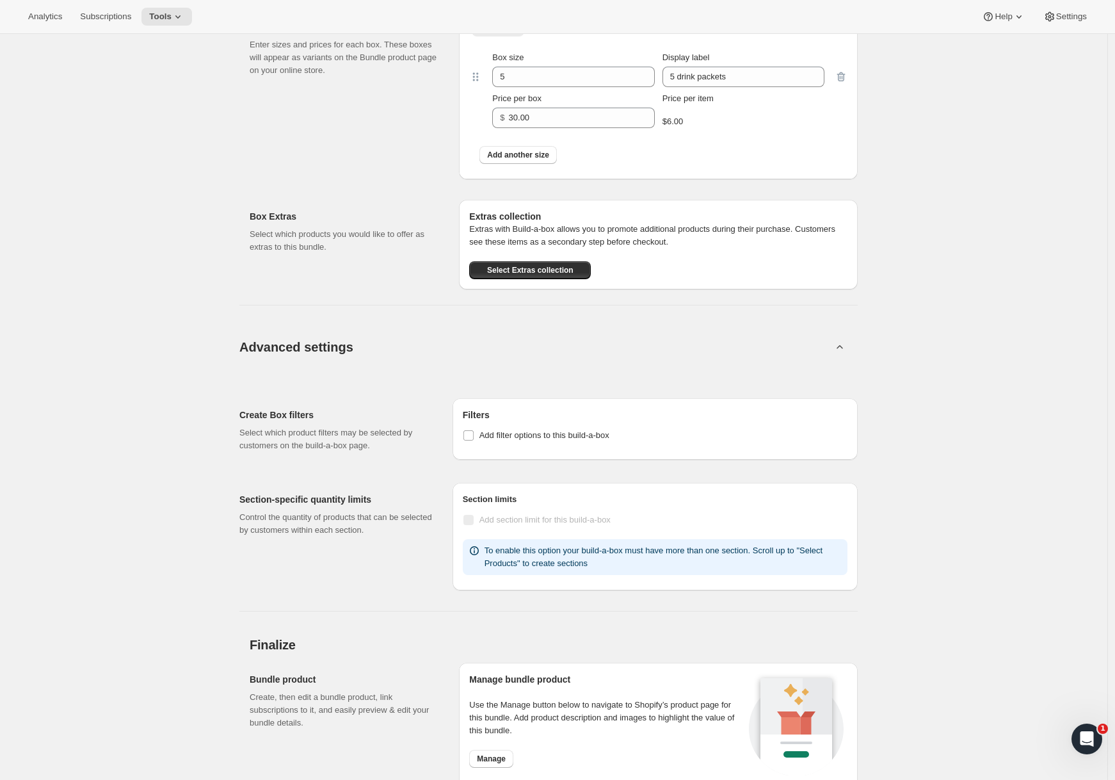
click at [508, 355] on button "Advanced settings" at bounding box center [536, 346] width 608 height 49
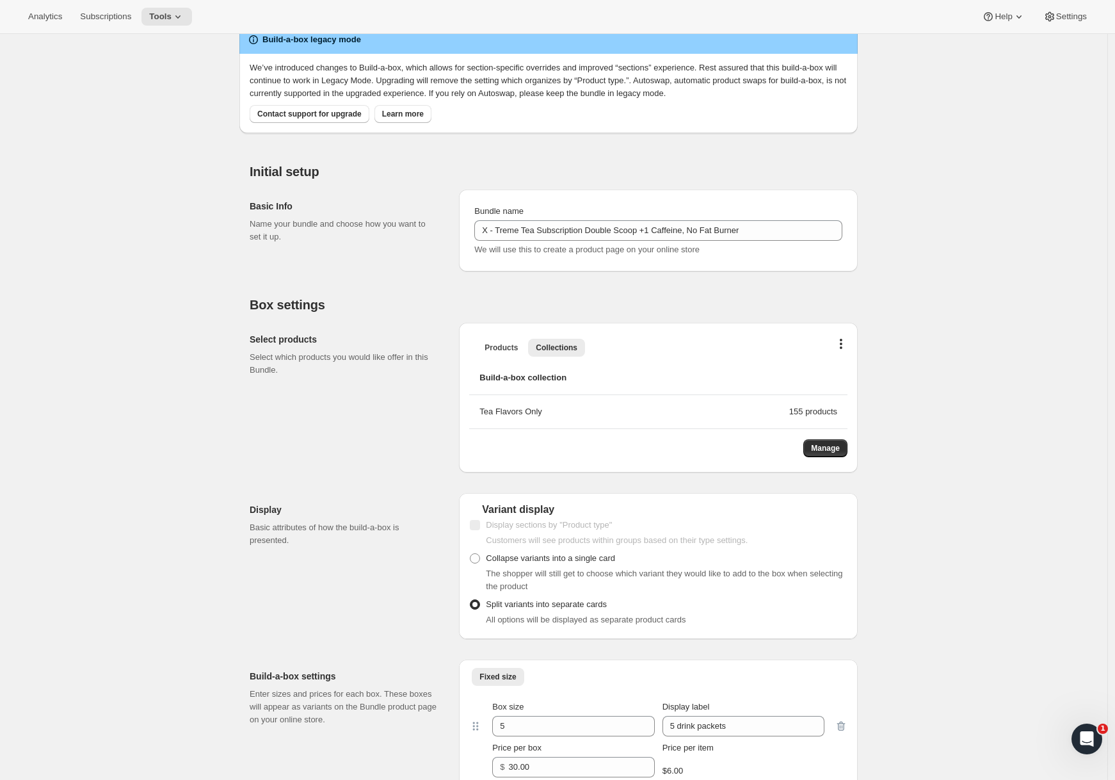
scroll to position [0, 0]
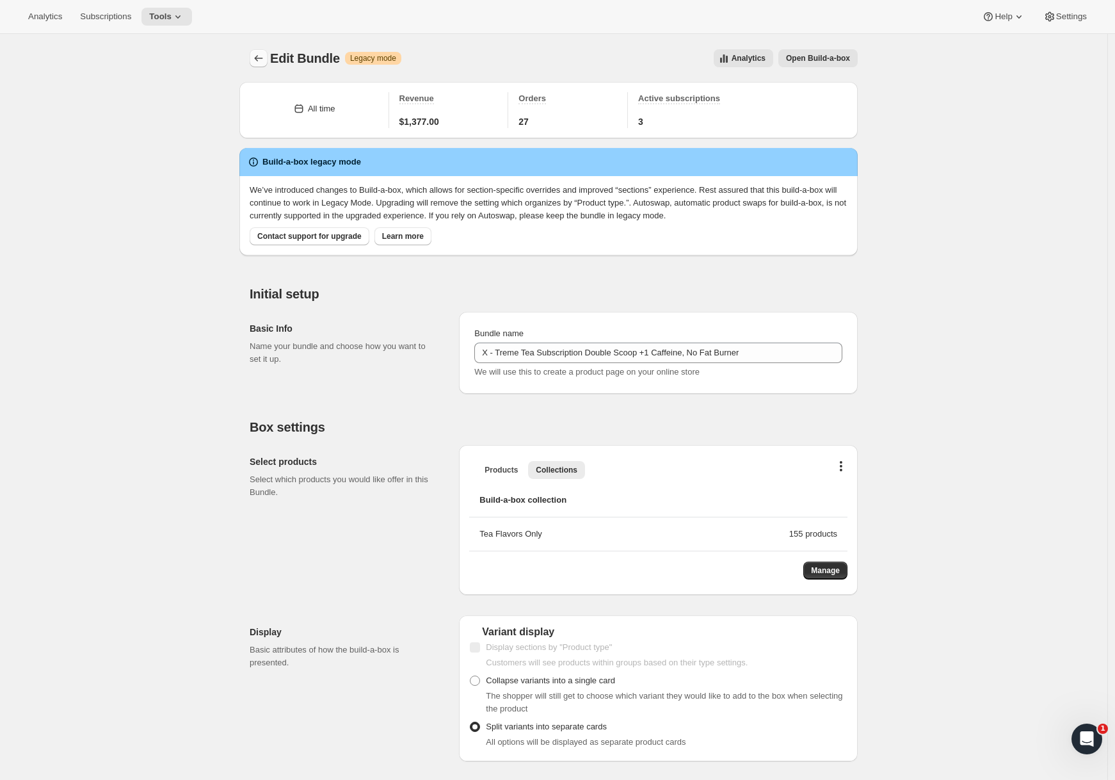
click at [257, 60] on icon "Bundles" at bounding box center [258, 58] width 13 height 13
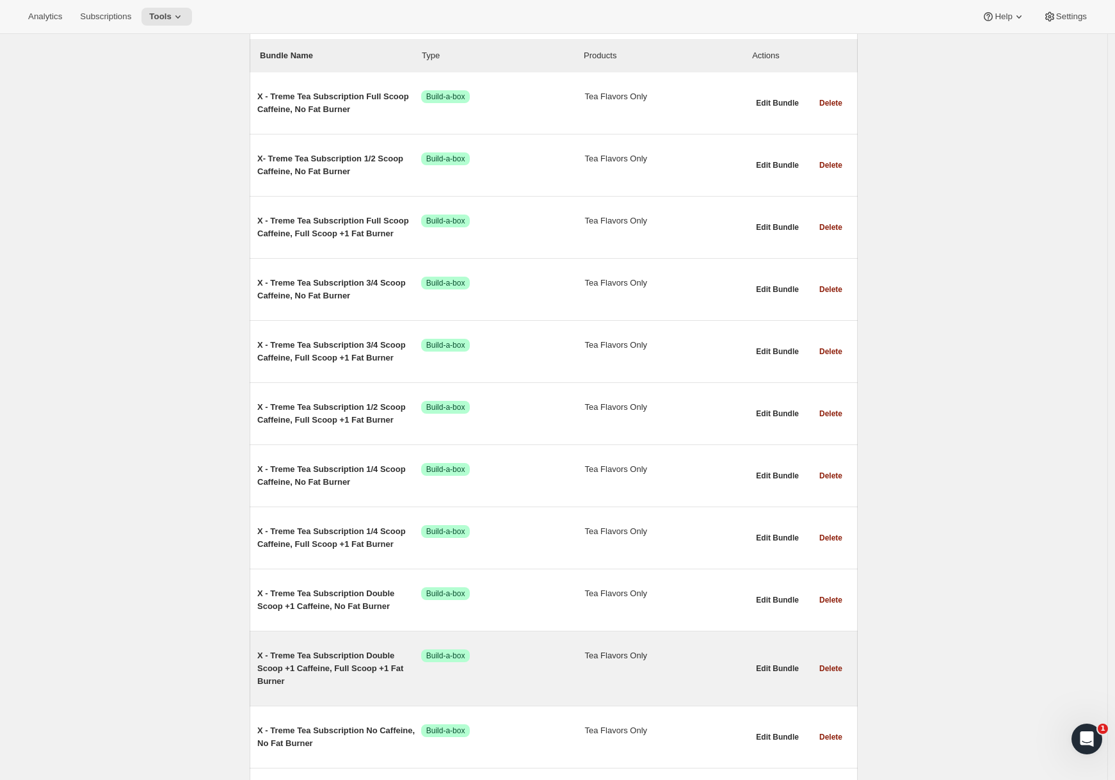
scroll to position [156, 0]
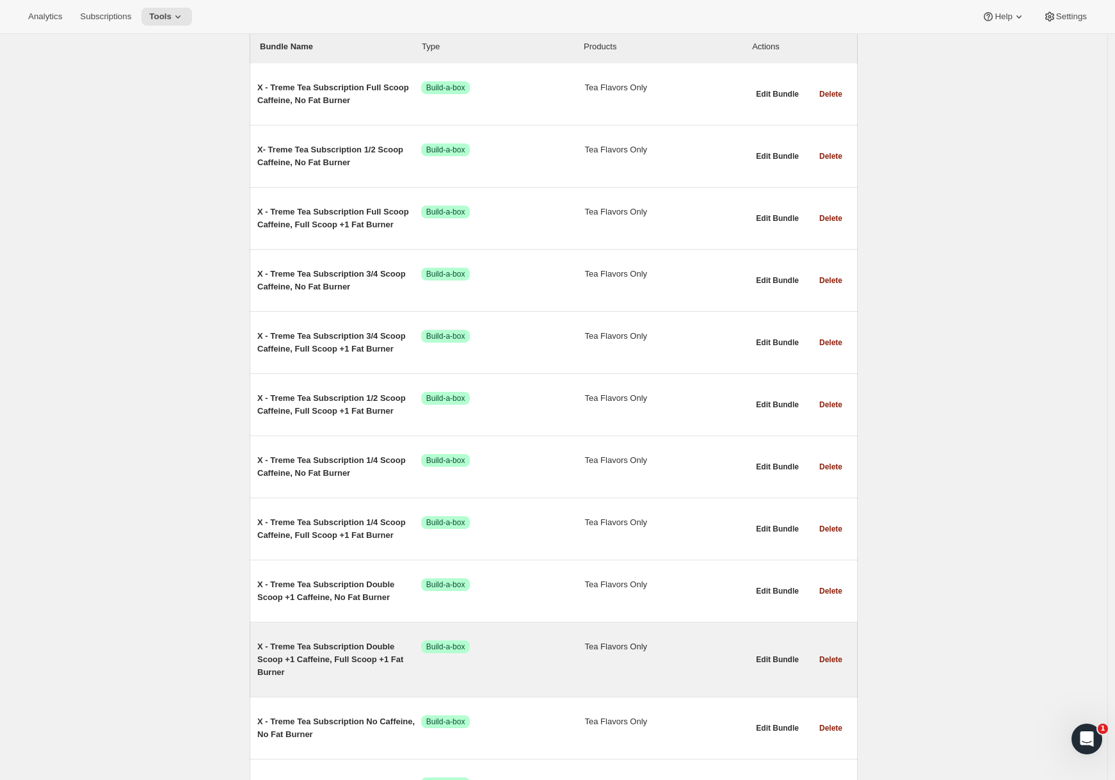
click at [322, 665] on span "X - Treme Tea Subscription Double Scoop +1 Caffeine, Full Scoop +1 Fat Burner" at bounding box center [339, 659] width 164 height 38
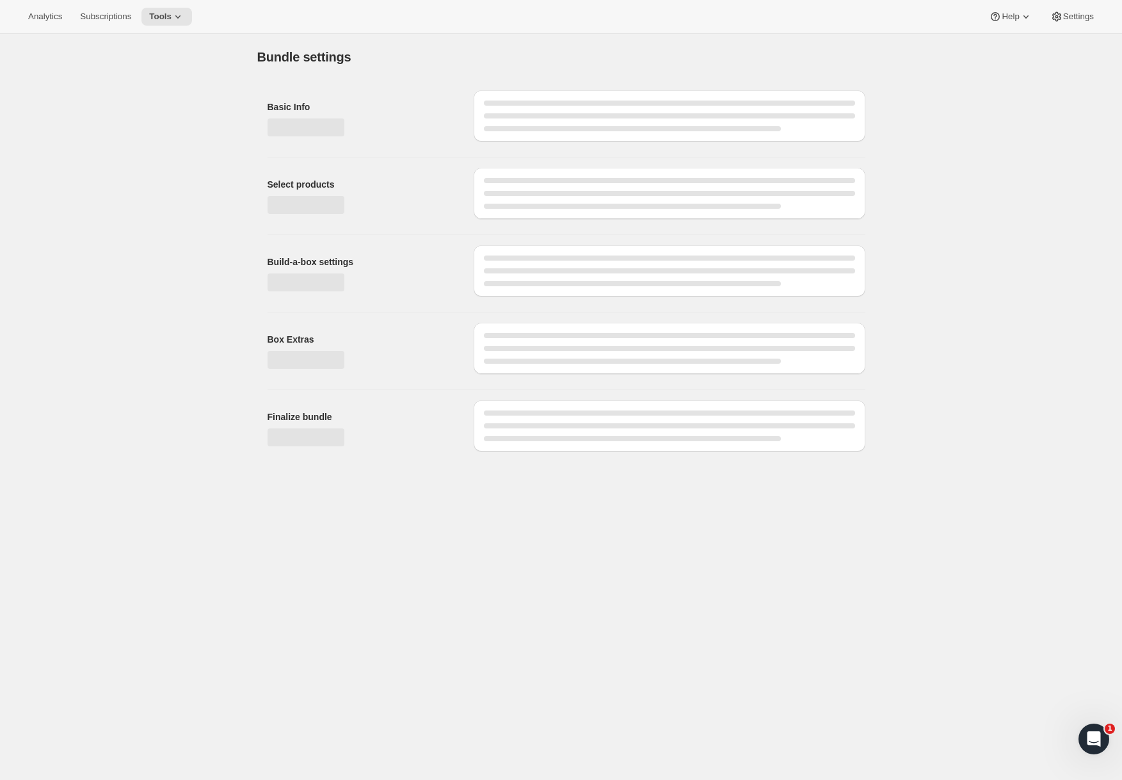
type input "X - Treme Tea Subscription Double Scoop +1 Caffeine, Full Scoop +1 Fat Burner"
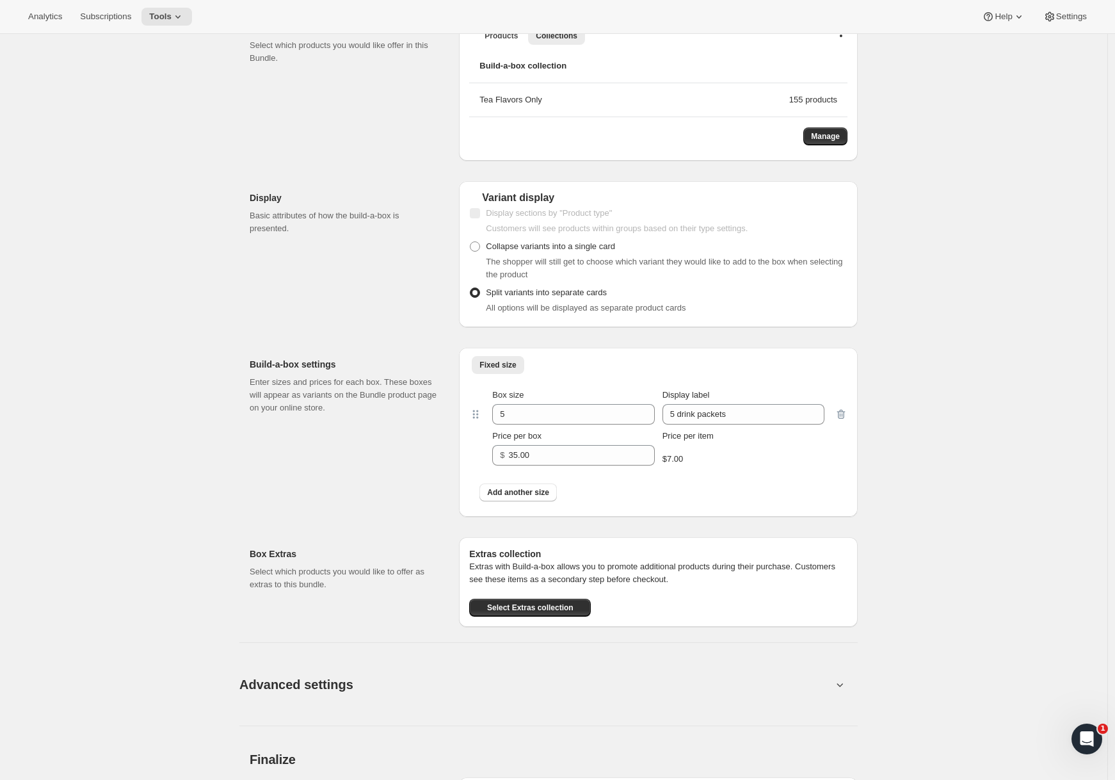
scroll to position [771, 0]
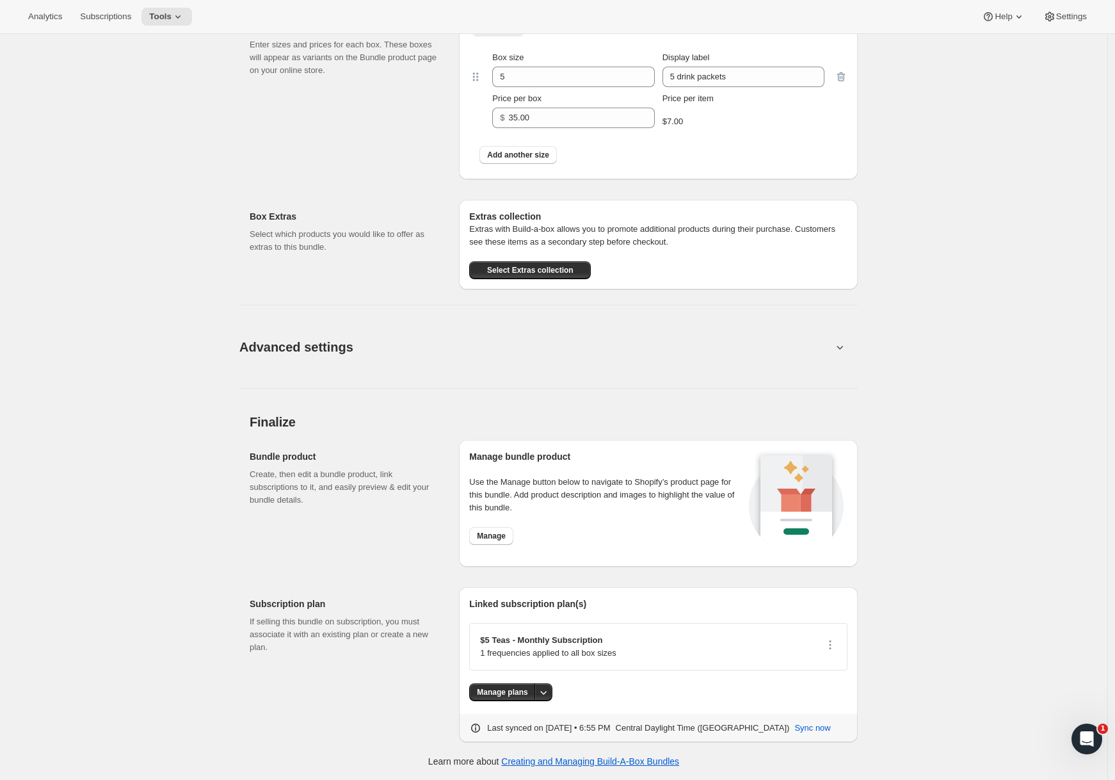
click at [586, 373] on div "Advanced settings Create Box filters Select which product filters may be select…" at bounding box center [548, 338] width 618 height 99
click at [616, 325] on button "Advanced settings" at bounding box center [536, 346] width 608 height 49
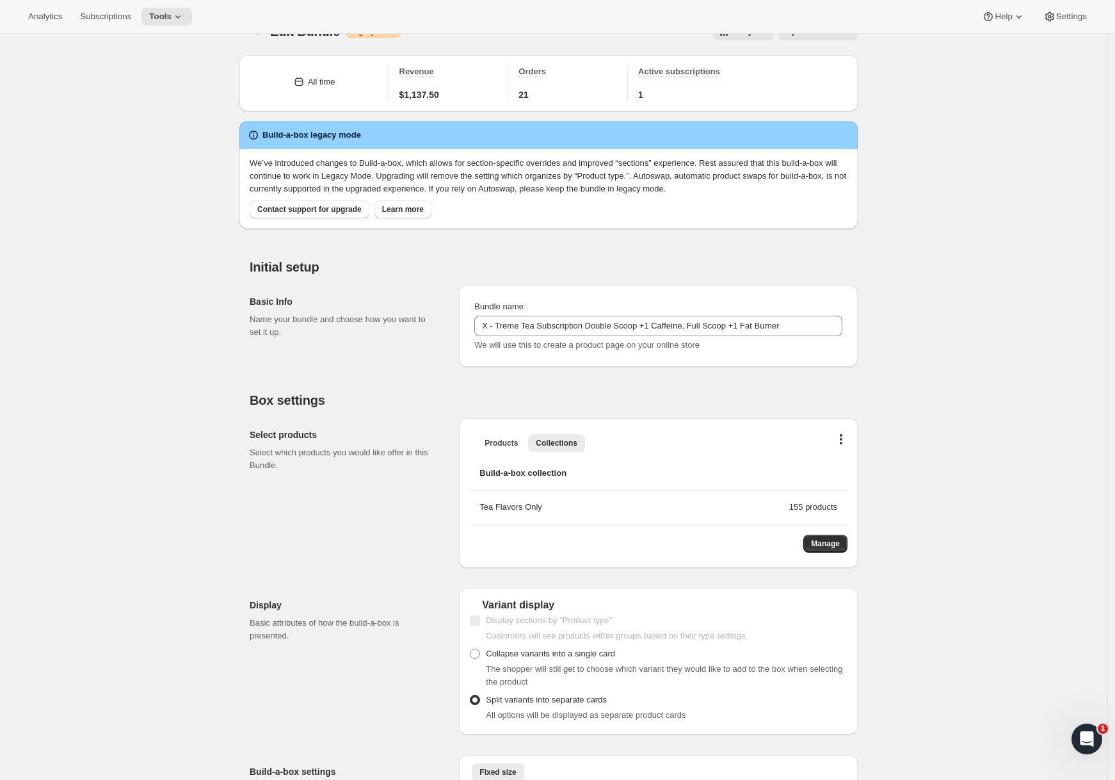
scroll to position [0, 0]
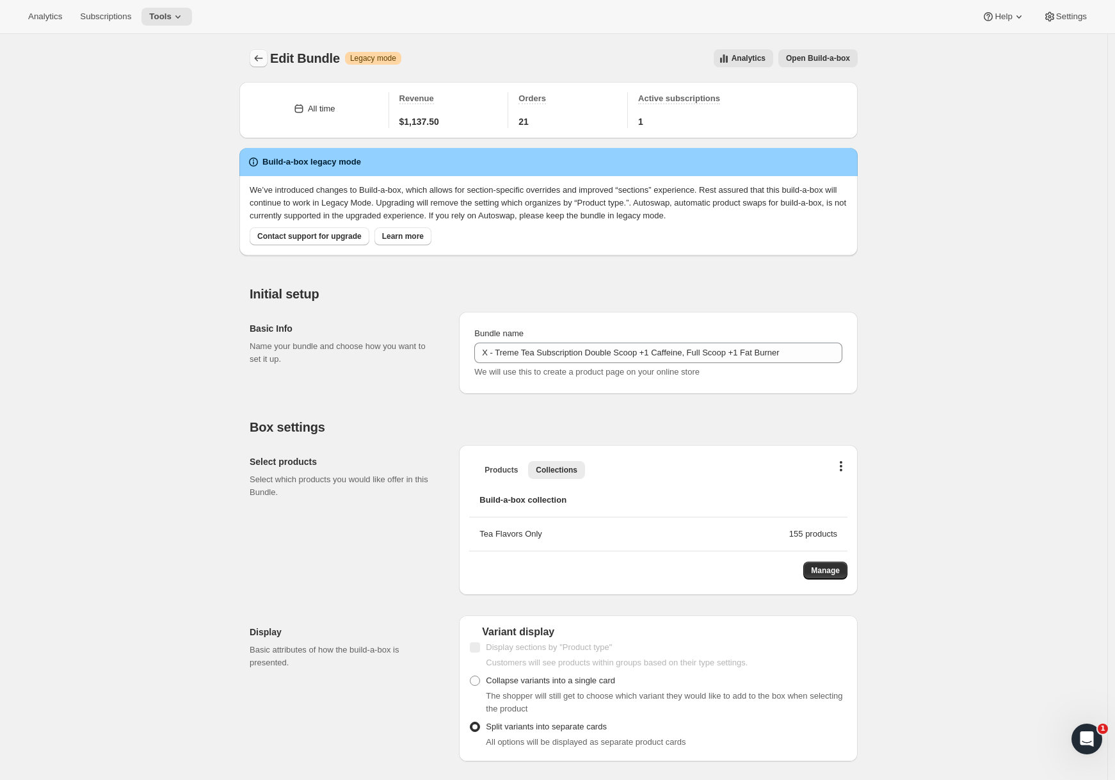
click at [260, 54] on icon "Bundles" at bounding box center [258, 58] width 13 height 13
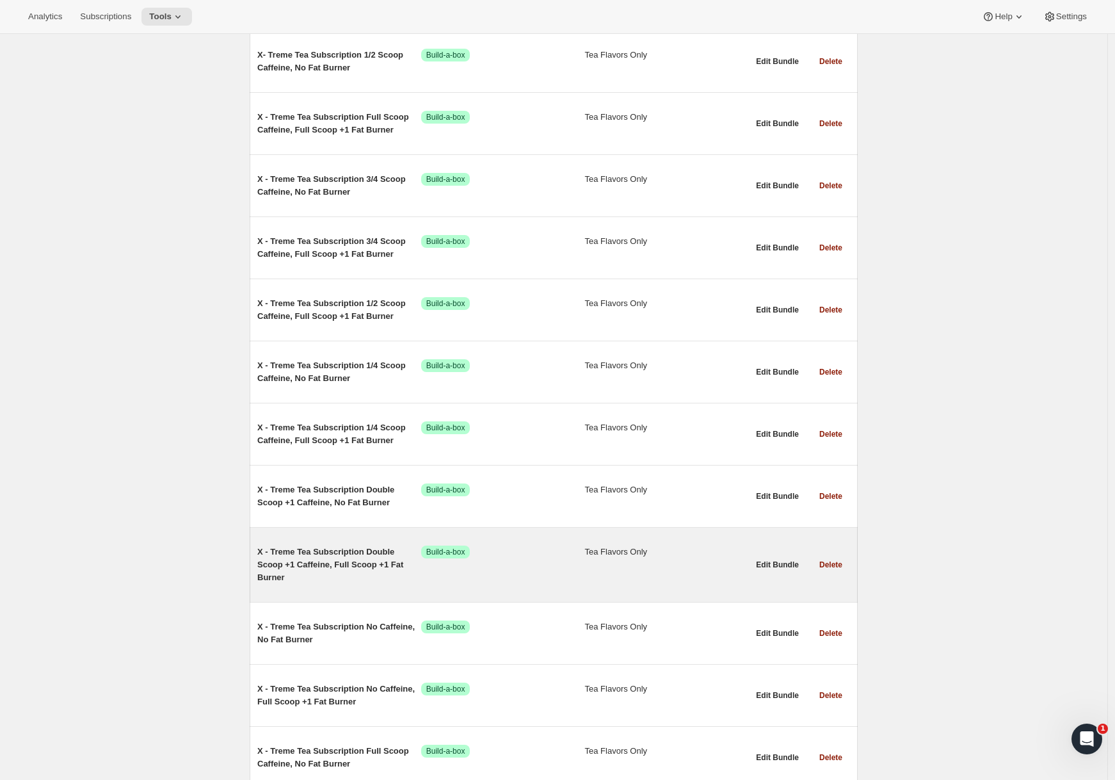
scroll to position [252, 0]
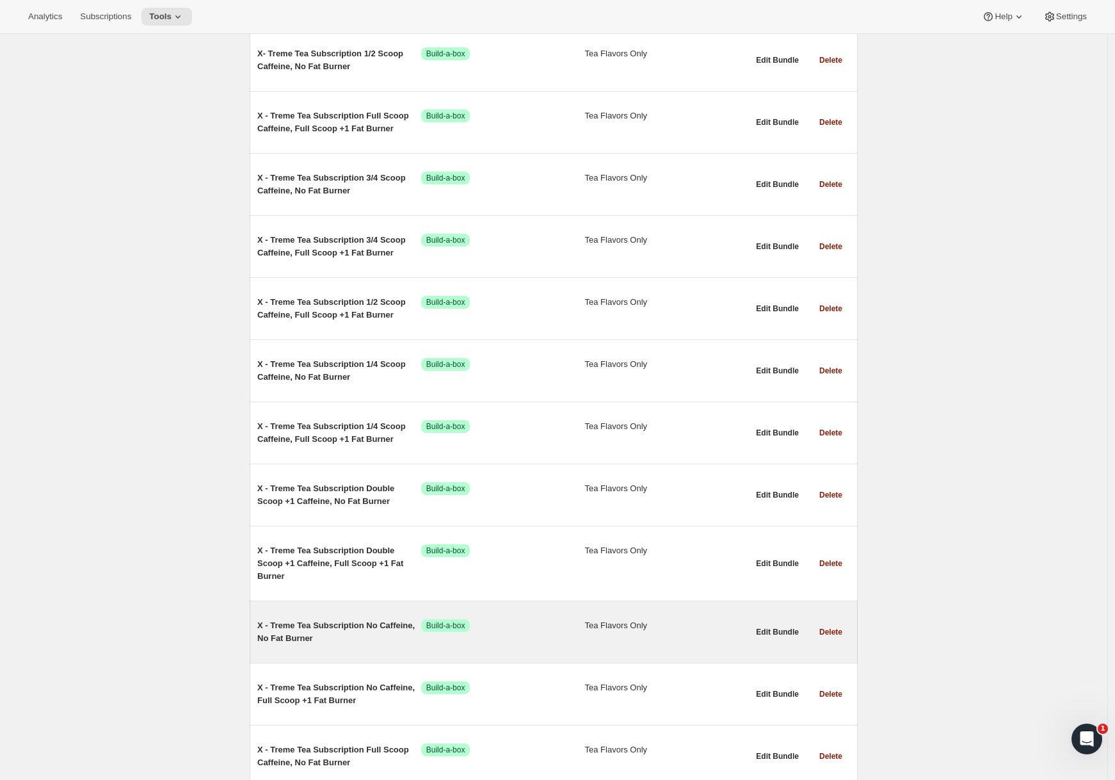
click at [346, 635] on span "X - Treme Tea Subscription No Caffeine, No Fat Burner" at bounding box center [339, 632] width 164 height 26
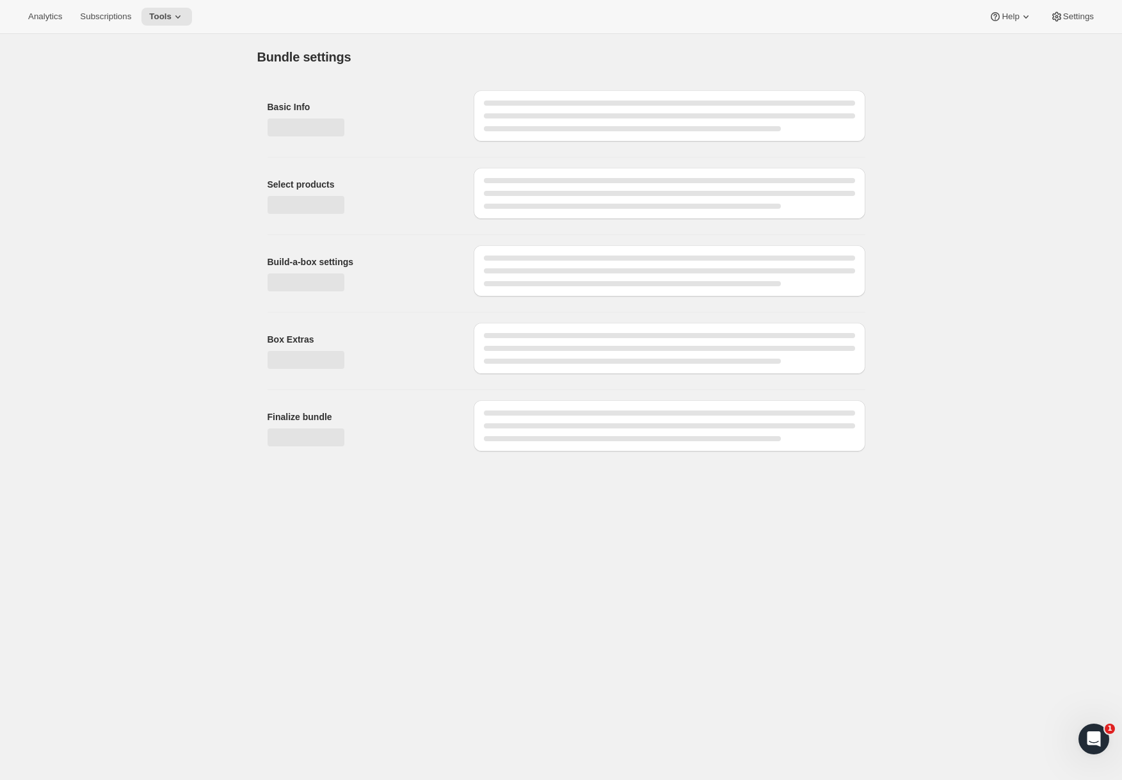
type input "X - Treme Tea Subscription No Caffeine, No Fat Burner"
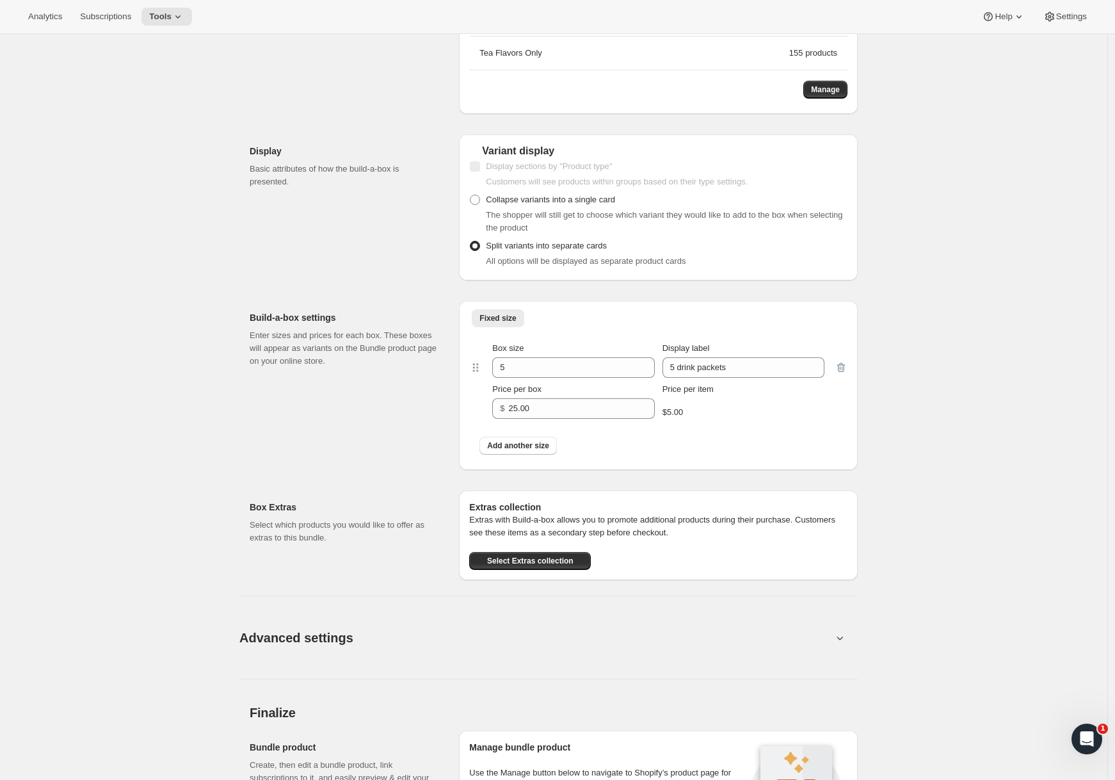
scroll to position [771, 0]
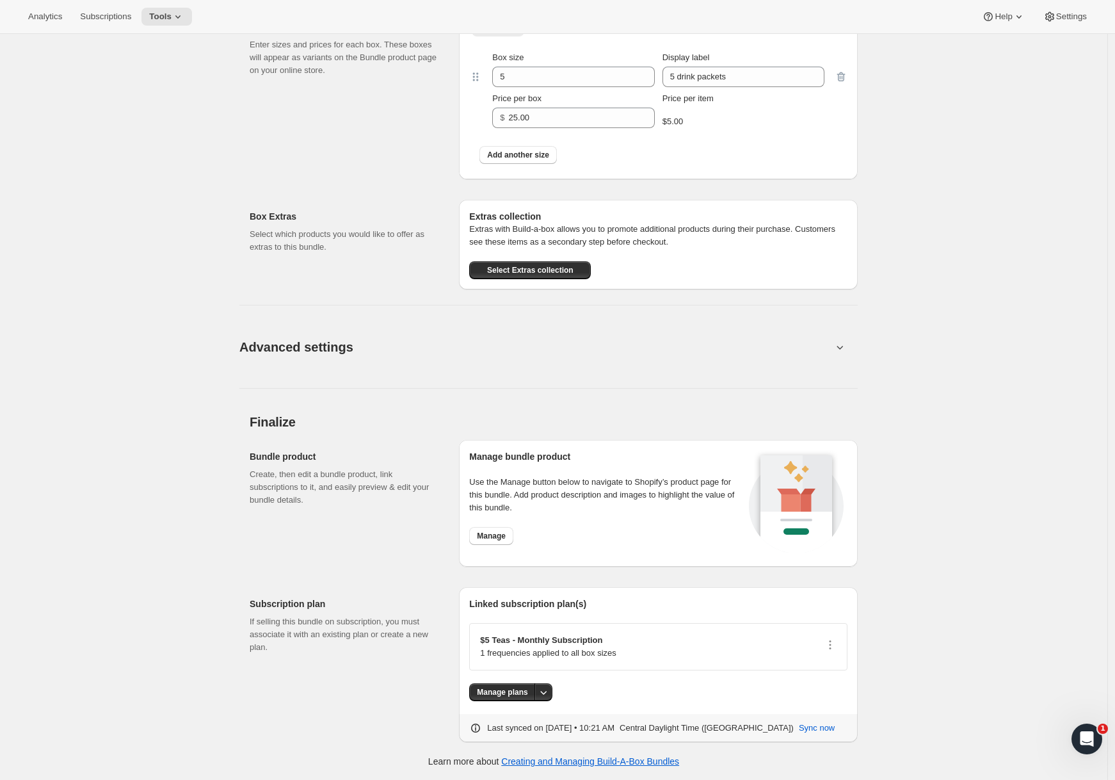
click at [555, 362] on button "Advanced settings" at bounding box center [536, 346] width 608 height 49
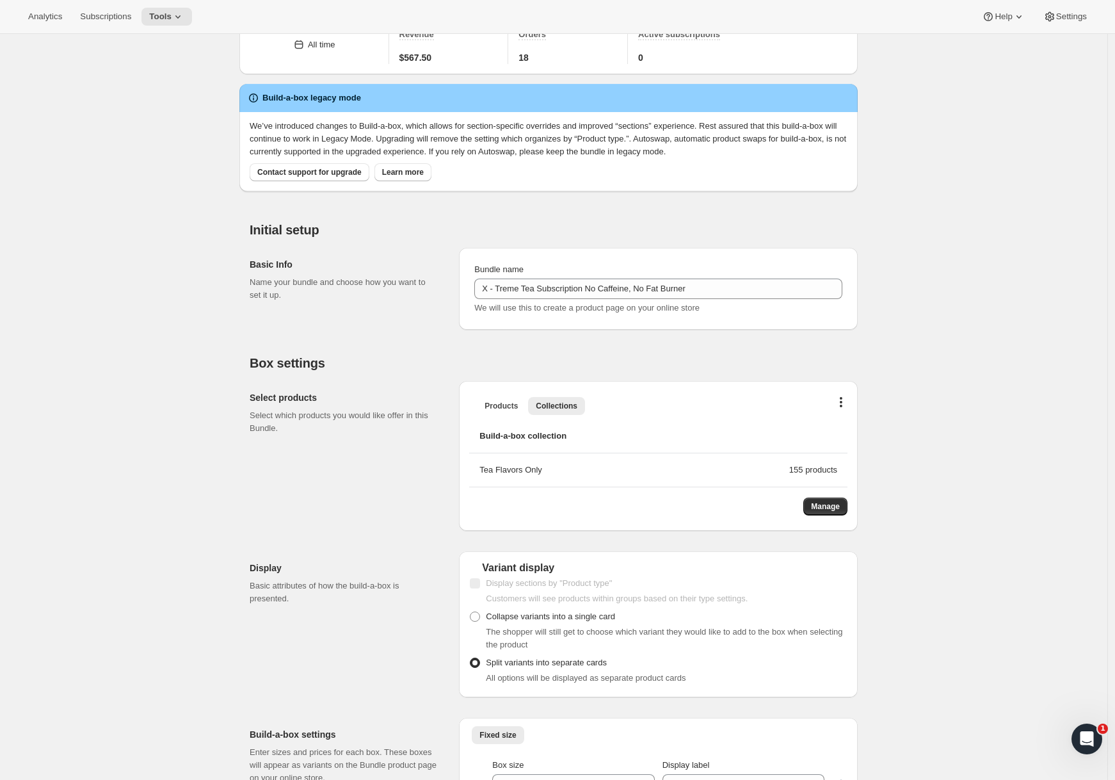
scroll to position [0, 0]
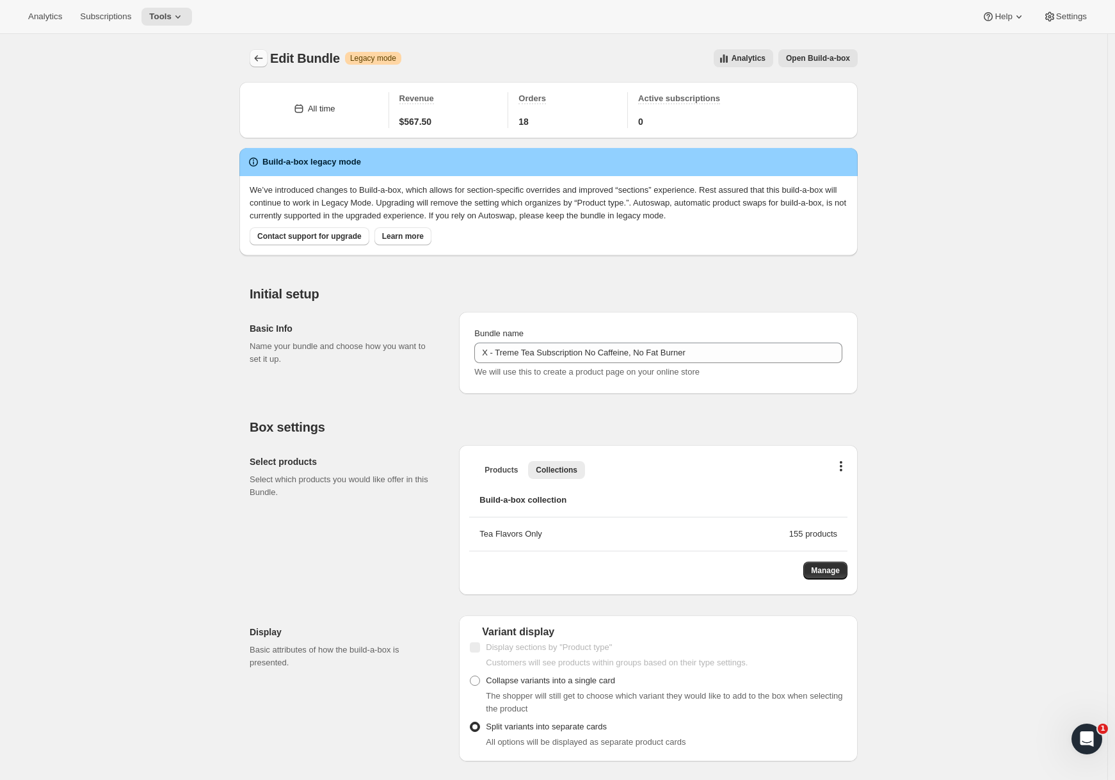
click at [266, 65] on button "Bundles" at bounding box center [259, 58] width 18 height 18
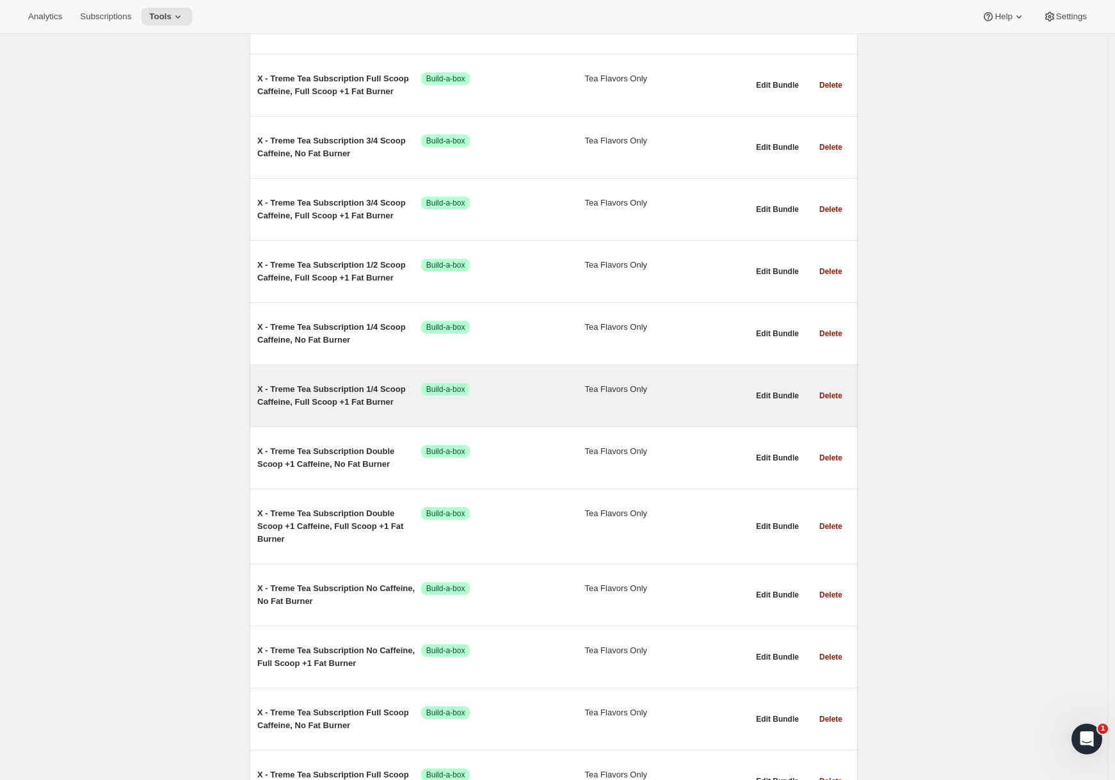
scroll to position [341, 0]
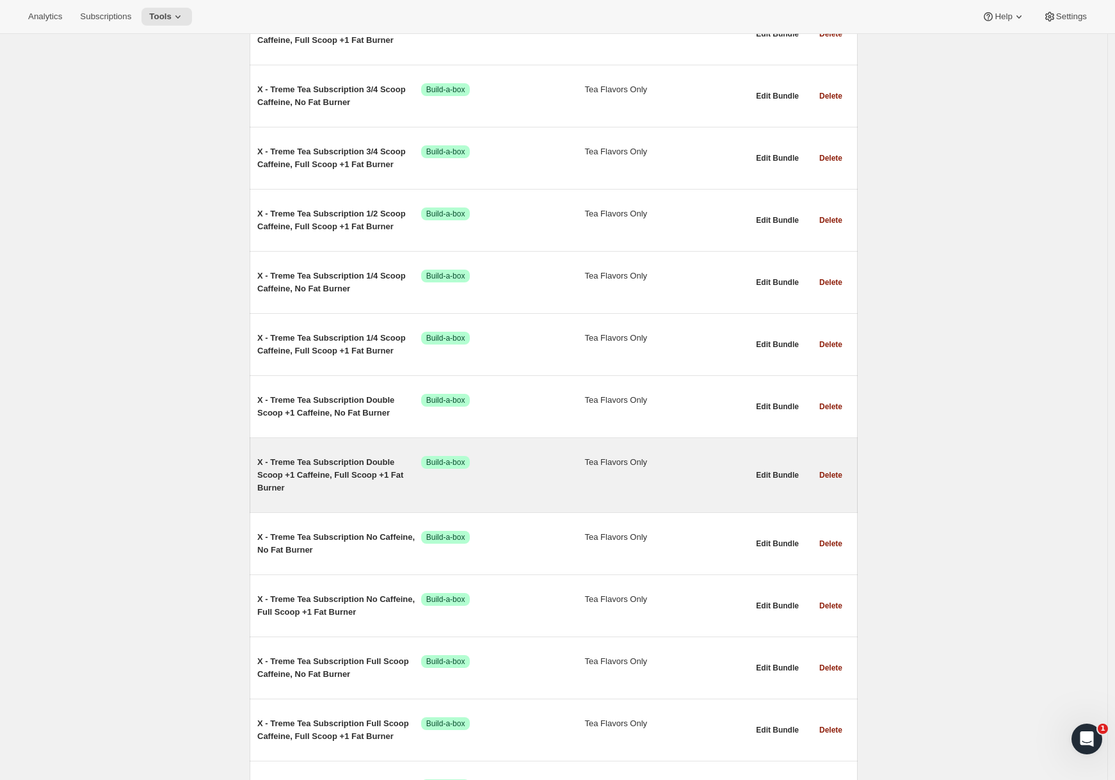
click at [362, 465] on span "X - Treme Tea Subscription Double Scoop +1 Caffeine, Full Scoop +1 Fat Burner" at bounding box center [339, 475] width 164 height 38
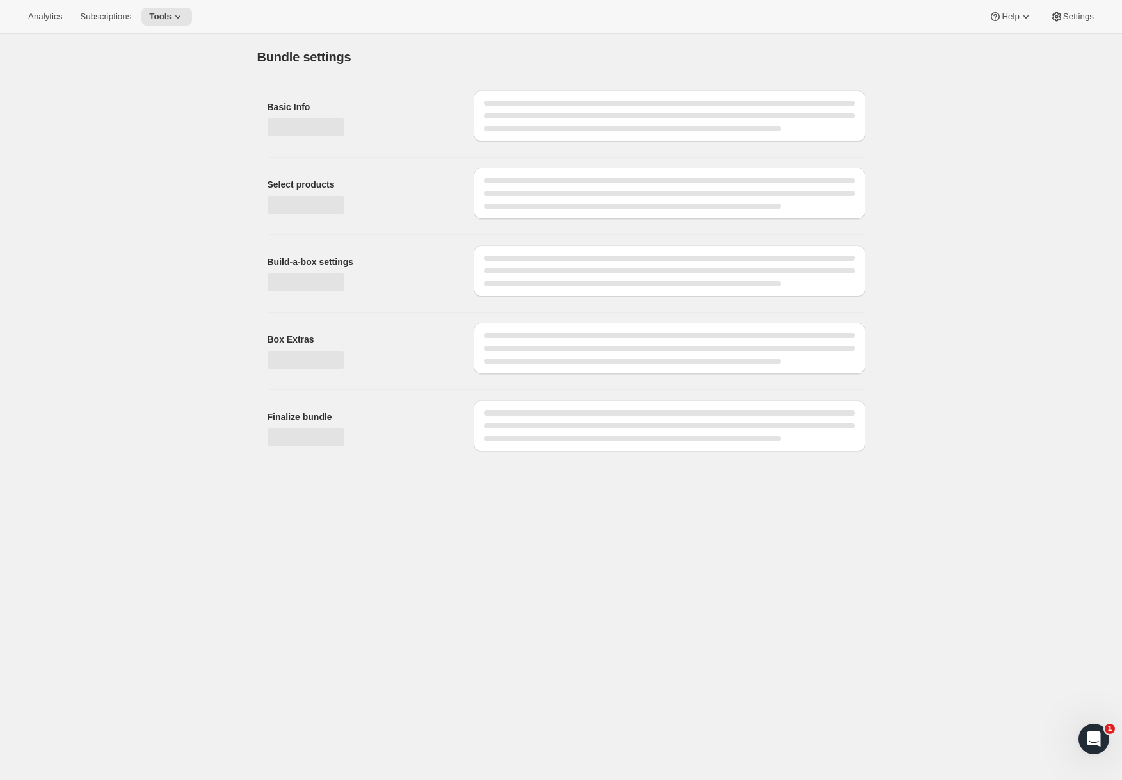
type input "X - Treme Tea Subscription Double Scoop +1 Caffeine, Full Scoop +1 Fat Burner"
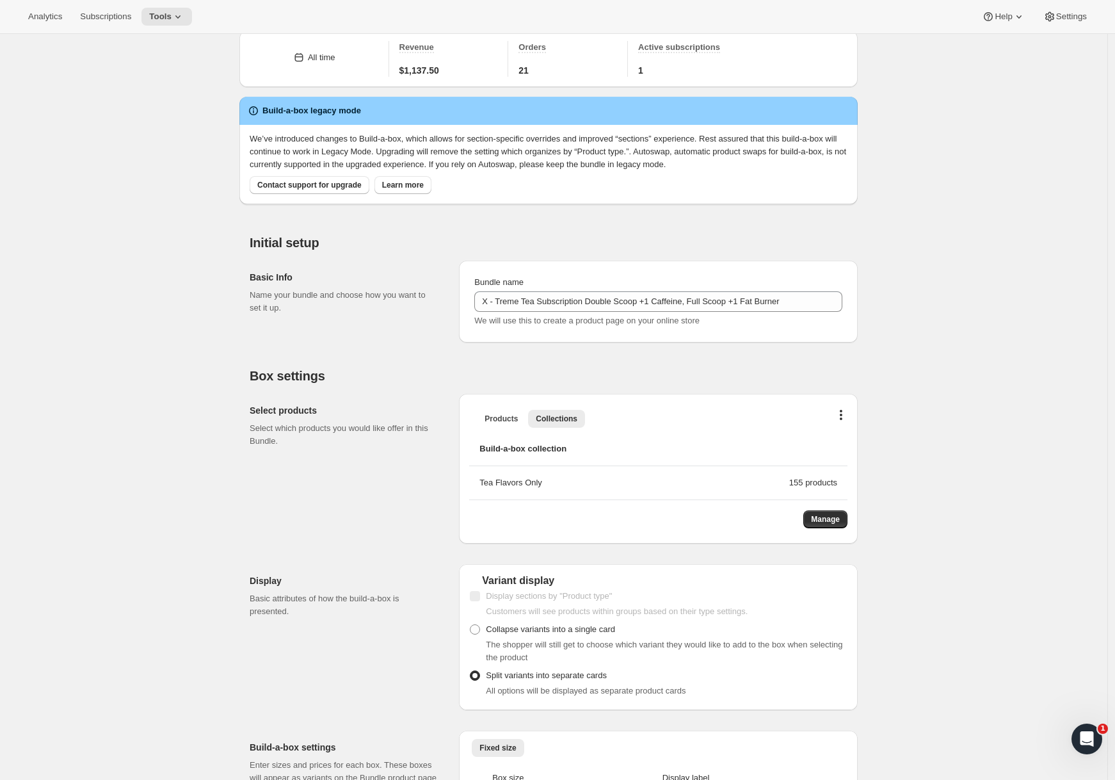
scroll to position [771, 0]
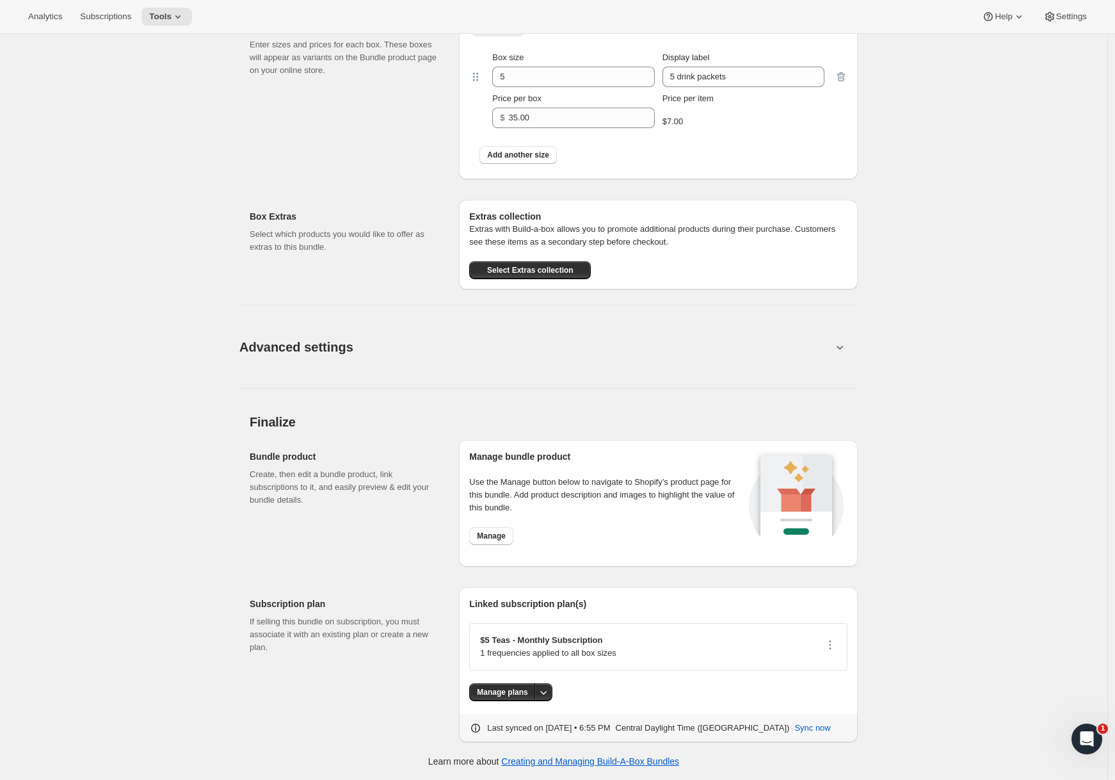
click at [563, 366] on button "Advanced settings" at bounding box center [536, 346] width 608 height 49
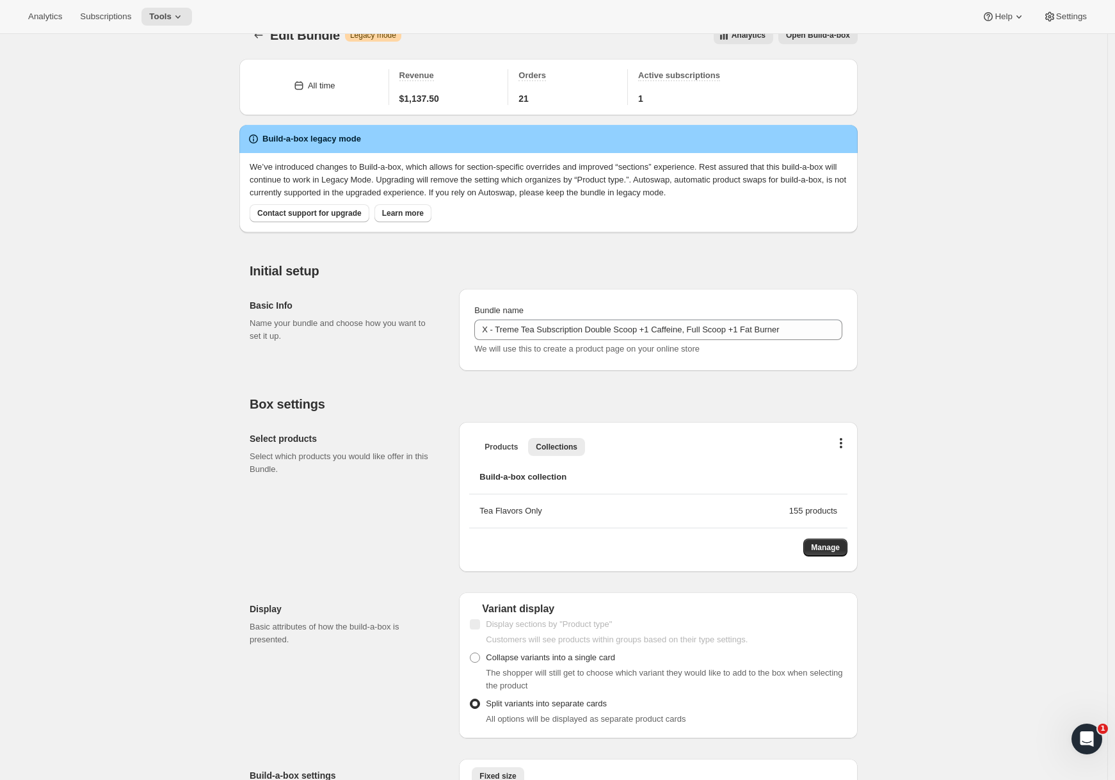
scroll to position [0, 0]
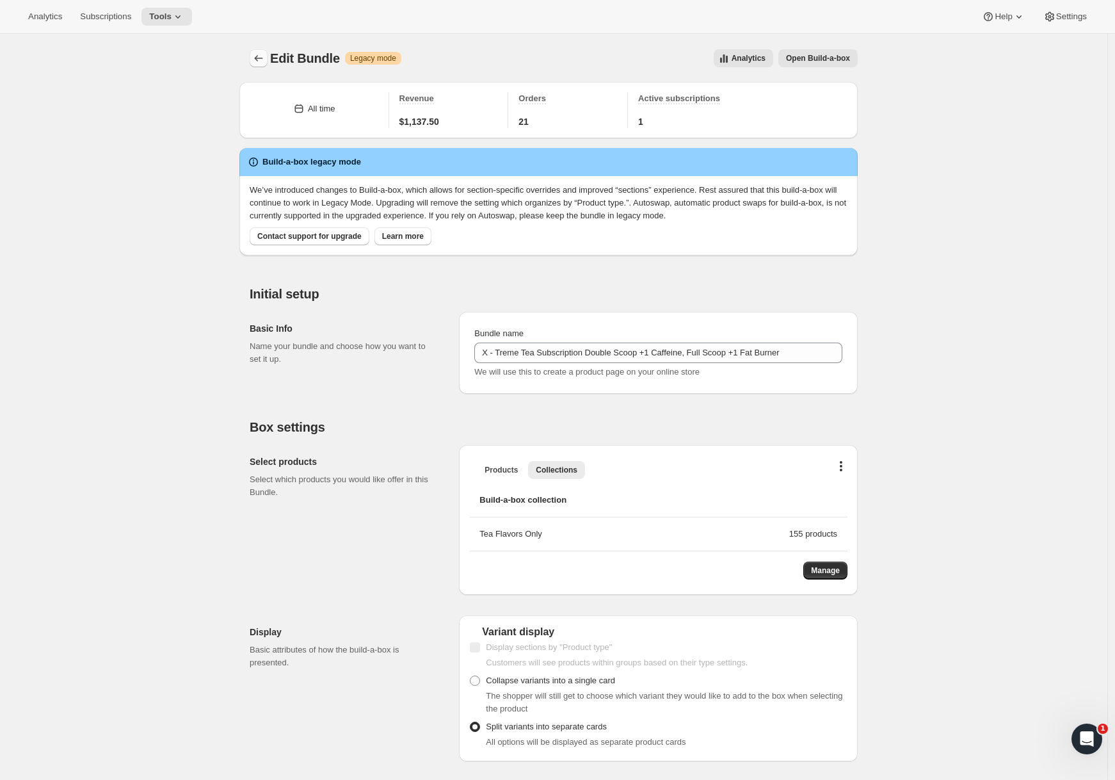
click at [255, 54] on icon "Bundles" at bounding box center [258, 58] width 13 height 13
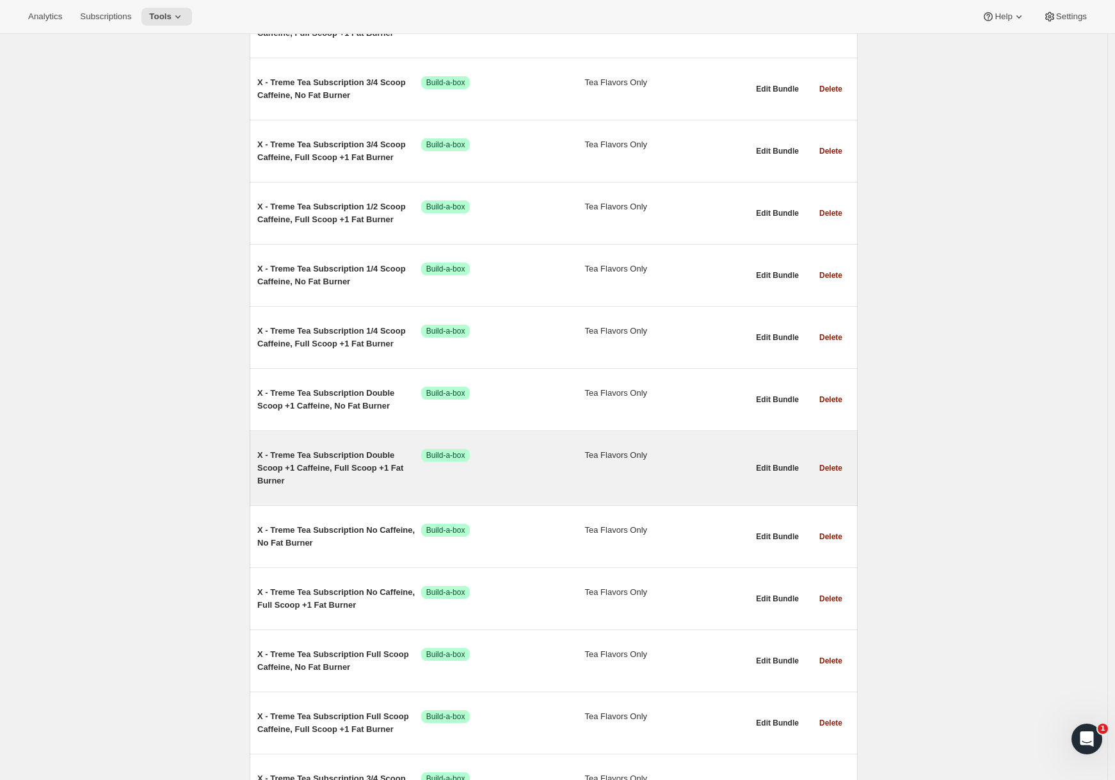
scroll to position [350, 0]
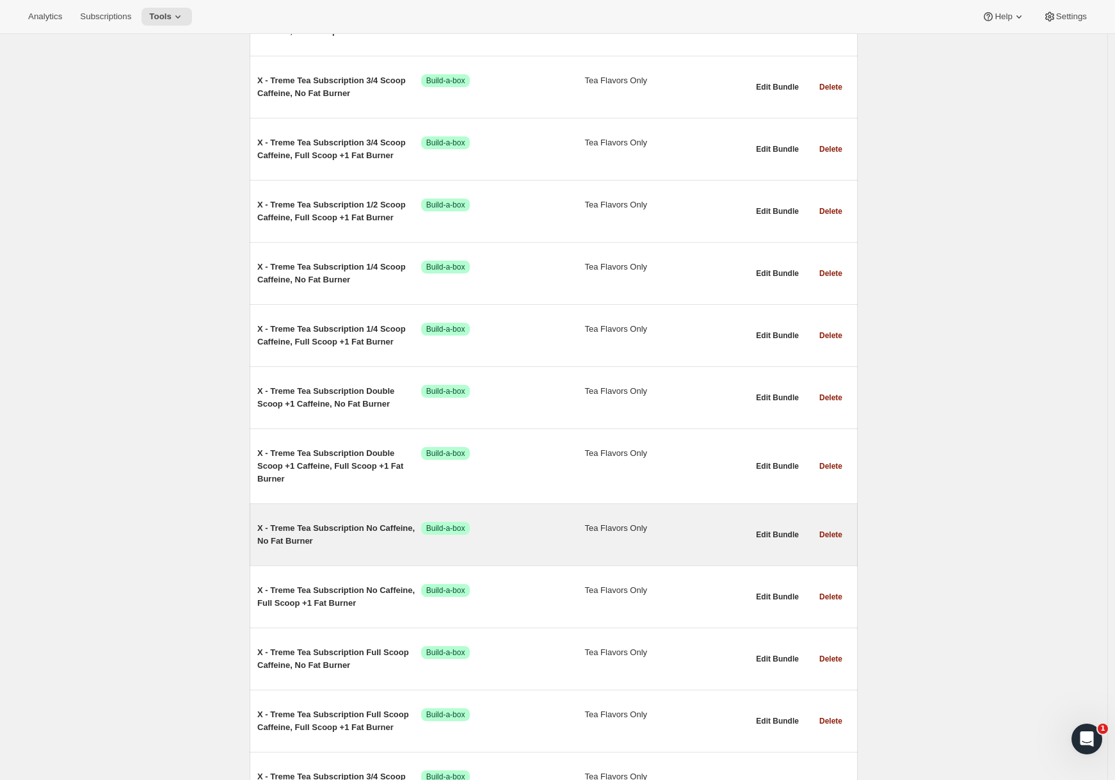
click at [333, 546] on span "X - Treme Tea Subscription No Caffeine, No Fat Burner" at bounding box center [339, 535] width 164 height 26
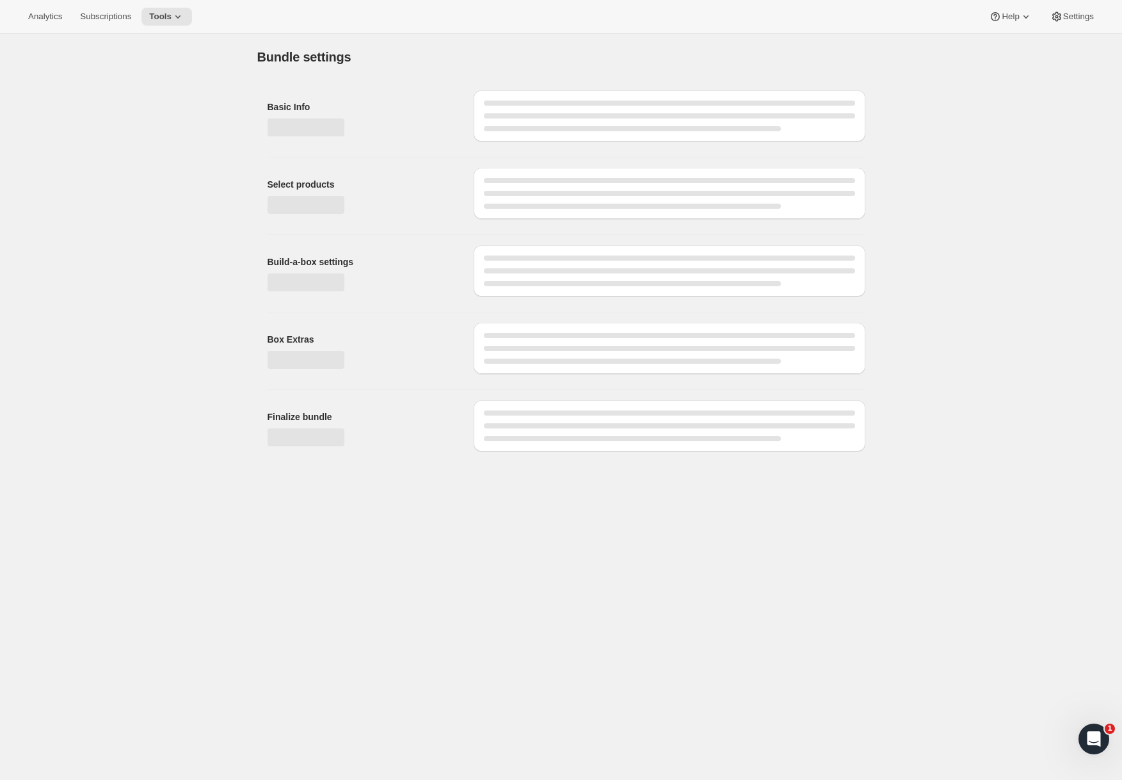
type input "X - Treme Tea Subscription No Caffeine, No Fat Burner"
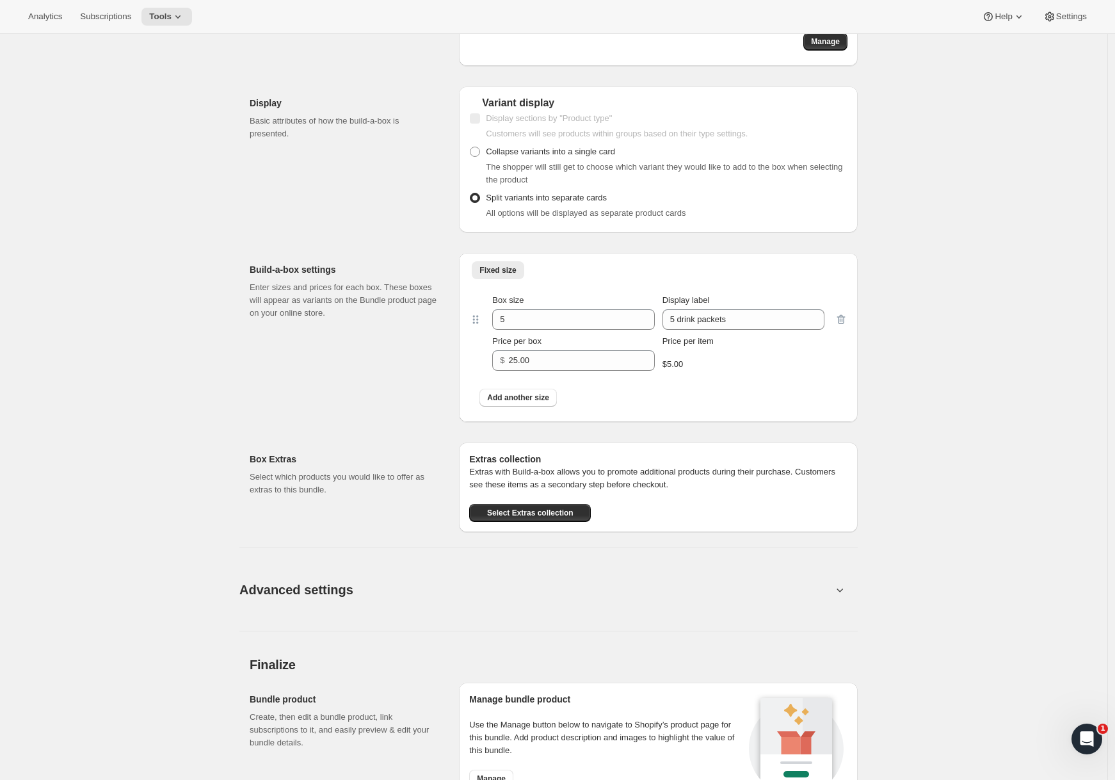
scroll to position [771, 0]
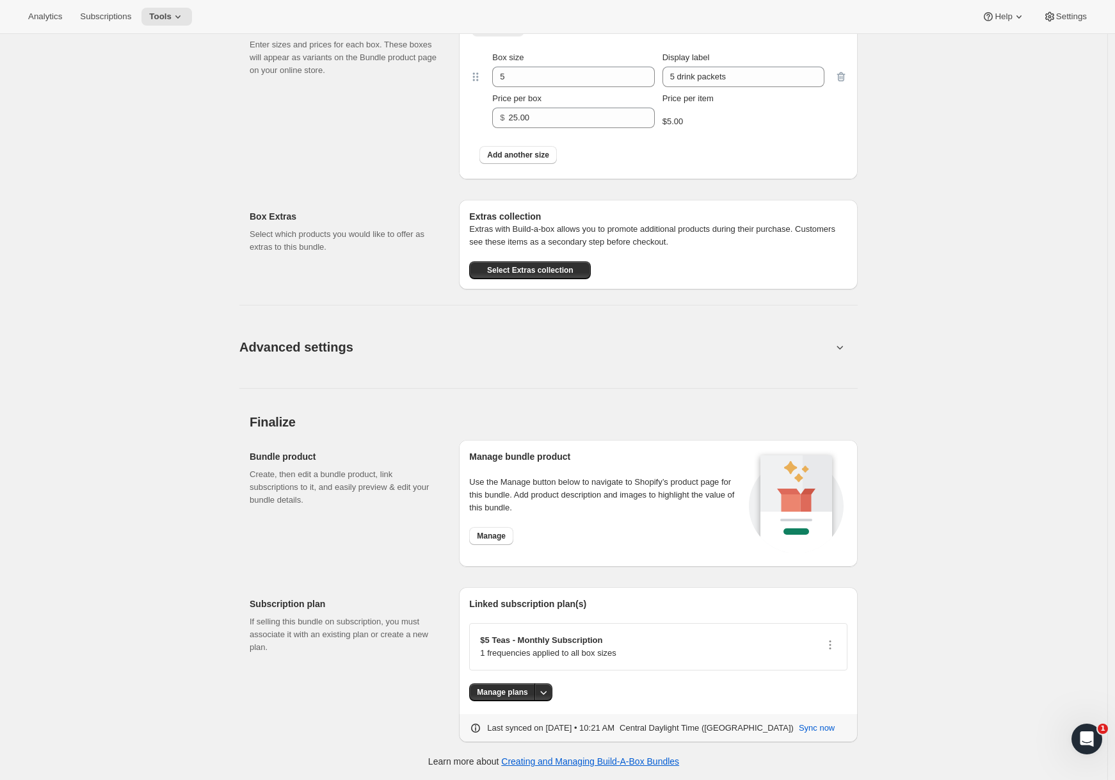
click at [557, 379] on div "Advanced settings Create Box filters Select which product filters may be select…" at bounding box center [548, 338] width 618 height 99
click at [554, 359] on button "Advanced settings" at bounding box center [536, 346] width 608 height 49
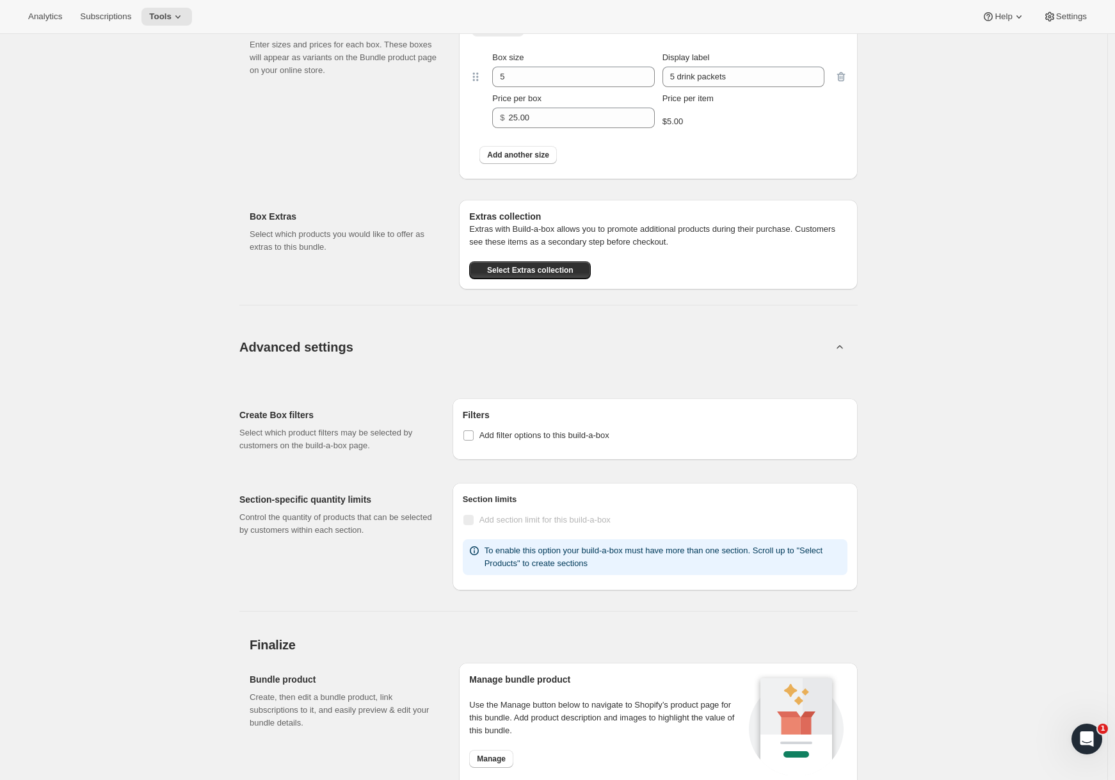
click at [542, 352] on button "Advanced settings" at bounding box center [536, 346] width 608 height 49
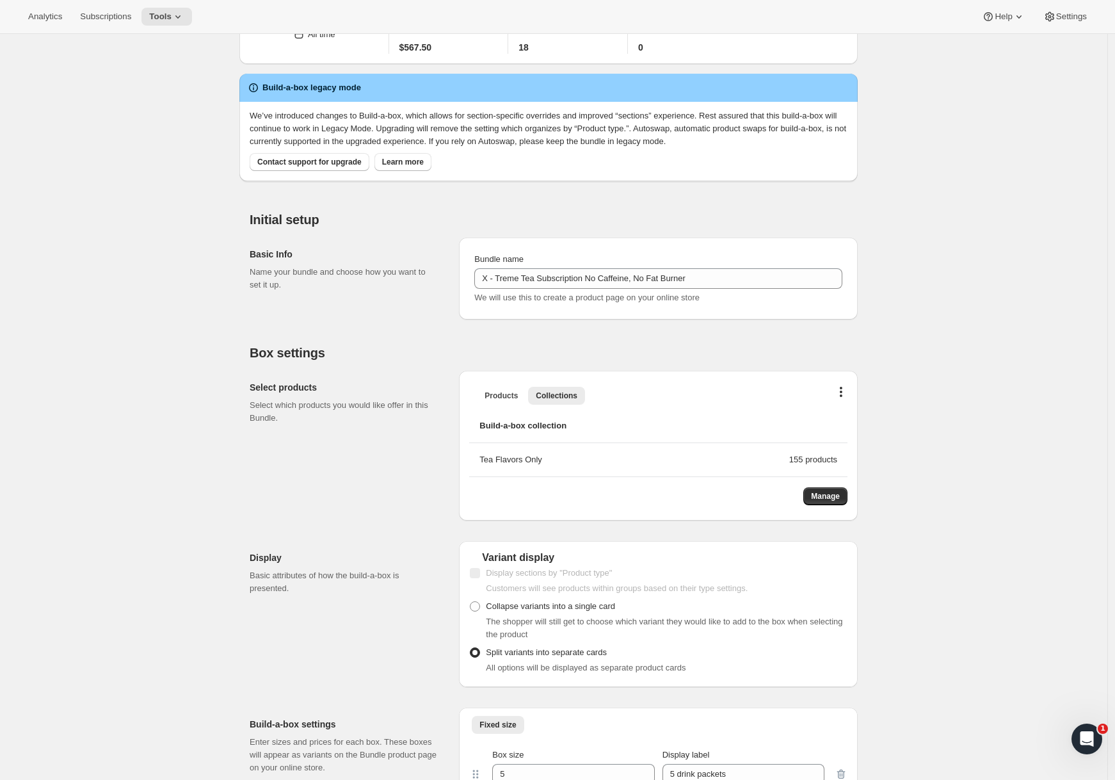
scroll to position [0, 0]
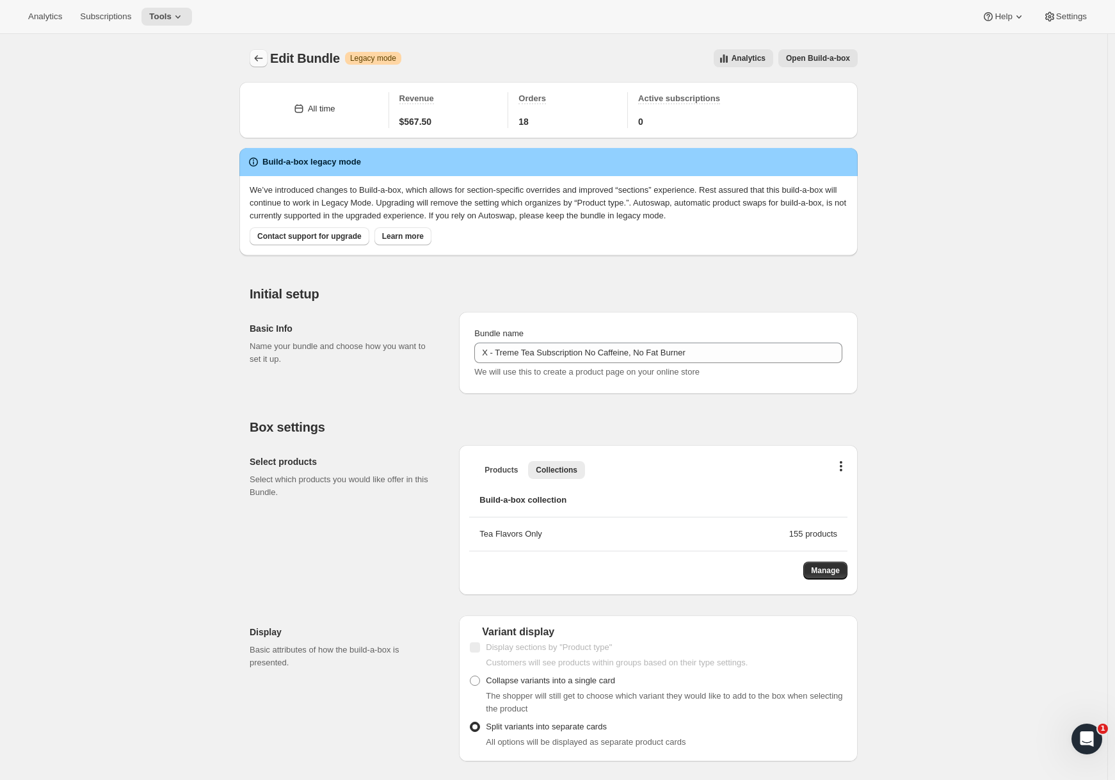
click at [264, 61] on icon "Bundles" at bounding box center [258, 58] width 13 height 13
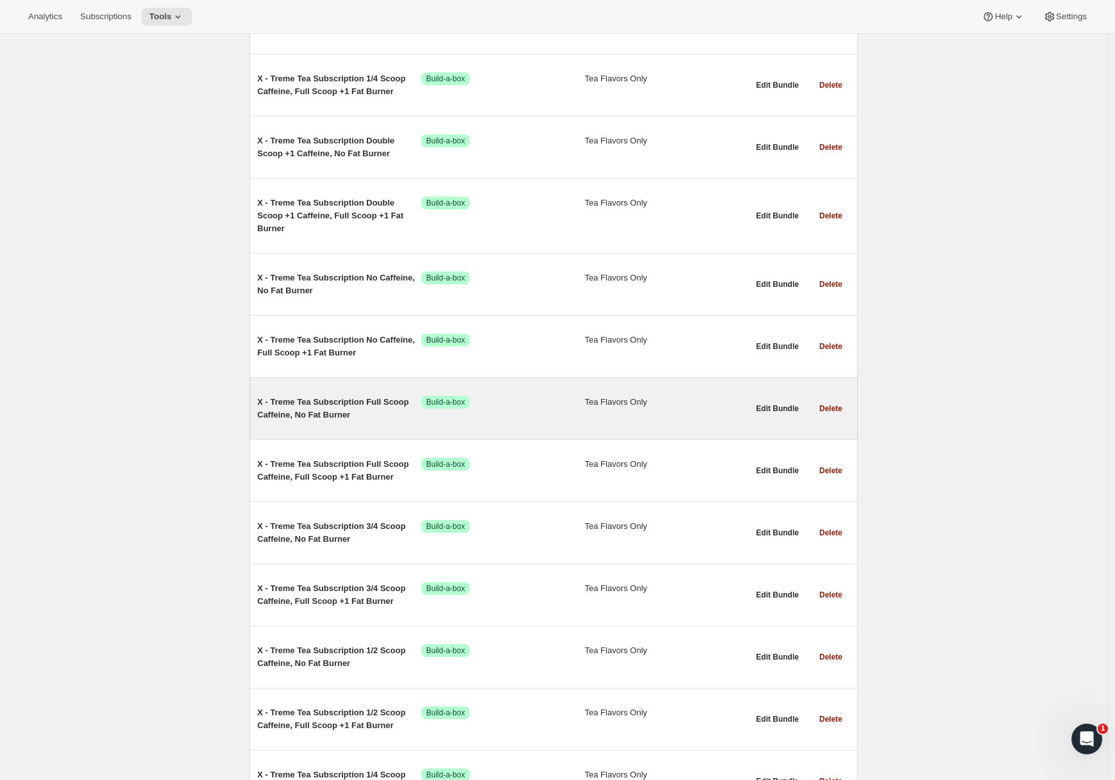
scroll to position [604, 0]
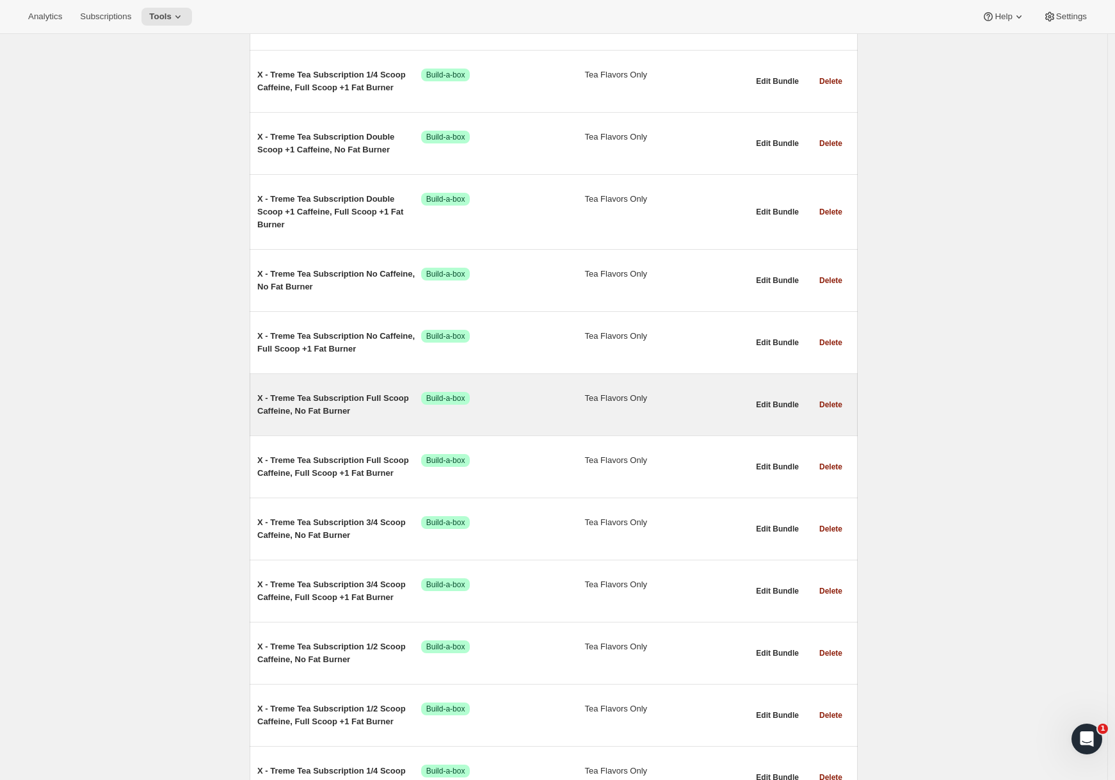
click at [338, 407] on span "X - Treme Tea Subscription Full Scoop Caffeine, No Fat Burner" at bounding box center [339, 405] width 164 height 26
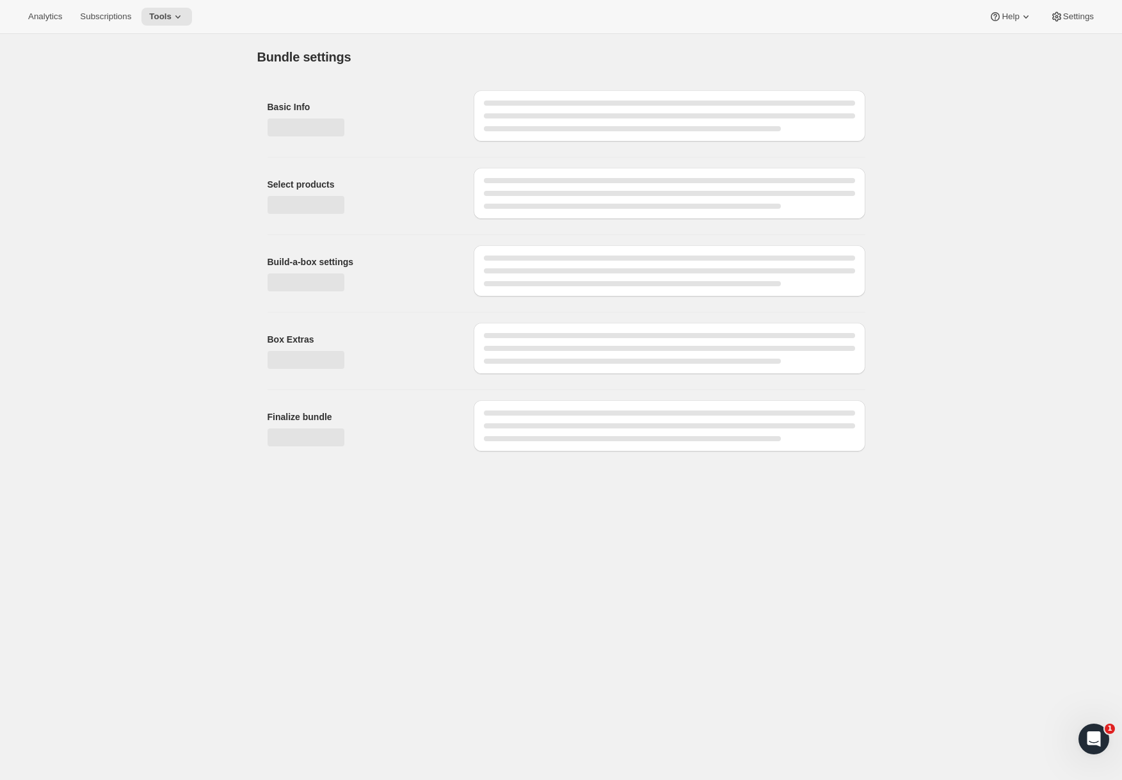
type input "X - Treme Tea Subscription Full Scoop Caffeine, No Fat Burner"
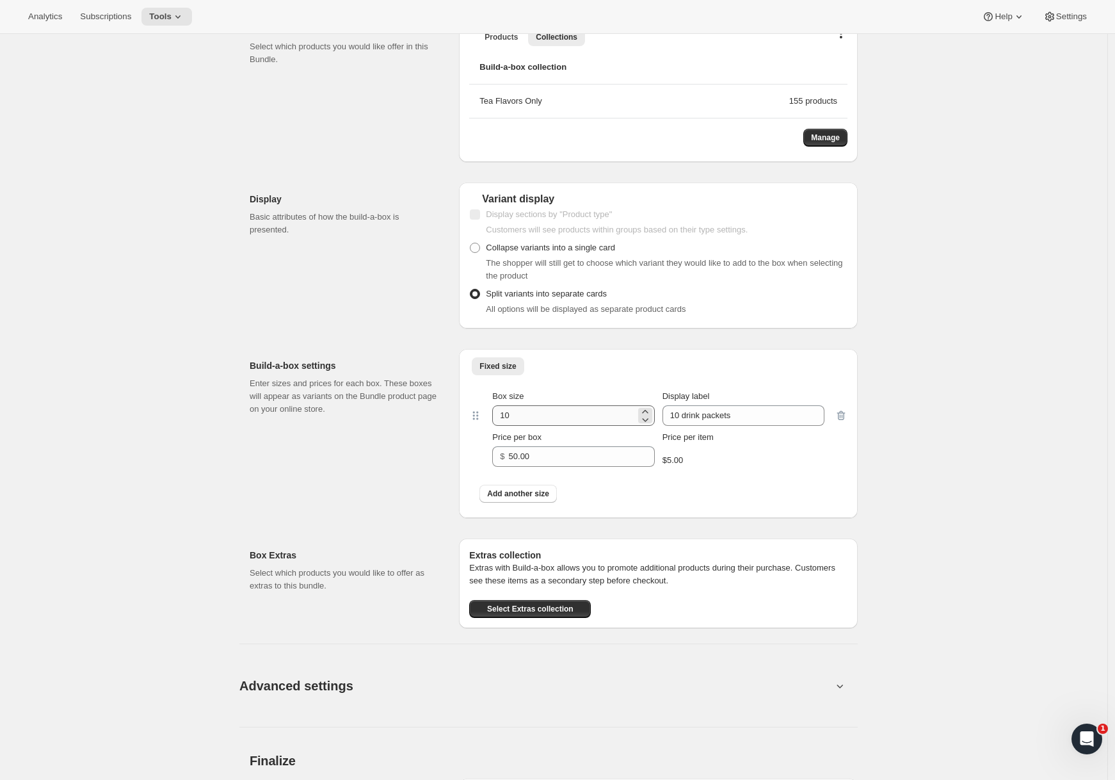
scroll to position [691, 0]
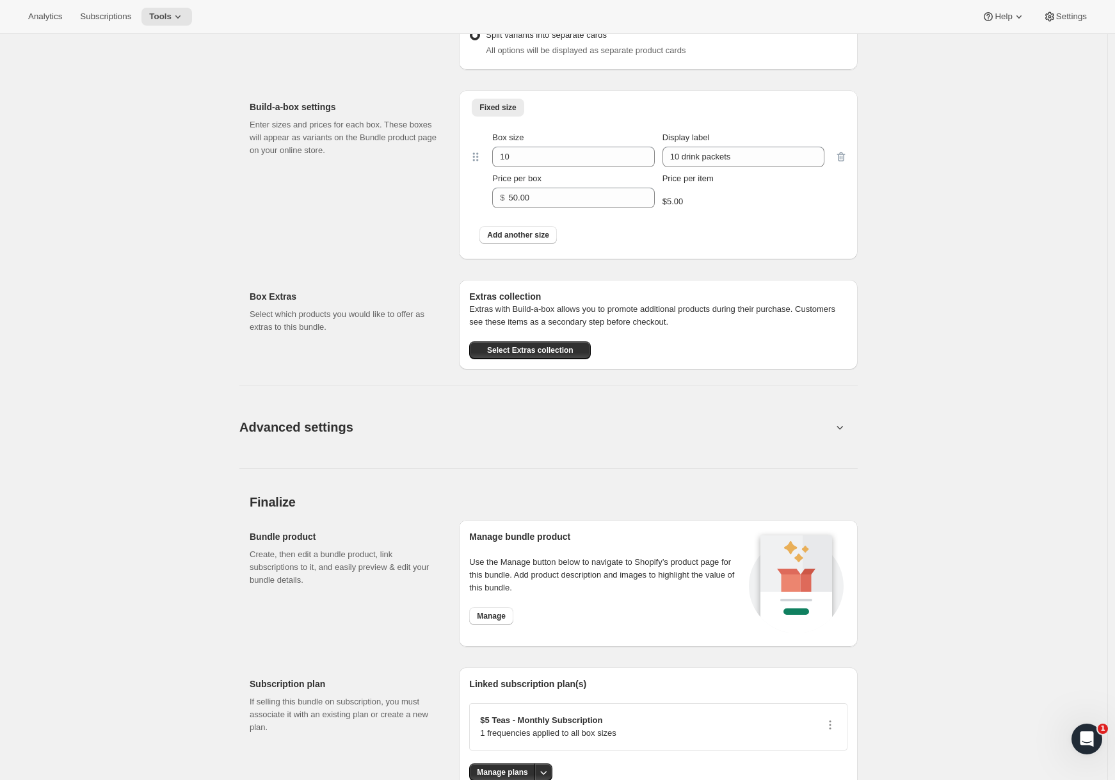
click at [512, 399] on div "Advanced settings Create Box filters Select which product filters may be select…" at bounding box center [548, 418] width 618 height 99
click at [477, 426] on button "Advanced settings" at bounding box center [536, 426] width 608 height 49
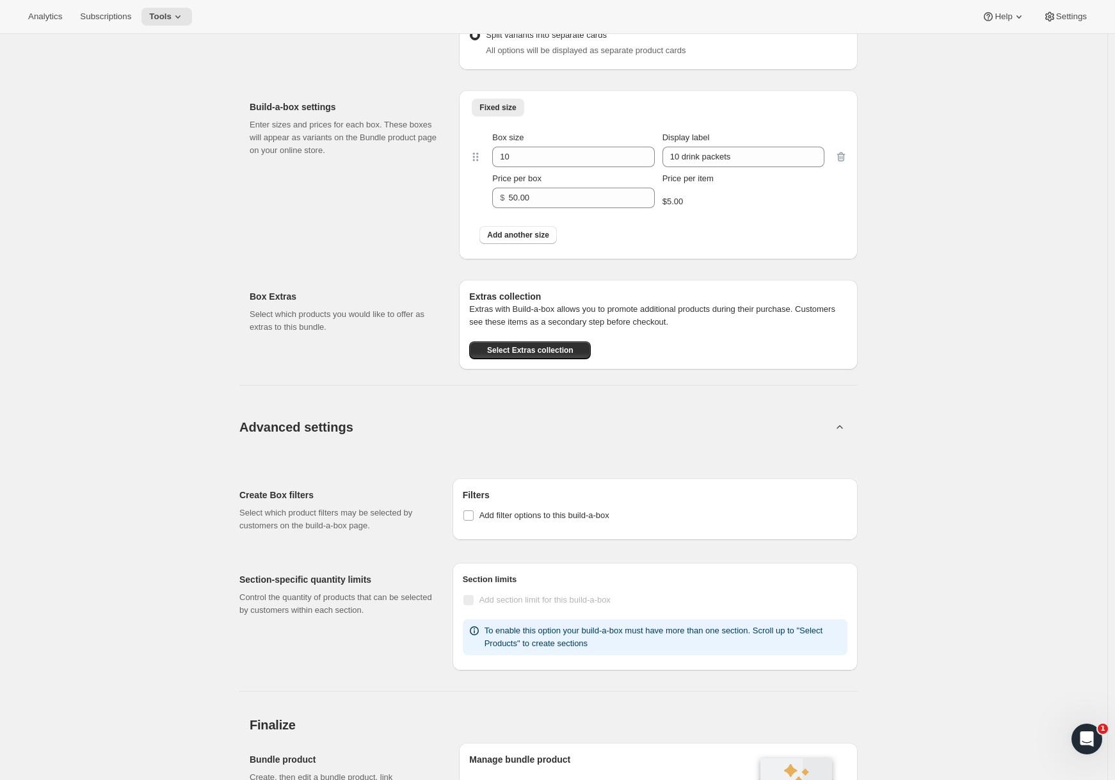
click at [482, 422] on button "Advanced settings" at bounding box center [536, 426] width 608 height 49
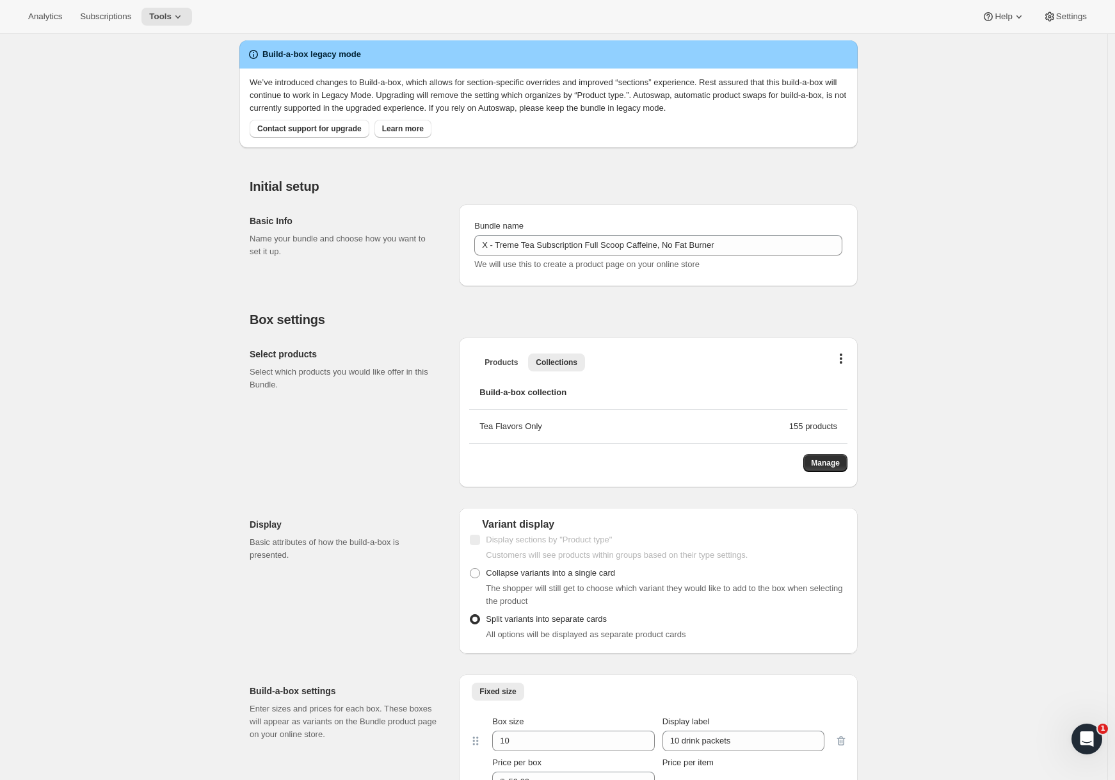
scroll to position [0, 0]
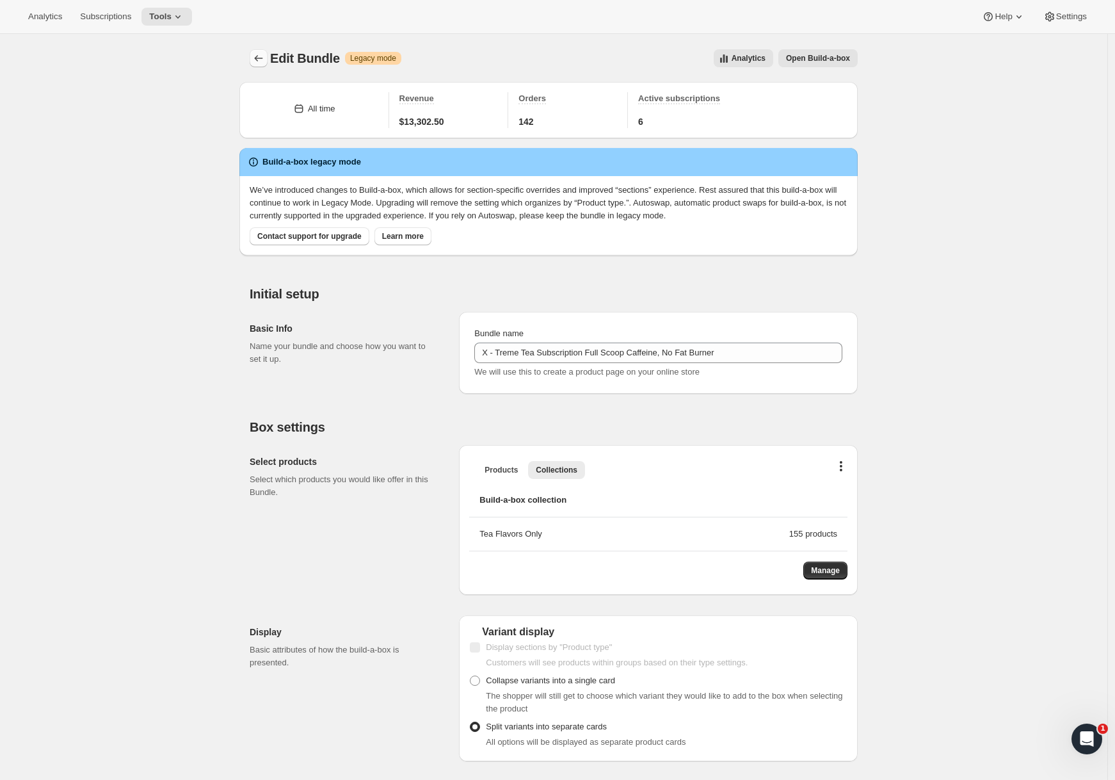
click at [265, 61] on icon "Bundles" at bounding box center [258, 58] width 13 height 13
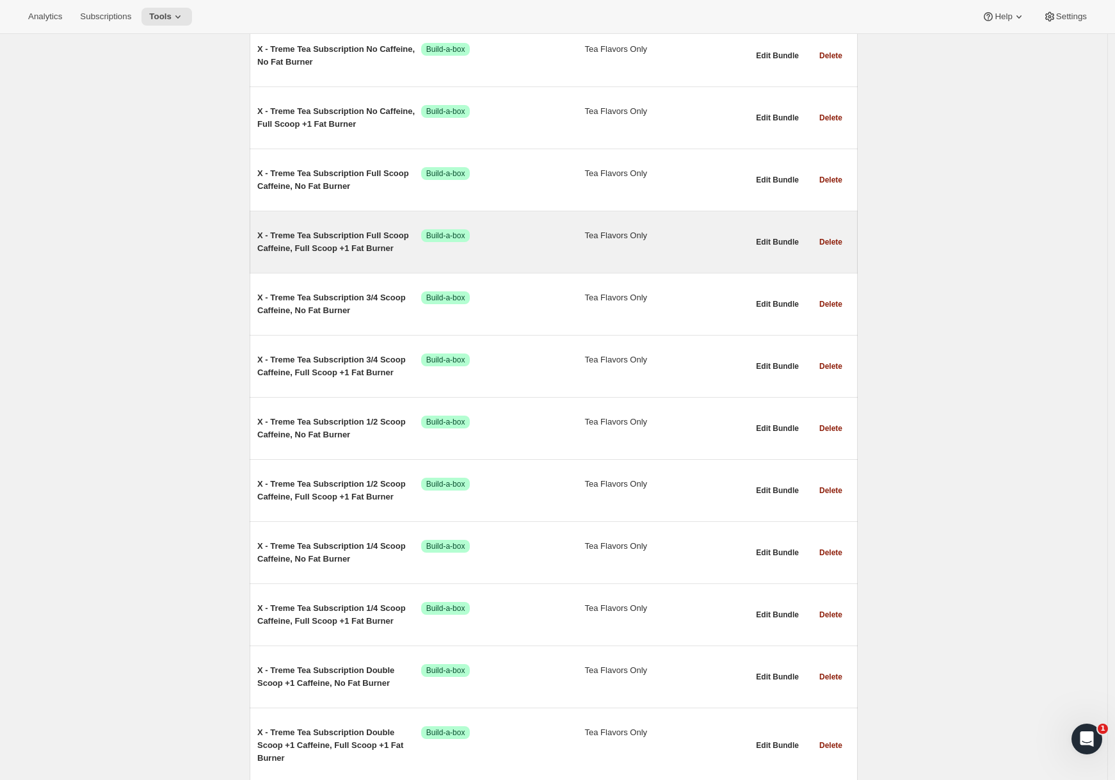
scroll to position [1739, 0]
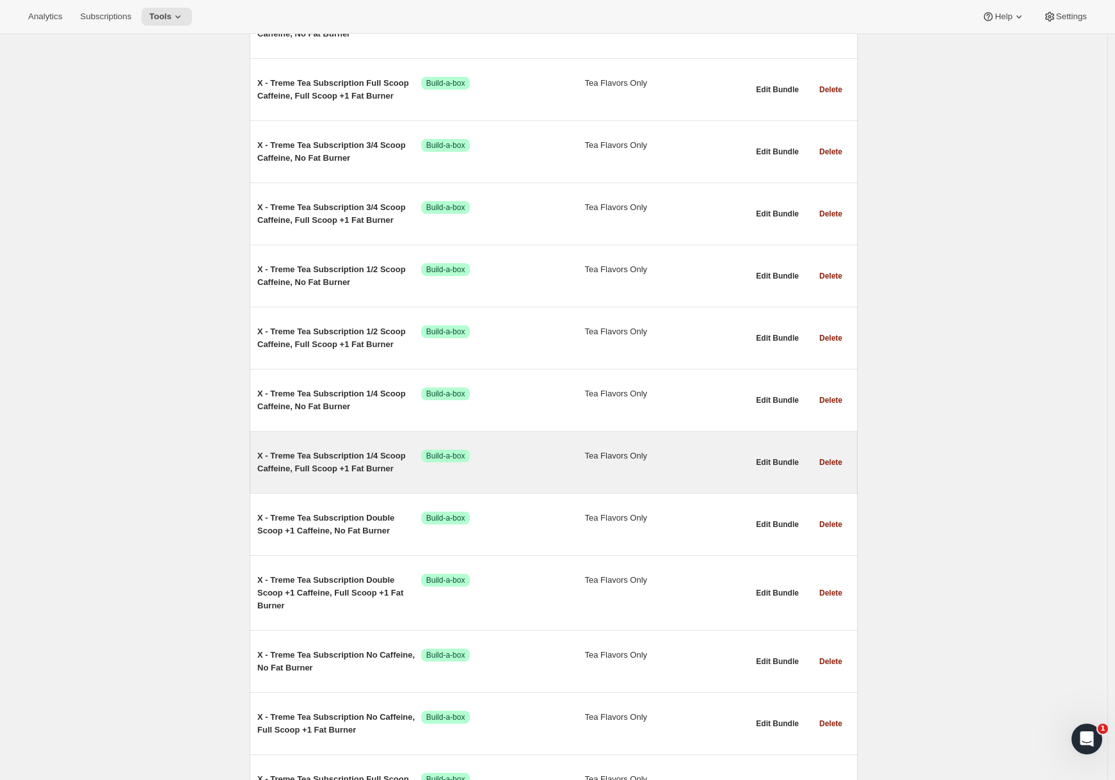
click at [380, 446] on div "X - Treme Tea Subscription 1/4 Scoop Caffeine, Full Scoop +1 Fat Burner Success…" at bounding box center [502, 462] width 491 height 46
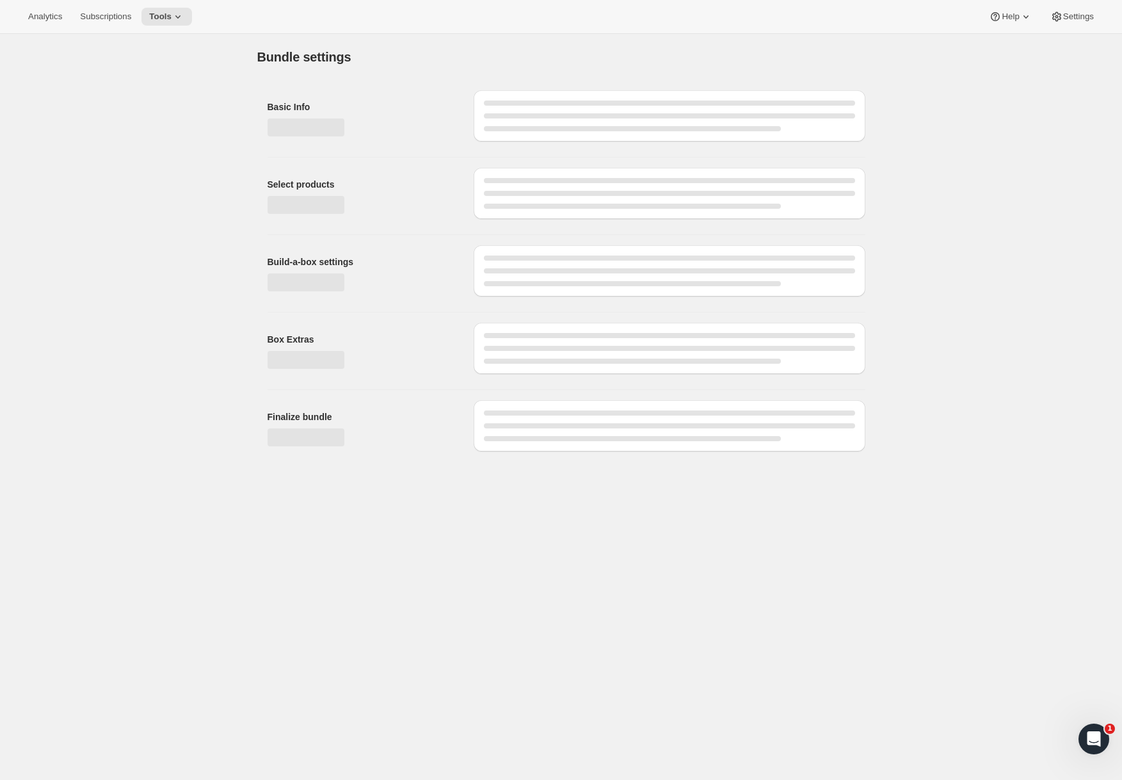
type input "X - Treme Tea Subscription 1/4 Scoop Caffeine, Full Scoop +1 Fat Burner"
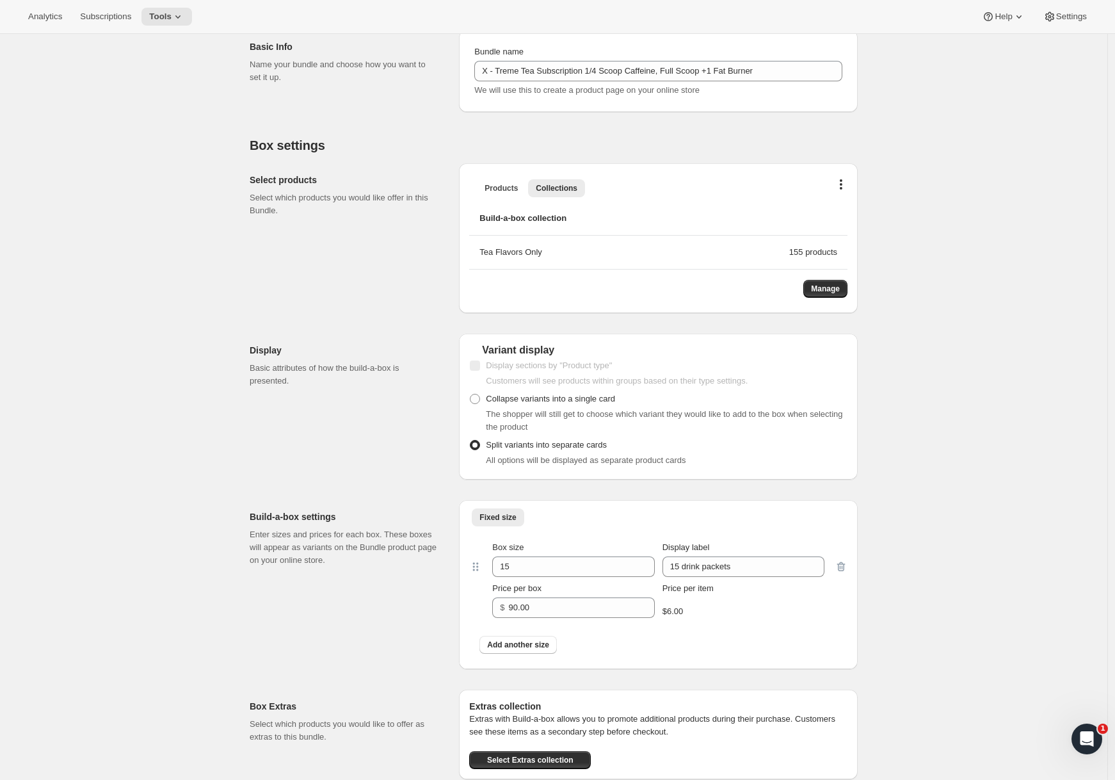
scroll to position [648, 0]
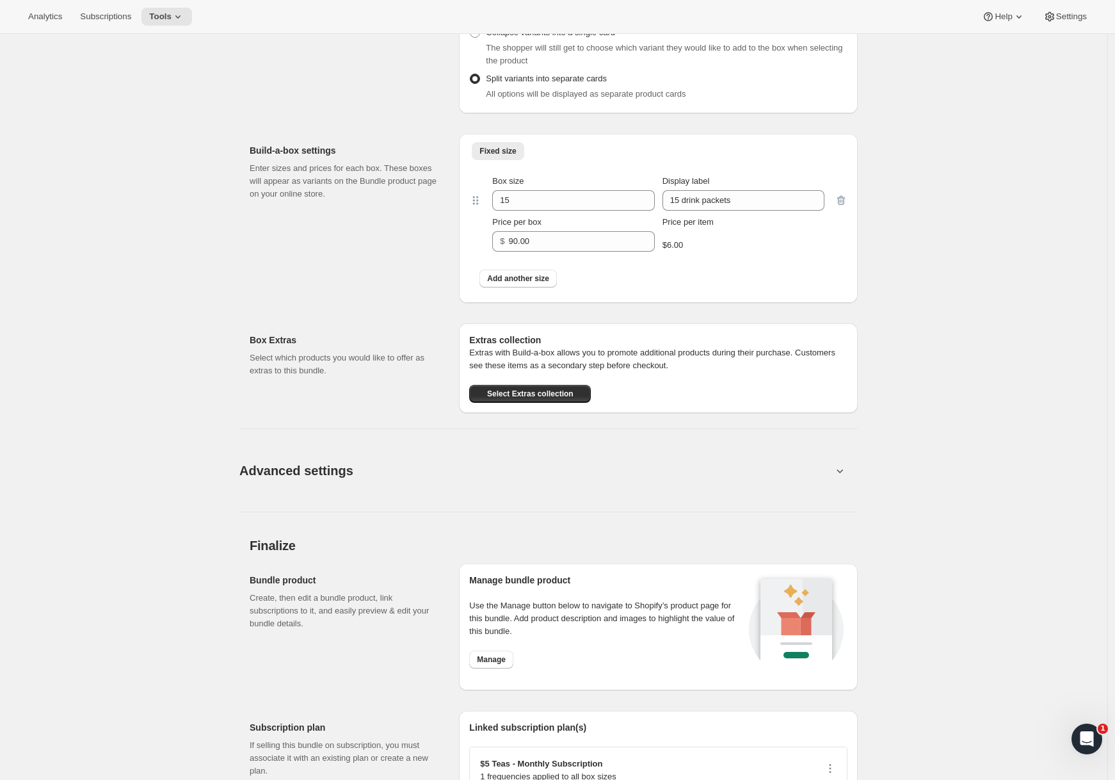
click at [486, 447] on button "Advanced settings" at bounding box center [536, 470] width 608 height 49
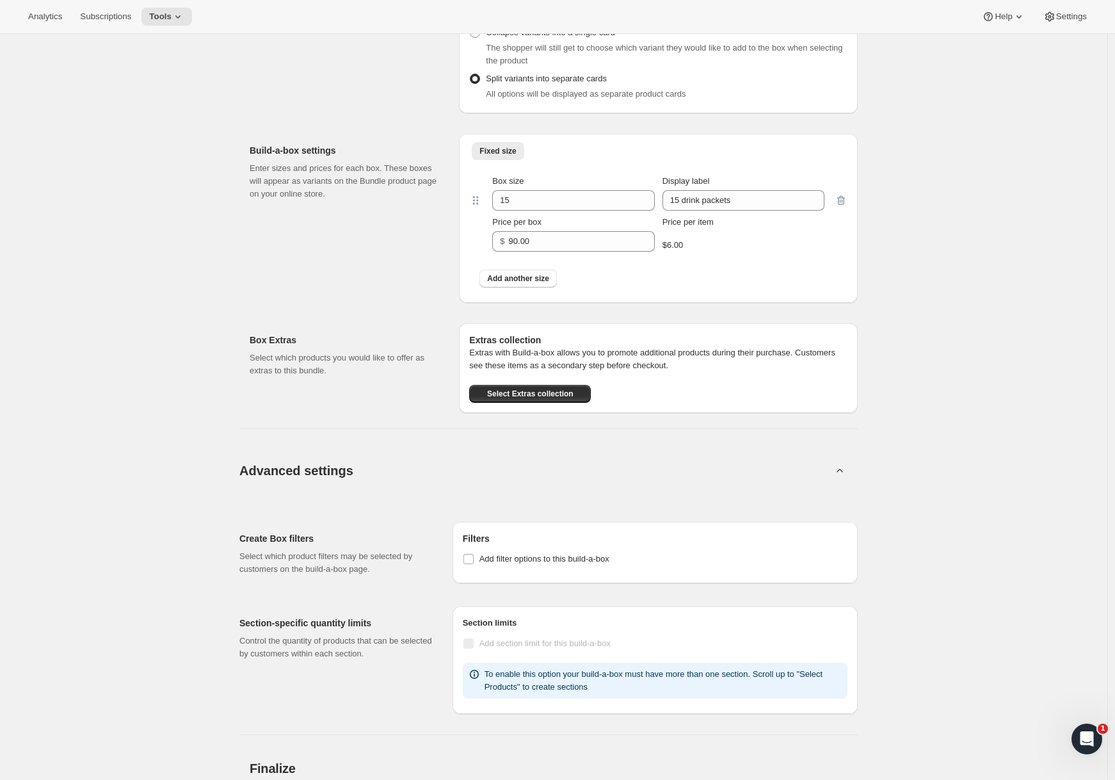
click at [469, 466] on button "Advanced settings" at bounding box center [536, 470] width 608 height 49
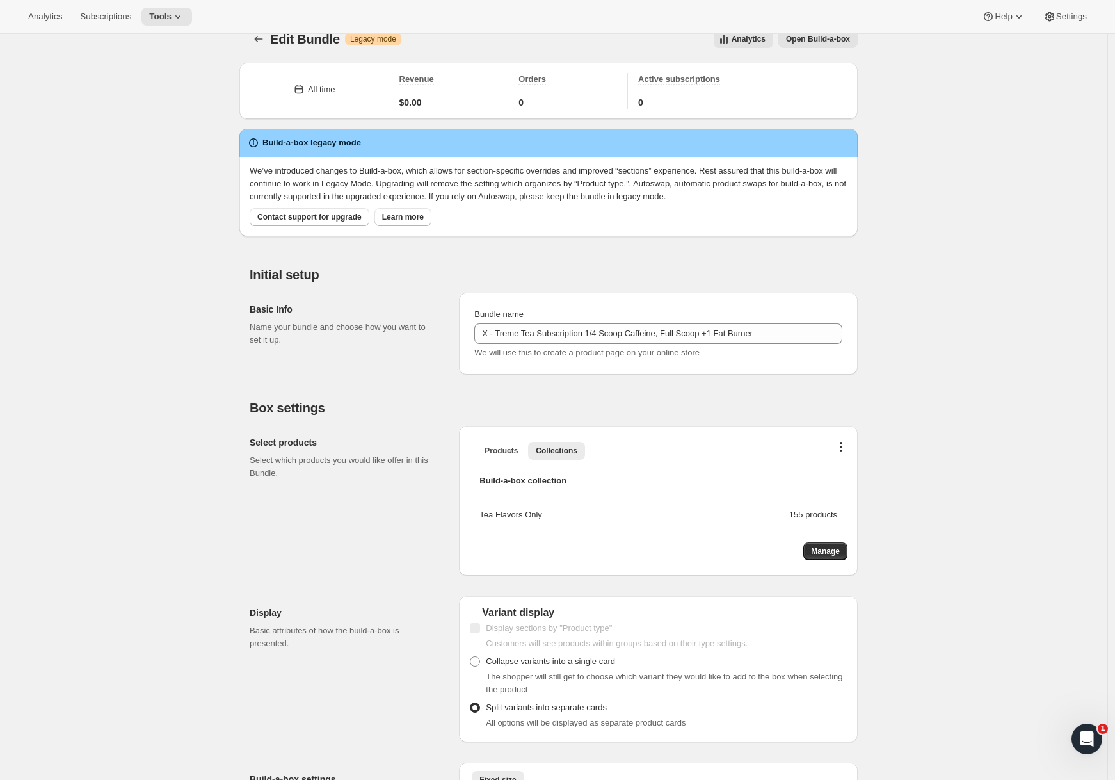
scroll to position [0, 0]
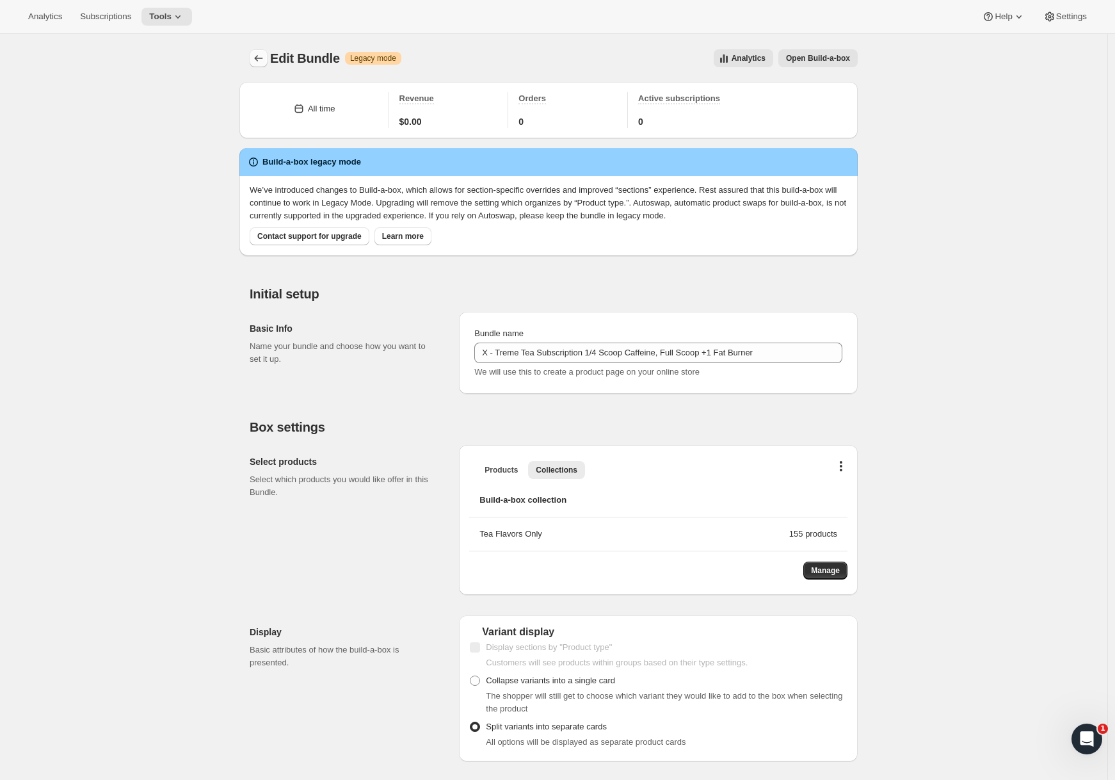
click at [264, 65] on button "Bundles" at bounding box center [259, 58] width 18 height 18
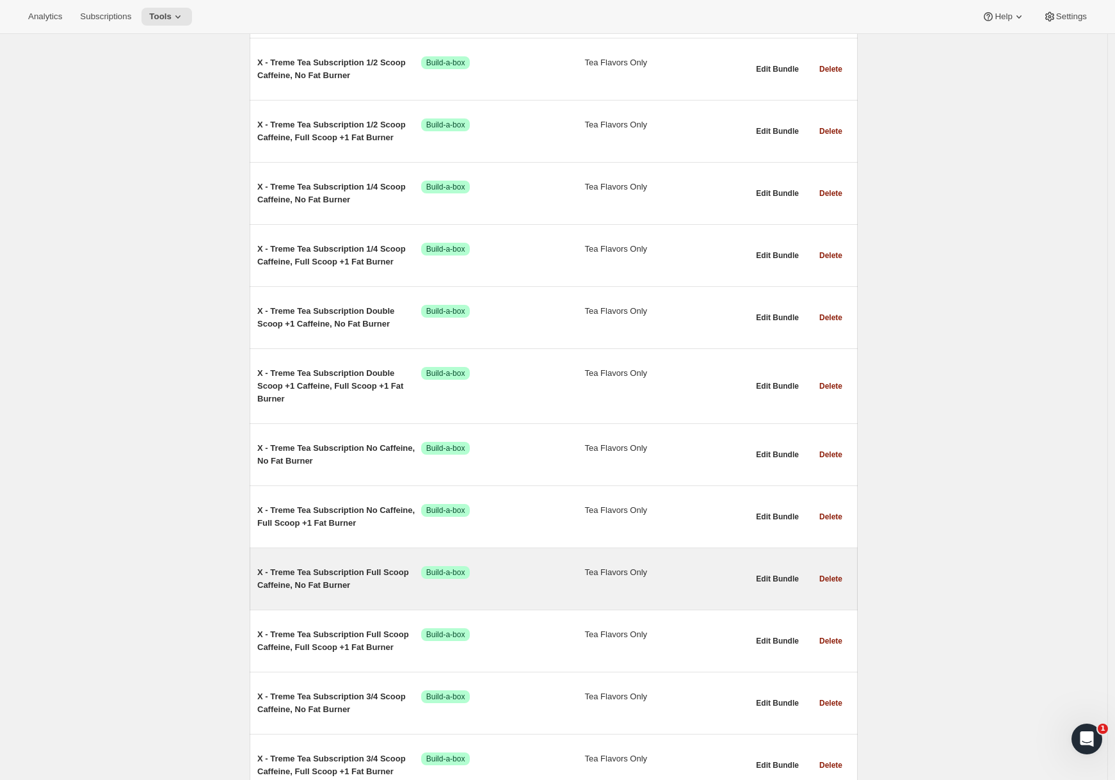
scroll to position [2056, 0]
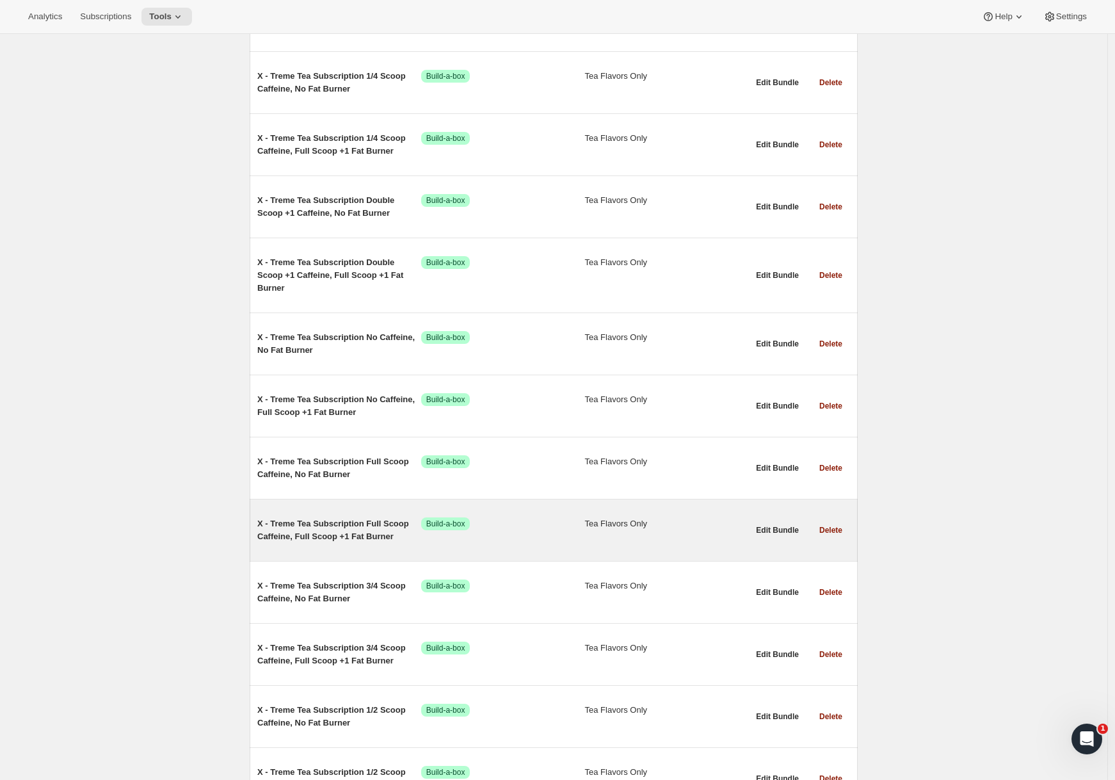
click at [376, 536] on span "X - Treme Tea Subscription Full Scoop Caffeine, Full Scoop +1 Fat Burner" at bounding box center [339, 530] width 164 height 26
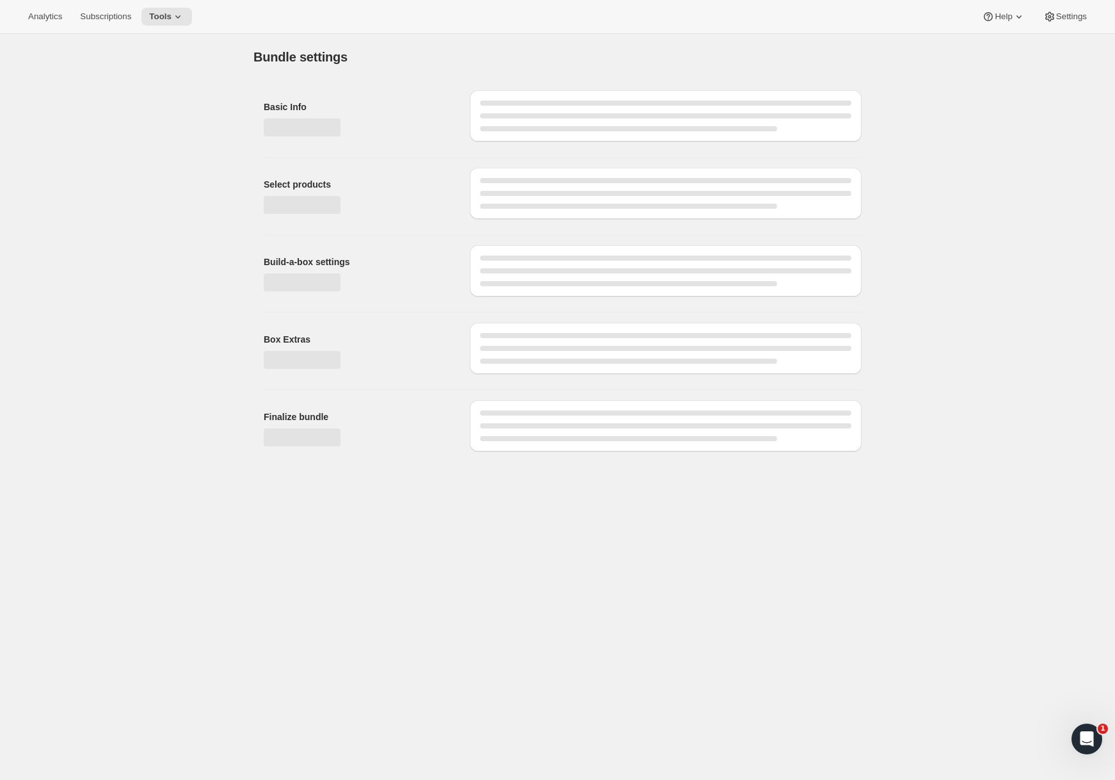
type input "X - Treme Tea Subscription Full Scoop Caffeine, Full Scoop +1 Fat Burner"
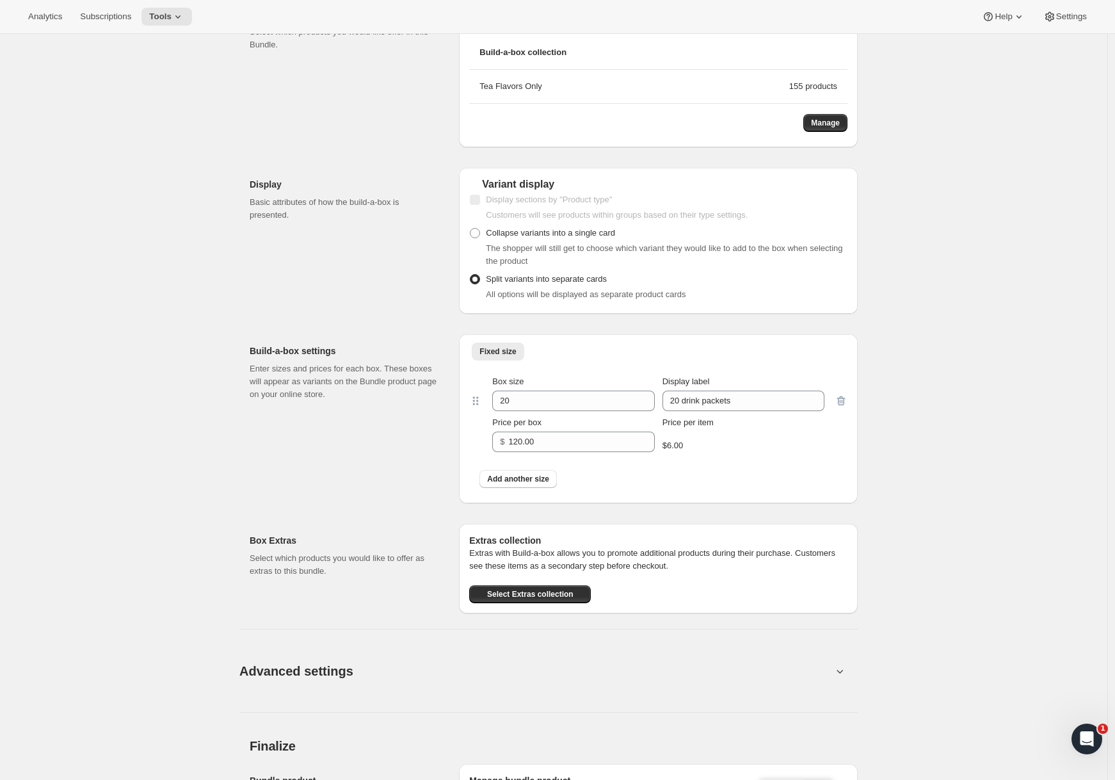
scroll to position [771, 0]
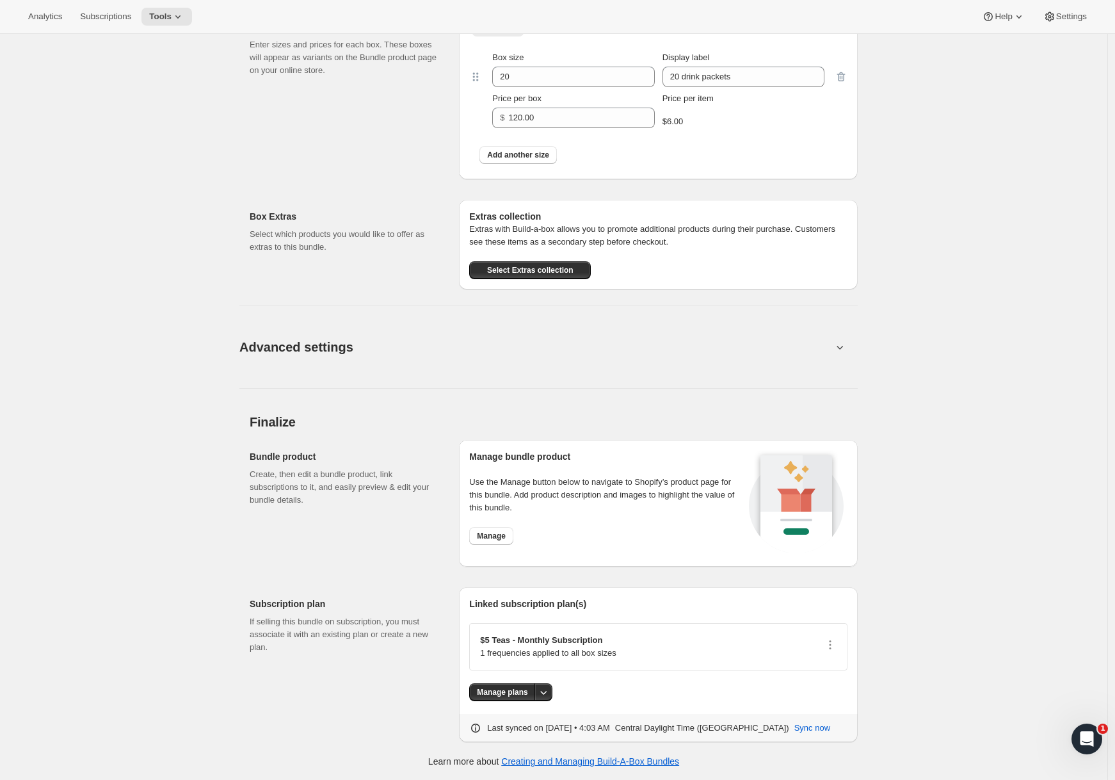
click at [511, 350] on button "Advanced settings" at bounding box center [536, 346] width 608 height 49
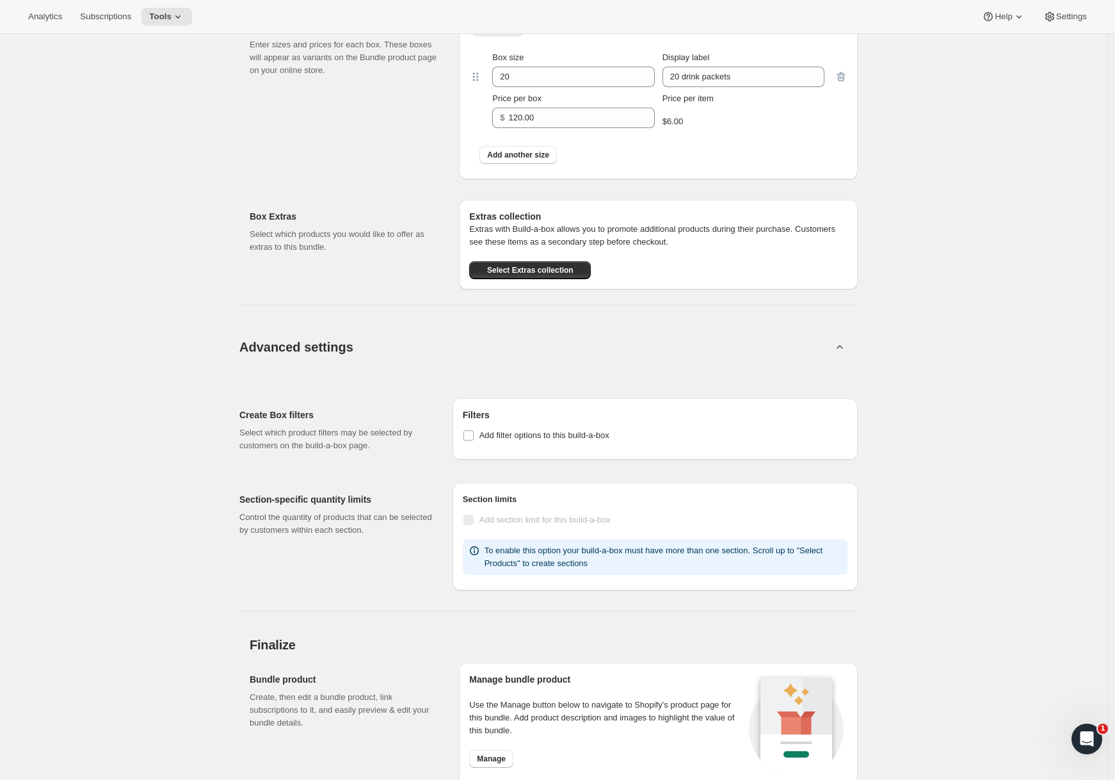
click at [511, 350] on button "Advanced settings" at bounding box center [536, 346] width 608 height 49
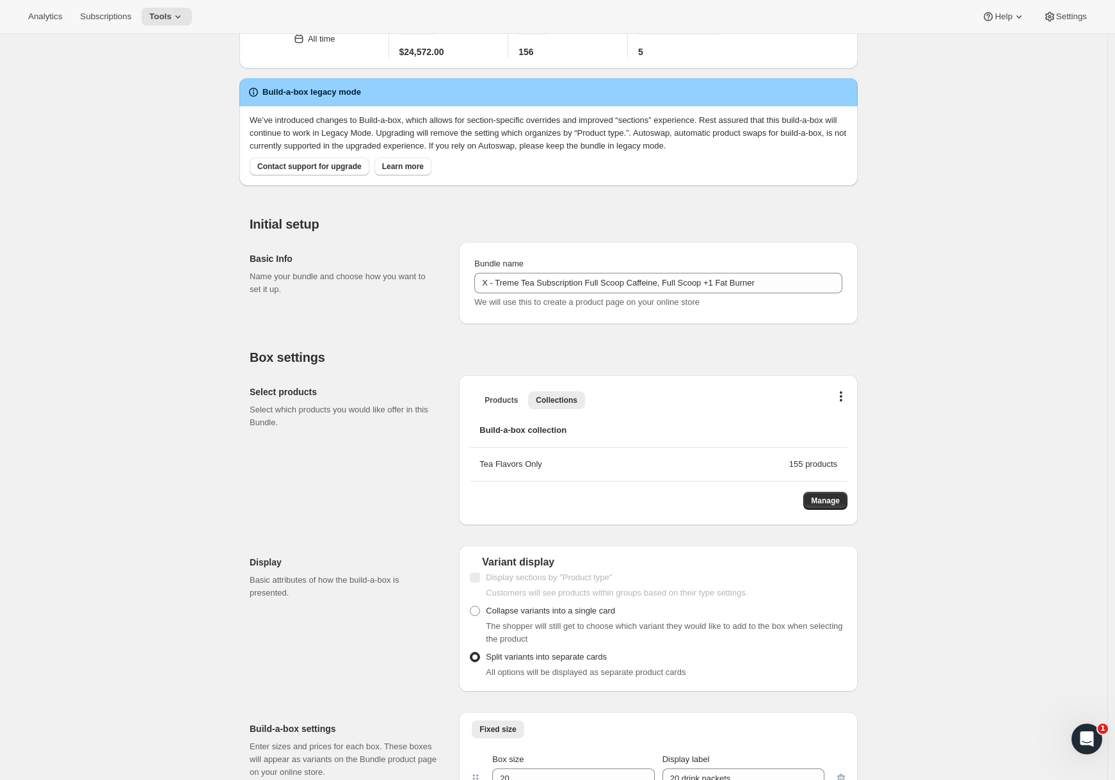
scroll to position [0, 0]
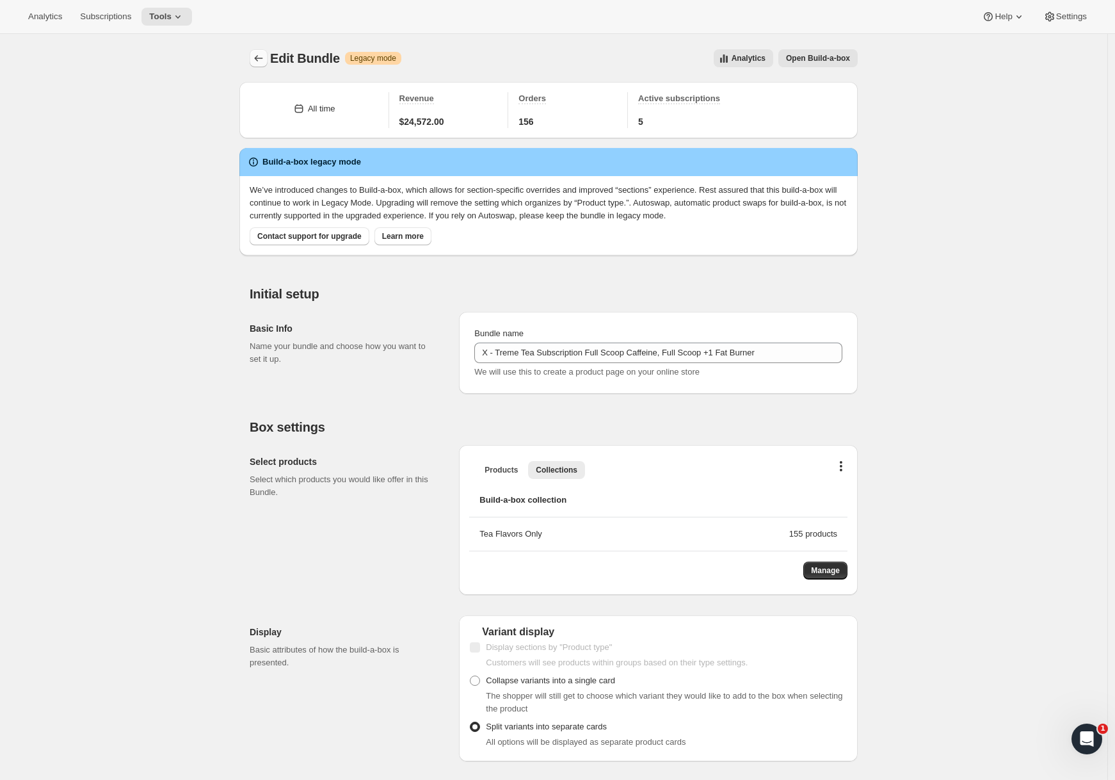
click at [255, 57] on icon "Bundles" at bounding box center [258, 58] width 13 height 13
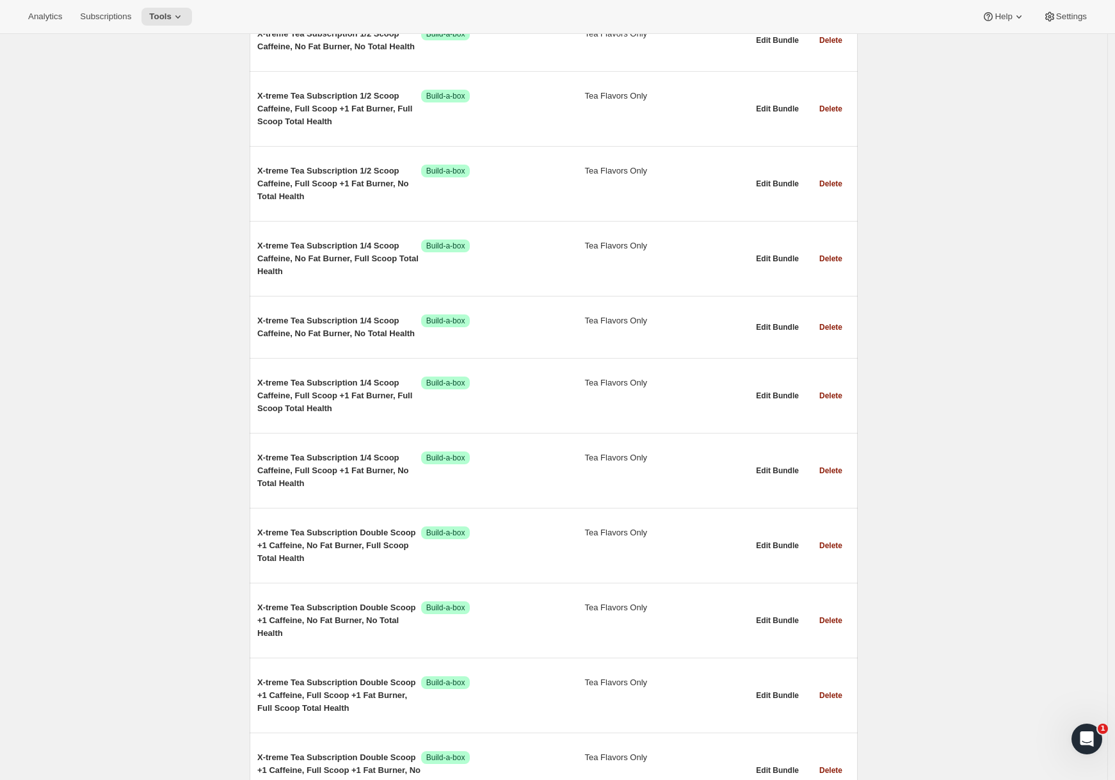
scroll to position [4826, 0]
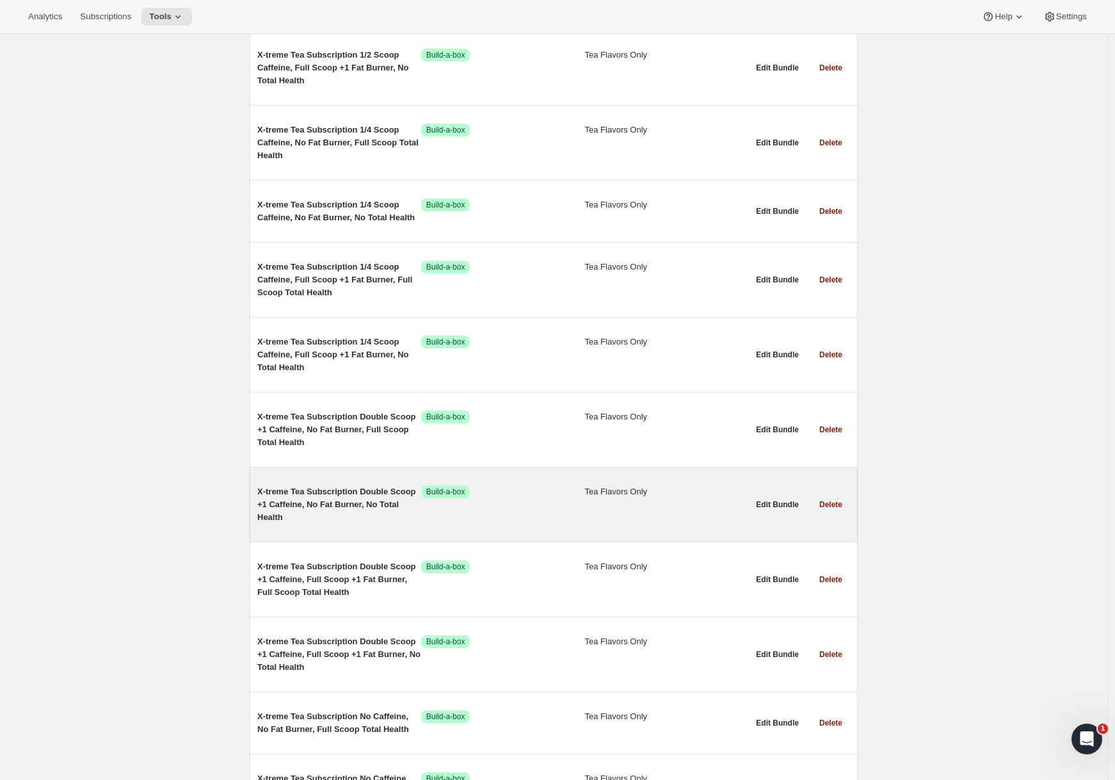
click at [350, 509] on span "X-treme Tea Subscription Double Scoop +1 Caffeine, No Fat Burner, No Total Heal…" at bounding box center [339, 504] width 164 height 38
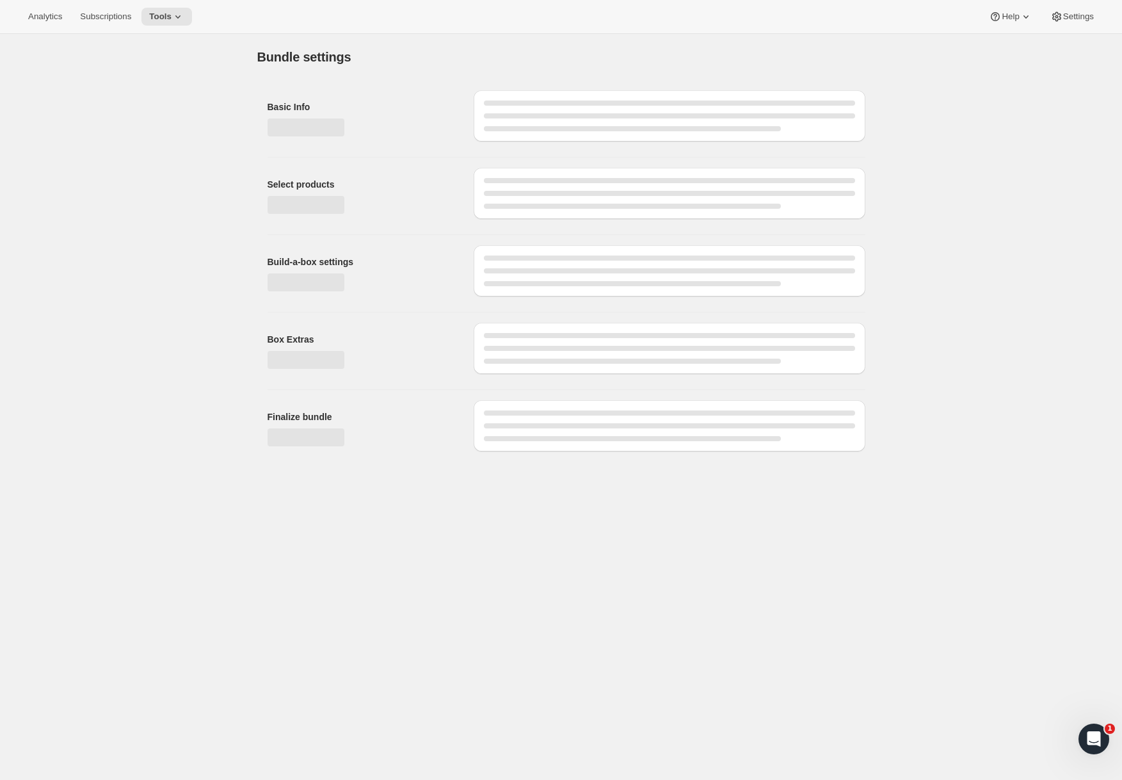
type input "X-treme Tea Subscription Double Scoop +1 Caffeine, No Fat Burner, No Total Heal…"
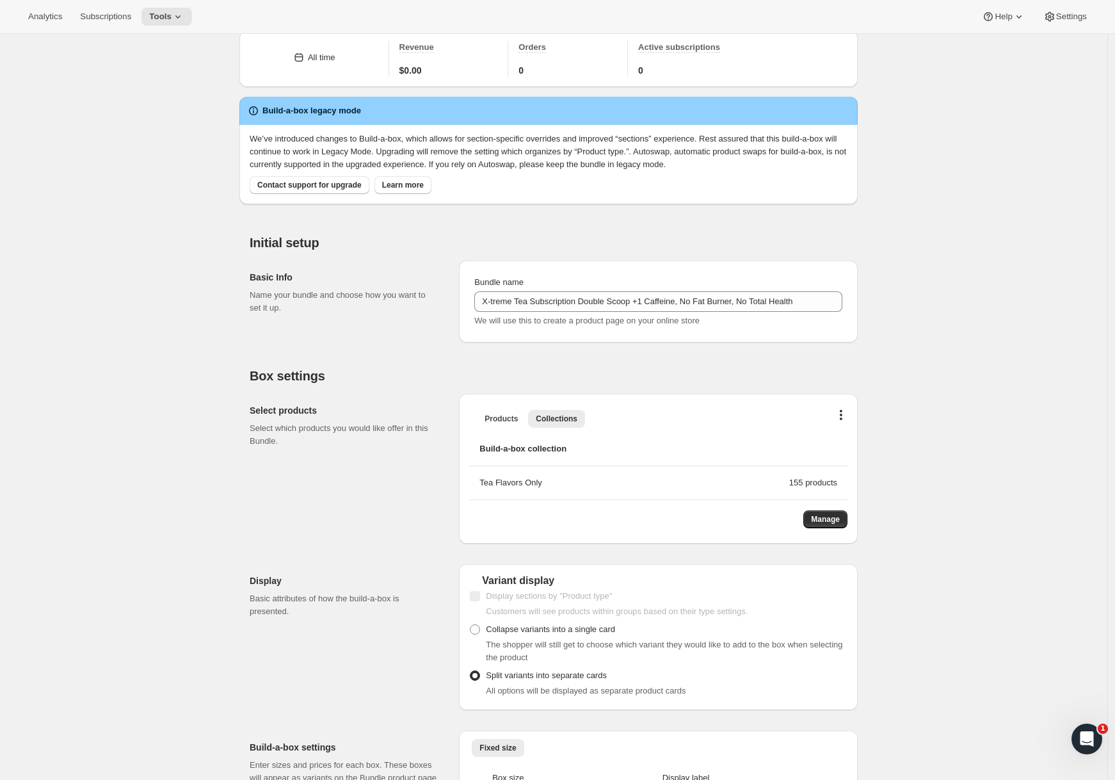
scroll to position [771, 0]
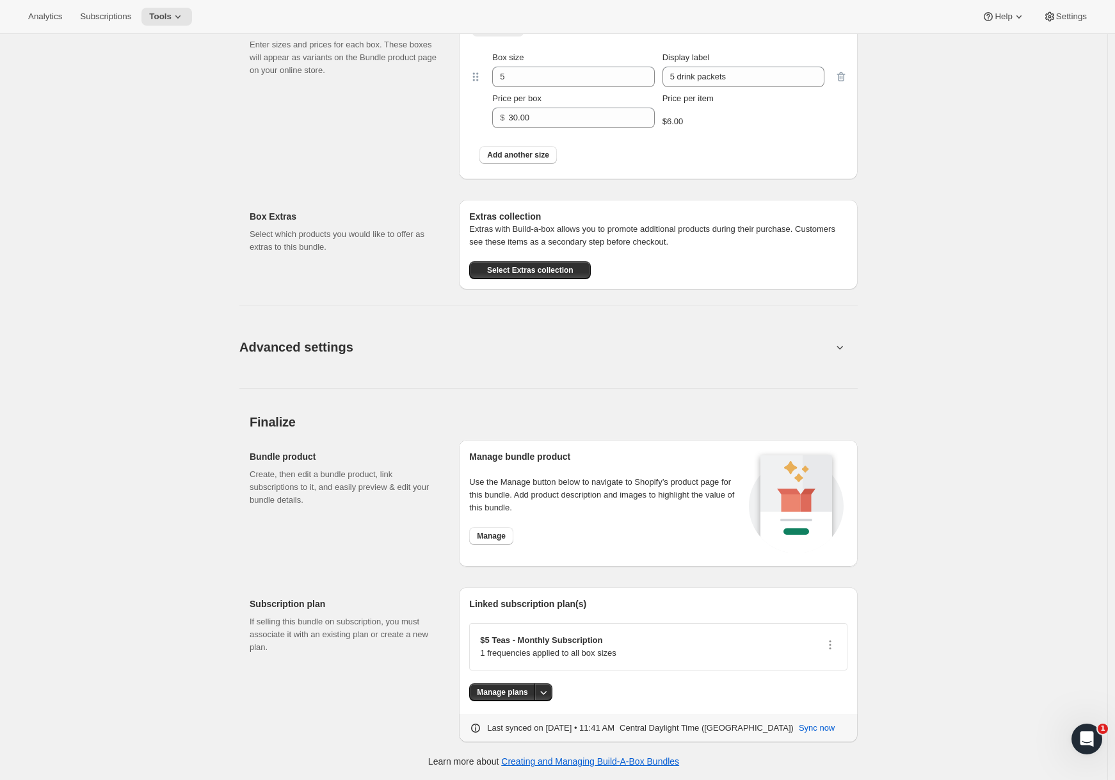
click at [542, 360] on button "Advanced settings" at bounding box center [536, 346] width 608 height 49
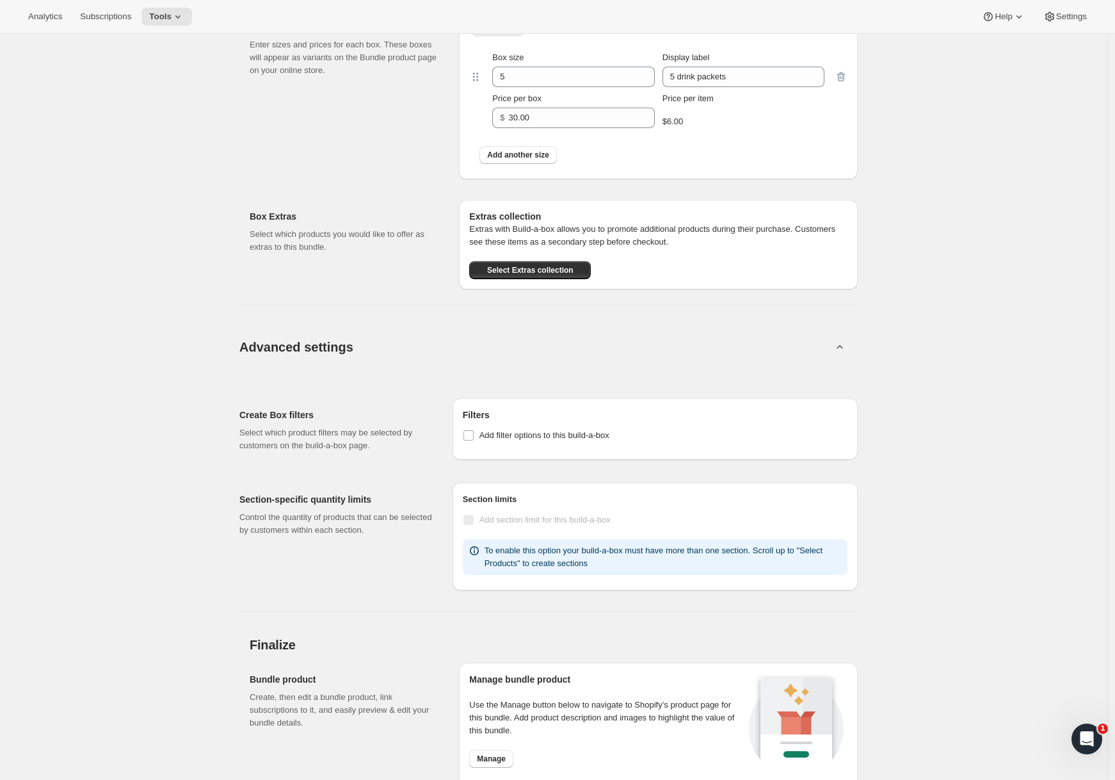
click at [542, 361] on button "Advanced settings" at bounding box center [536, 346] width 608 height 49
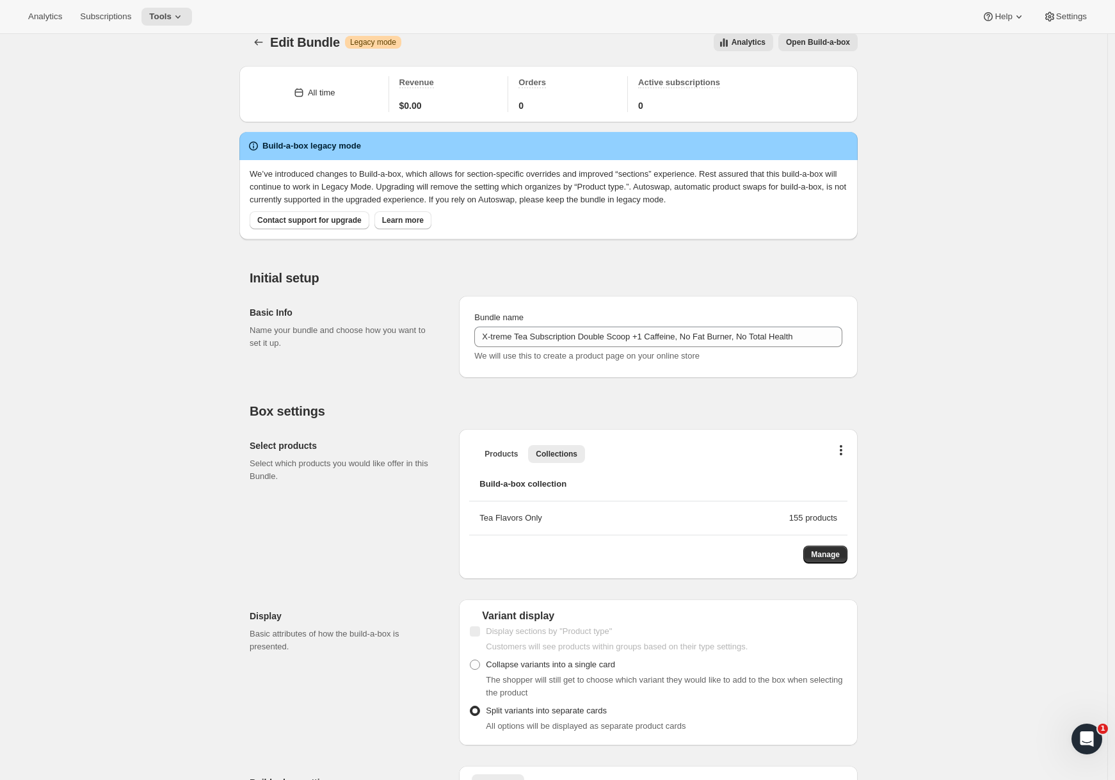
scroll to position [0, 0]
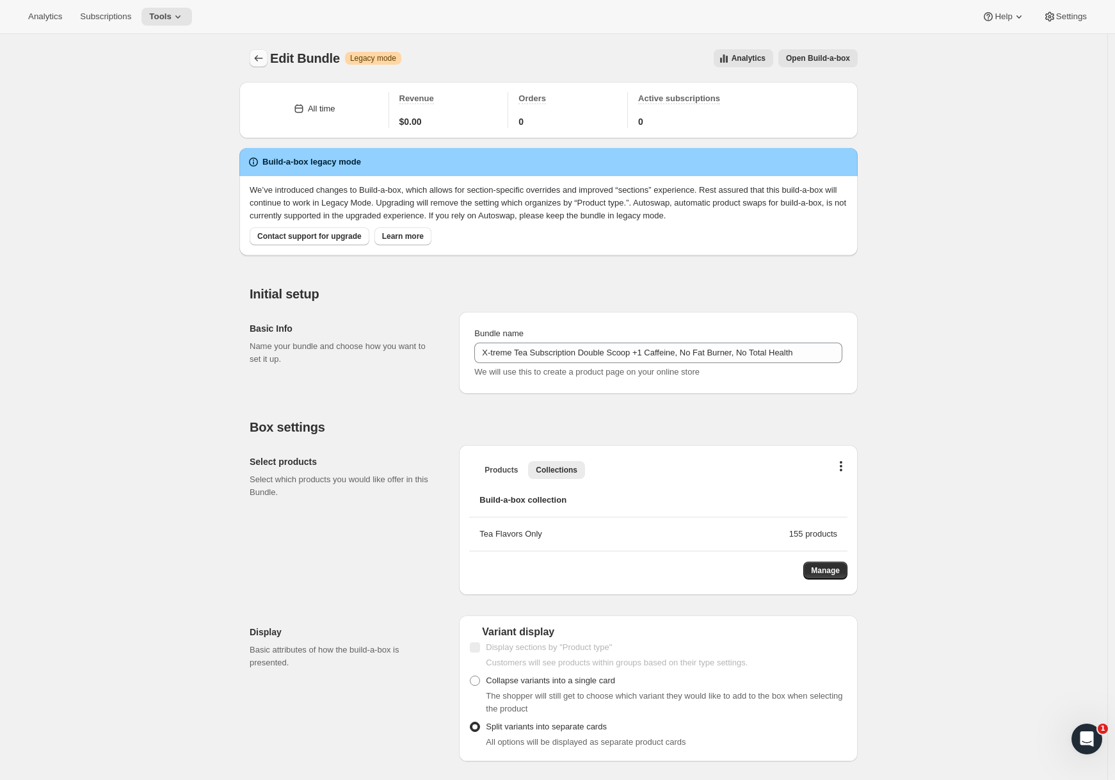
click at [265, 64] on icon "Bundles" at bounding box center [258, 58] width 13 height 13
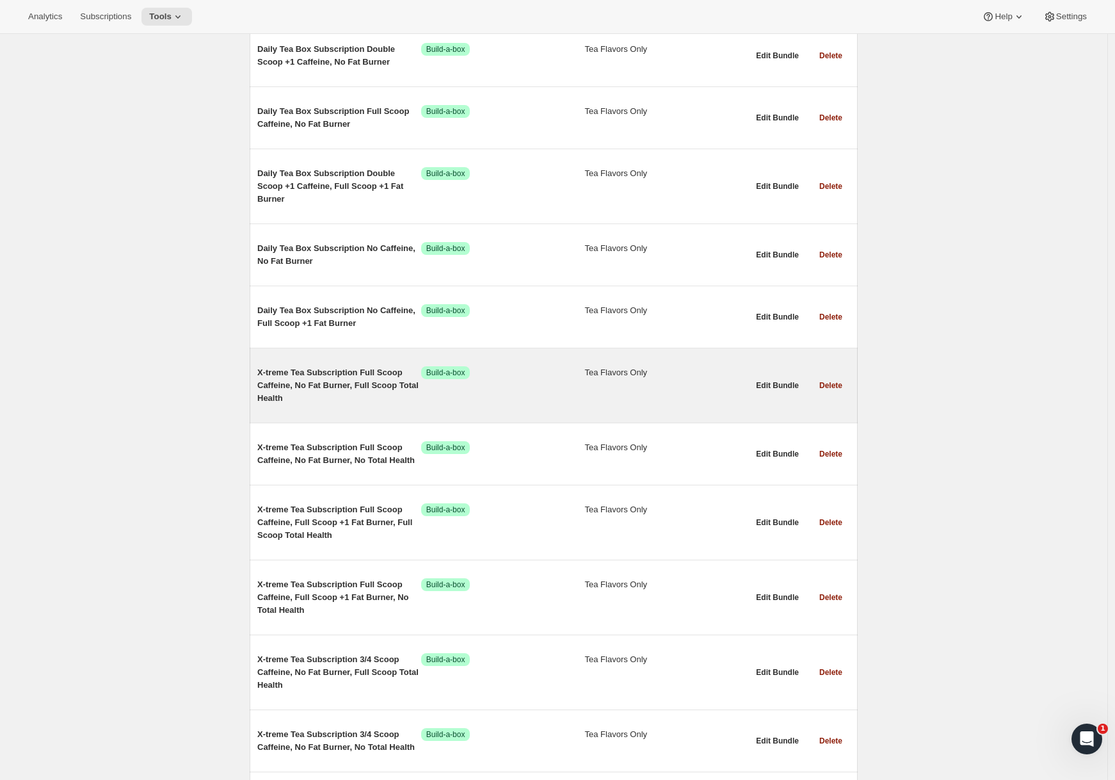
scroll to position [3867, 0]
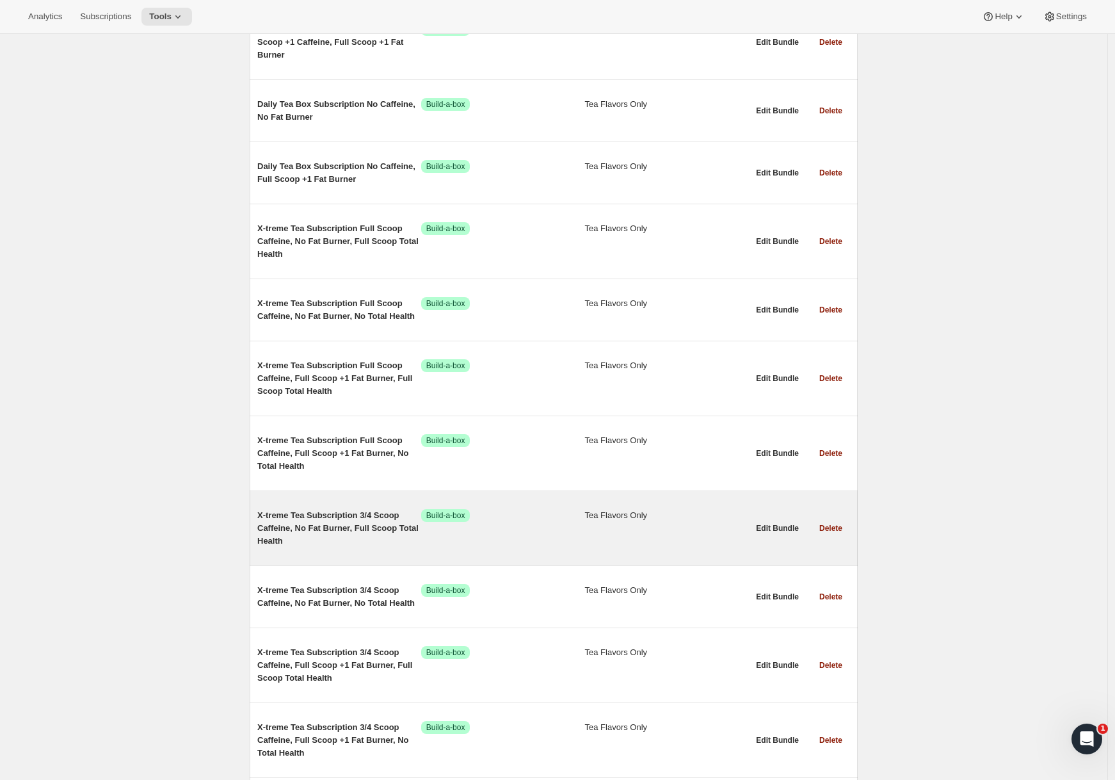
click at [383, 519] on span "X-treme Tea Subscription 3/4 Scoop Caffeine, No Fat Burner, Full Scoop Total He…" at bounding box center [339, 528] width 164 height 38
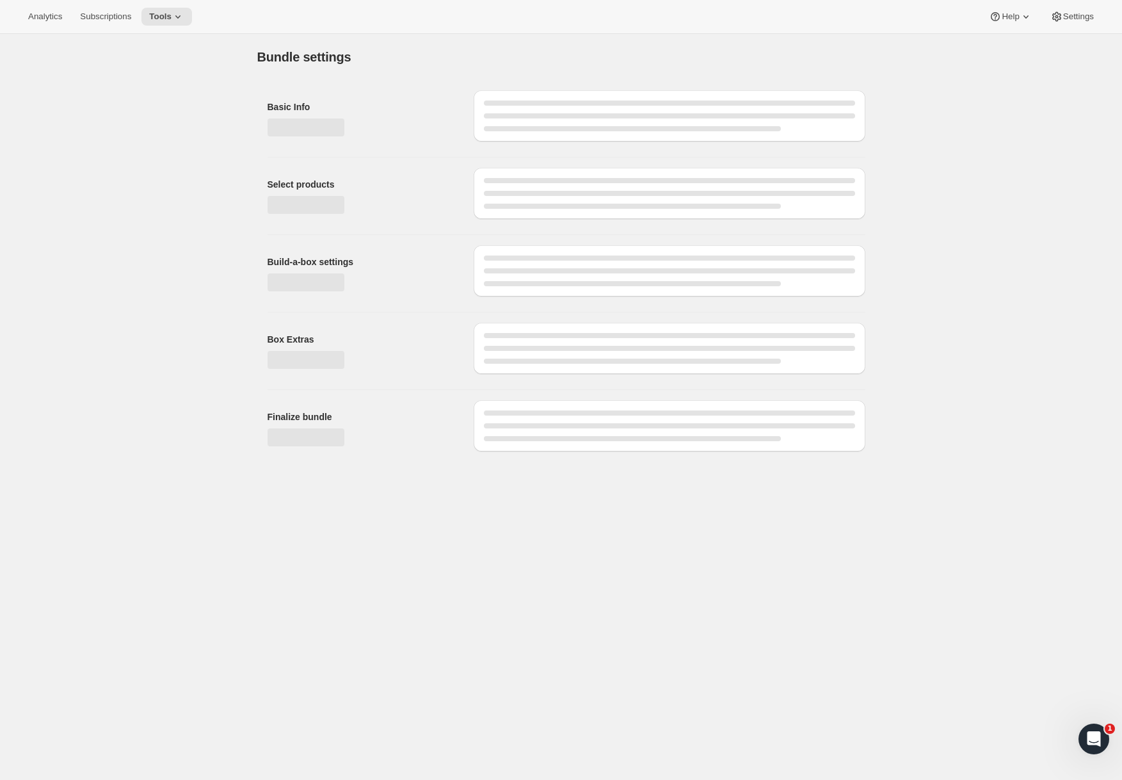
type input "X-treme Tea Subscription 3/4 Scoop Caffeine, No Fat Burner, Full Scoop Total He…"
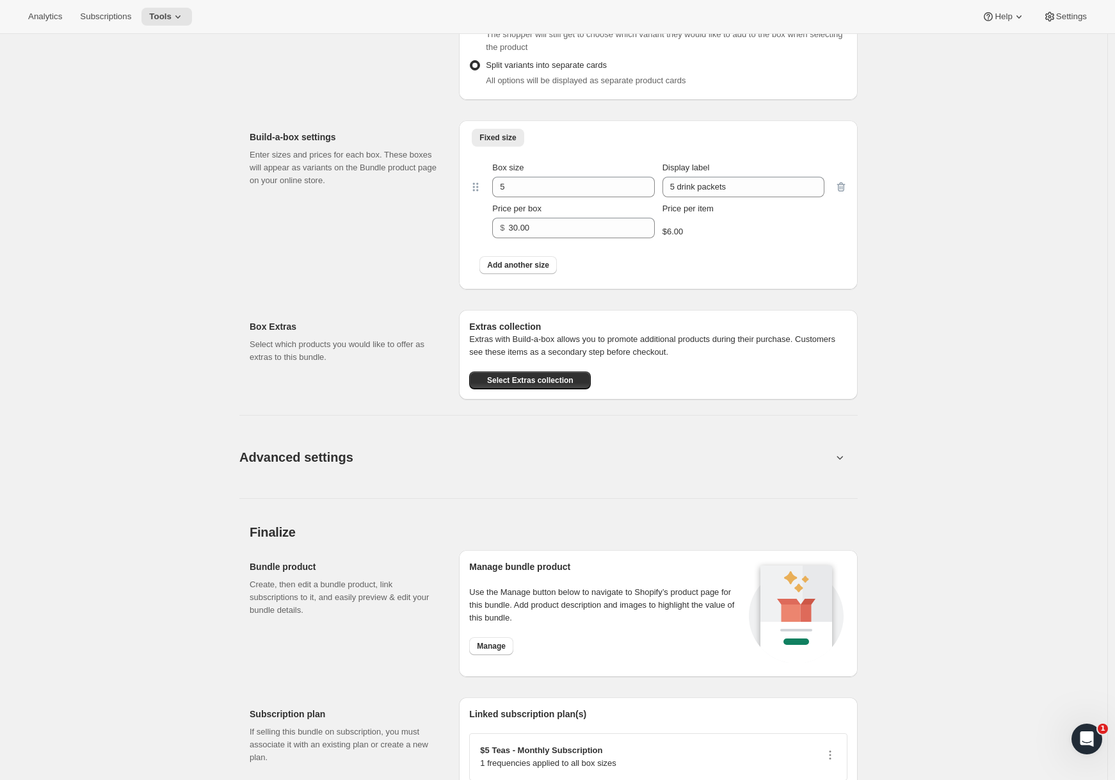
scroll to position [732, 0]
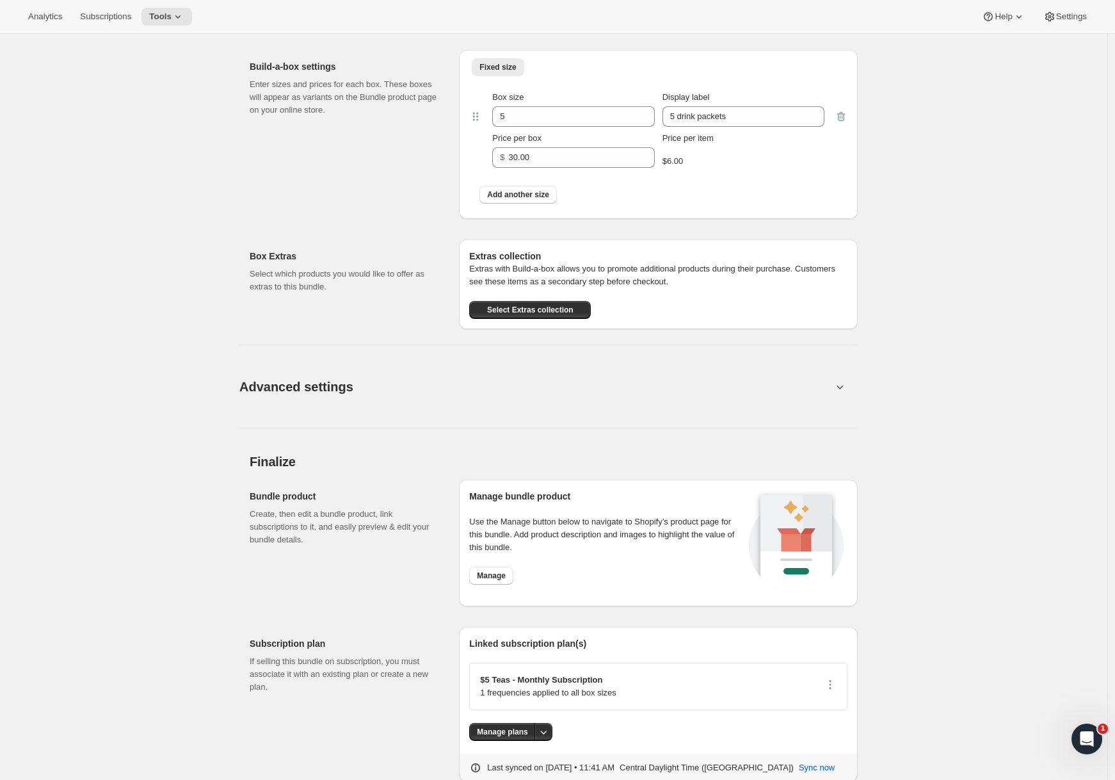
click at [461, 375] on button "Advanced settings" at bounding box center [536, 386] width 608 height 49
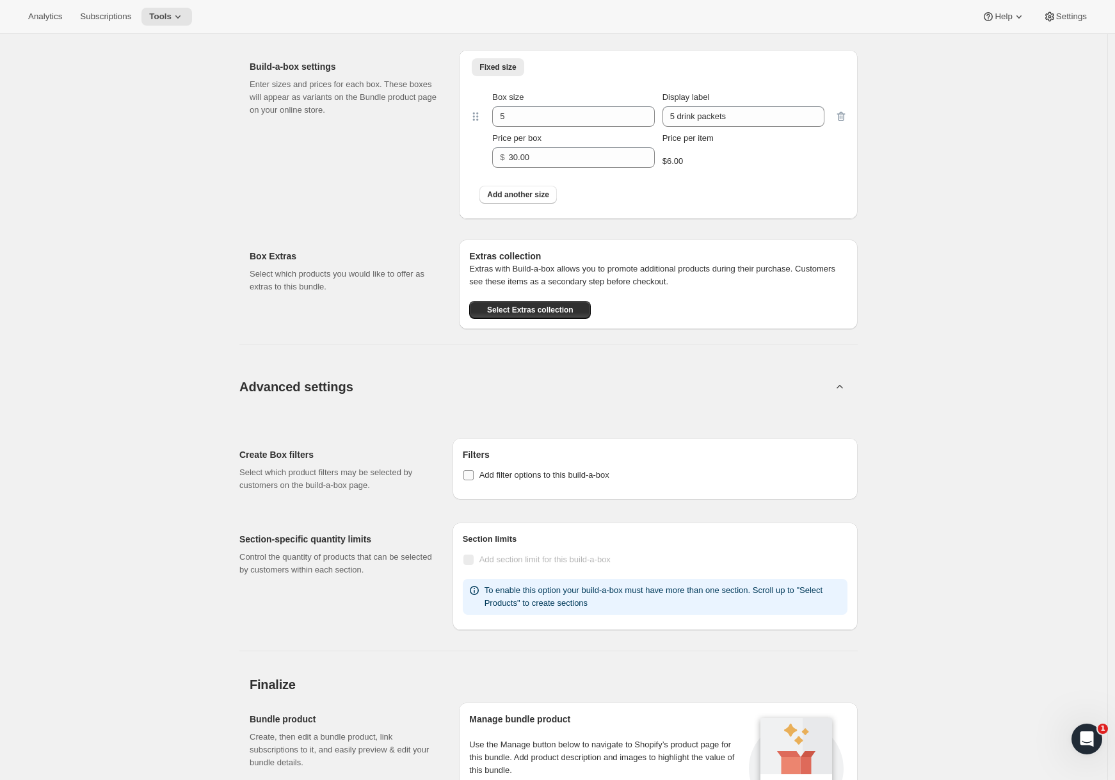
click at [499, 470] on span "Add filter options to this build-a-box" at bounding box center [544, 475] width 130 height 10
click at [474, 470] on input "Add filter options to this build-a-box" at bounding box center [468, 475] width 10 height 10
checkbox input "true"
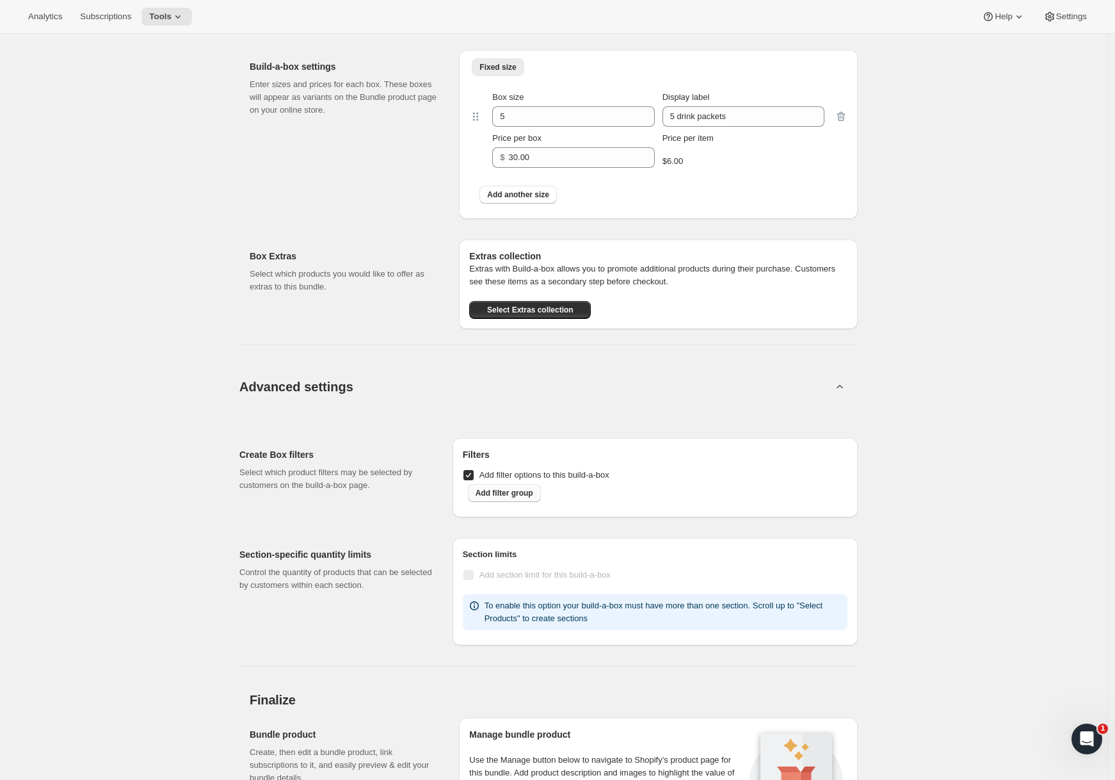
click at [512, 487] on button "Add filter group" at bounding box center [504, 493] width 73 height 18
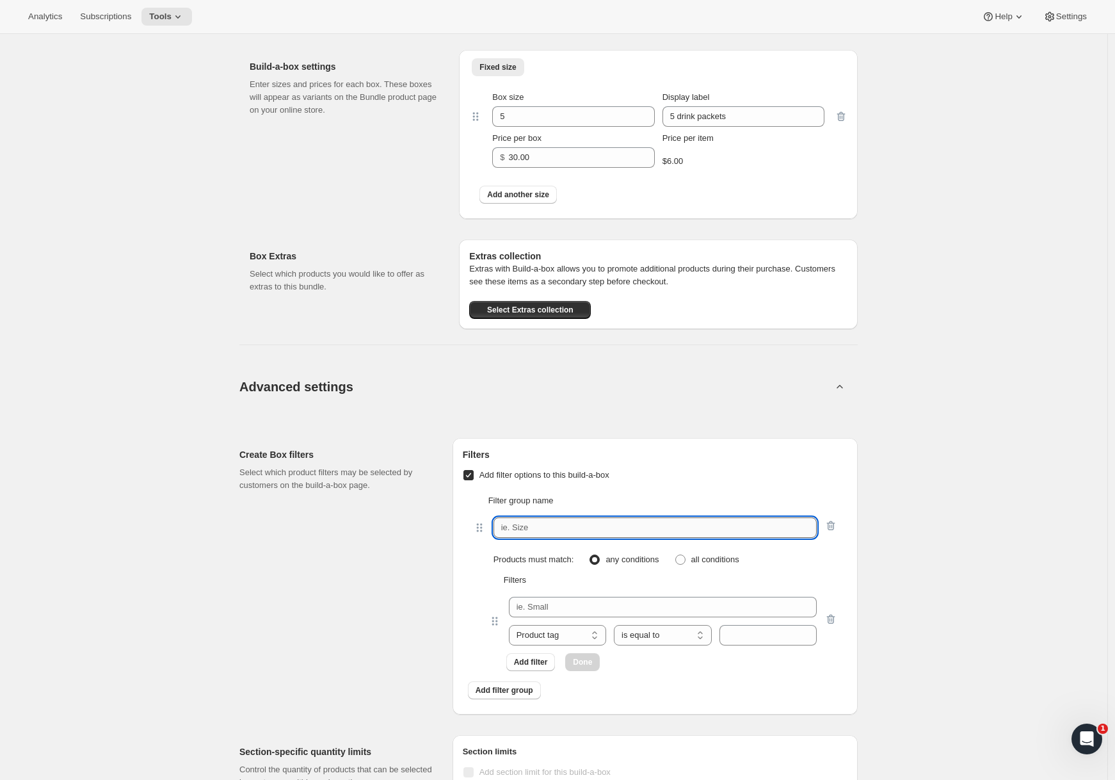
click at [551, 533] on input "text" at bounding box center [655, 527] width 323 height 20
type input "Filter"
click at [558, 600] on input "text" at bounding box center [663, 607] width 308 height 20
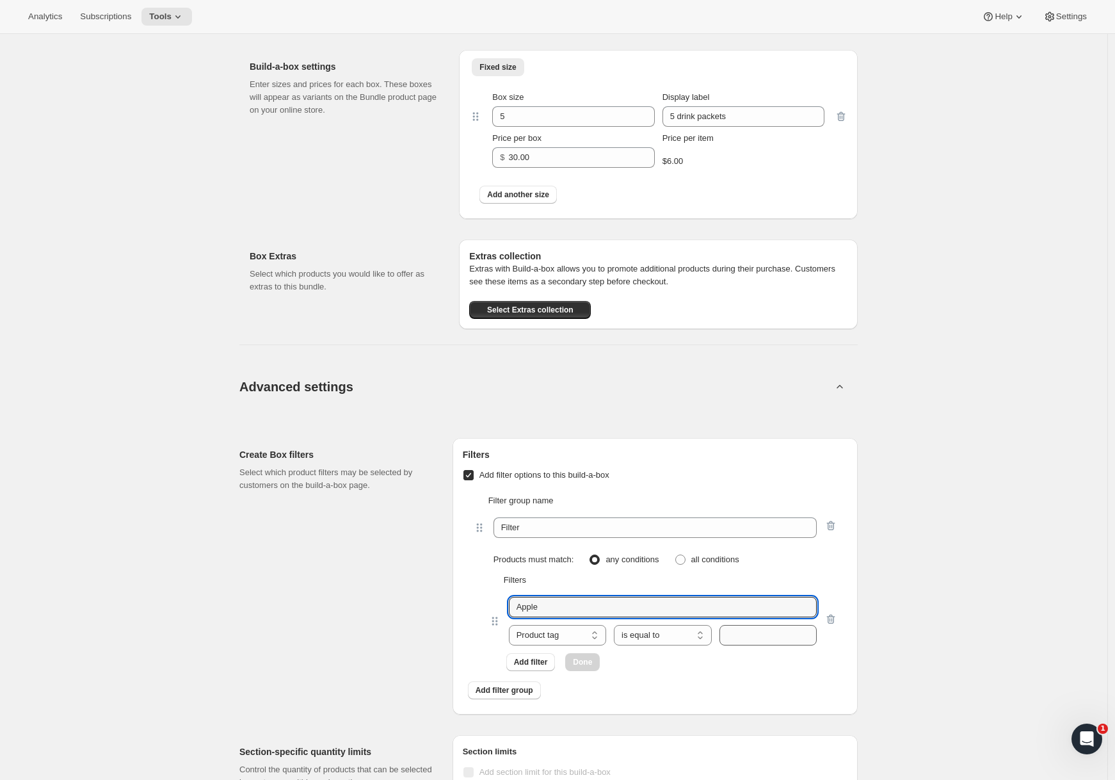
type input "Apple"
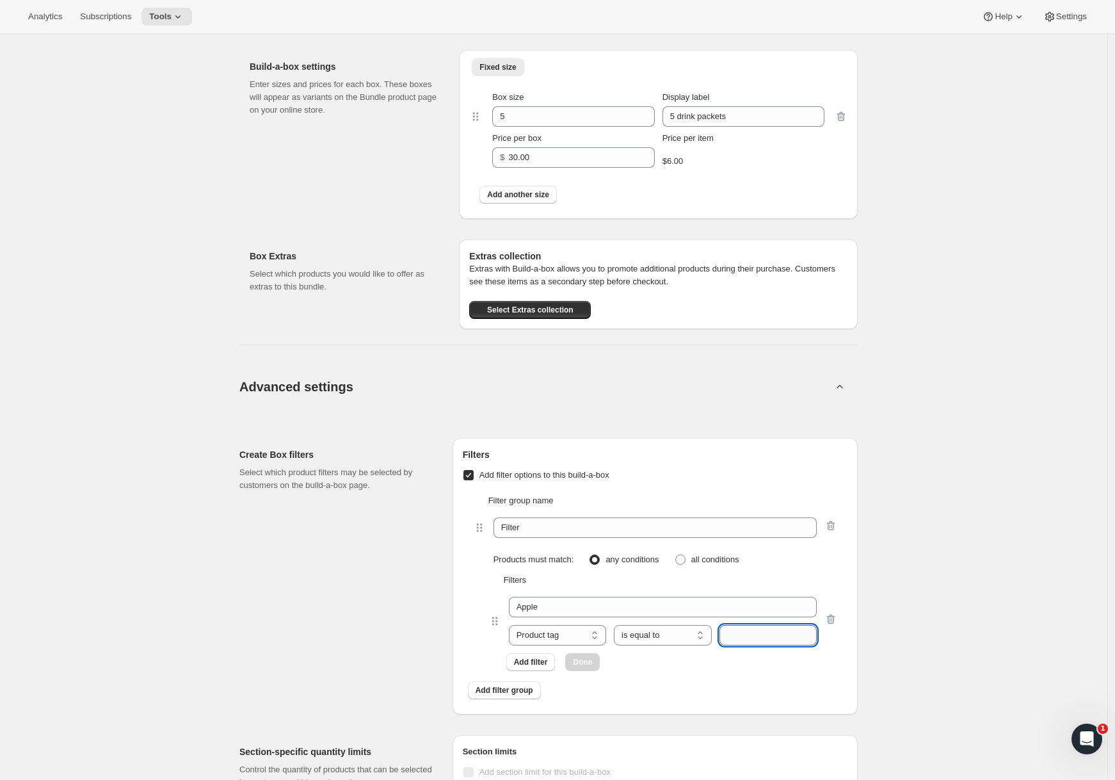
click at [758, 634] on input "text" at bounding box center [768, 635] width 97 height 20
type input "a"
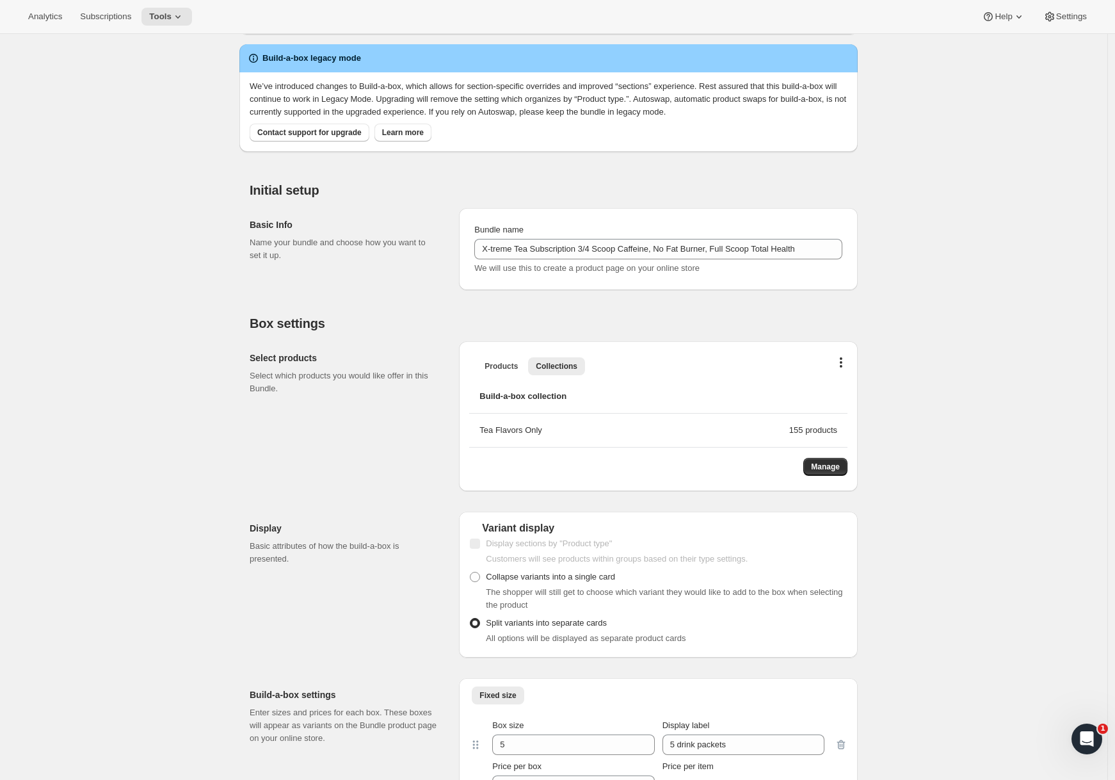
scroll to position [0, 0]
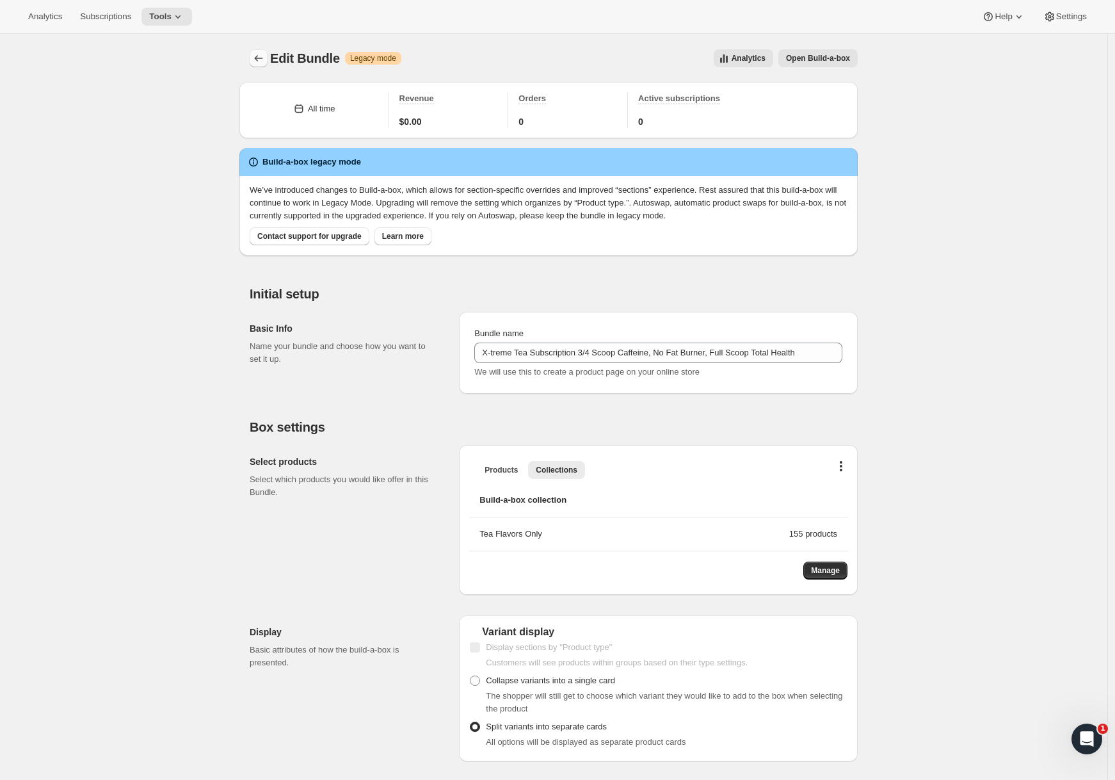
type input "Apple"
click at [261, 54] on icon "Bundles" at bounding box center [258, 58] width 13 height 13
checkbox input "false"
click at [265, 56] on icon "Bundles" at bounding box center [258, 58] width 13 height 13
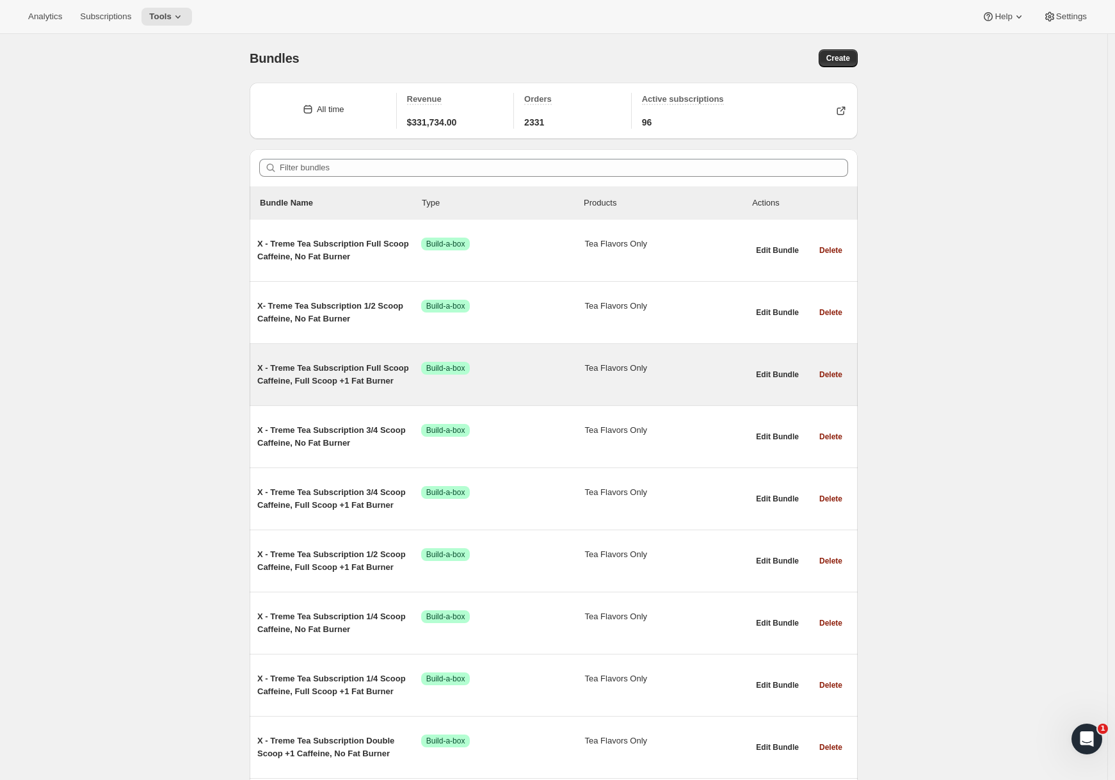
click at [303, 383] on span "X - Treme Tea Subscription Full Scoop Caffeine, Full Scoop +1 Fat Burner" at bounding box center [339, 375] width 164 height 26
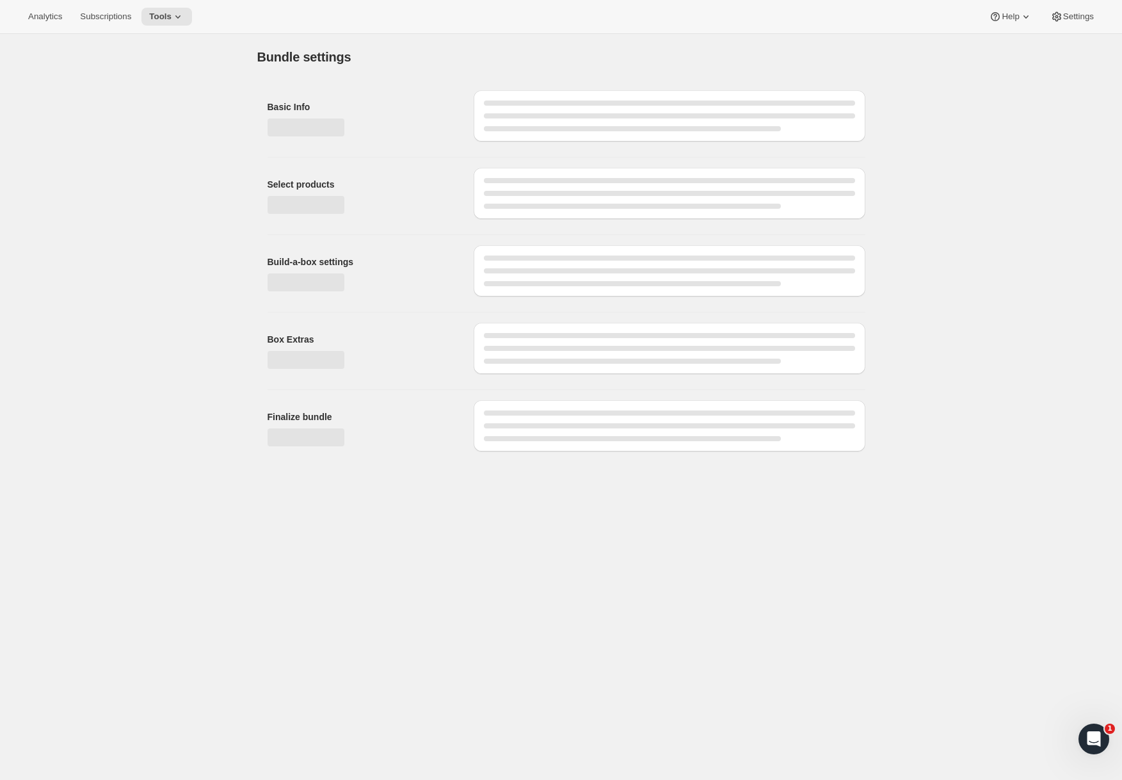
type input "X - Treme Tea Subscription Full Scoop Caffeine, Full Scoop +1 Fat Burner"
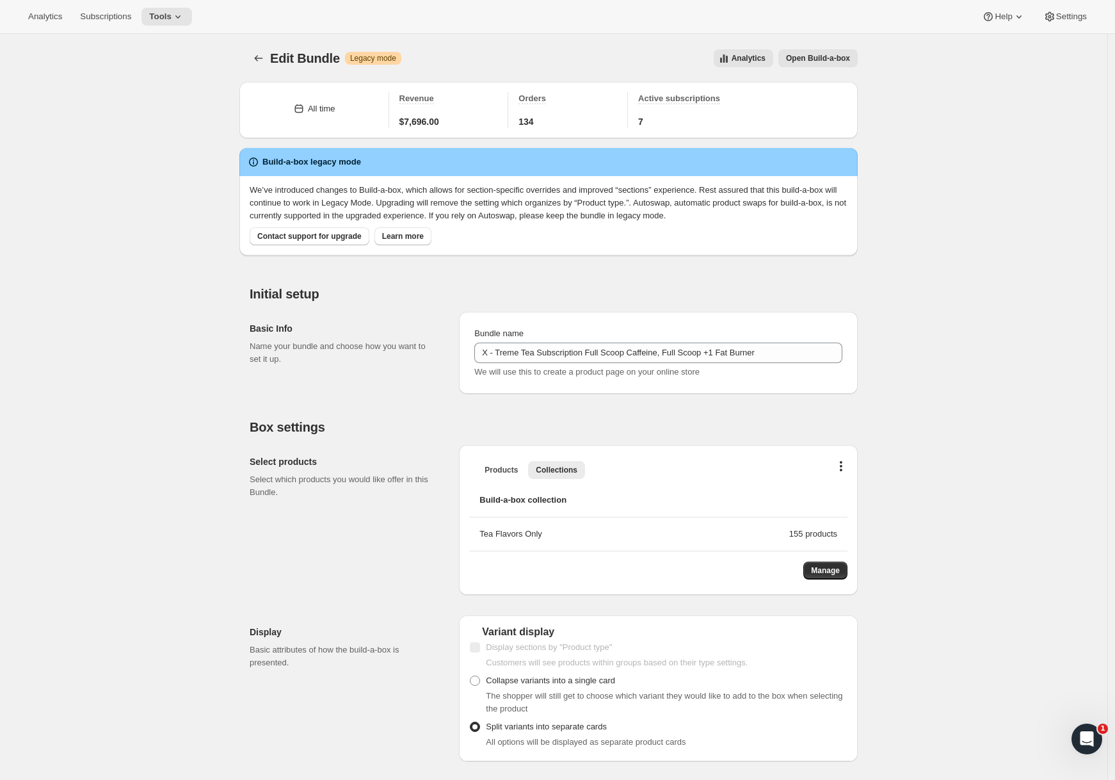
scroll to position [3, 0]
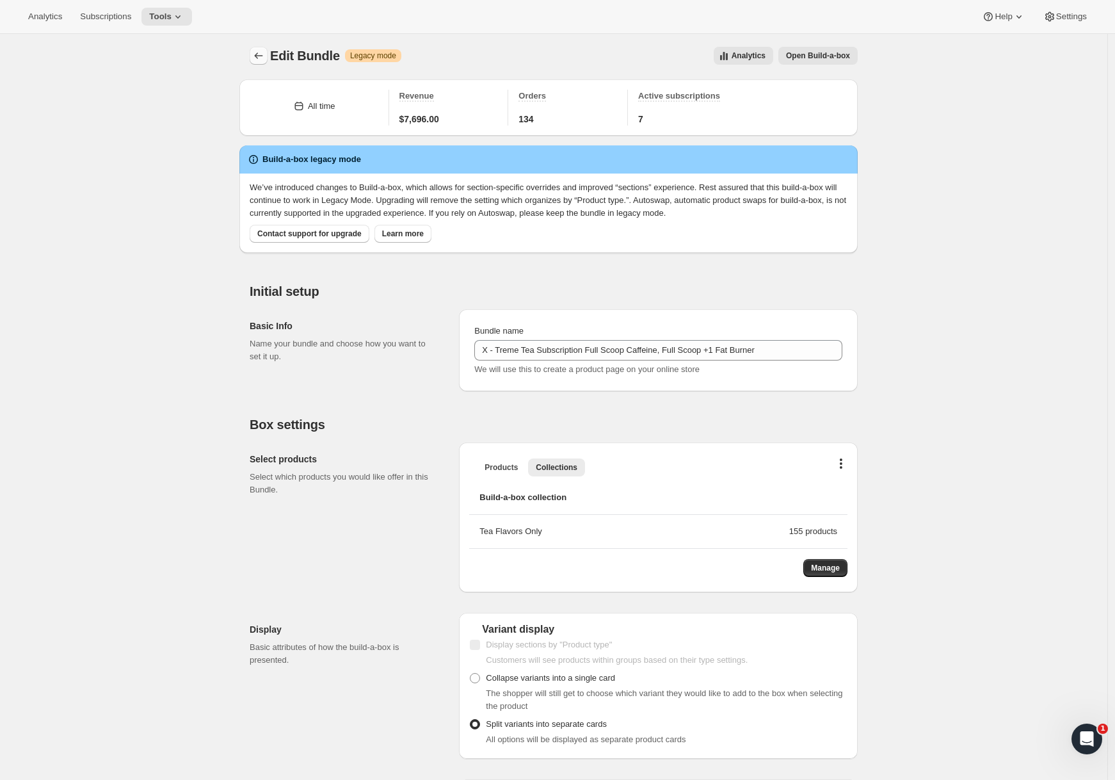
click at [260, 54] on icon "Bundles" at bounding box center [259, 55] width 8 height 6
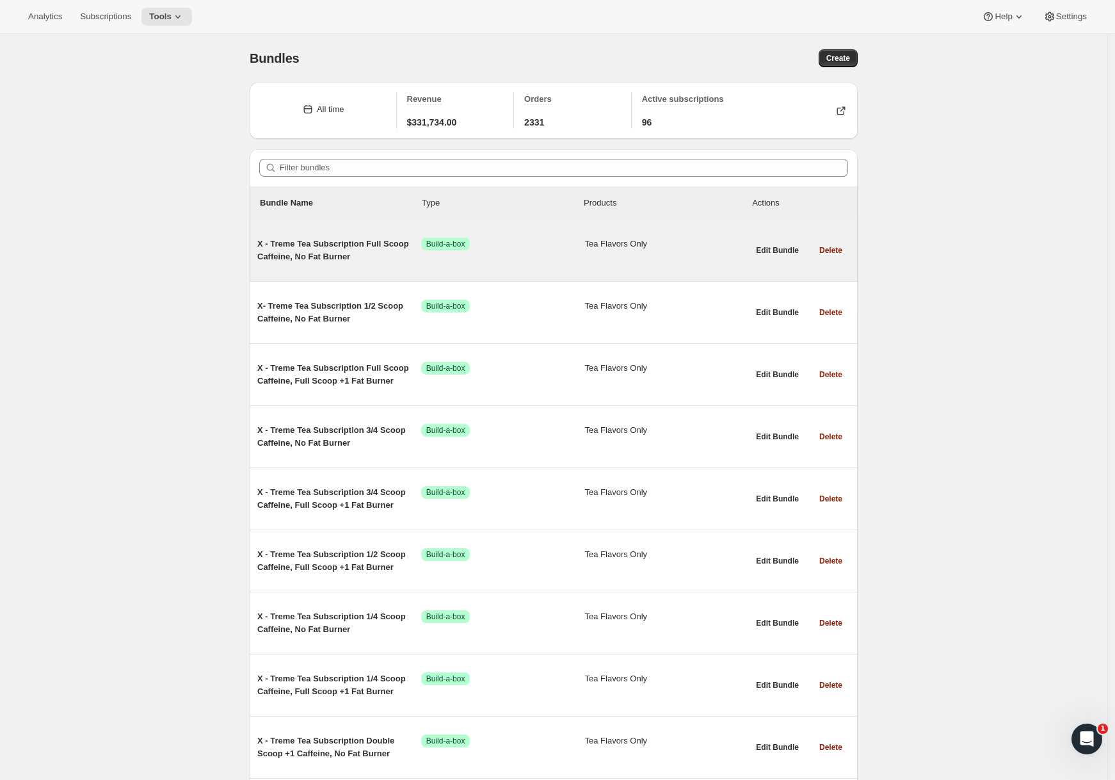
click at [382, 268] on div "X - Treme Tea Subscription Full Scoop Caffeine, No Fat Burner Success Build-a-b…" at bounding box center [502, 250] width 491 height 46
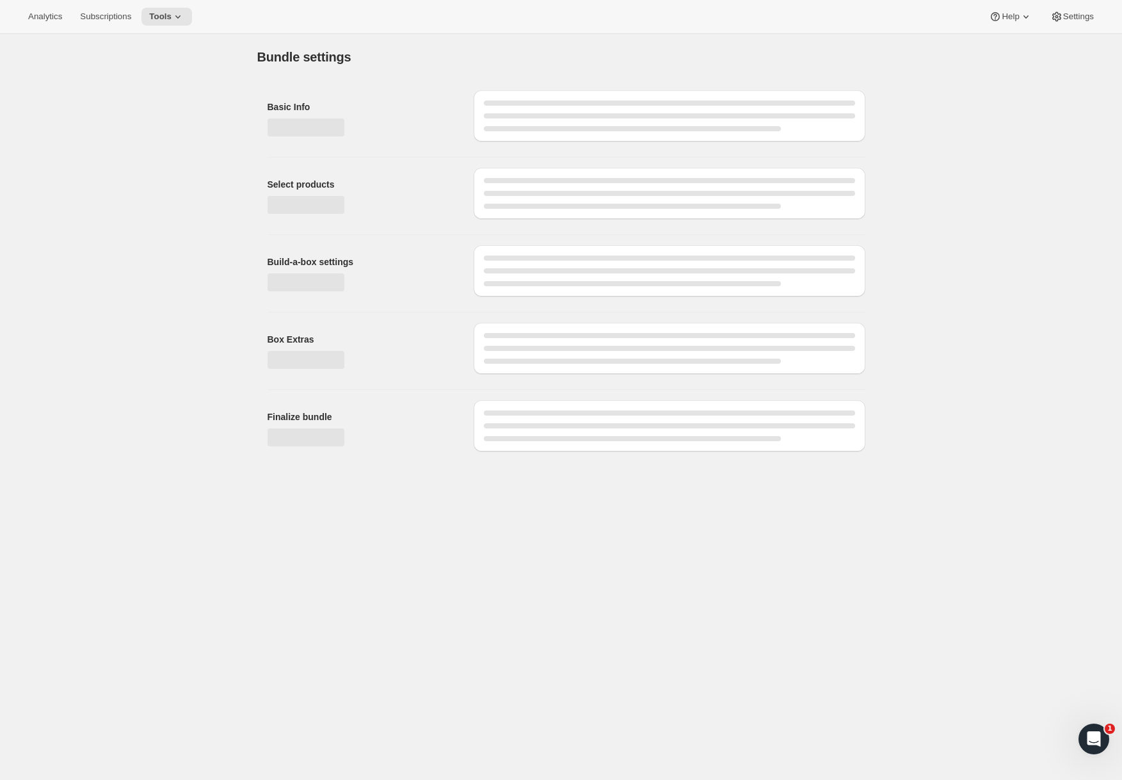
type input "X - Treme Tea Subscription Full Scoop Caffeine, No Fat Burner"
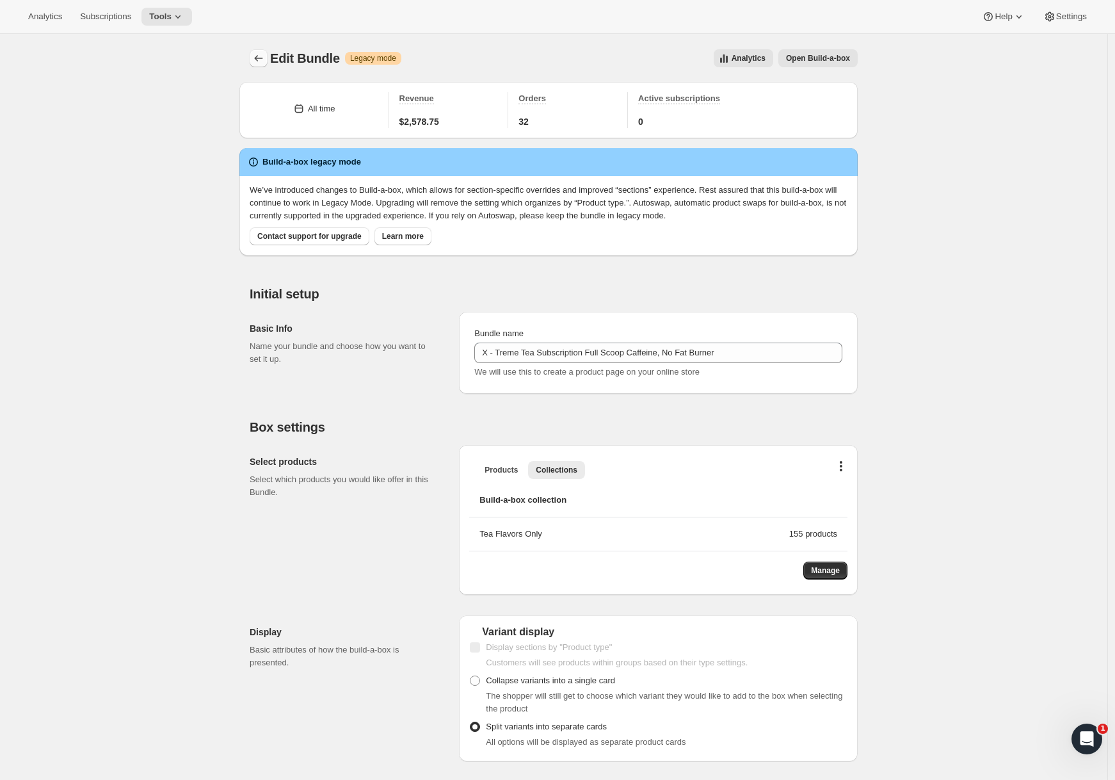
click at [261, 54] on icon "Bundles" at bounding box center [258, 58] width 13 height 13
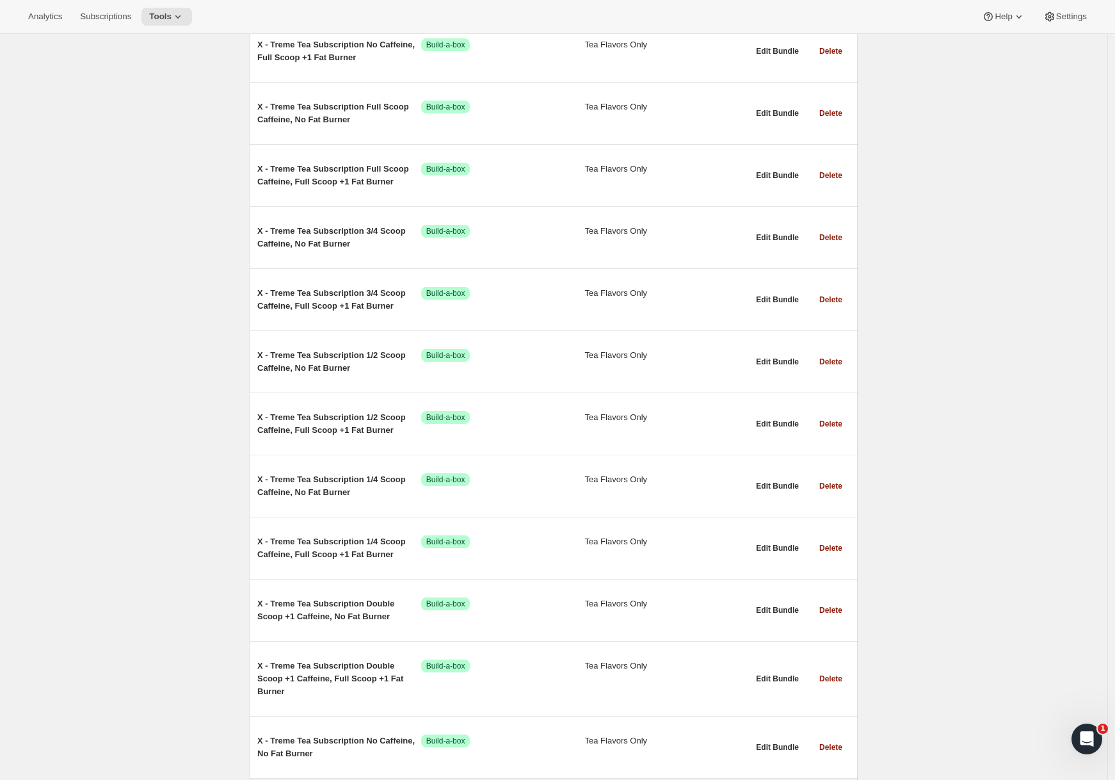
scroll to position [2032, 0]
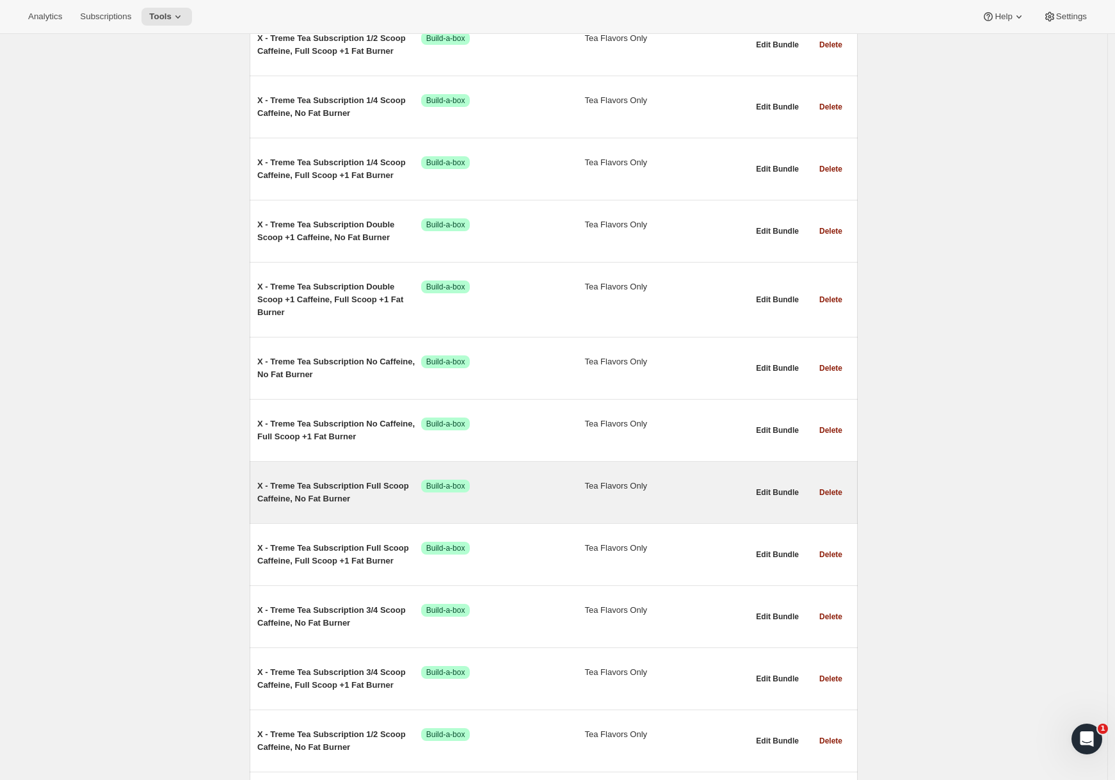
click at [385, 500] on span "X - Treme Tea Subscription Full Scoop Caffeine, No Fat Burner" at bounding box center [339, 492] width 164 height 26
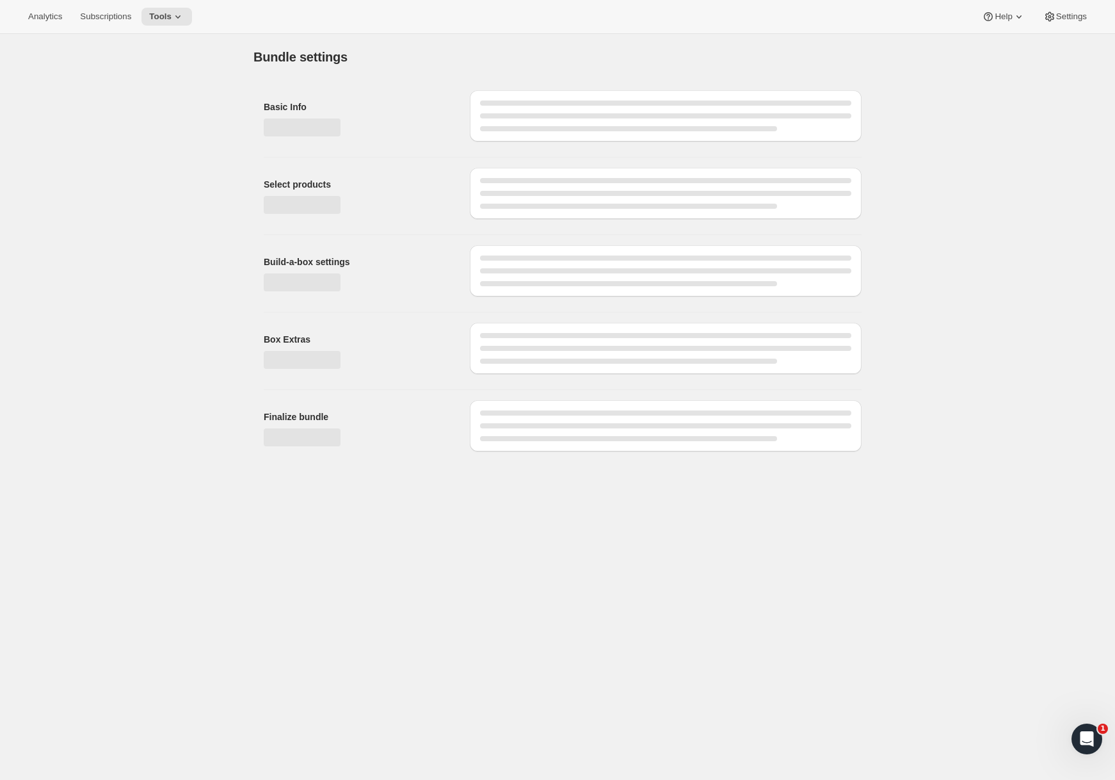
type input "X - Treme Tea Subscription Full Scoop Caffeine, No Fat Burner"
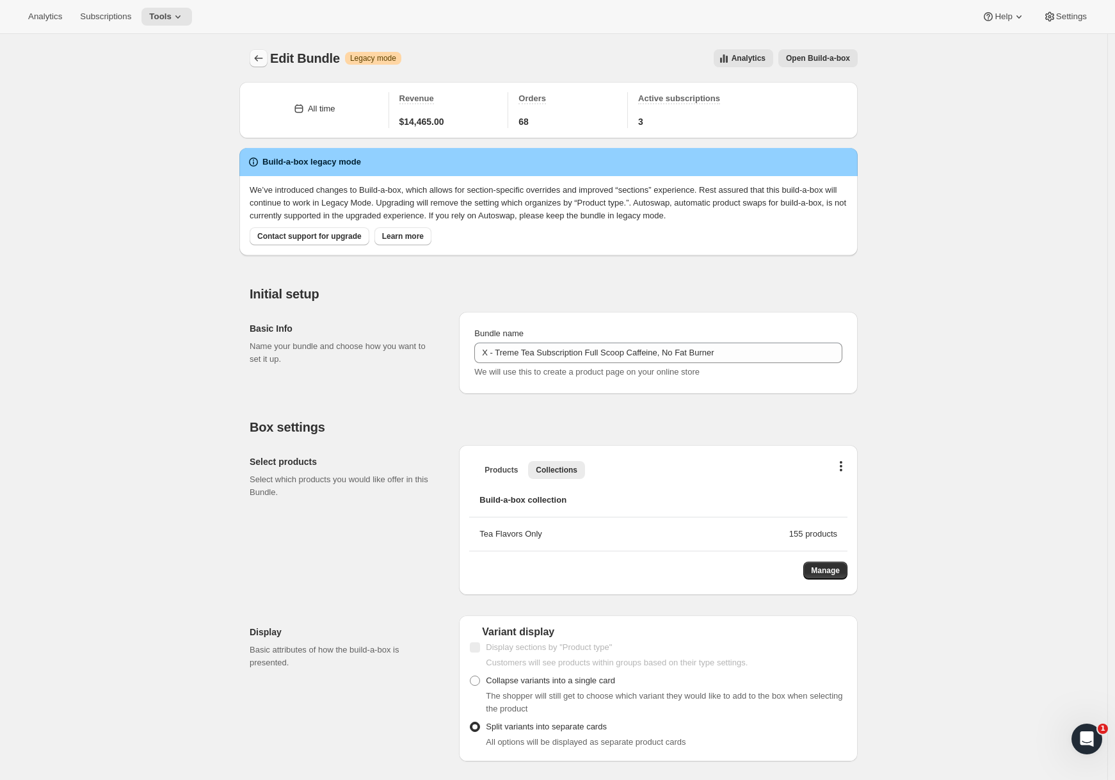
drag, startPoint x: 253, startPoint y: 66, endPoint x: 259, endPoint y: 60, distance: 8.6
click at [253, 67] on div at bounding box center [260, 58] width 20 height 18
click at [261, 58] on icon "Bundles" at bounding box center [259, 58] width 8 height 6
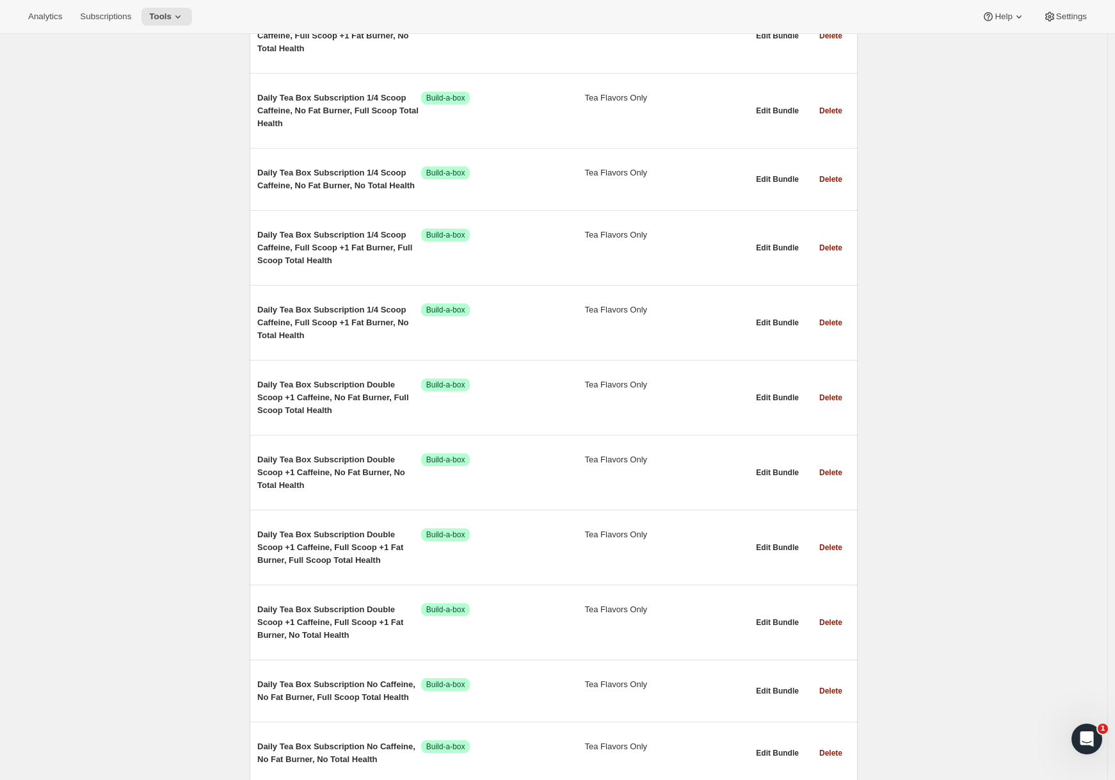
scroll to position [12044, 0]
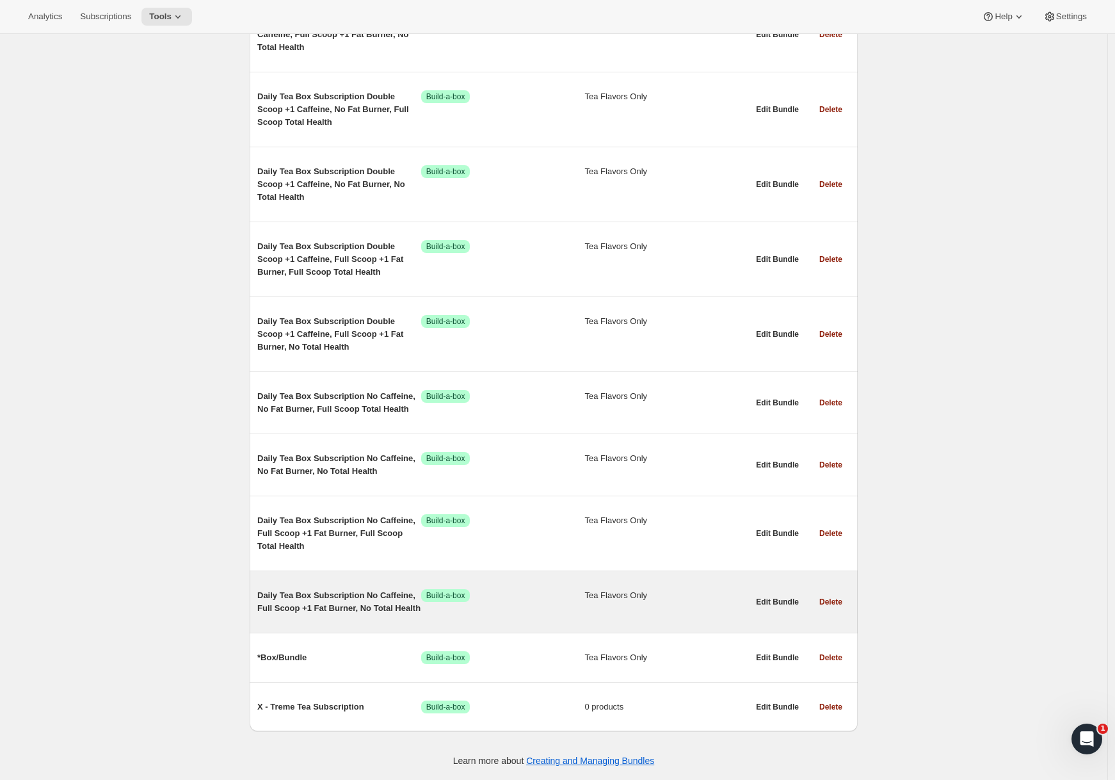
click at [288, 589] on span "Daily Tea Box Subscription No Caffeine, Full Scoop +1 Fat Burner, No Total Heal…" at bounding box center [339, 602] width 164 height 26
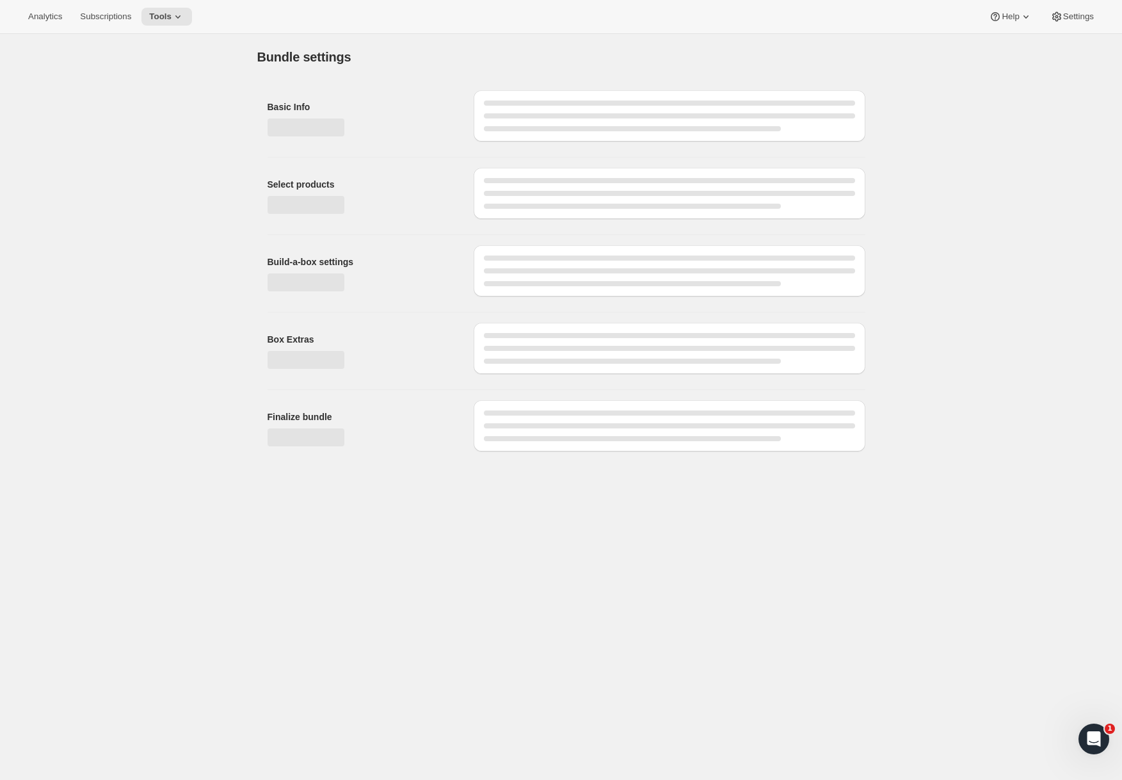
type input "Daily Tea Box Subscription No Caffeine, Full Scoop +1 Fat Burner, No Total Heal…"
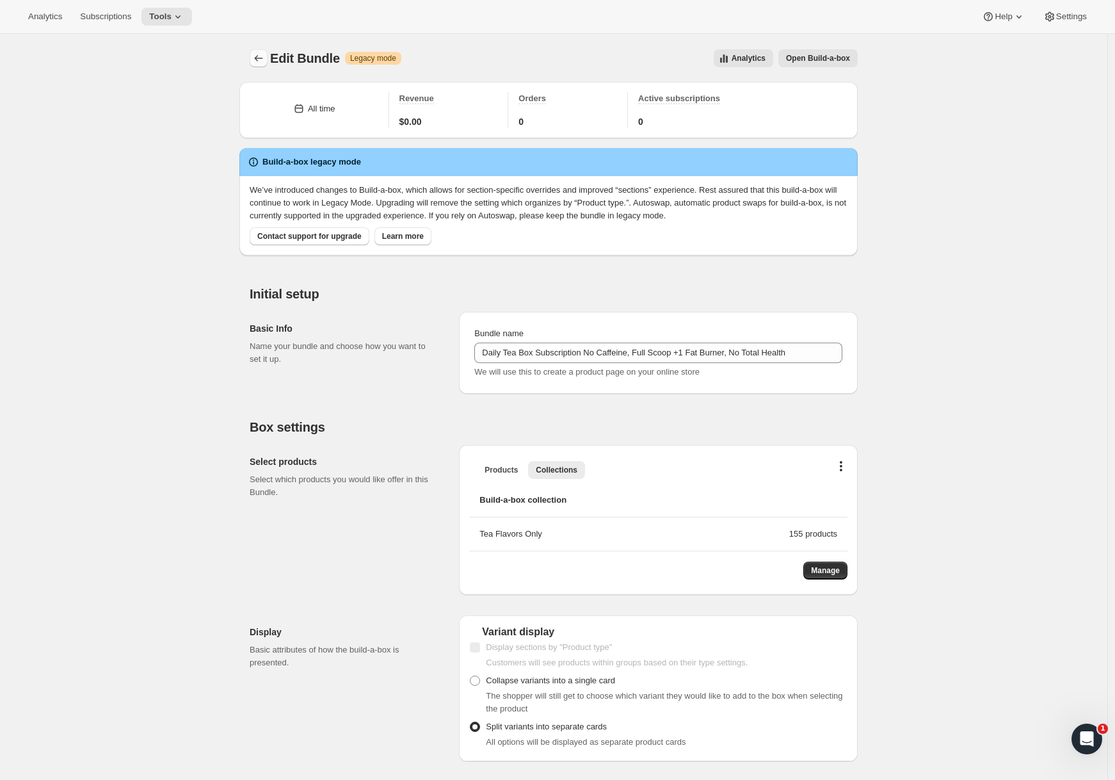
click at [263, 57] on icon "Bundles" at bounding box center [258, 58] width 13 height 13
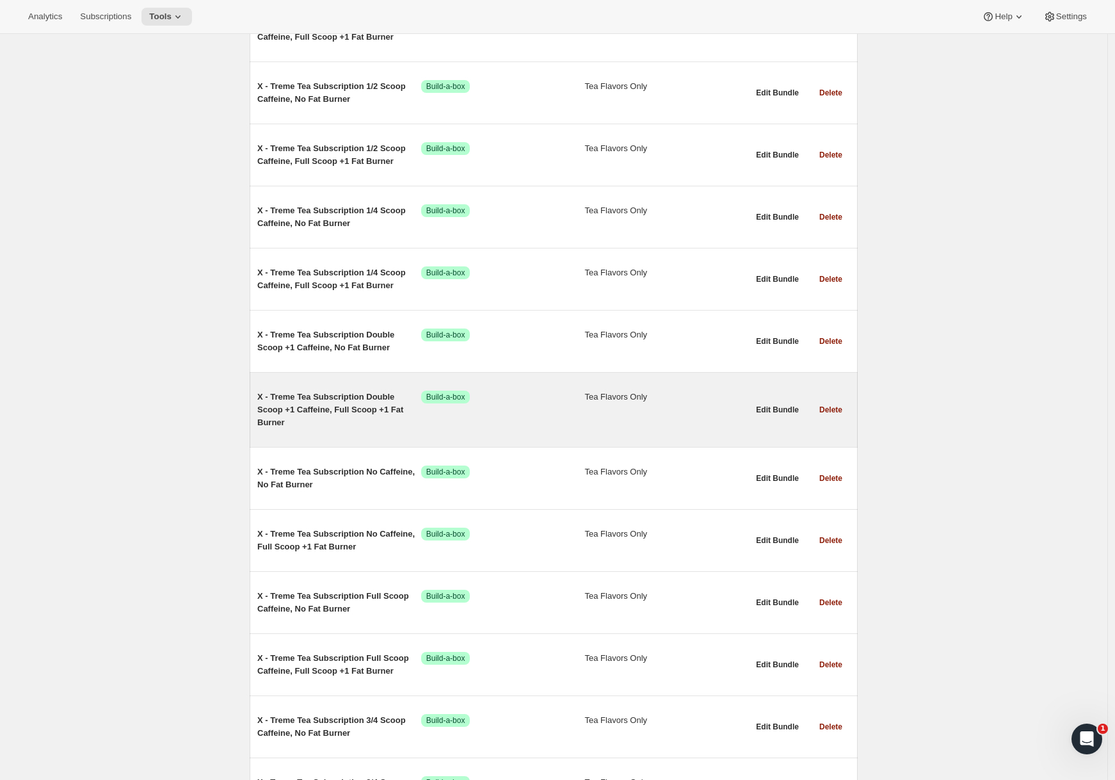
scroll to position [2098, 0]
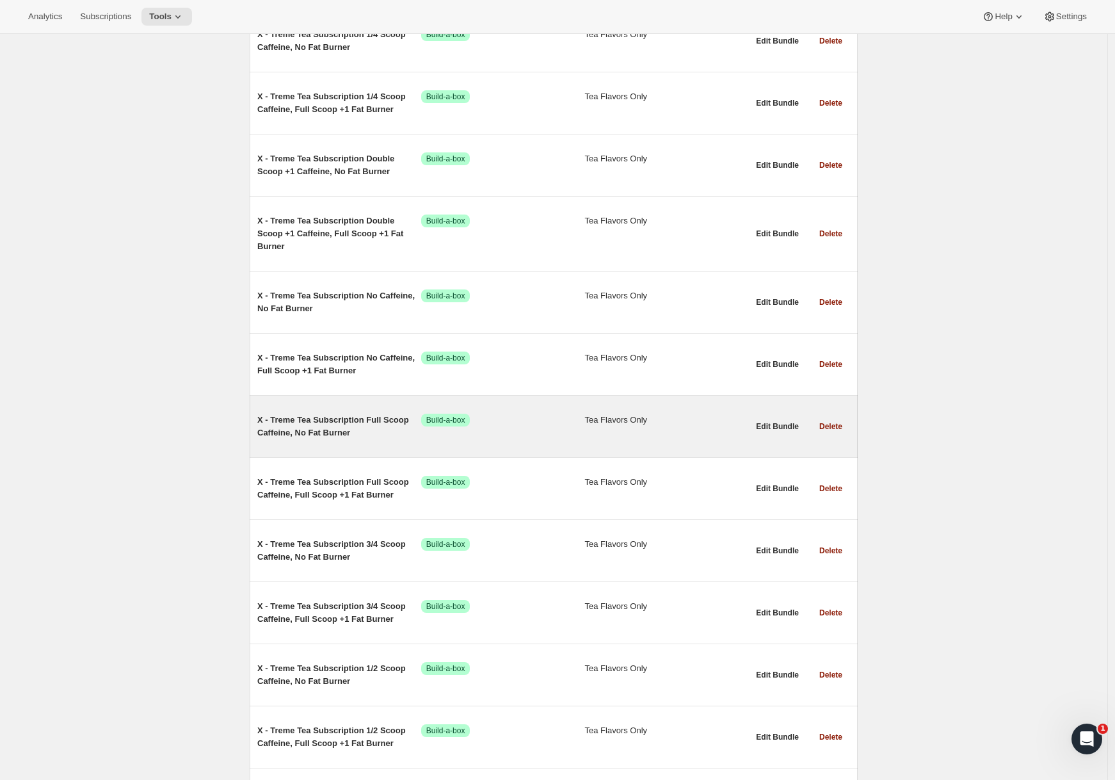
click at [332, 449] on div "X - Treme Tea Subscription Full Scoop Caffeine, No Fat Burner Success Build-a-b…" at bounding box center [554, 426] width 608 height 61
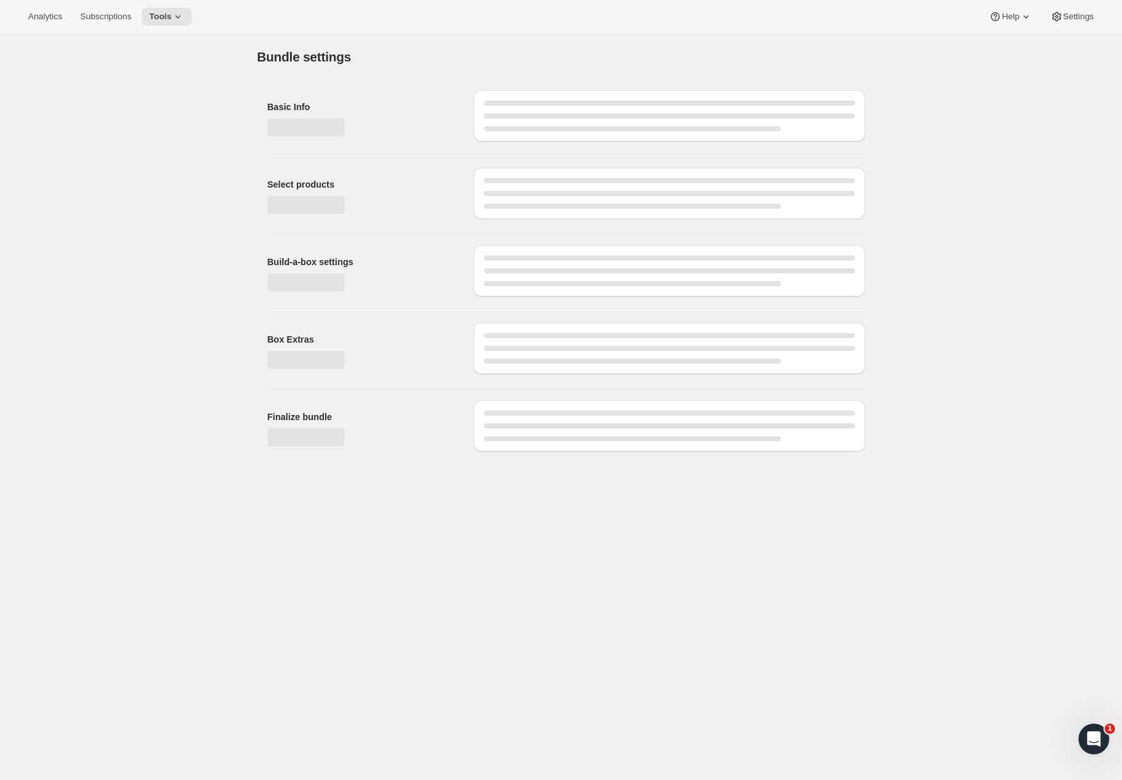
type input "X - Treme Tea Subscription Full Scoop Caffeine, No Fat Burner"
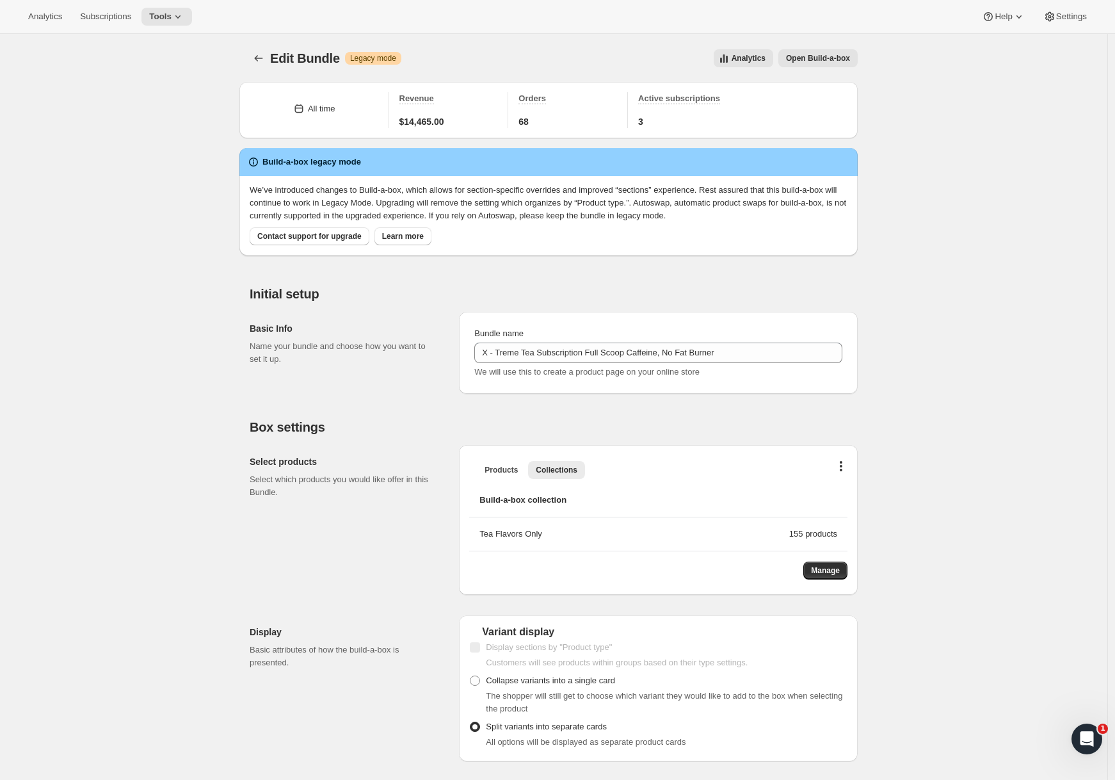
click at [251, 52] on div "Edit Bundle. This page is ready Edit Bundle Warning Legacy mode Analytics Open …" at bounding box center [553, 773] width 639 height 1479
click at [258, 56] on icon "Bundles" at bounding box center [258, 58] width 13 height 13
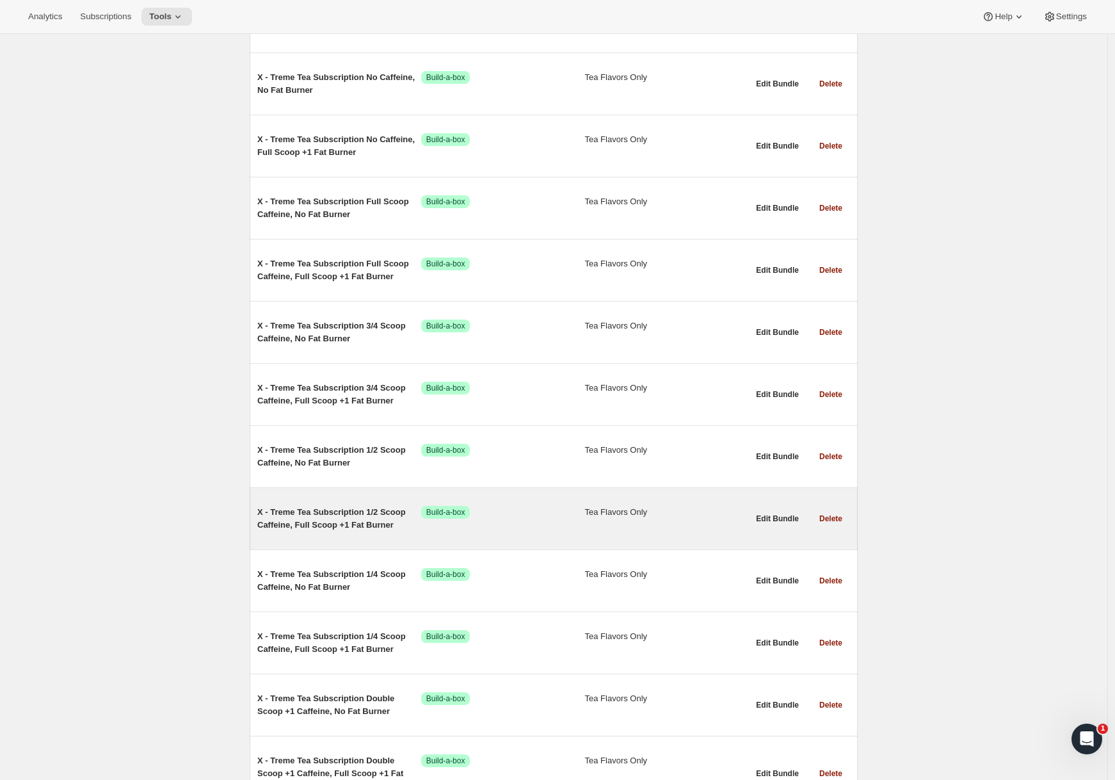
scroll to position [2387, 0]
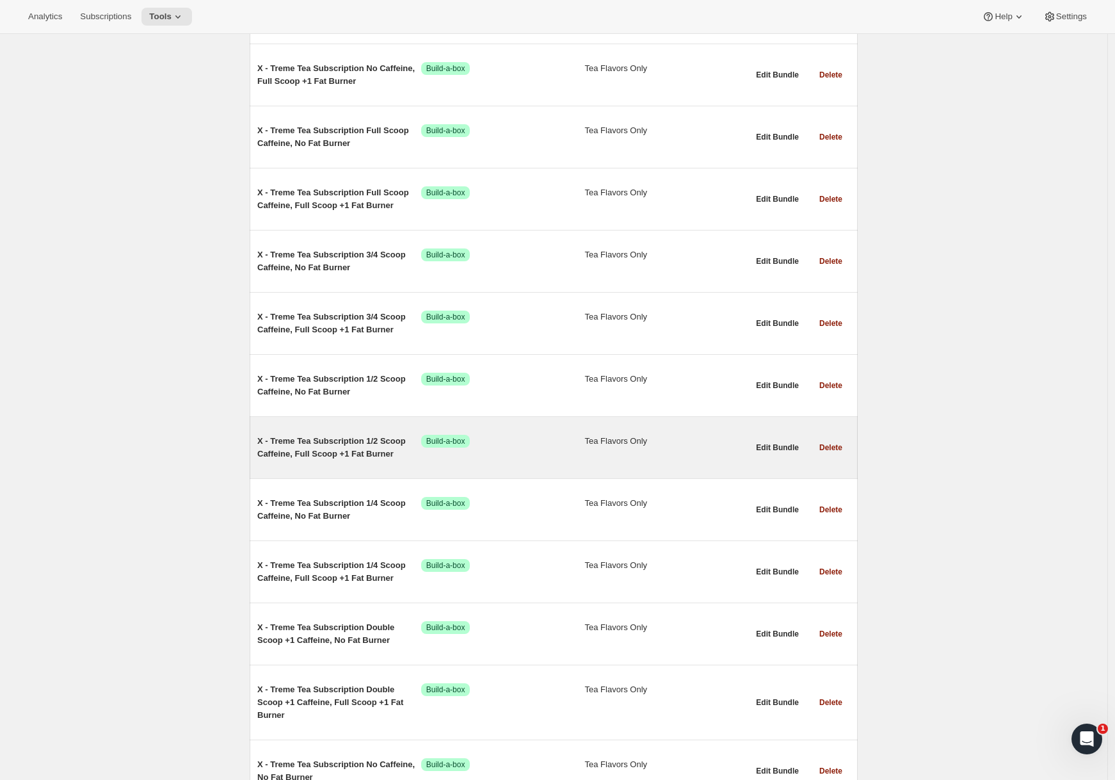
click at [292, 440] on span "X - Treme Tea Subscription 1/2 Scoop Caffeine, Full Scoop +1 Fat Burner" at bounding box center [339, 448] width 164 height 26
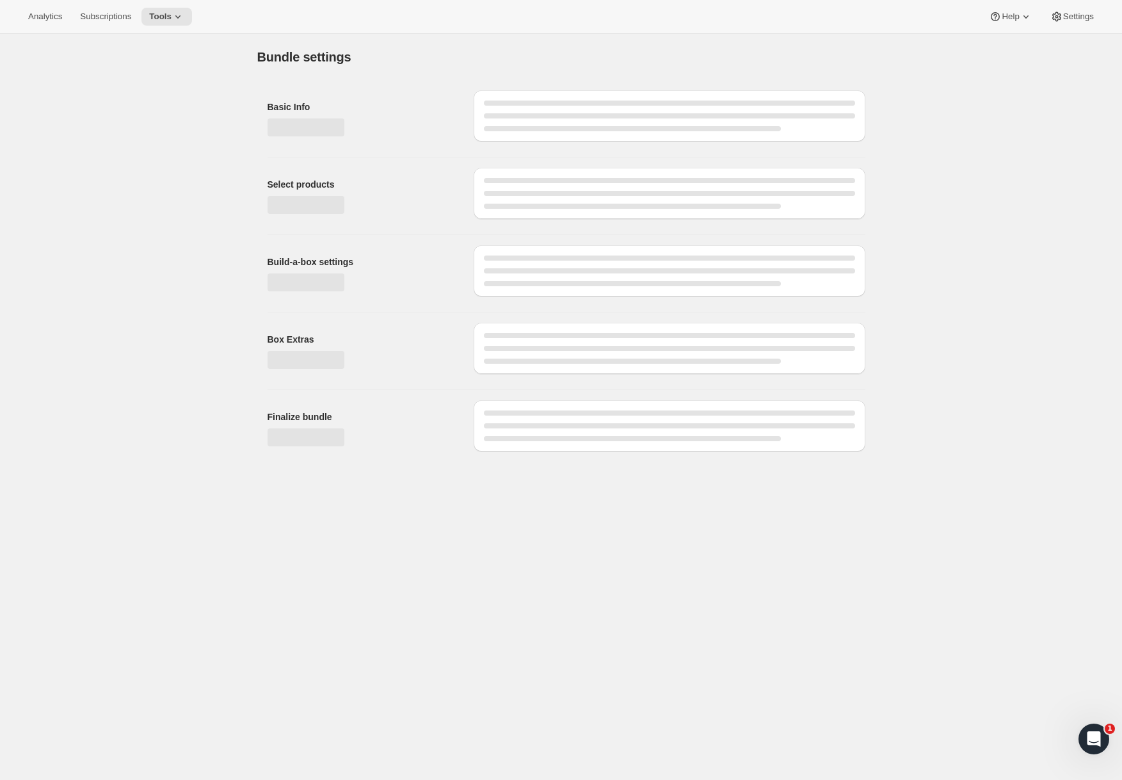
type input "X - Treme Tea Subscription 1/2 Scoop Caffeine, Full Scoop +1 Fat Burner"
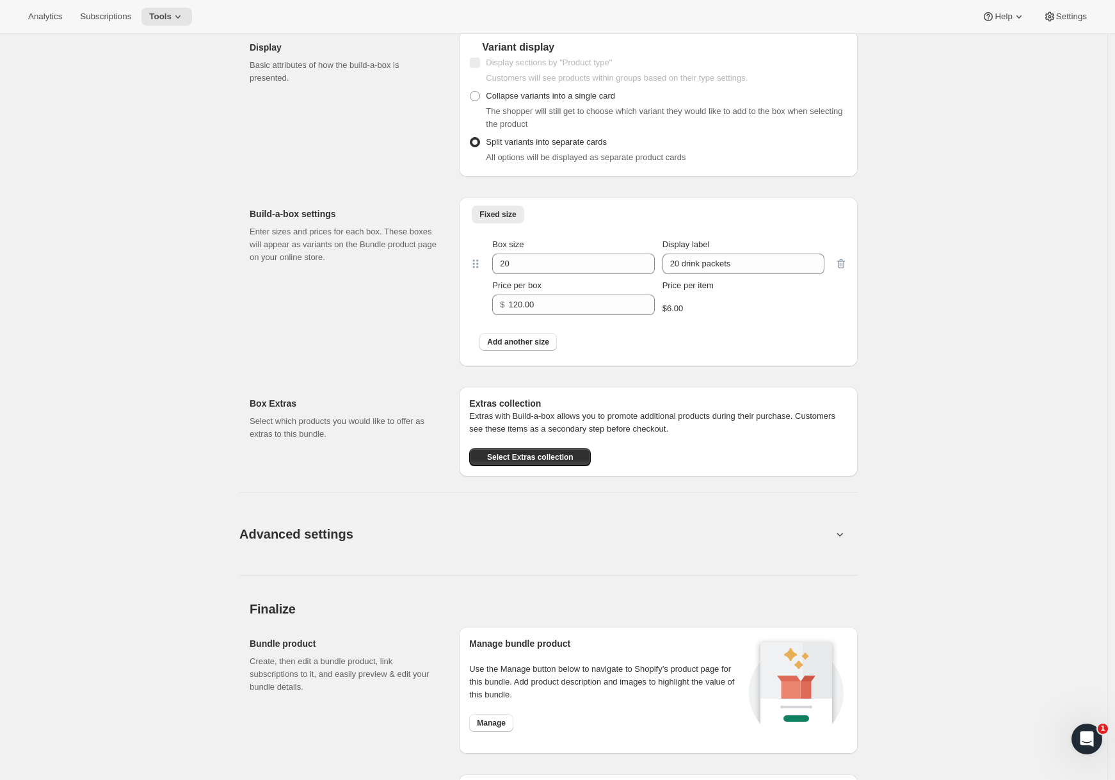
scroll to position [585, 0]
click at [462, 529] on button "Advanced settings" at bounding box center [536, 532] width 608 height 49
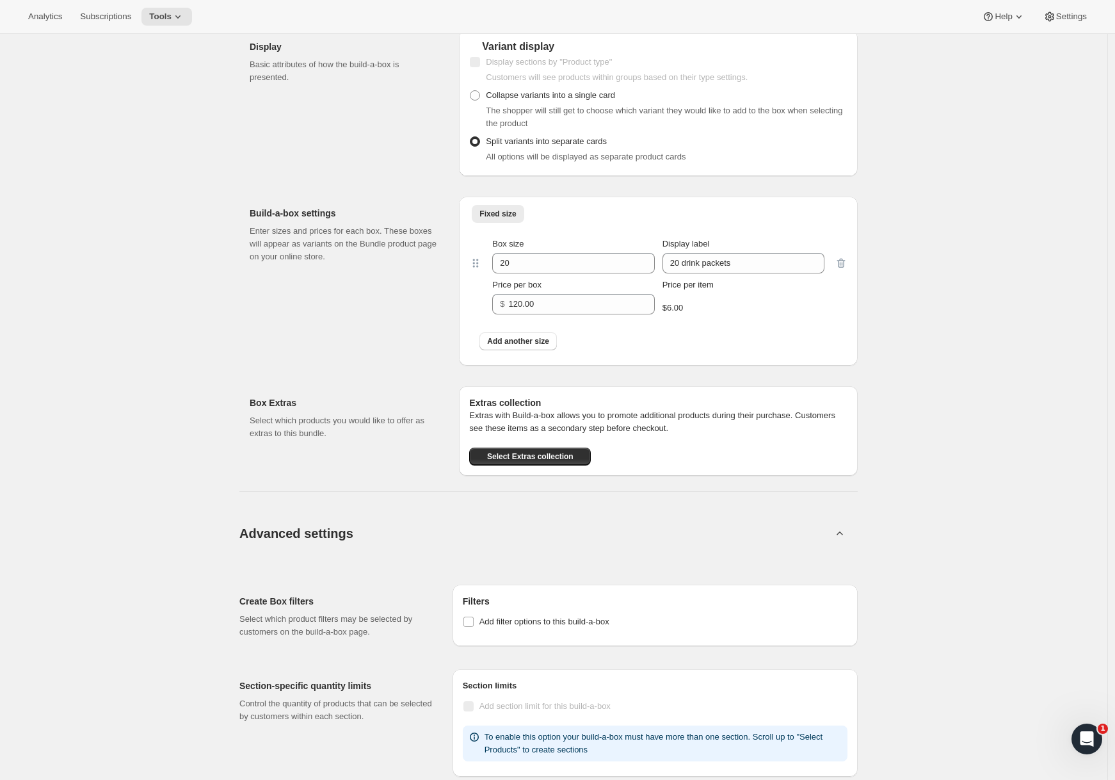
click at [461, 529] on button "Advanced settings" at bounding box center [536, 532] width 608 height 49
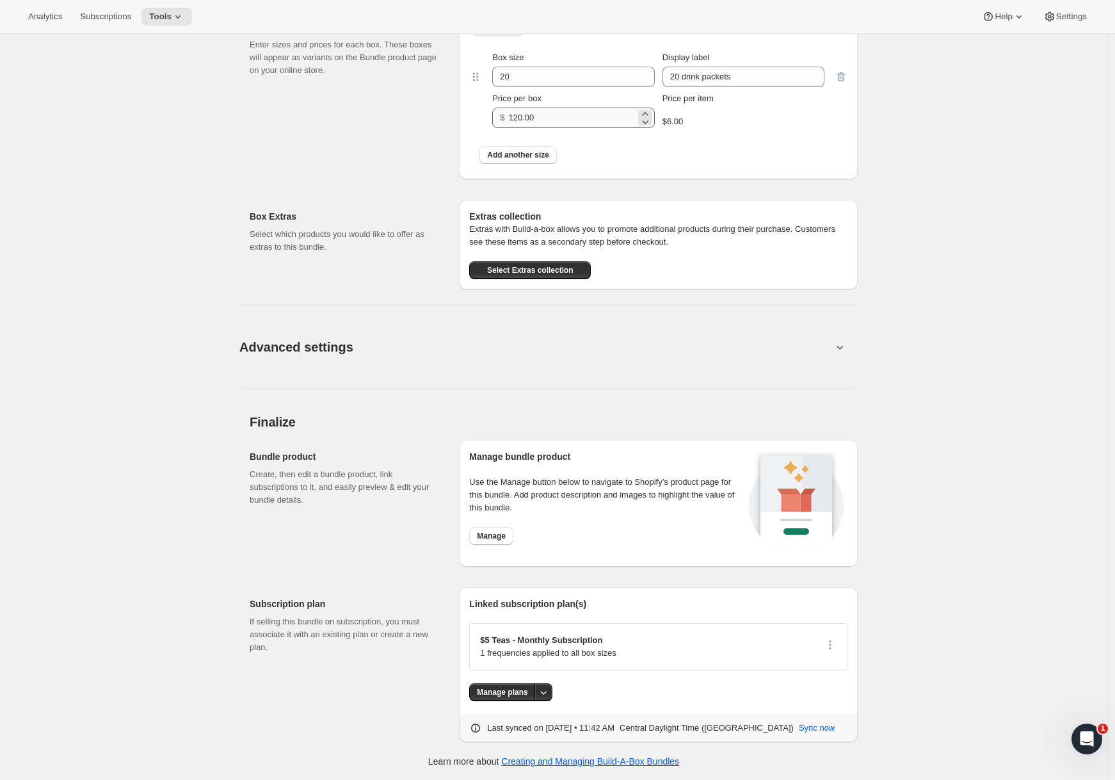
scroll to position [0, 0]
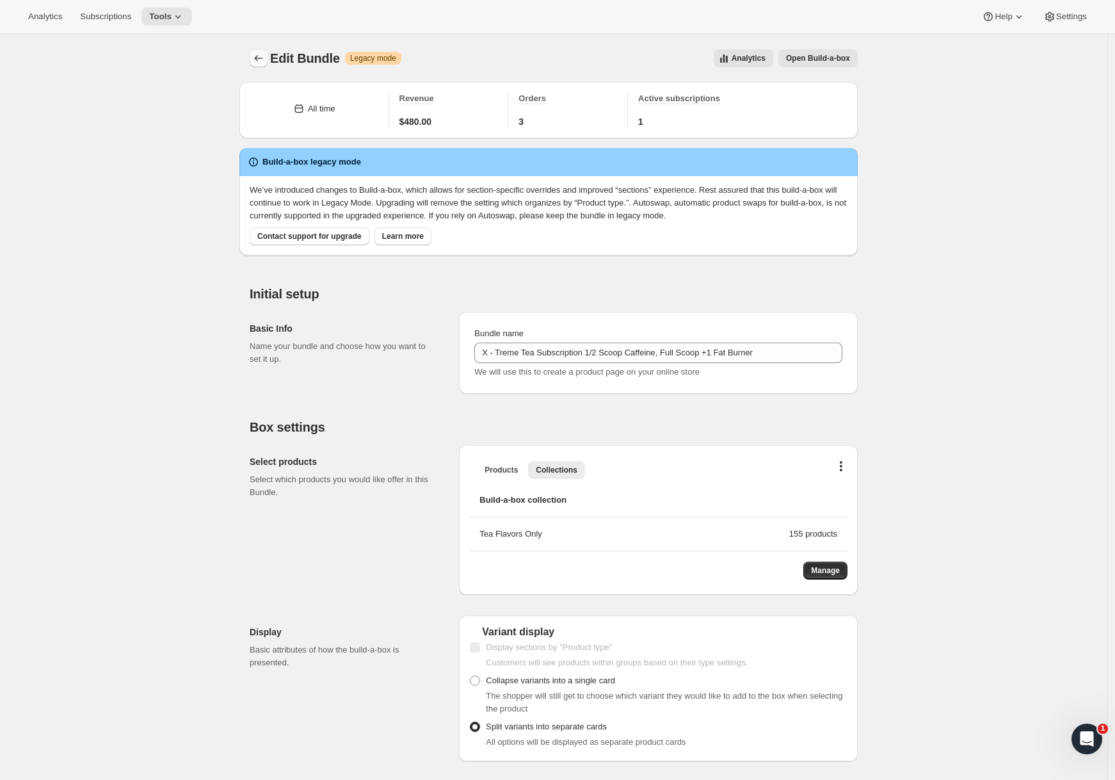
click at [262, 57] on icon "Bundles" at bounding box center [258, 58] width 13 height 13
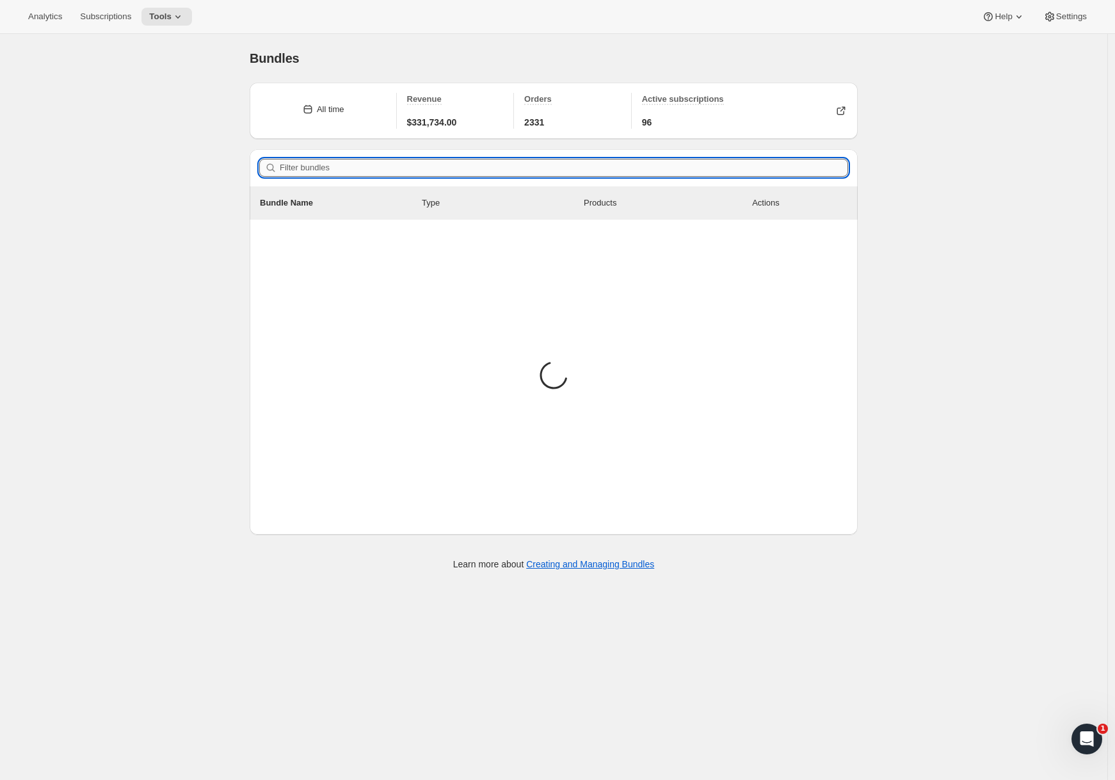
click at [346, 162] on input "Filter bundles" at bounding box center [564, 168] width 568 height 18
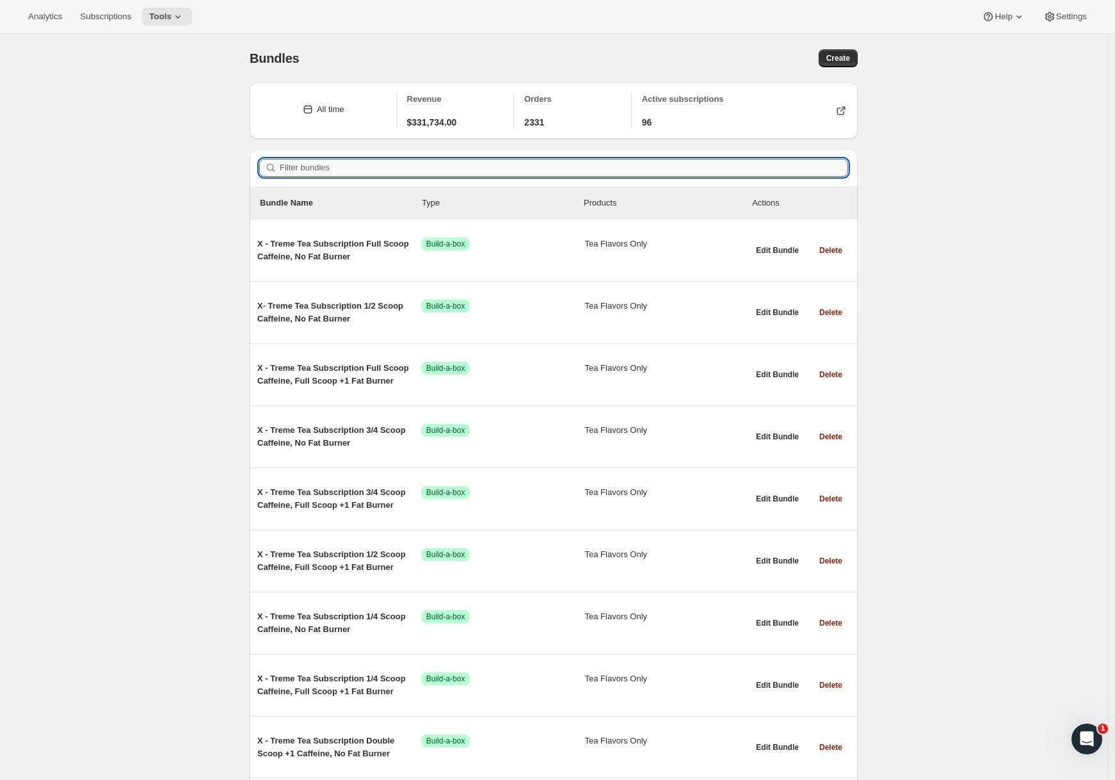
paste input "7352025120976"
type input "7352025120976"
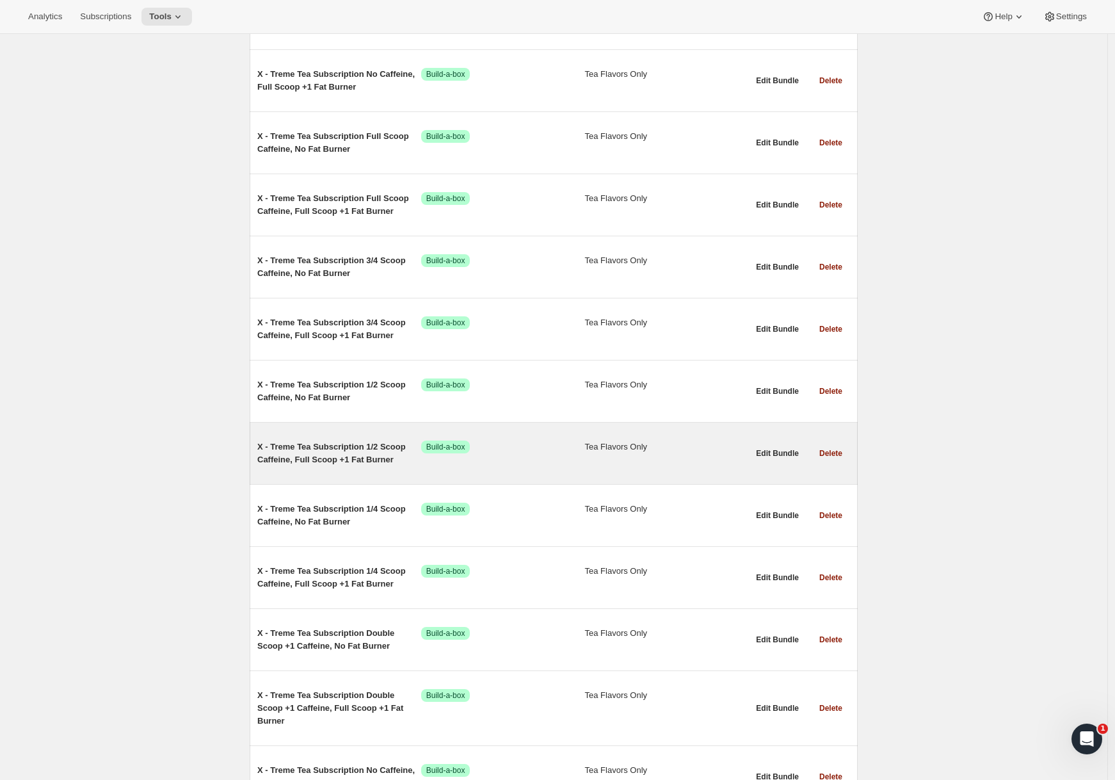
scroll to position [2384, 0]
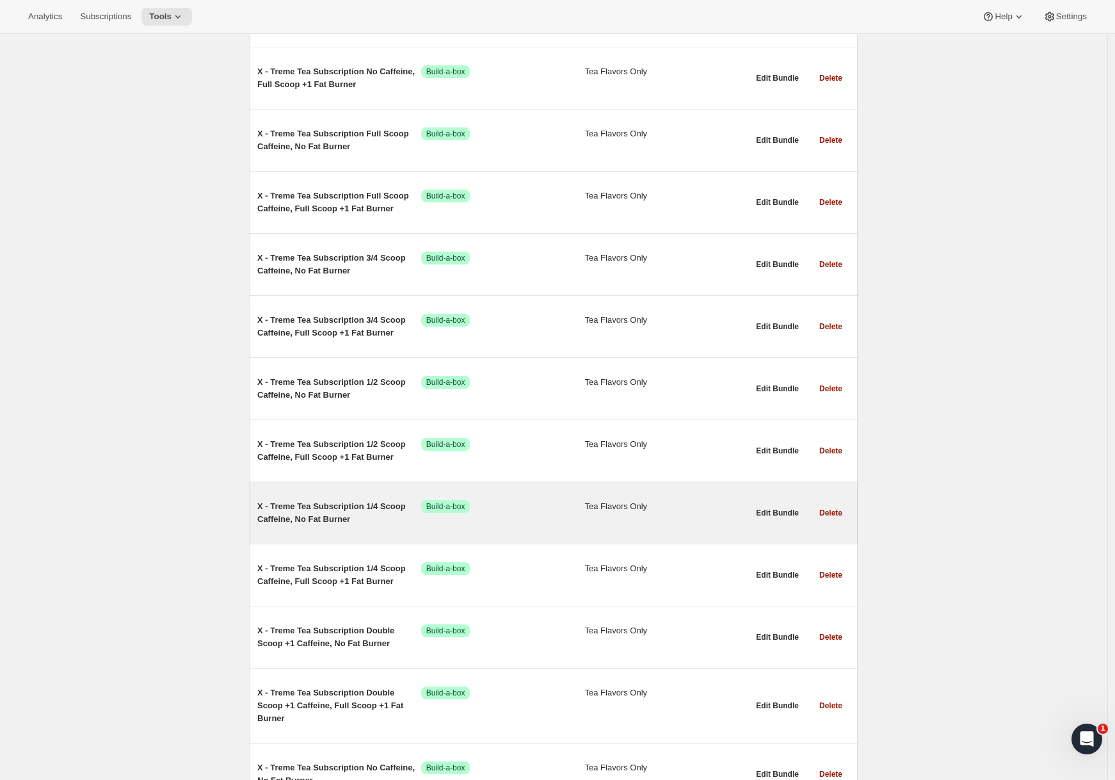
click at [341, 500] on span "X - Treme Tea Subscription 1/4 Scoop Caffeine, No Fat Burner" at bounding box center [339, 513] width 164 height 26
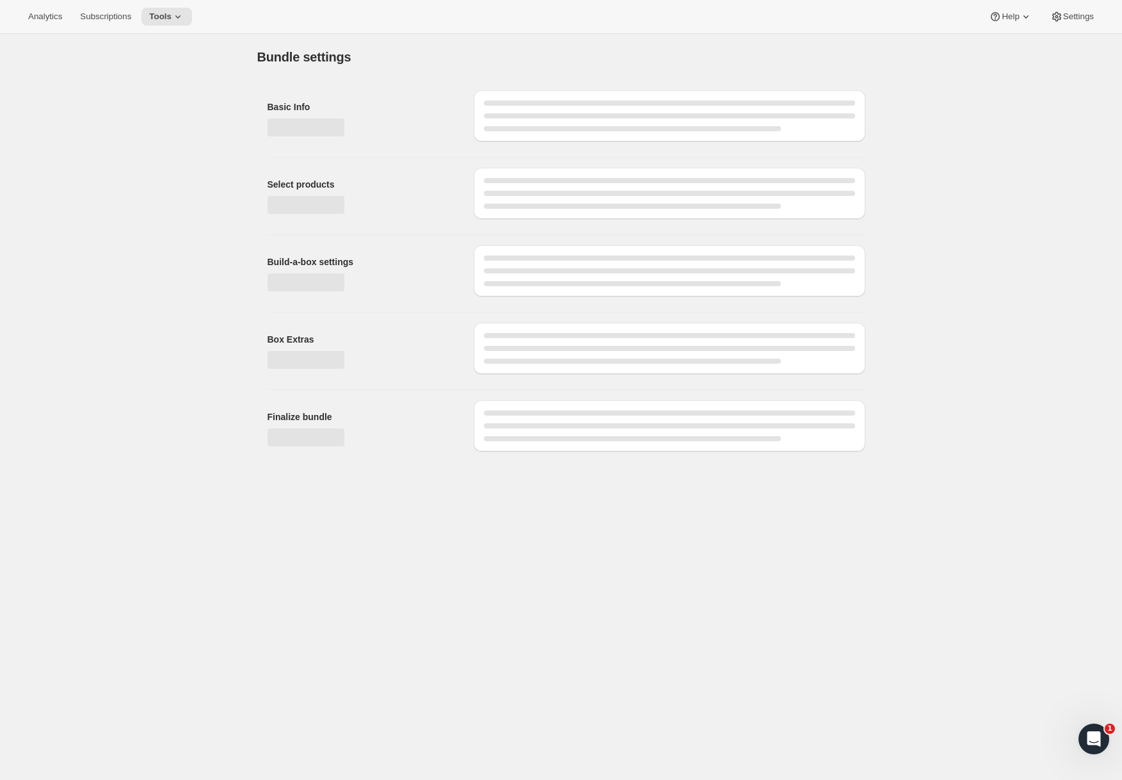
type input "X - Treme Tea Subscription 1/4 Scoop Caffeine, No Fat Burner"
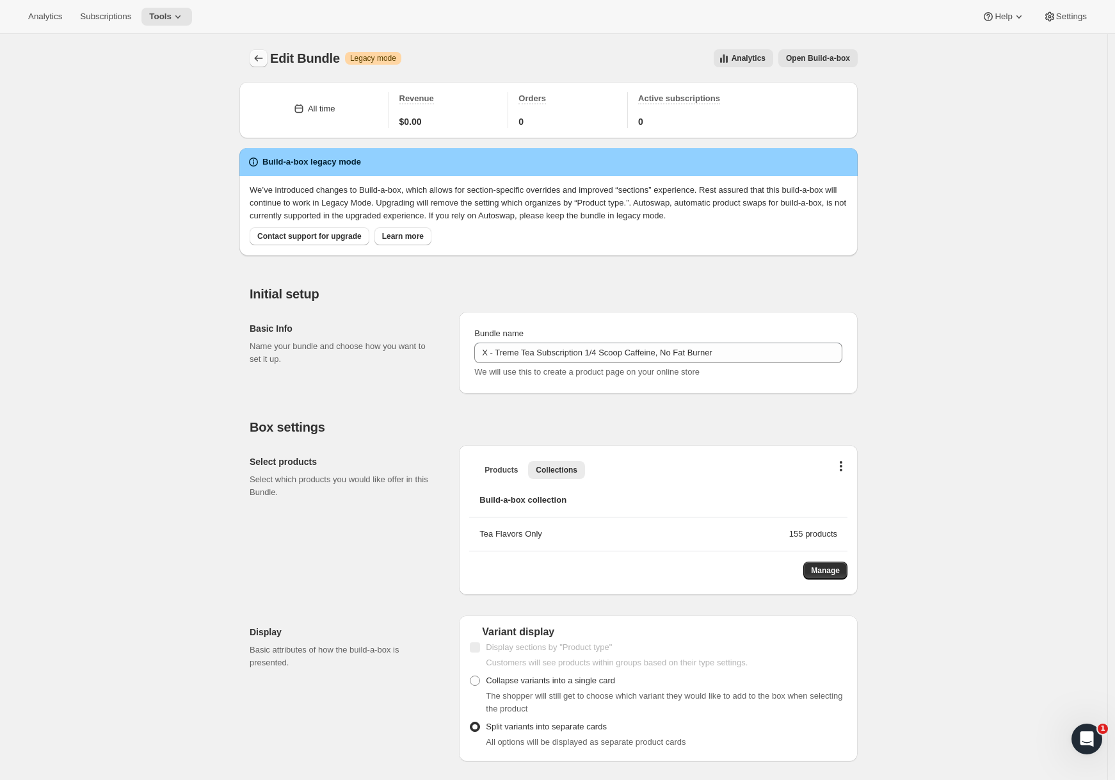
click at [265, 54] on icon "Bundles" at bounding box center [258, 58] width 13 height 13
click at [261, 59] on icon "Bundles" at bounding box center [258, 58] width 13 height 13
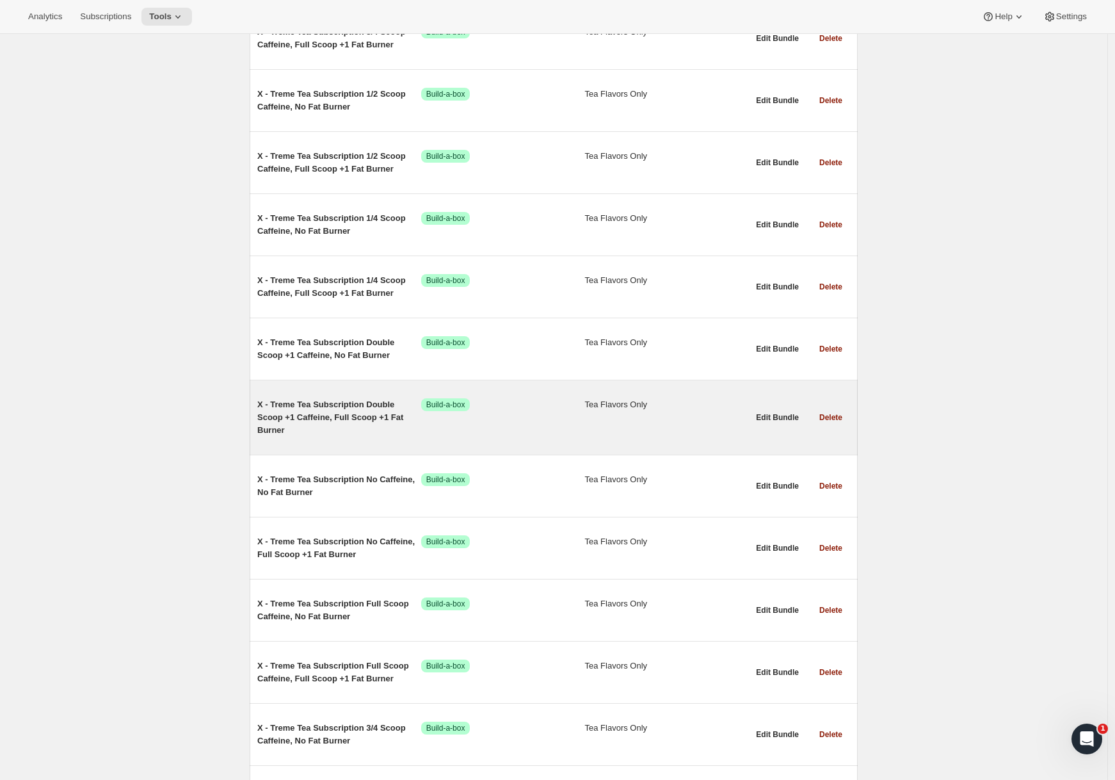
scroll to position [1918, 0]
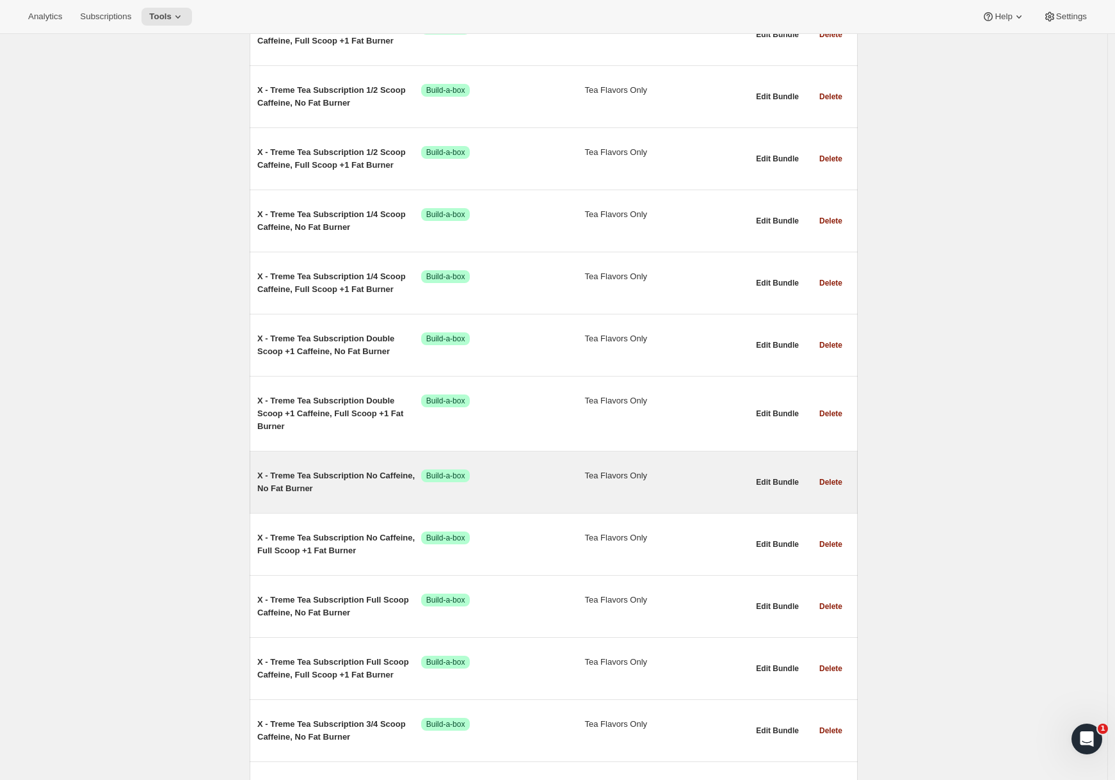
click at [367, 482] on span "X - Treme Tea Subscription No Caffeine, No Fat Burner" at bounding box center [339, 482] width 164 height 26
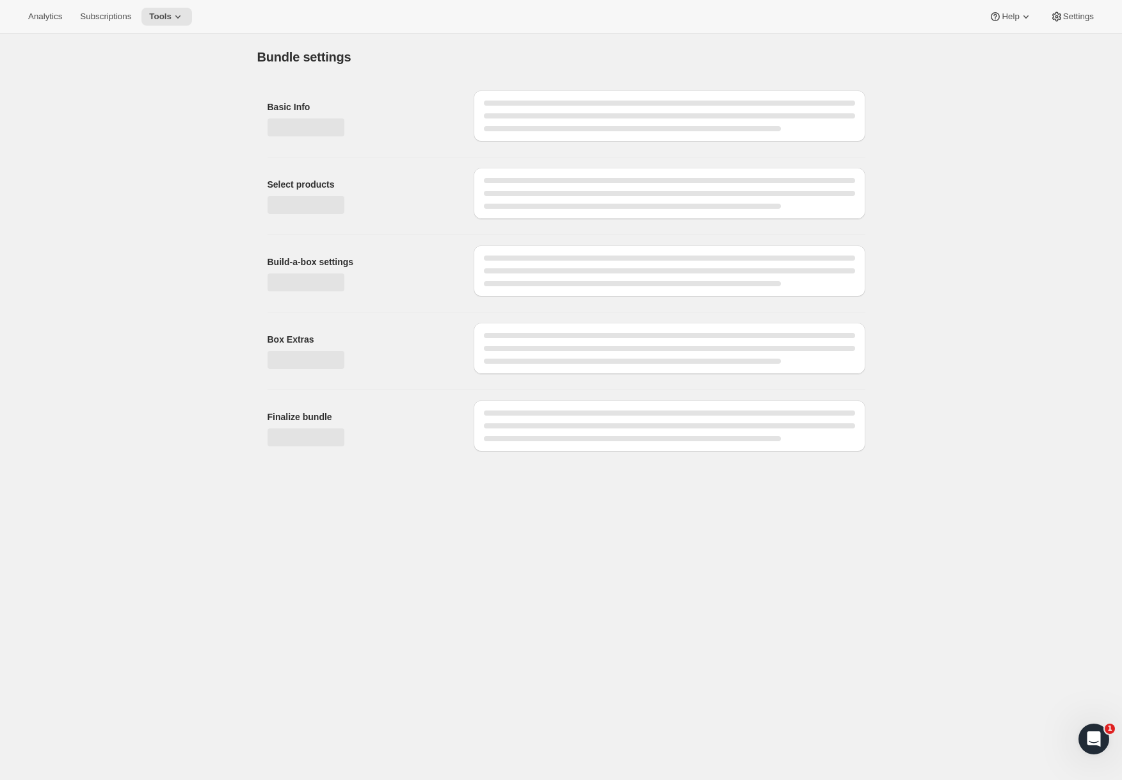
type input "X - Treme Tea Subscription No Caffeine, No Fat Burner"
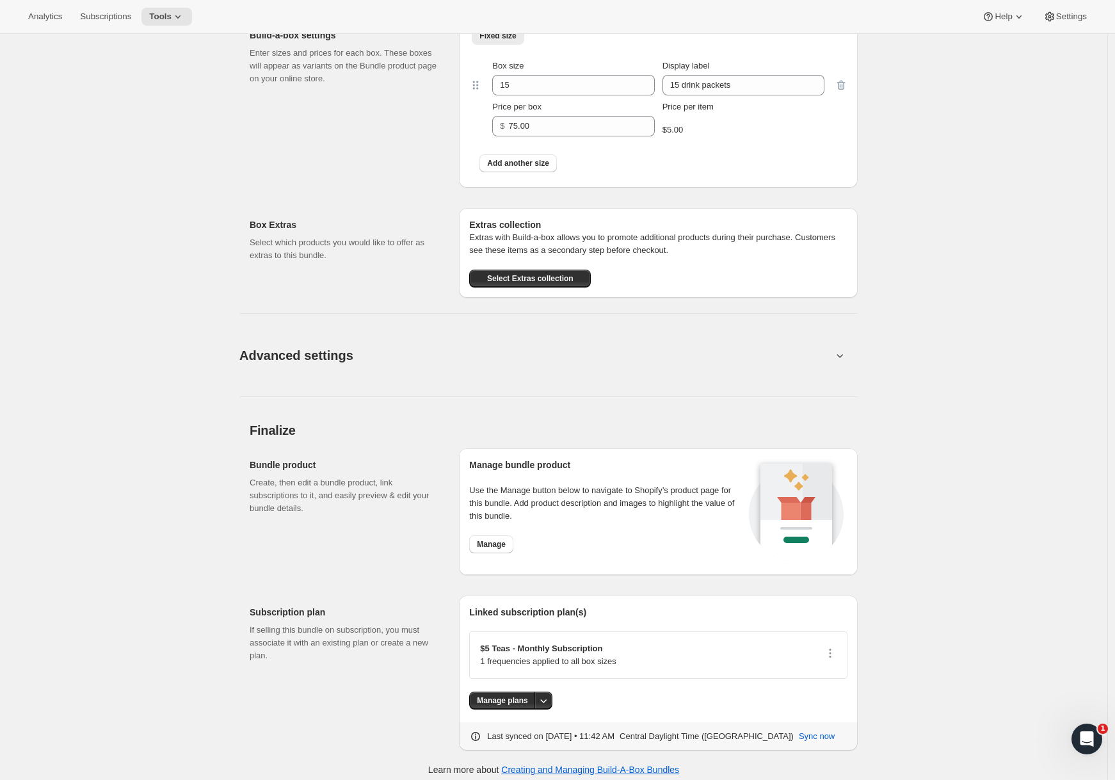
scroll to position [771, 0]
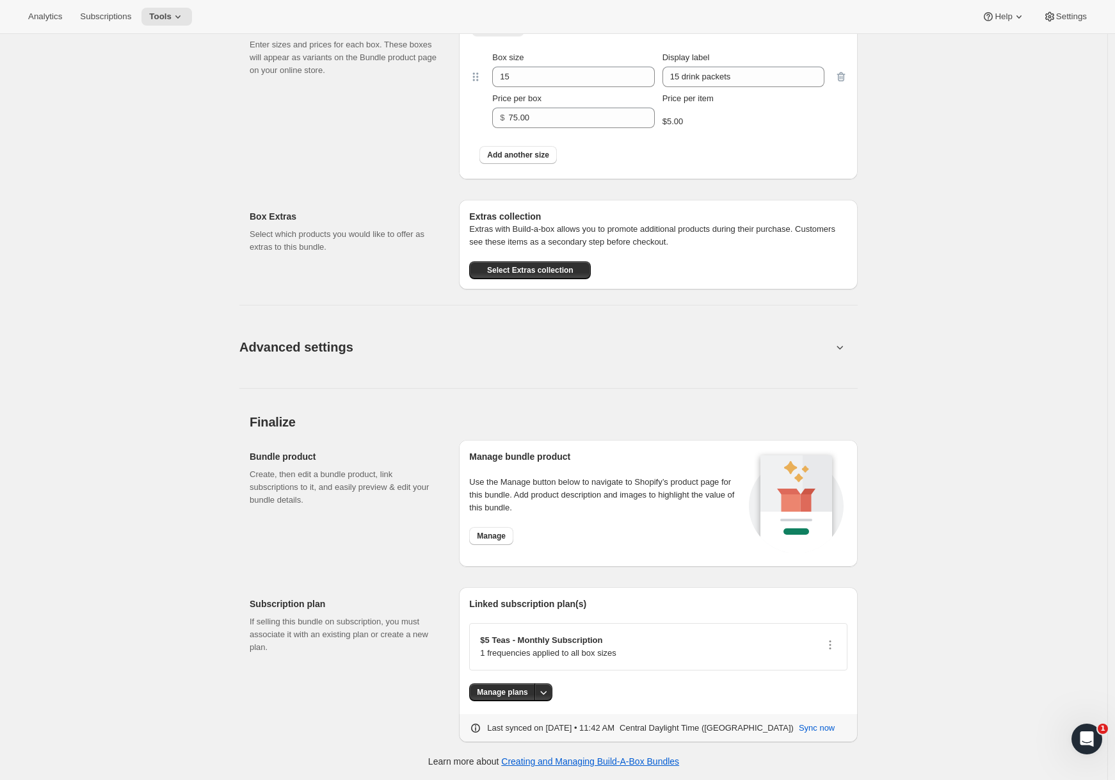
click at [505, 355] on button "Advanced settings" at bounding box center [536, 346] width 608 height 49
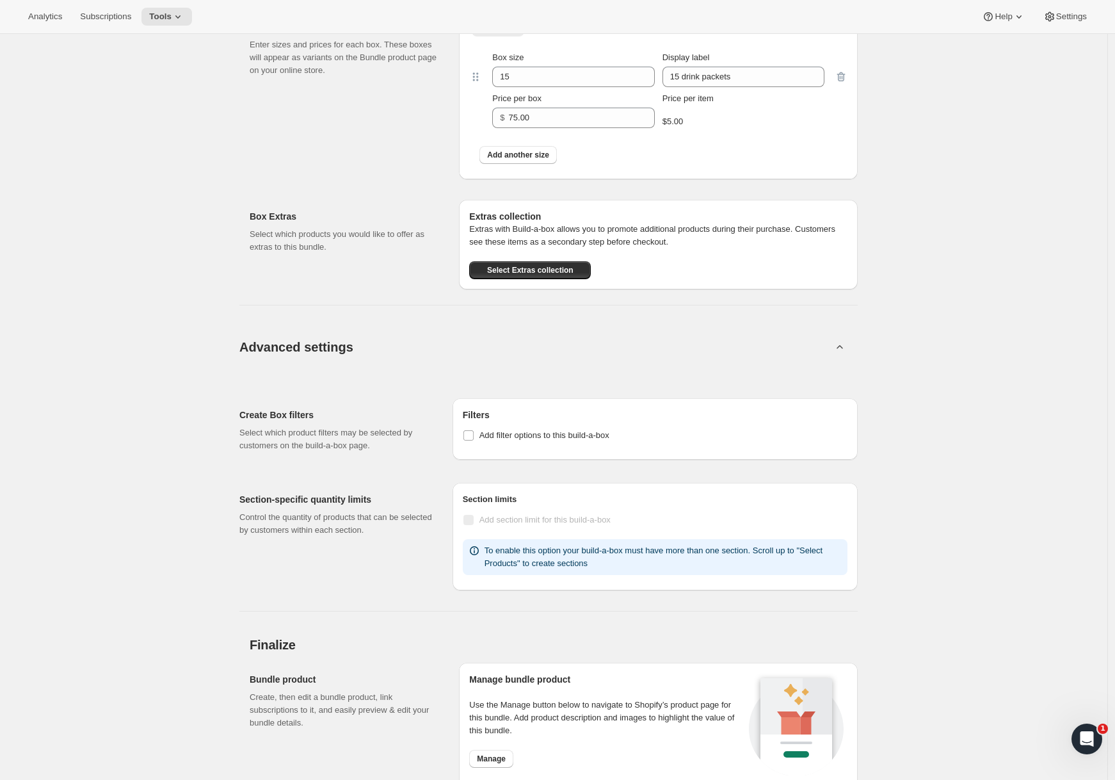
click at [505, 355] on button "Advanced settings" at bounding box center [536, 346] width 608 height 49
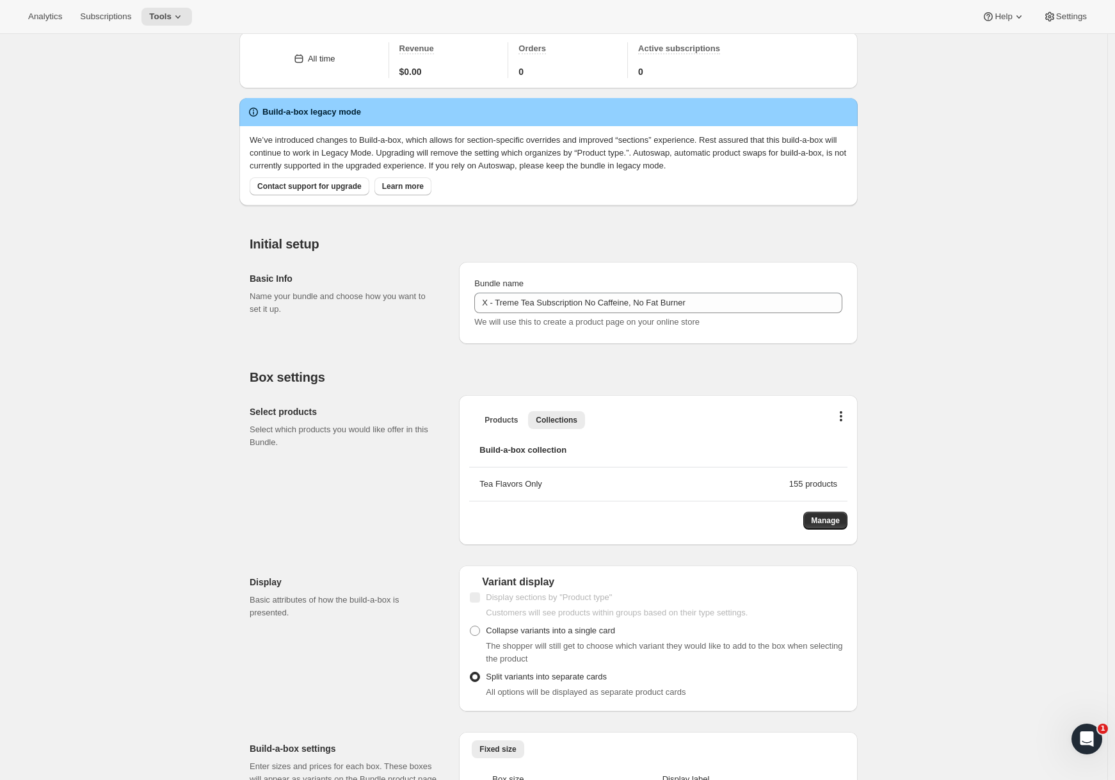
scroll to position [0, 0]
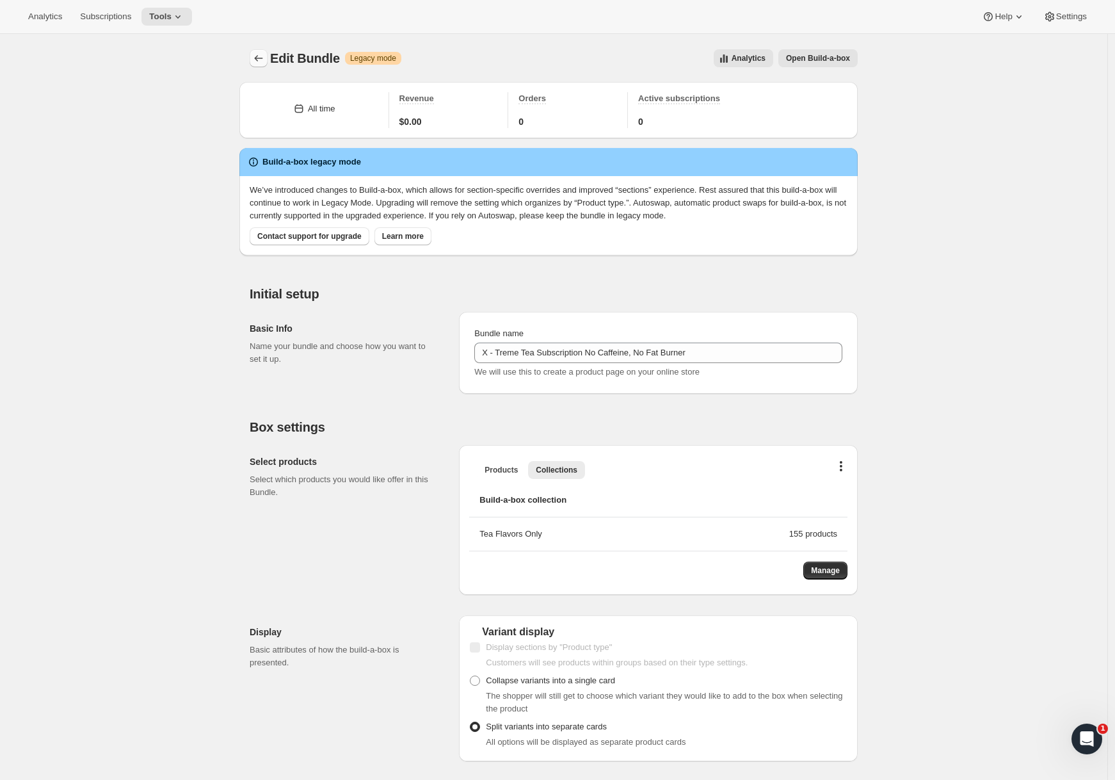
click at [261, 57] on icon "Bundles" at bounding box center [258, 58] width 13 height 13
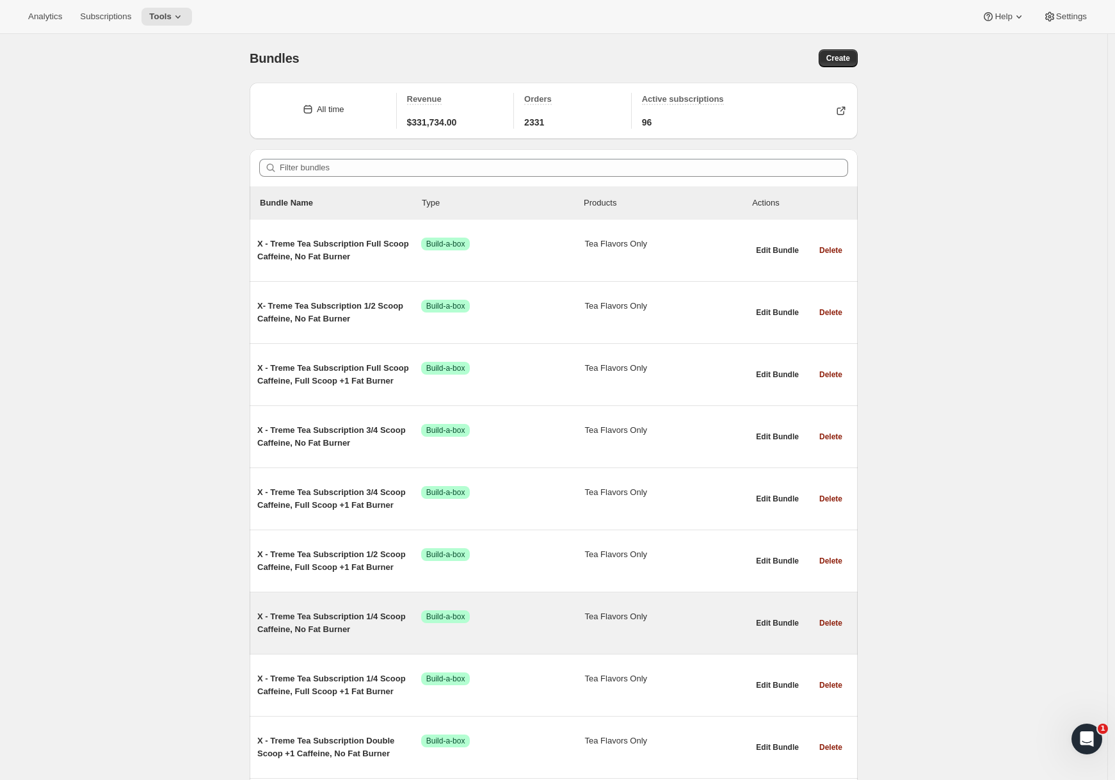
click at [337, 605] on div "X - Treme Tea Subscription 1/4 Scoop Caffeine, No Fat Burner Success Build-a-bo…" at bounding box center [502, 623] width 491 height 46
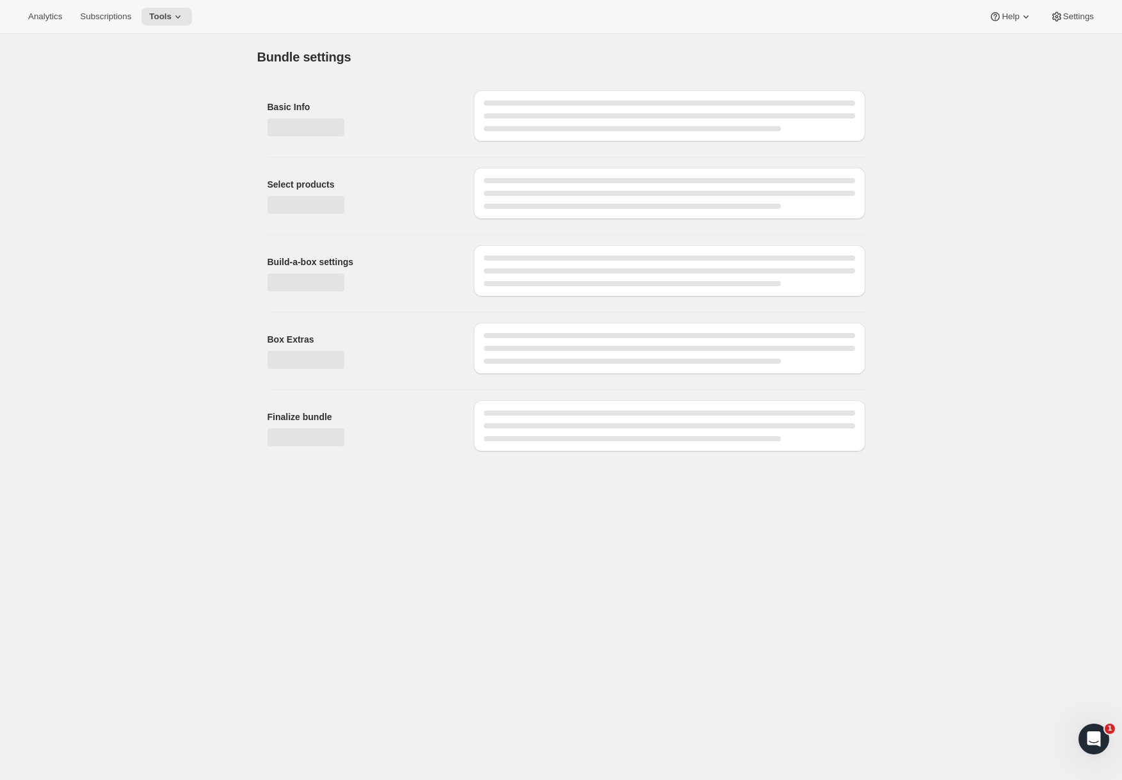
type input "X - Treme Tea Subscription 1/4 Scoop Caffeine, No Fat Burner"
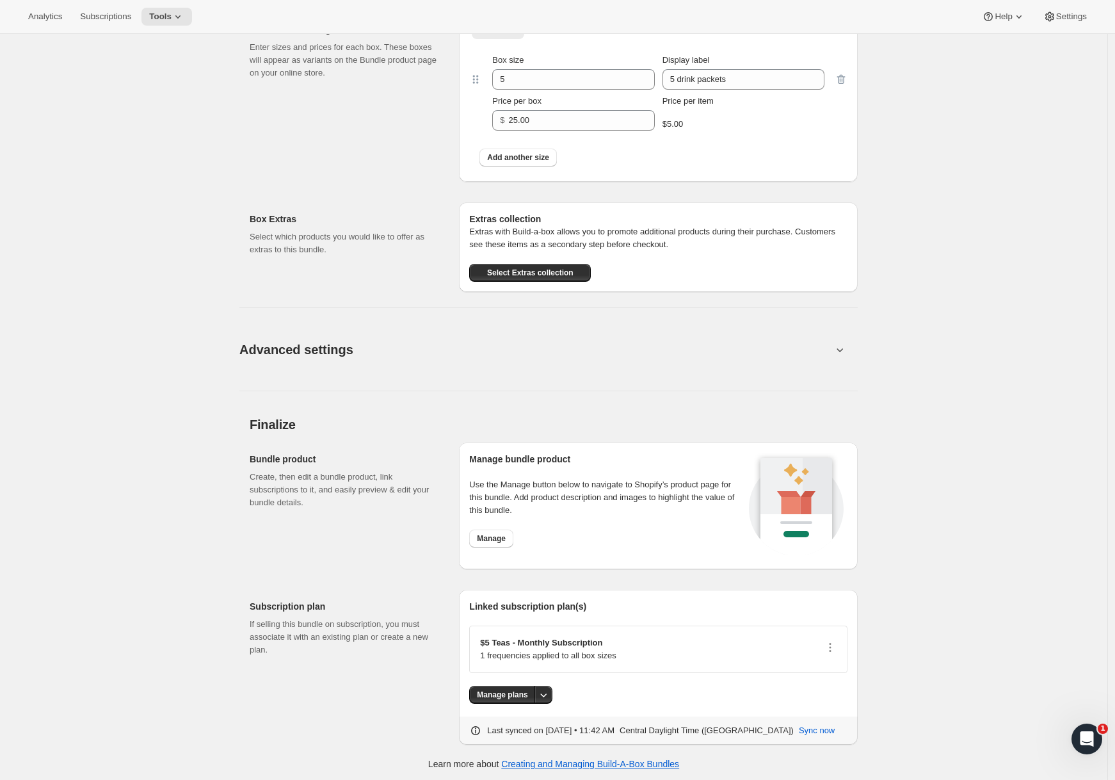
scroll to position [771, 0]
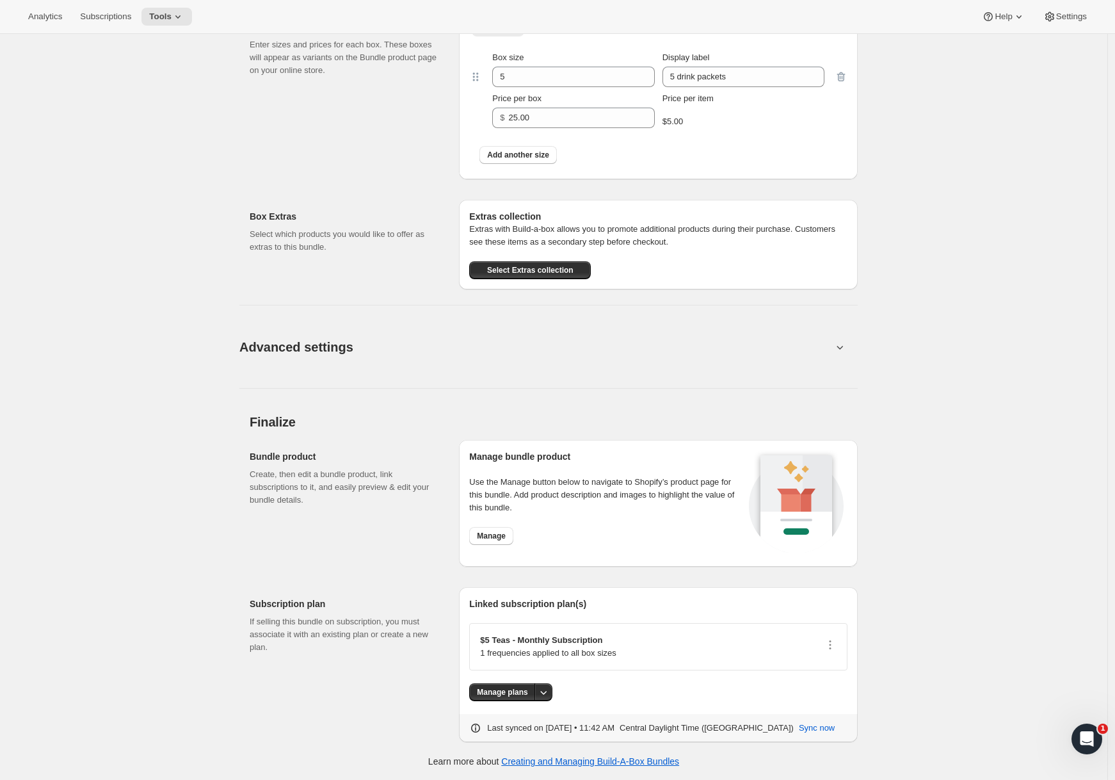
click at [554, 335] on button "Advanced settings" at bounding box center [536, 346] width 608 height 49
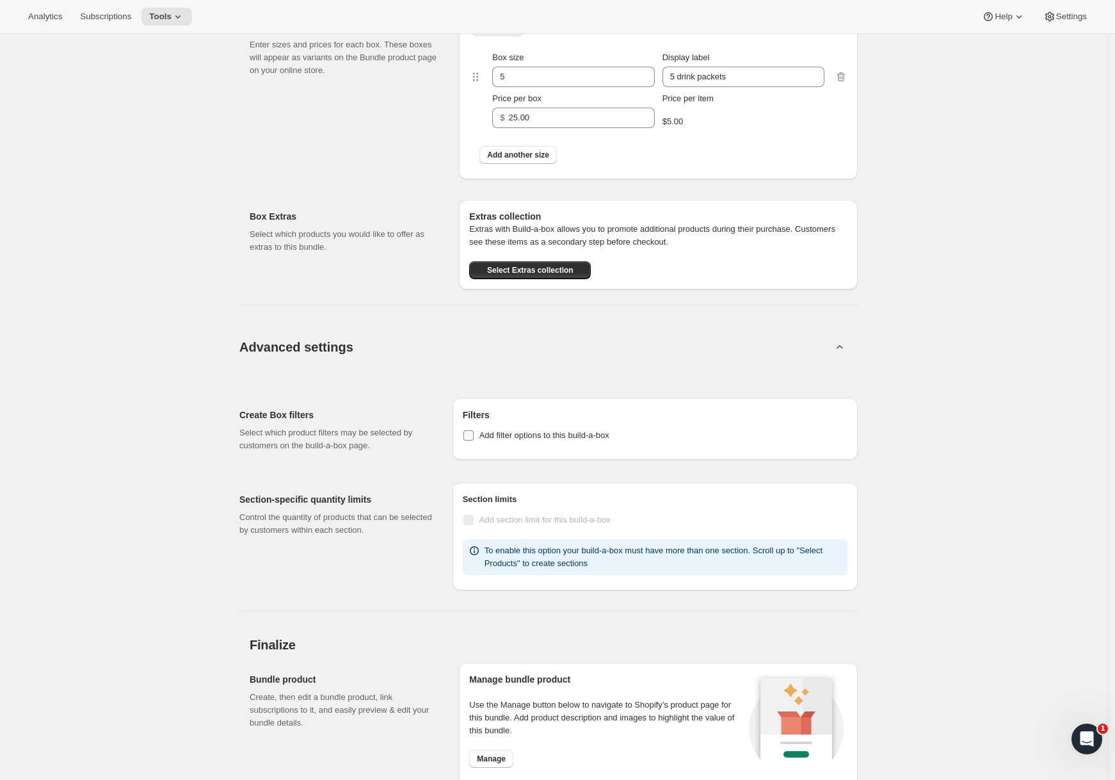
click at [519, 441] on span "Add filter options to this build-a-box" at bounding box center [544, 435] width 130 height 13
click at [474, 440] on input "Add filter options to this build-a-box" at bounding box center [468, 435] width 10 height 10
checkbox input "true"
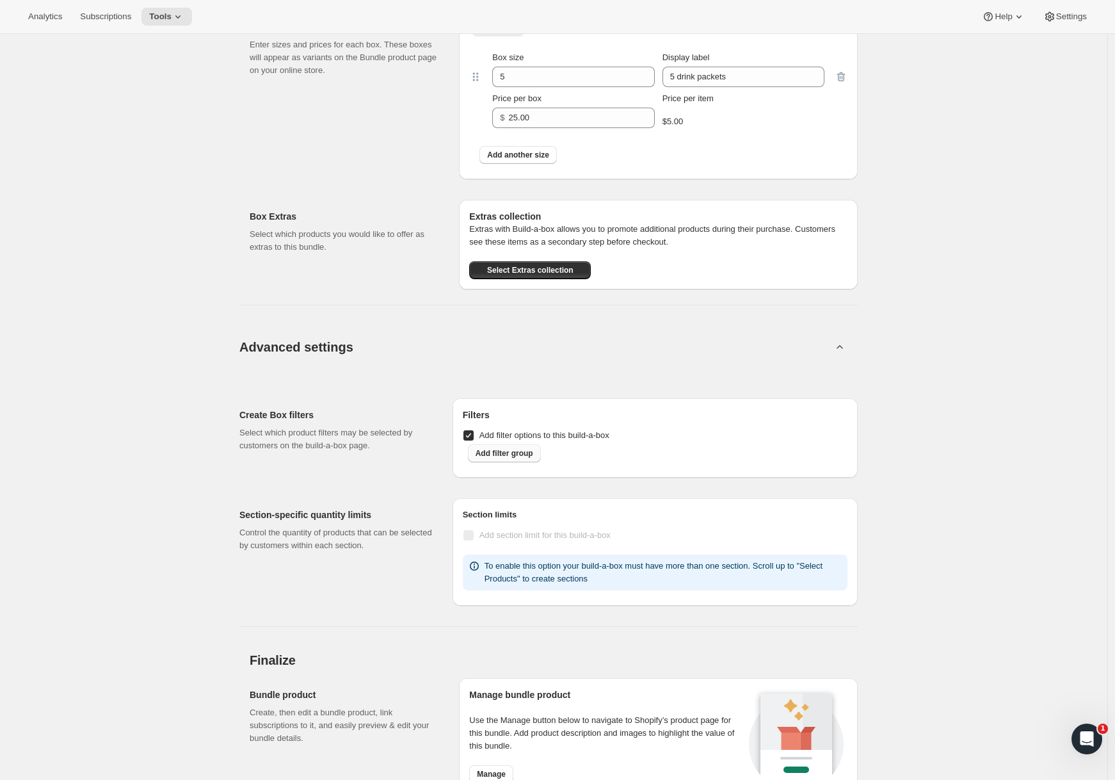
click at [528, 452] on span "Add filter group" at bounding box center [505, 453] width 58 height 10
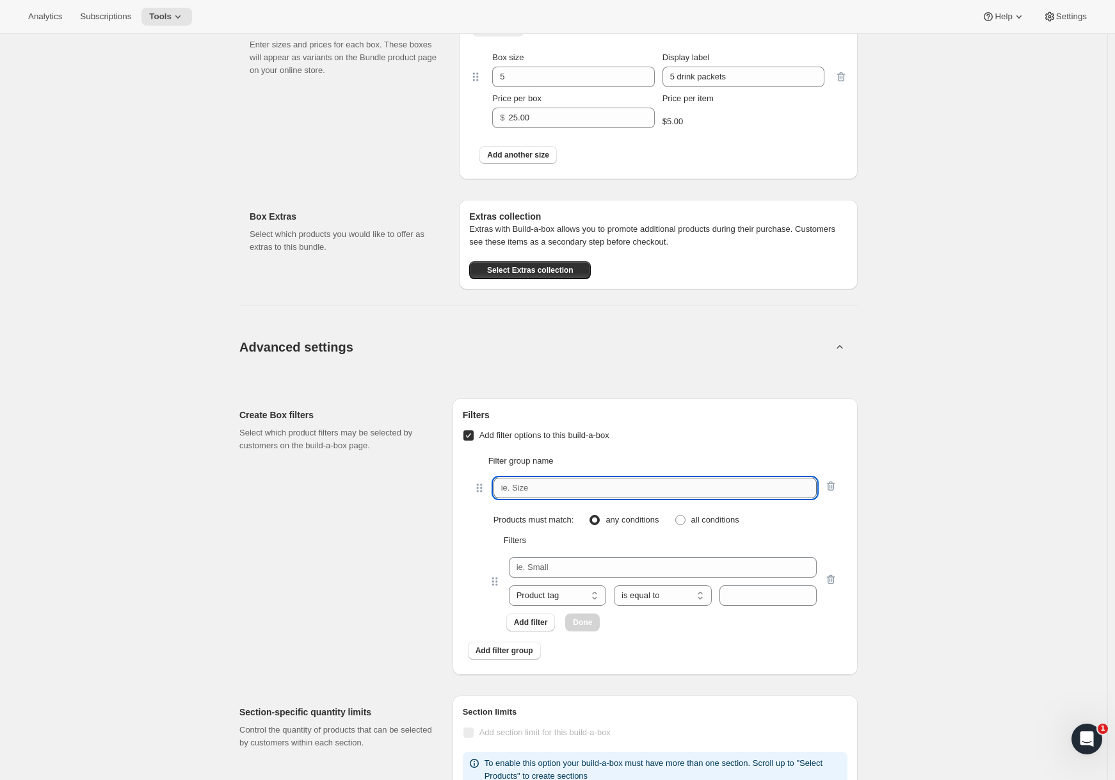
click at [543, 492] on input "text" at bounding box center [655, 488] width 323 height 20
type input "Filter"
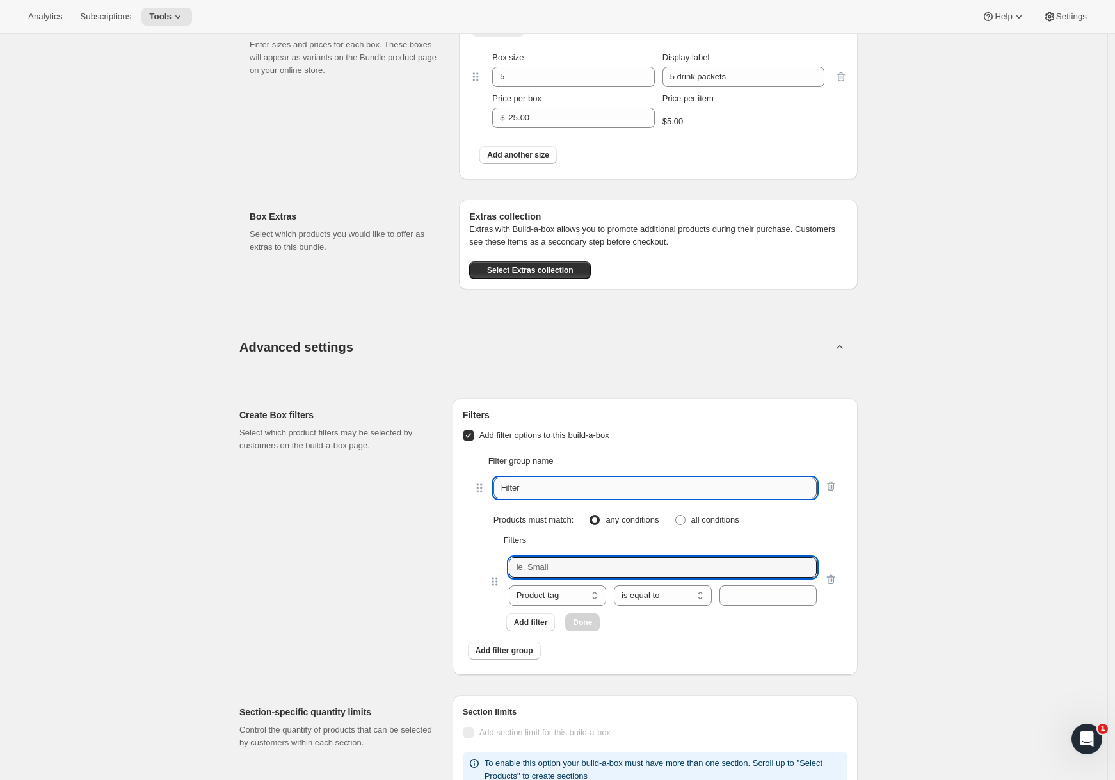
type input "Apple"
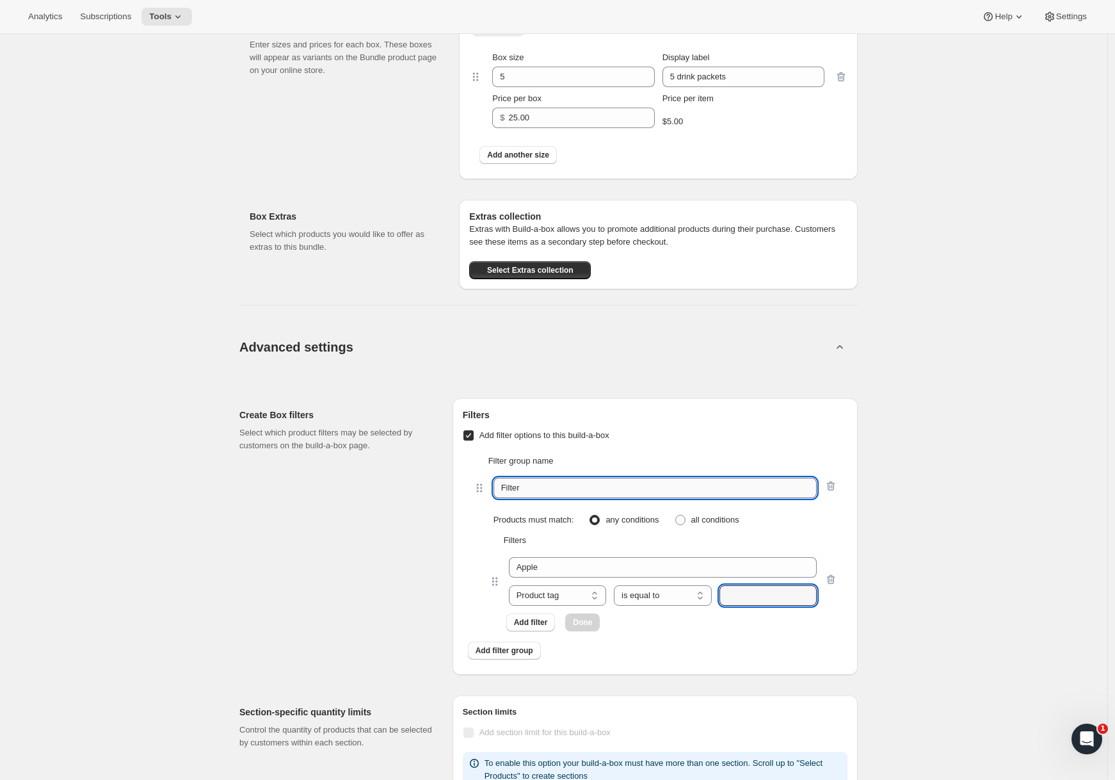
type input "Apple"
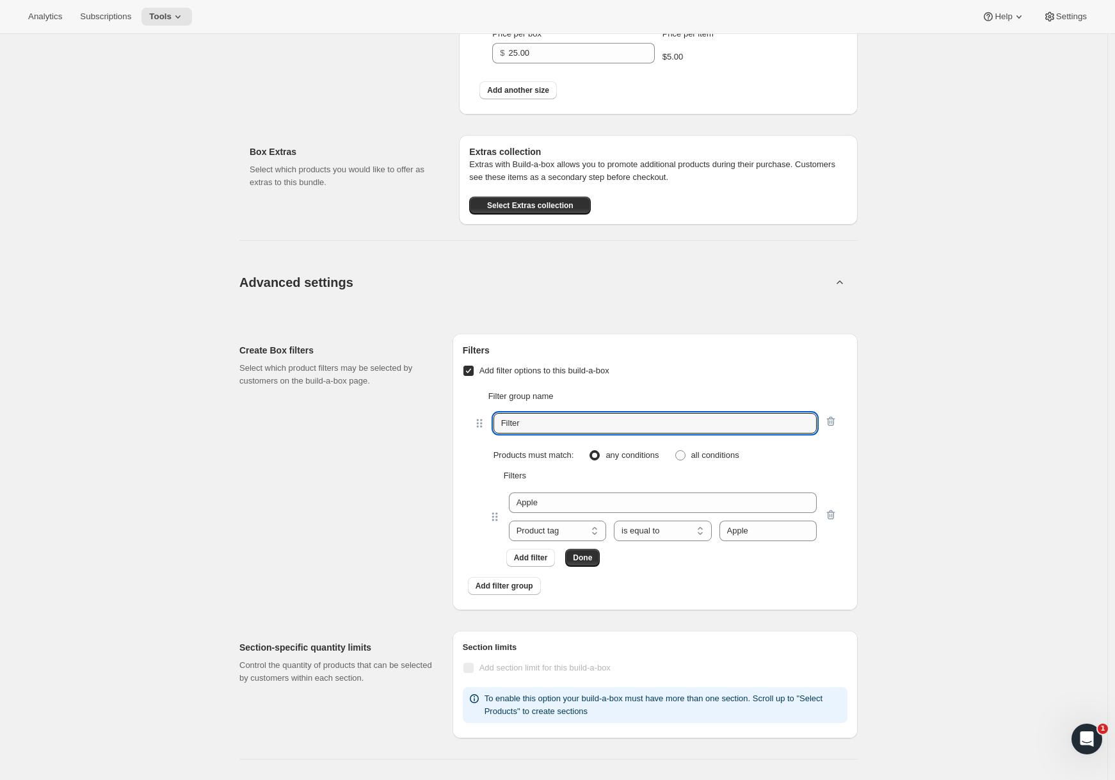
scroll to position [842, 0]
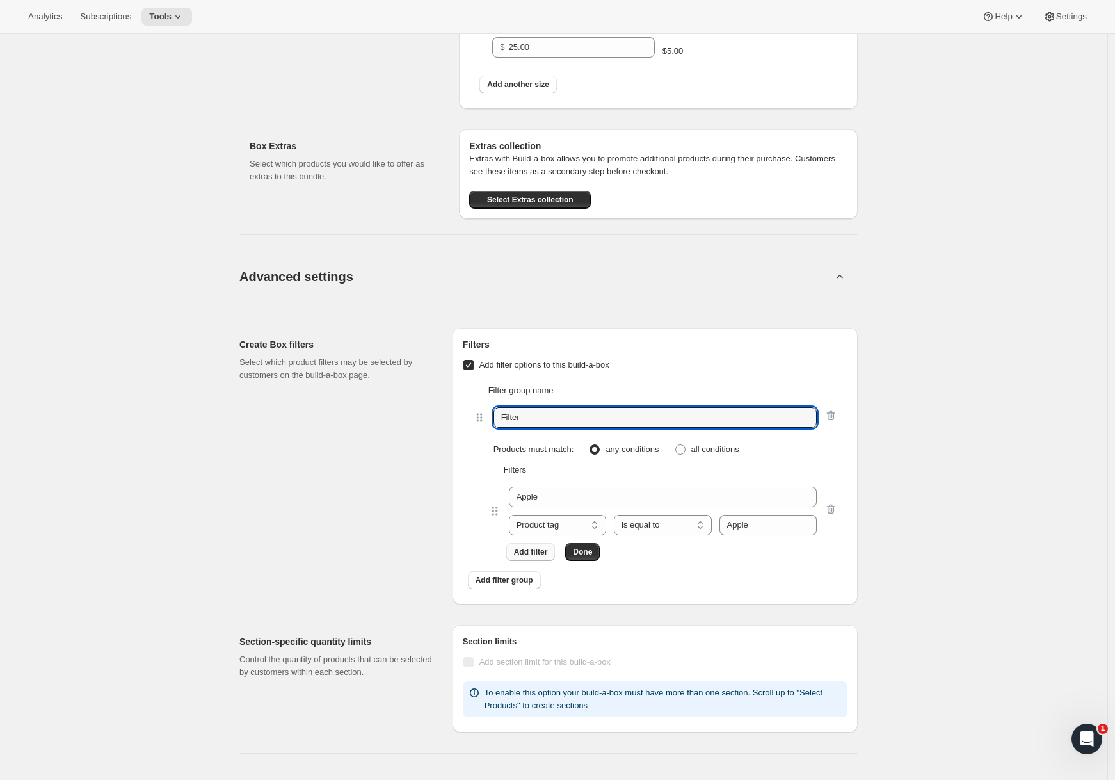
click at [537, 553] on span "Add filter" at bounding box center [531, 552] width 34 height 10
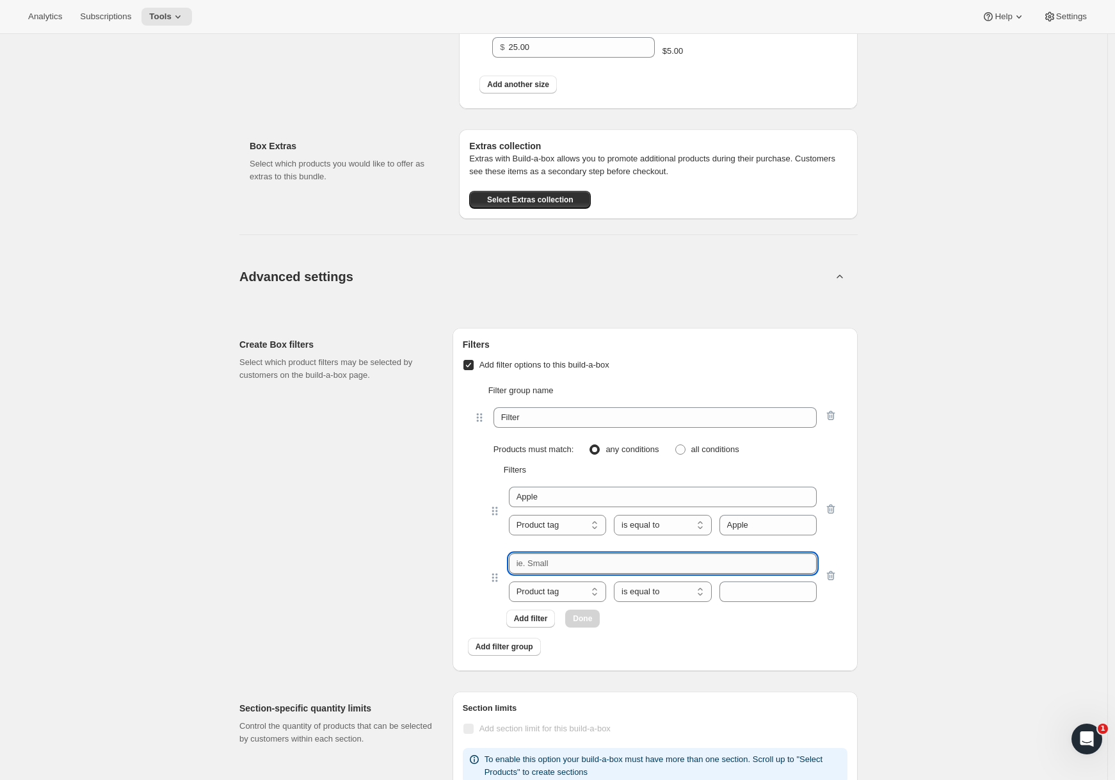
click at [554, 565] on input "text" at bounding box center [663, 563] width 308 height 20
type input "Orange"
click at [788, 586] on input "text" at bounding box center [768, 591] width 97 height 20
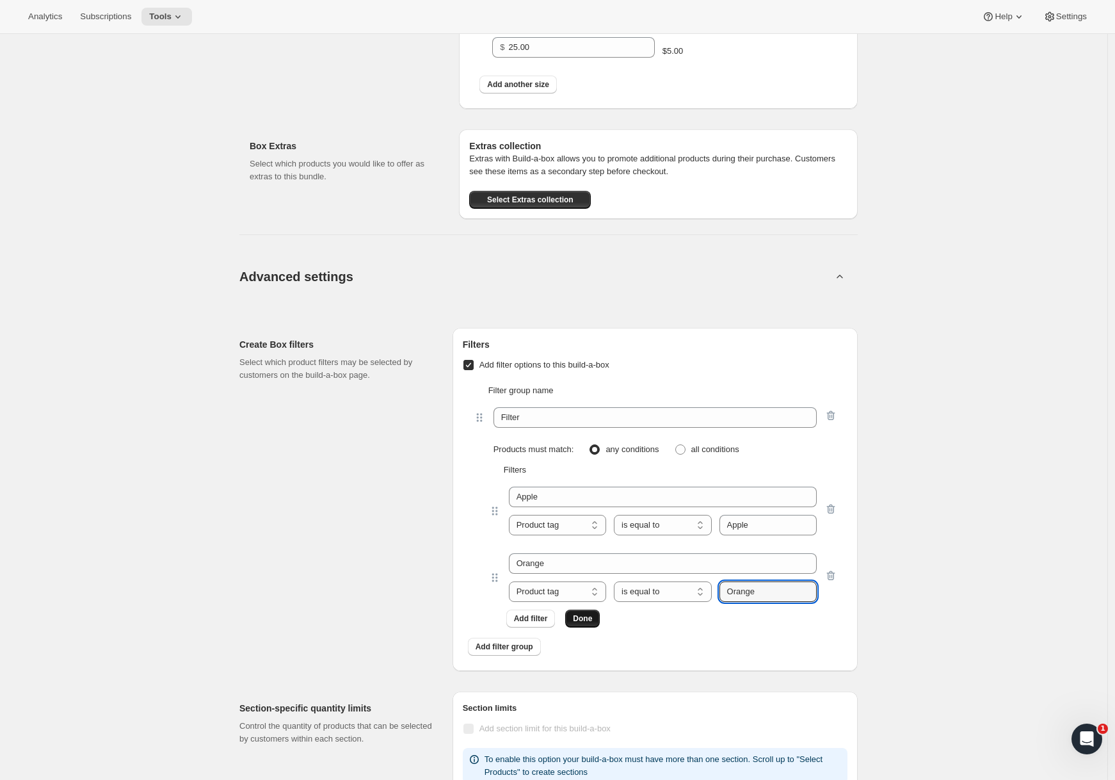
type input "Orange"
click at [599, 616] on button "Done" at bounding box center [582, 618] width 35 height 18
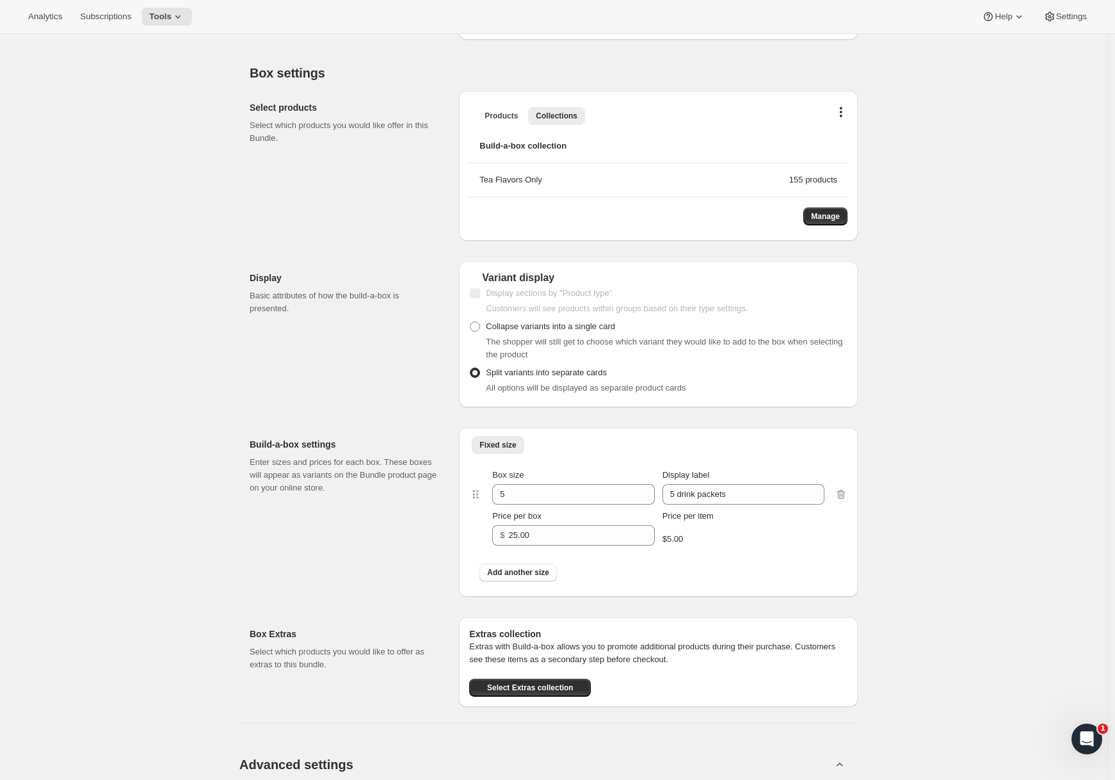
scroll to position [0, 0]
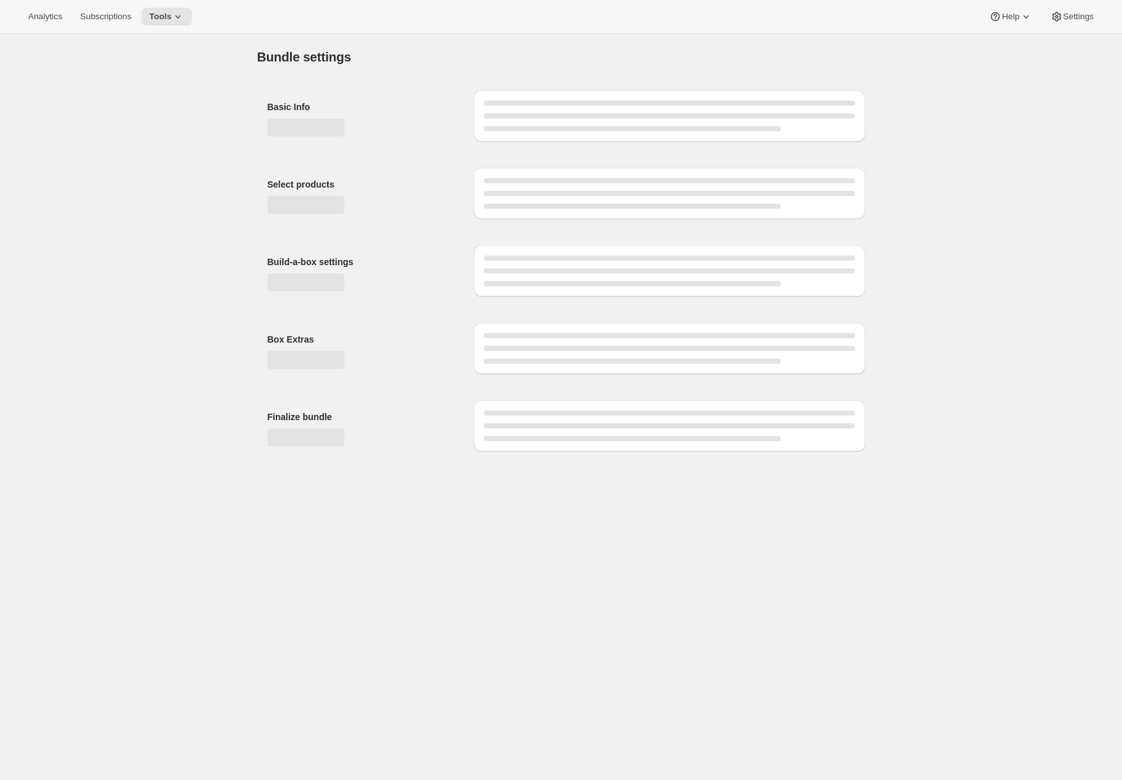
type input "X - Treme Tea Subscription 1/4 Scoop Caffeine, No Fat Burner"
checkbox input "true"
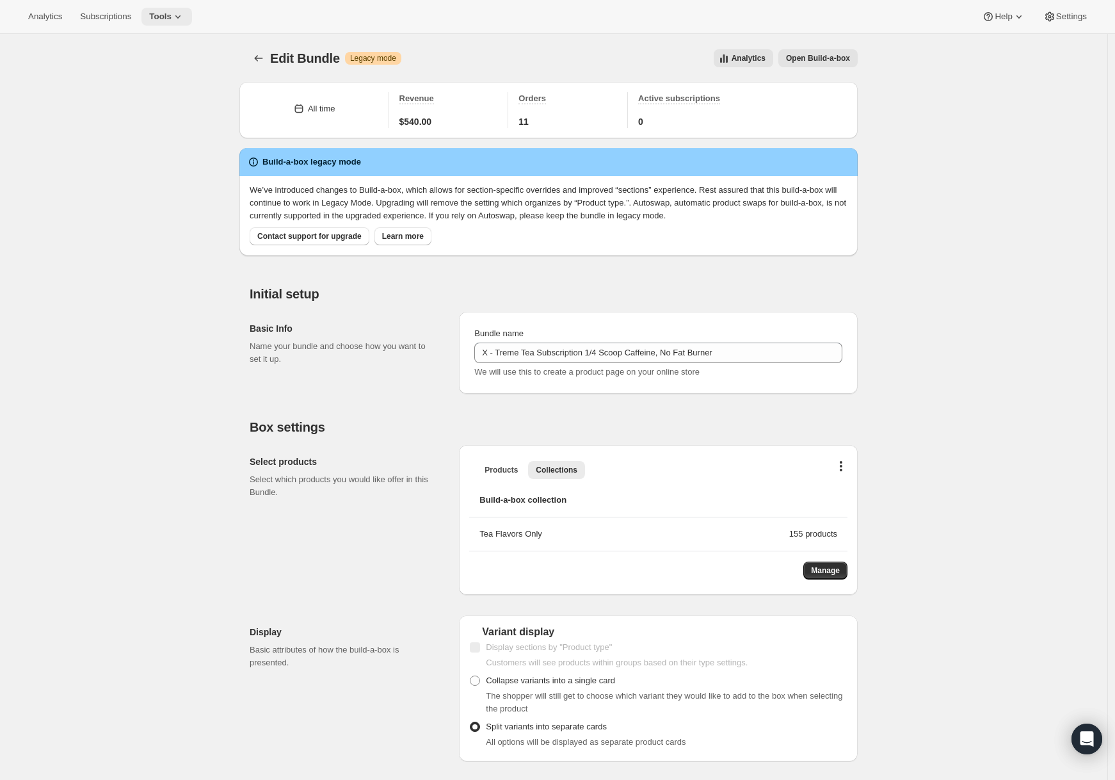
click at [177, 22] on button "Tools" at bounding box center [166, 17] width 51 height 18
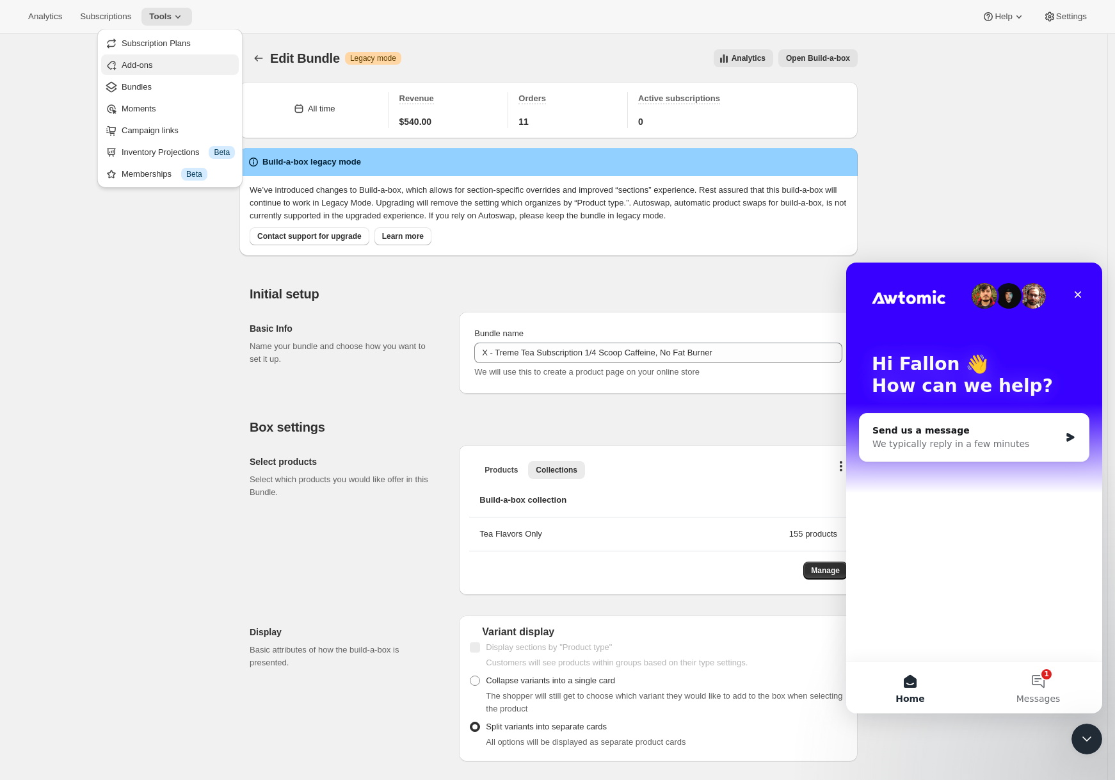
click at [187, 69] on span "Add-ons" at bounding box center [178, 65] width 113 height 13
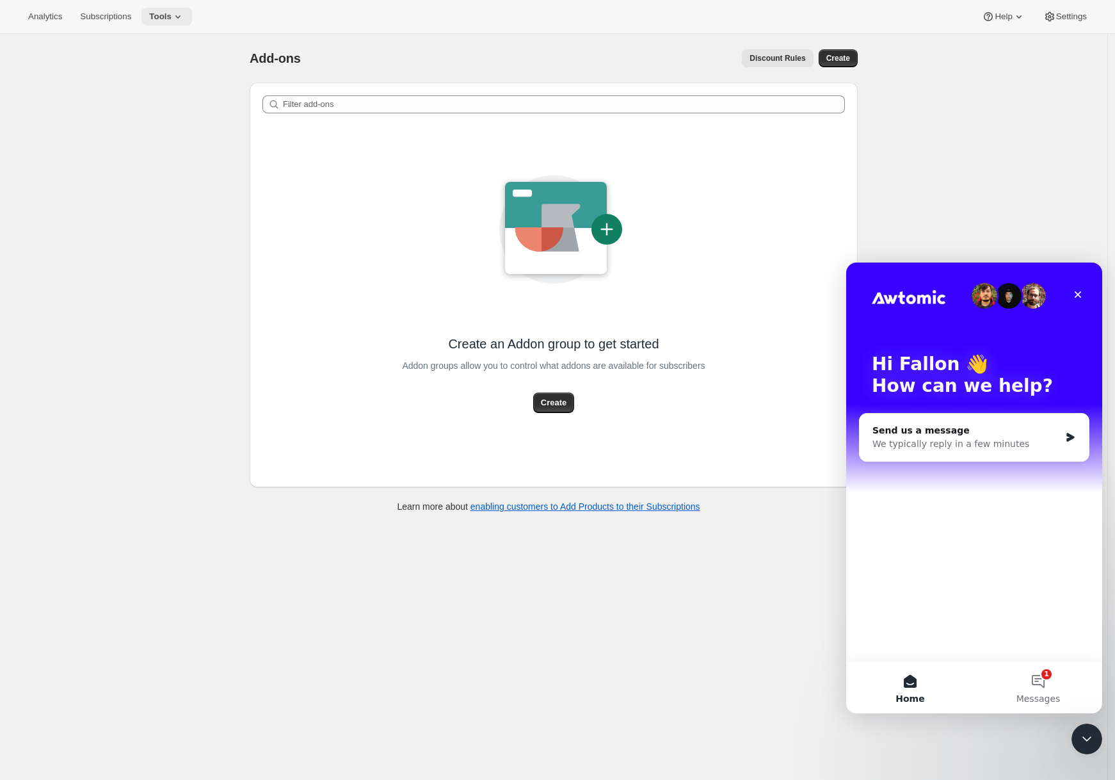
click at [177, 12] on icon at bounding box center [178, 16] width 13 height 13
click at [1071, 301] on div "Close" at bounding box center [1078, 294] width 23 height 23
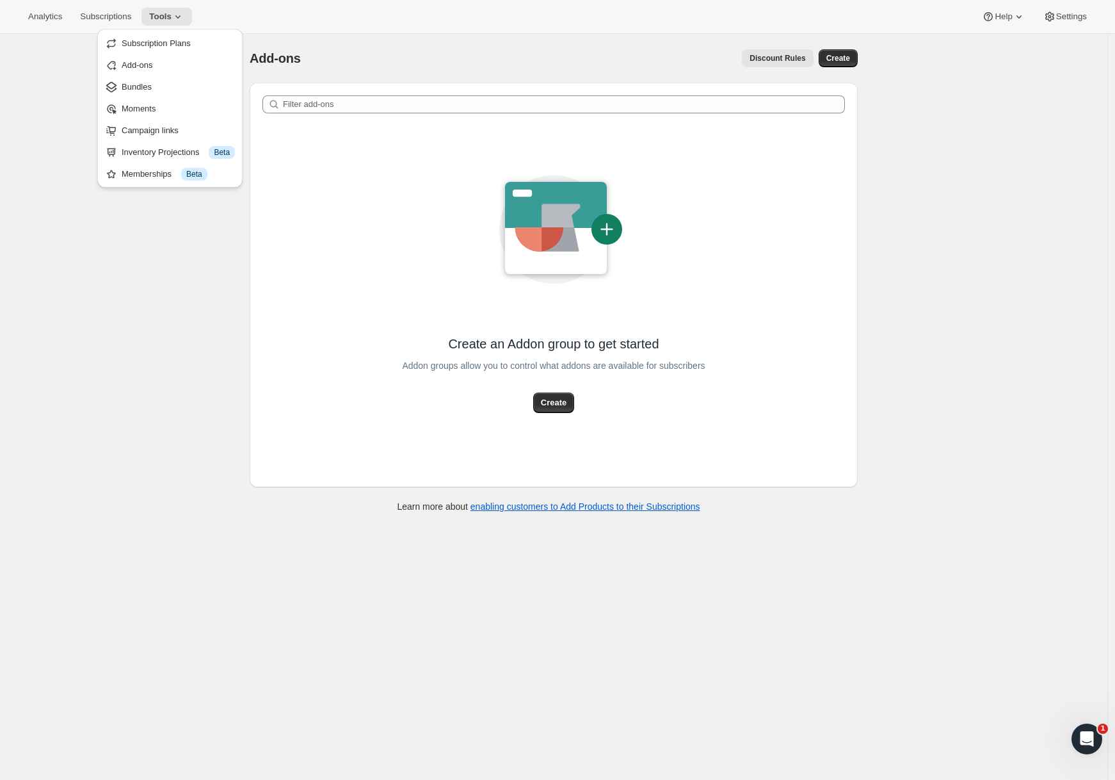
click at [737, 296] on div "Create an Addon group to get started Addon groups allow you to control what add…" at bounding box center [554, 306] width 608 height 361
